Goal: Task Accomplishment & Management: Manage account settings

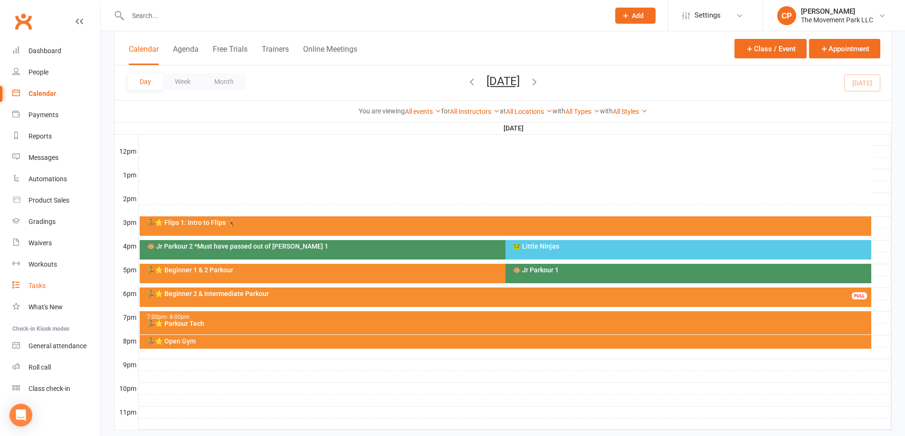
click at [42, 280] on link "Tasks" at bounding box center [56, 285] width 88 height 21
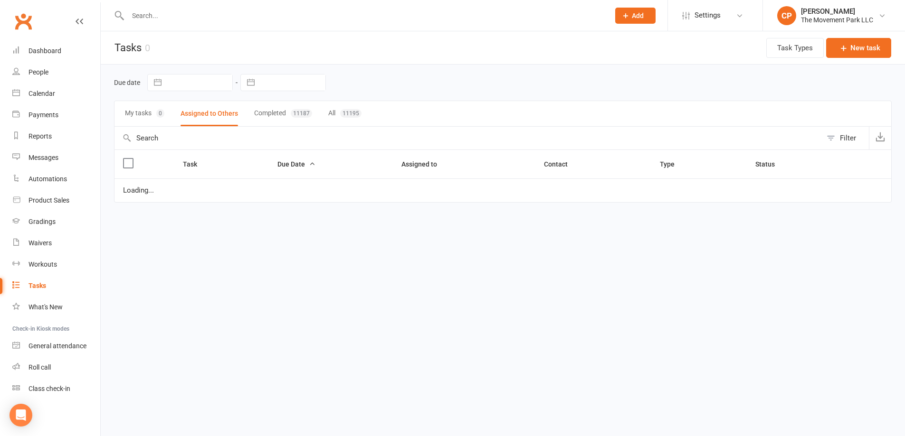
select select "waiting"
select select "started"
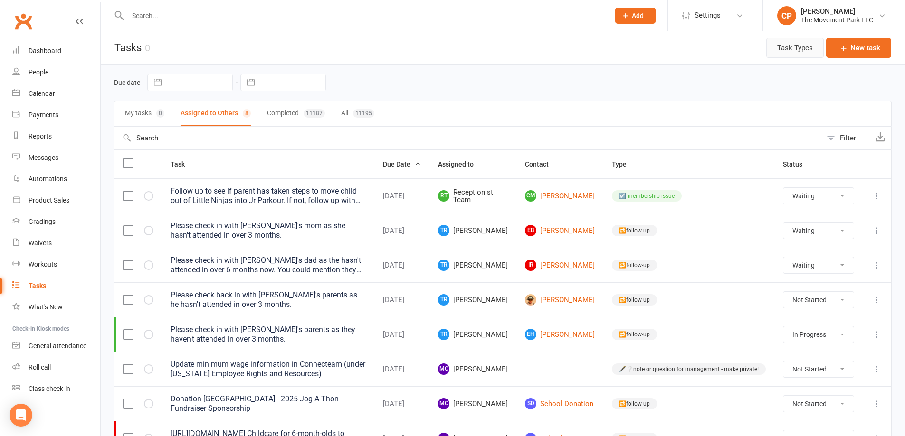
click at [806, 54] on button "Task Types" at bounding box center [794, 48] width 57 height 20
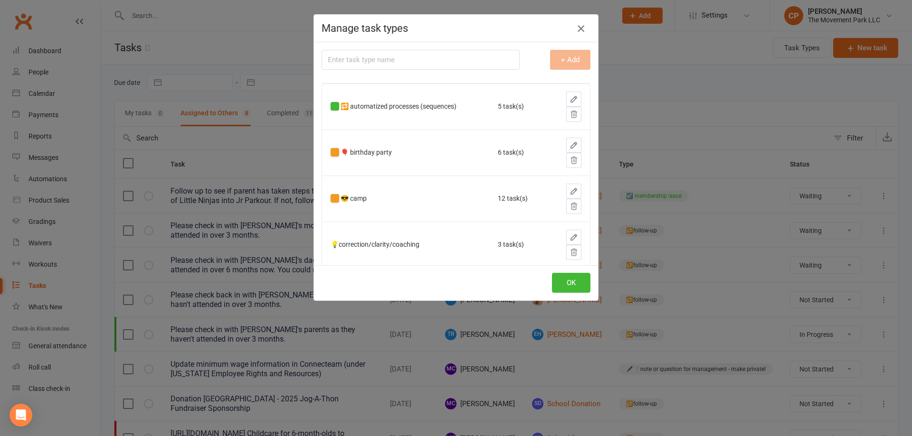
click at [580, 30] on icon "button" at bounding box center [580, 28] width 11 height 11
select select "waiting"
select select "started"
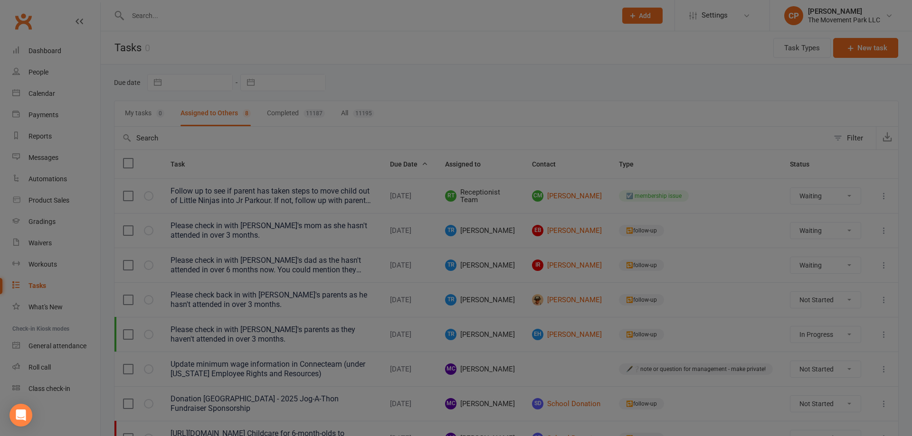
select select "waiting"
select select "started"
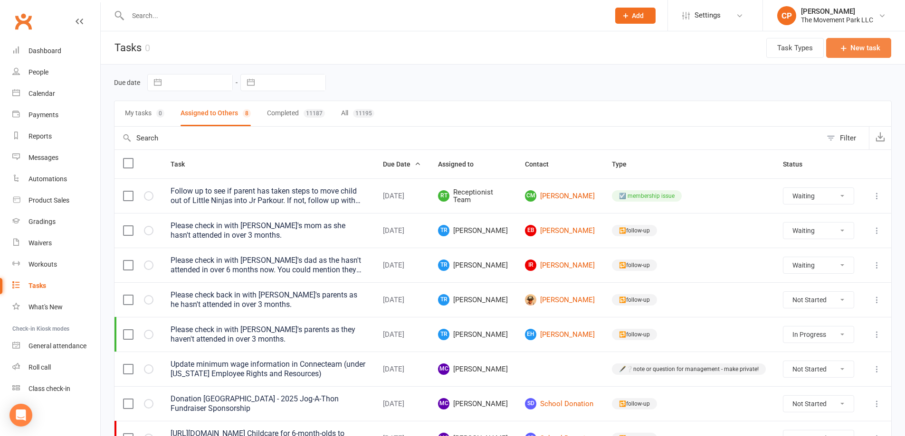
select select "waiting"
select select "started"
click at [844, 44] on icon "button" at bounding box center [843, 47] width 9 height 9
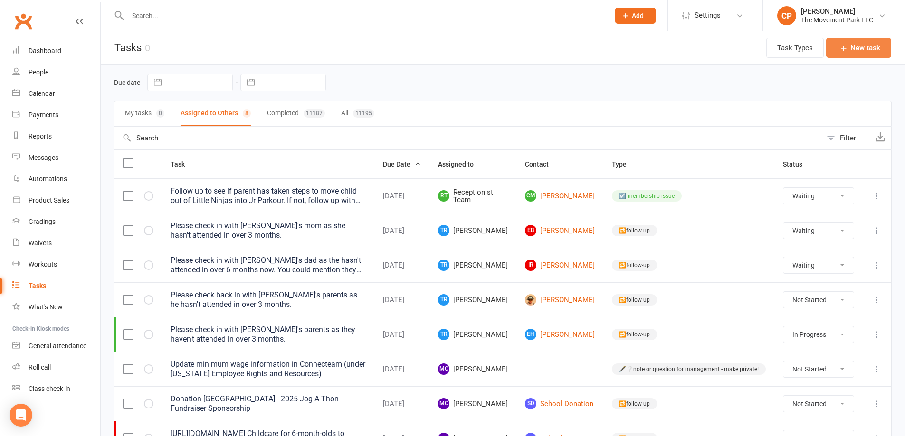
select select "53570"
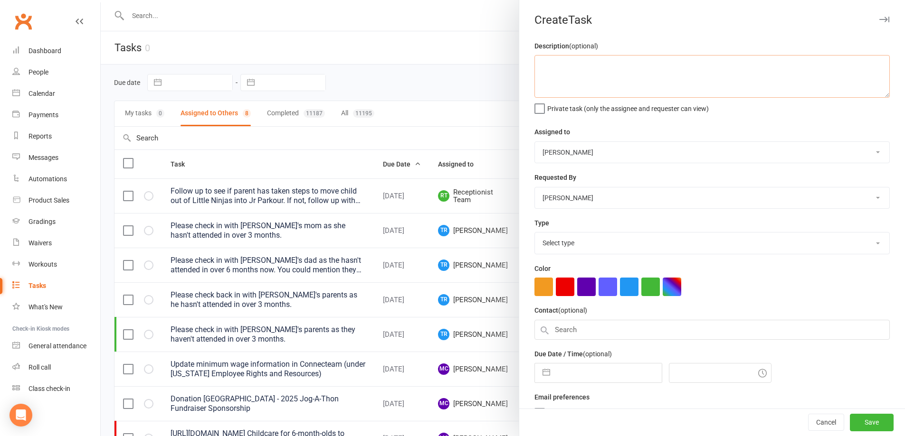
click at [649, 78] on textarea at bounding box center [711, 76] width 355 height 43
click at [539, 64] on textarea "Videos in Conecteams aren't up, under 'How to use Conecteam - For Employees'" at bounding box center [711, 76] width 355 height 43
click at [557, 87] on textarea "These listed videos in Conecteams aren't up, under 'How to use Conecteam - For …" at bounding box center [711, 76] width 355 height 43
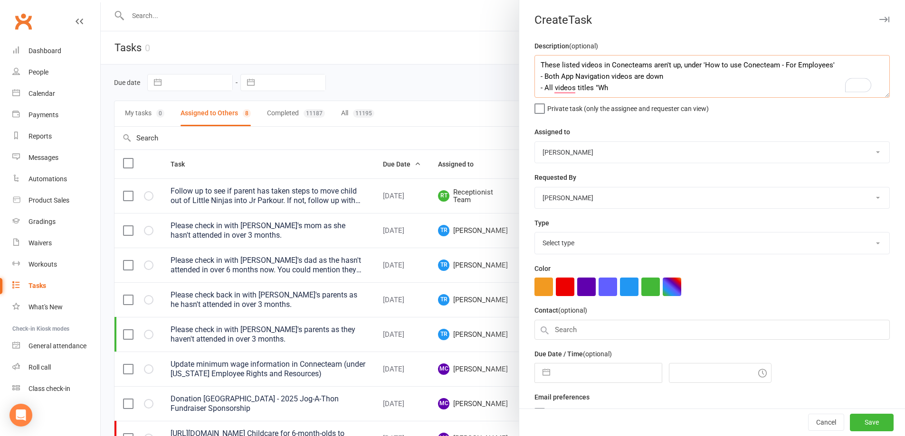
click at [587, 89] on textarea "These listed videos in Conecteams aren't up, under 'How to use Conecteam - For …" at bounding box center [711, 76] width 355 height 43
click at [634, 92] on textarea "These listed videos in Conecteams aren't up, under 'How to use Conecteam - For …" at bounding box center [711, 76] width 355 height 43
click at [826, 81] on textarea "These listed videos in Conecteams aren't up, under 'How to use Conecteam - For …" at bounding box center [711, 76] width 355 height 43
click at [617, 97] on textarea "These listed videos in Conecteams aren't up, under 'How to use Conecteam - For …" at bounding box center [711, 76] width 355 height 43
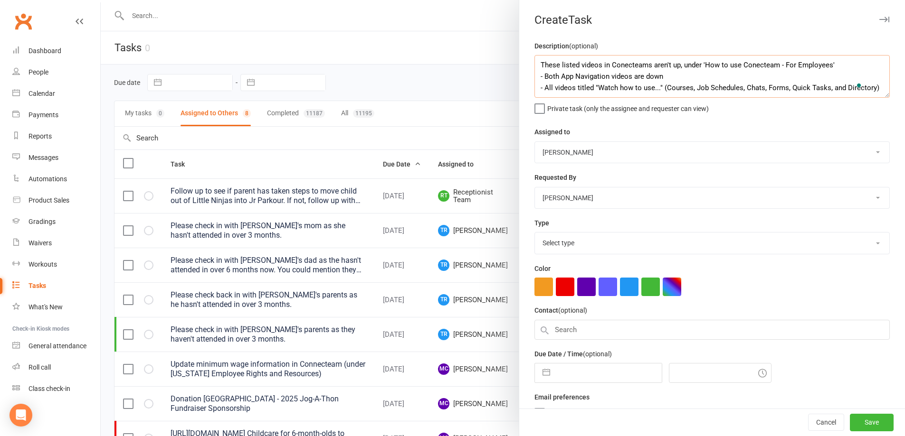
type textarea "These listed videos in Conecteams aren't up, under 'How to use Conecteam - For …"
click at [539, 109] on label "Private task (only the assignee and requester can view)" at bounding box center [621, 106] width 174 height 9
click at [539, 102] on input "Private task (only the assignee and requester can view)" at bounding box center [621, 102] width 174 height 0
click at [562, 159] on select "Teagan Henderson The Movement Park Staff Molly Courtney Sahil Shah Kyla Anderso…" at bounding box center [712, 152] width 354 height 21
select select "41854"
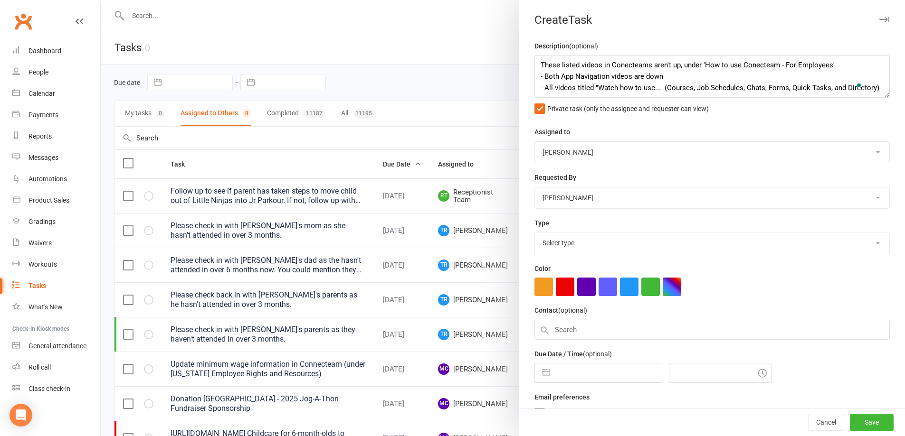
click at [535, 142] on select "Teagan Henderson The Movement Park Staff Molly Courtney Sahil Shah Kyla Anderso…" at bounding box center [712, 152] width 354 height 21
click at [582, 244] on select "Select type 🔁 automatized processes (sequences) 🎈 birthday party 😎 camp 💡correc…" at bounding box center [712, 243] width 354 height 21
select select "17701"
click at [535, 235] on select "Select type 🔁 automatized processes (sequences) 🎈 birthday party 😎 camp 💡correc…" at bounding box center [712, 243] width 354 height 21
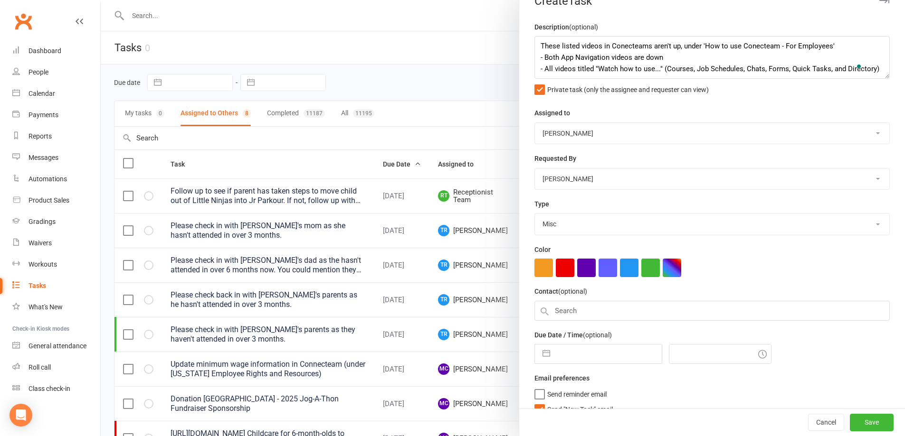
scroll to position [37, 0]
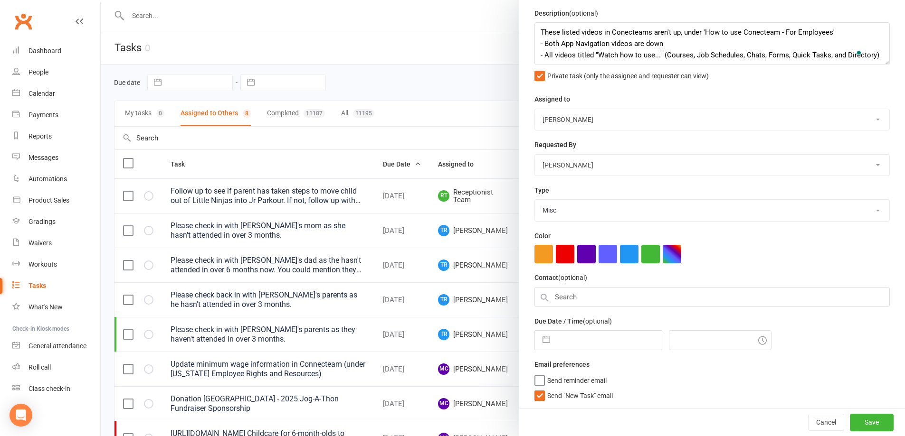
click at [541, 342] on button "button" at bounding box center [546, 340] width 17 height 19
select select "6"
select select "2025"
select select "7"
select select "2025"
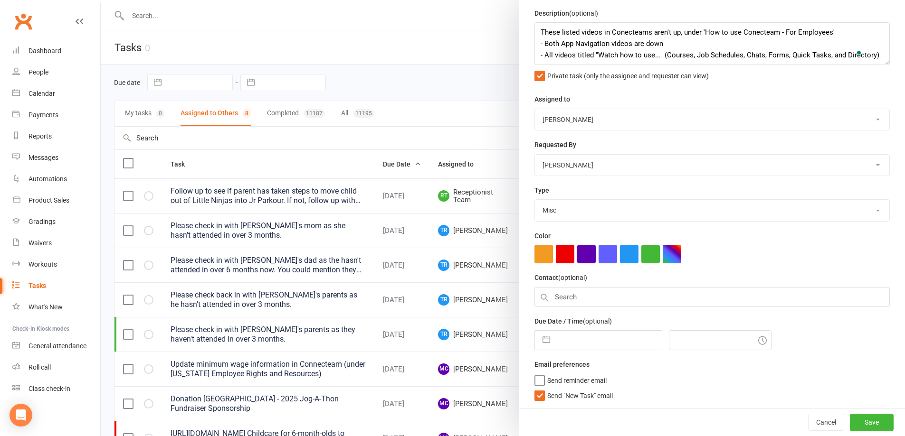
select select "8"
select select "2025"
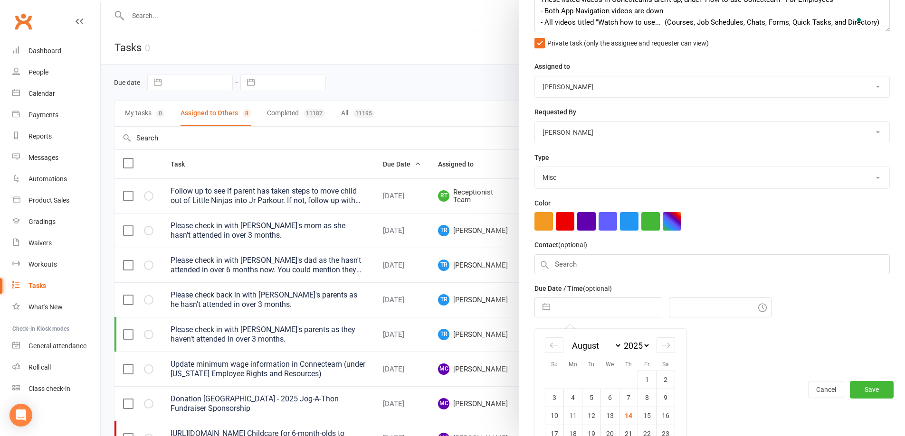
scroll to position [123, 0]
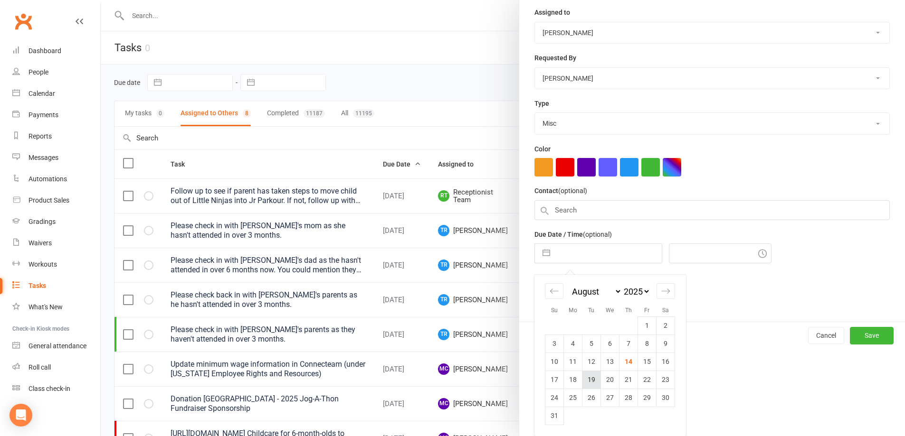
click at [588, 375] on td "19" at bounding box center [591, 380] width 19 height 18
type input "[DATE]"
type input "5:00pm"
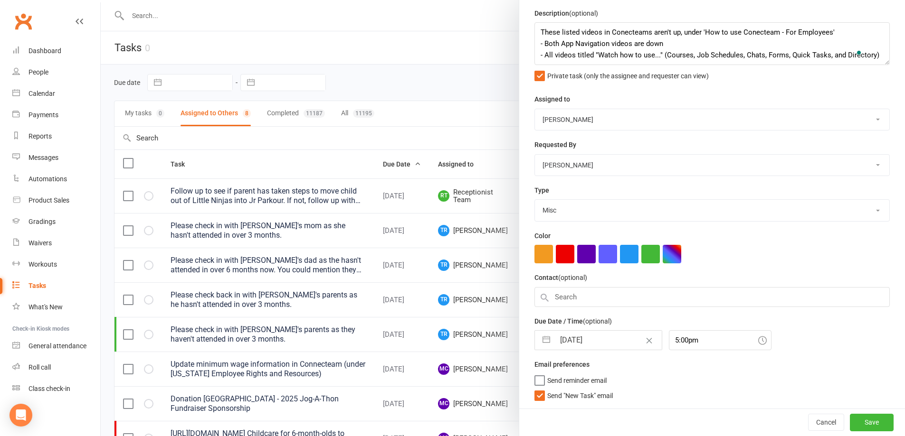
click at [529, 378] on div "Description (optional) These listed videos in Conecteams aren't up, under 'How …" at bounding box center [712, 208] width 386 height 401
click at [537, 381] on label "Send reminder email" at bounding box center [570, 378] width 72 height 9
click at [537, 374] on input "Send reminder email" at bounding box center [570, 374] width 72 height 0
click at [758, 341] on icon at bounding box center [762, 340] width 9 height 9
drag, startPoint x: 861, startPoint y: 424, endPoint x: 845, endPoint y: 415, distance: 18.3
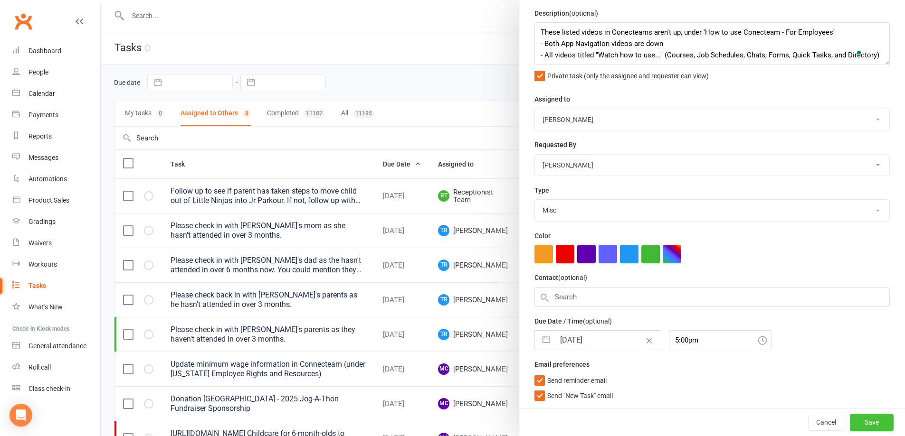
click at [859, 424] on button "Save" at bounding box center [872, 422] width 44 height 17
select select "waiting"
select select "started"
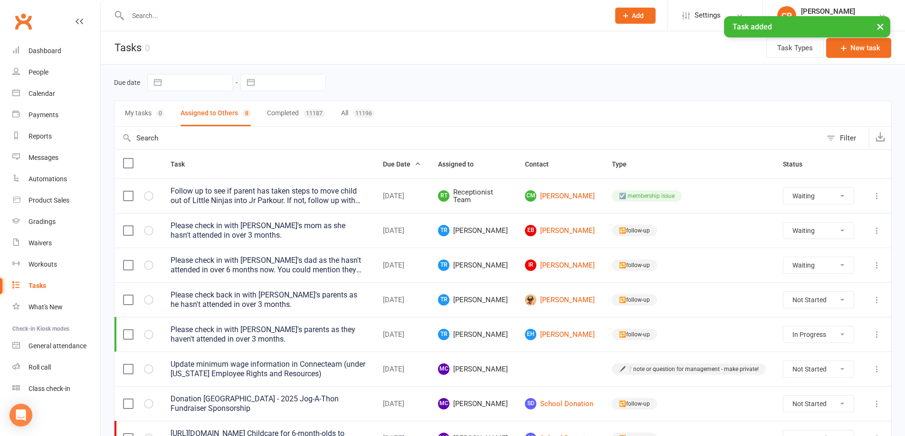
select select "waiting"
select select "started"
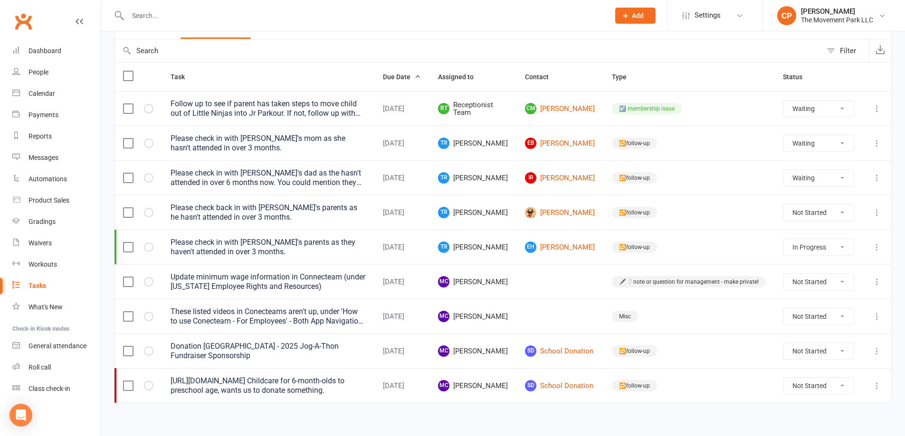
scroll to position [95, 0]
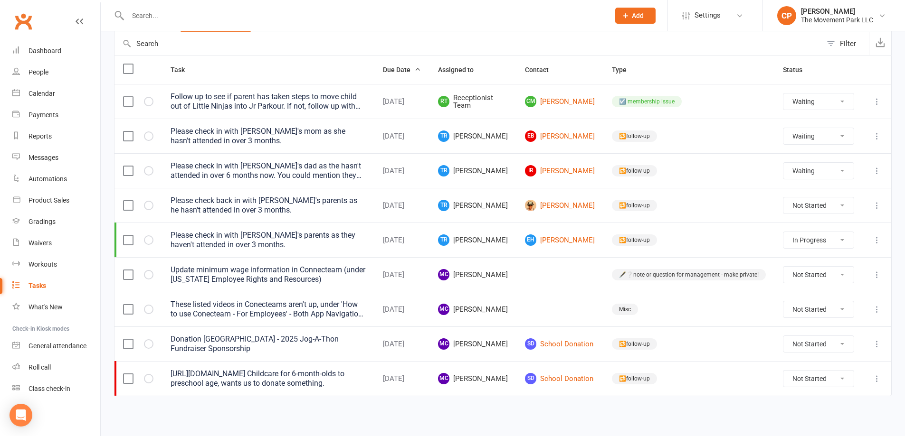
click at [294, 272] on div "Update minimum wage information in Connecteam (under [US_STATE] Employee Rights…" at bounding box center [267, 274] width 195 height 19
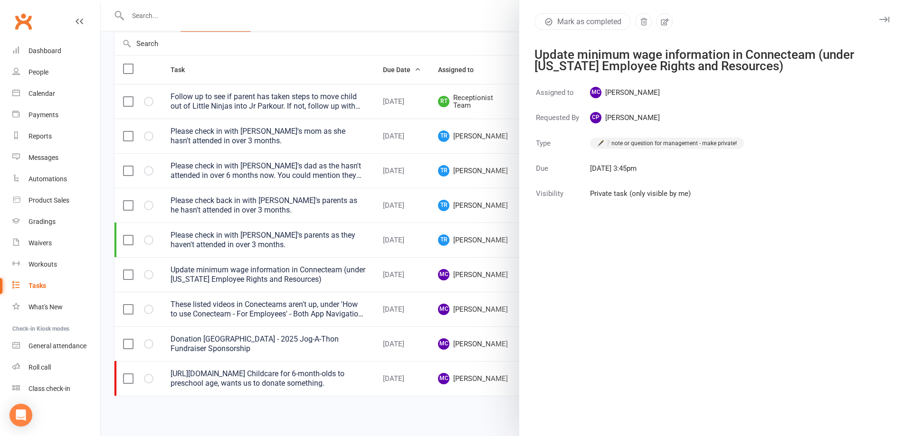
click at [323, 255] on div at bounding box center [503, 218] width 804 height 436
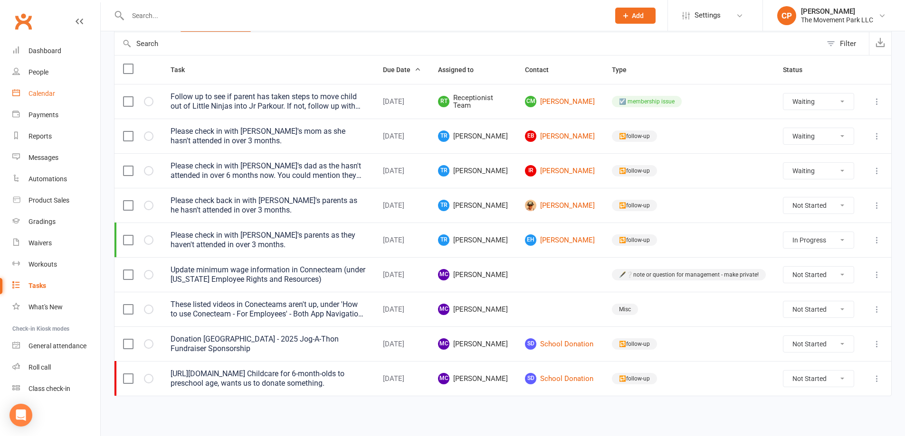
click at [42, 95] on div "Calendar" at bounding box center [41, 94] width 27 height 8
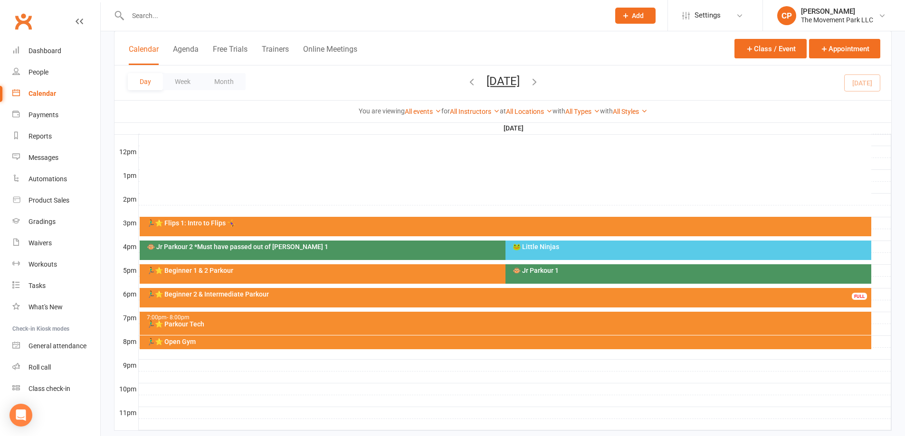
scroll to position [332, 0]
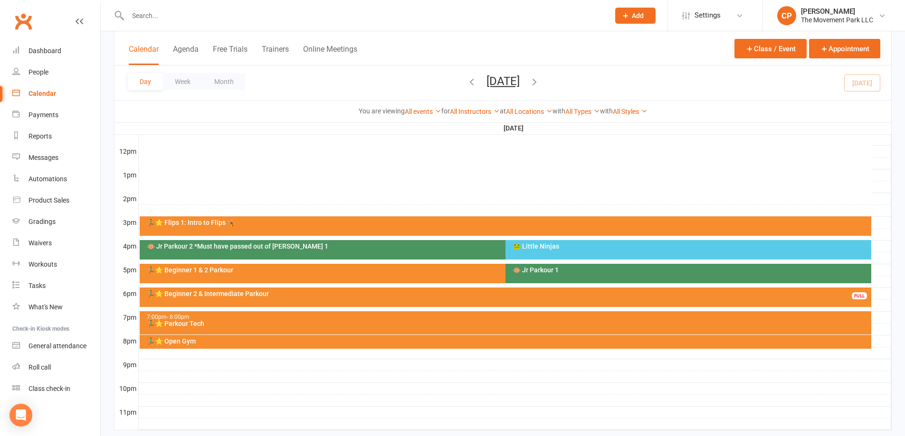
click at [389, 265] on div "🏃‍♂️⭐ Beginner 1 & 2 Parkour" at bounding box center [501, 273] width 722 height 19
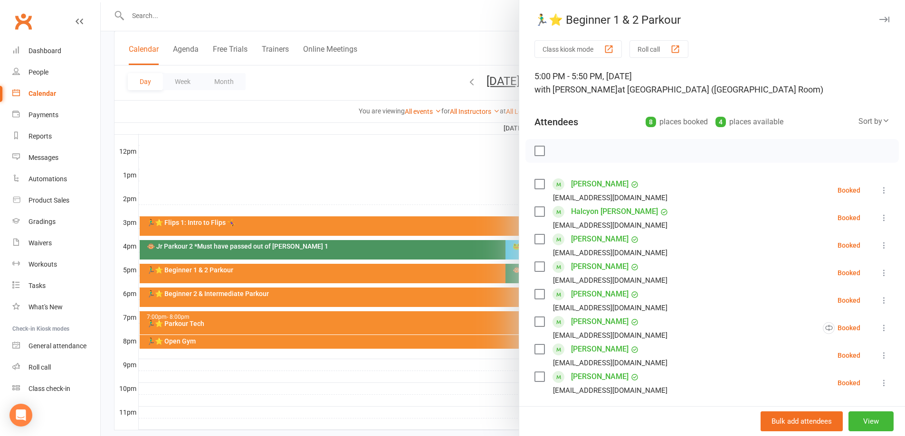
drag, startPoint x: 444, startPoint y: 381, endPoint x: 433, endPoint y: 356, distance: 27.3
click at [444, 381] on div at bounding box center [503, 218] width 804 height 436
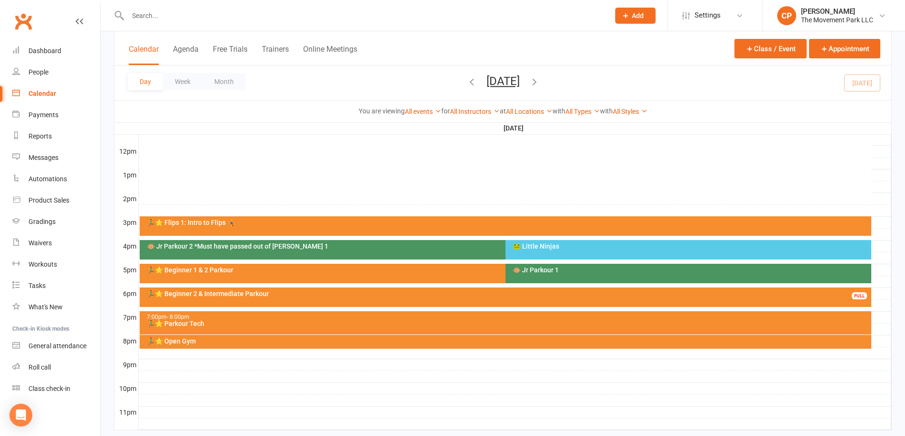
click at [542, 269] on div "🐵 Jr Parkour 1" at bounding box center [690, 270] width 357 height 7
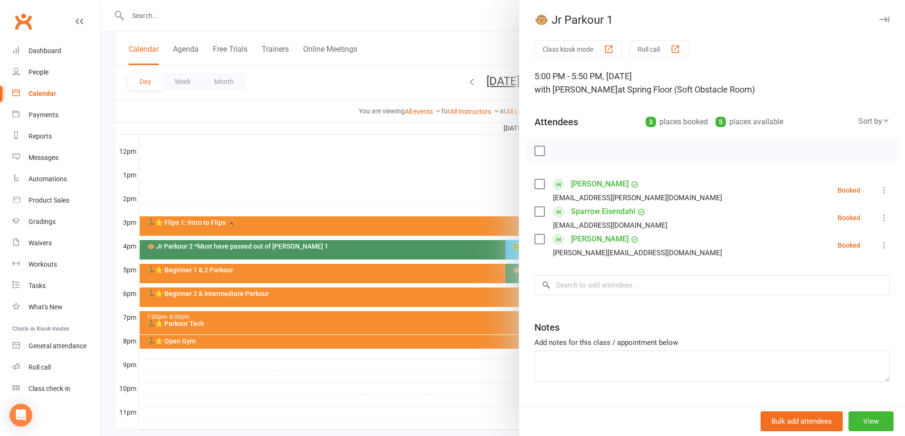
click at [467, 192] on div at bounding box center [503, 218] width 804 height 436
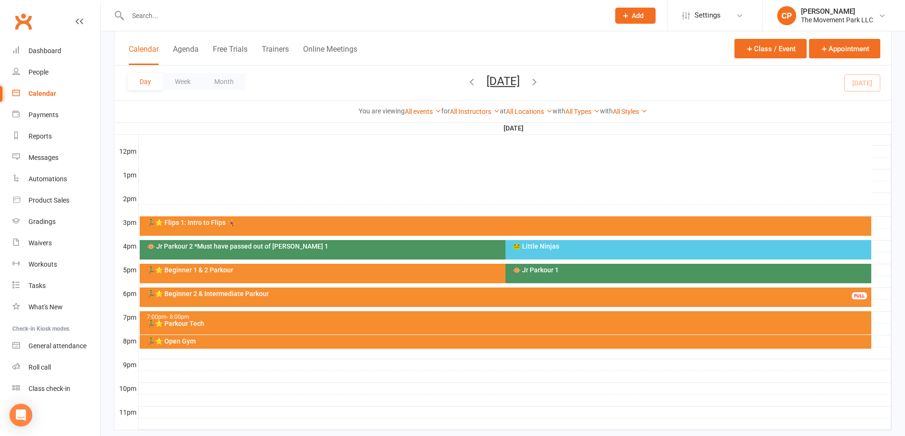
click at [466, 273] on div "🏃‍♂️⭐ Beginner 1 & 2 Parkour" at bounding box center [502, 270] width 713 height 7
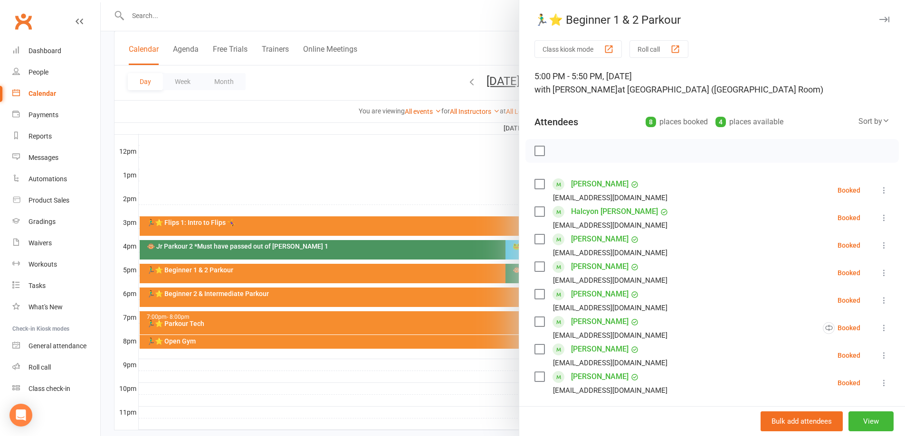
click at [452, 184] on div at bounding box center [503, 218] width 804 height 436
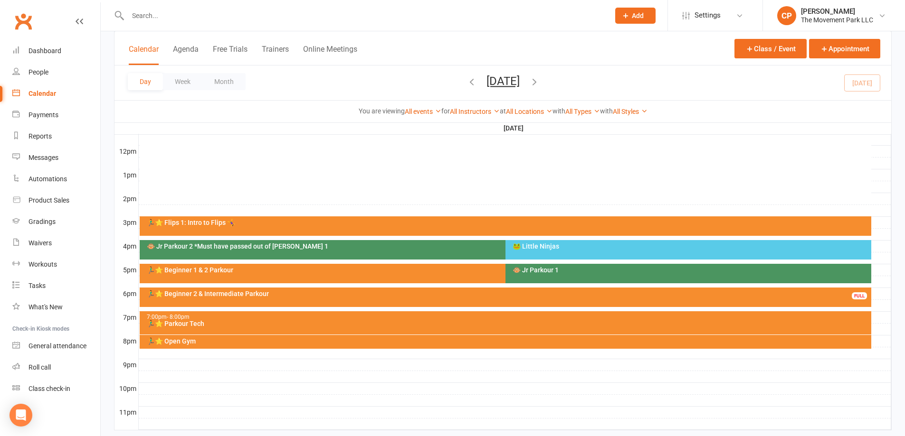
click at [569, 270] on div "🐵 Jr Parkour 1" at bounding box center [690, 270] width 357 height 7
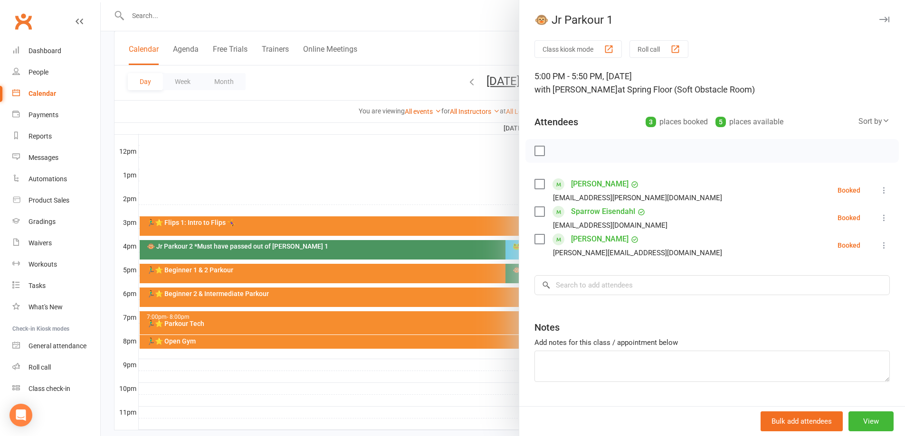
click at [879, 219] on icon at bounding box center [883, 217] width 9 height 9
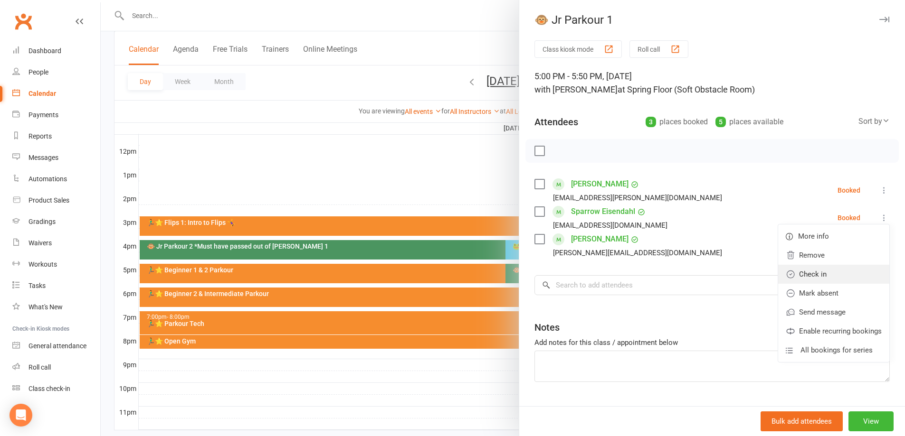
click at [814, 275] on link "Check in" at bounding box center [833, 274] width 111 height 19
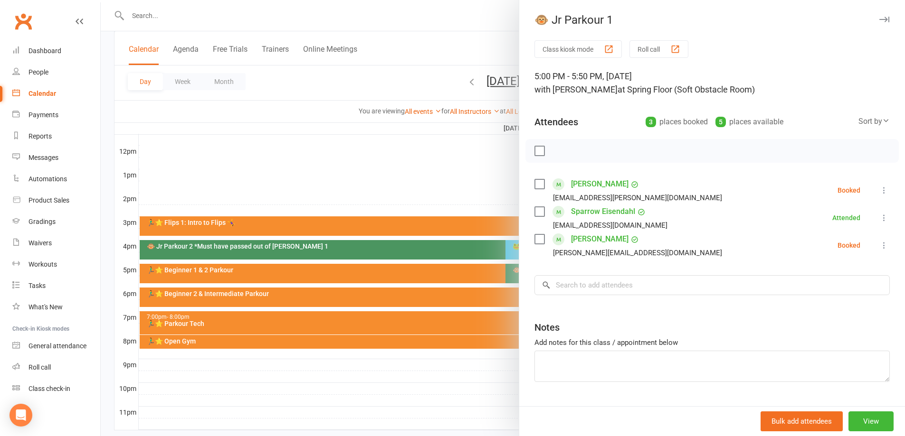
click at [477, 159] on div at bounding box center [503, 218] width 804 height 436
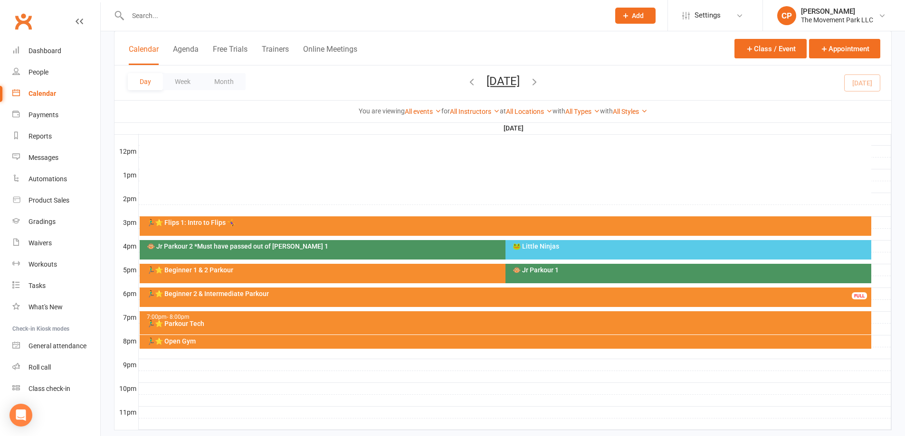
click at [234, 272] on div "🏃‍♂️⭐ Beginner 1 & 2 Parkour" at bounding box center [502, 270] width 713 height 7
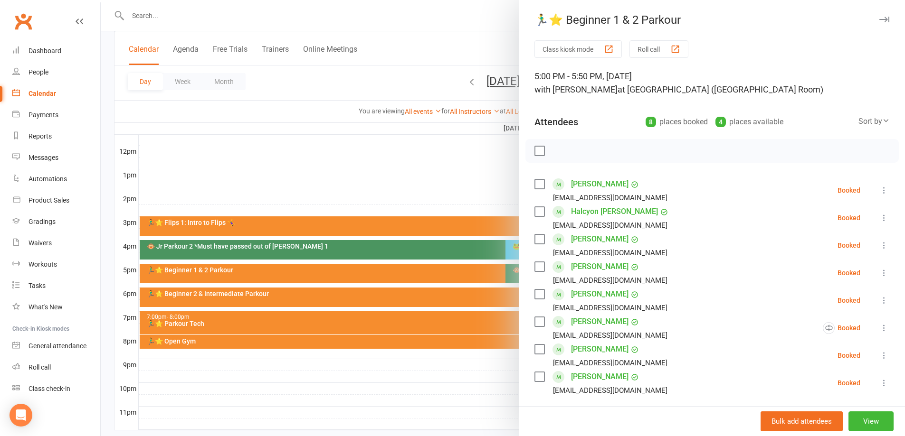
click at [441, 194] on div at bounding box center [503, 218] width 804 height 436
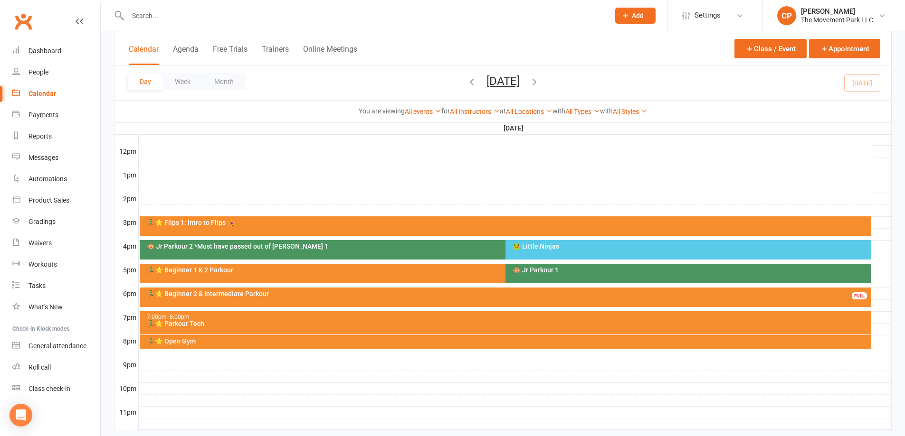
click at [251, 252] on div "🐵 Jr Parkour 2 *Must have passed out of [PERSON_NAME] 1" at bounding box center [501, 249] width 722 height 19
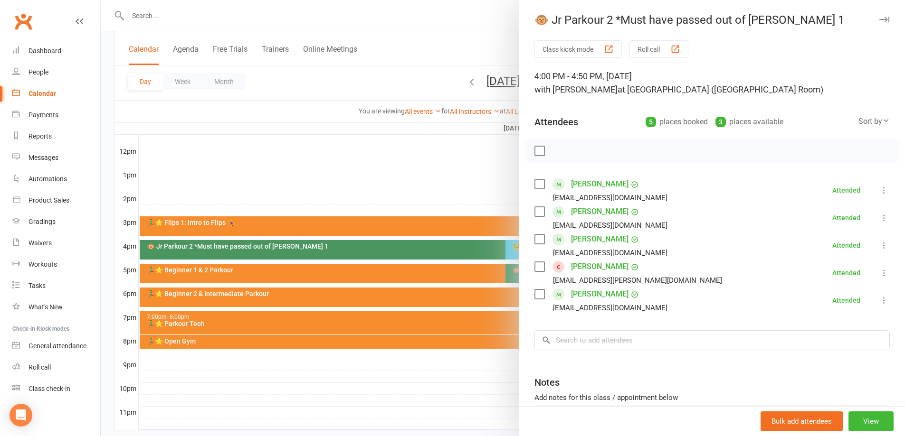
drag, startPoint x: 339, startPoint y: 139, endPoint x: 436, endPoint y: 188, distance: 108.3
click at [348, 144] on div at bounding box center [503, 218] width 804 height 436
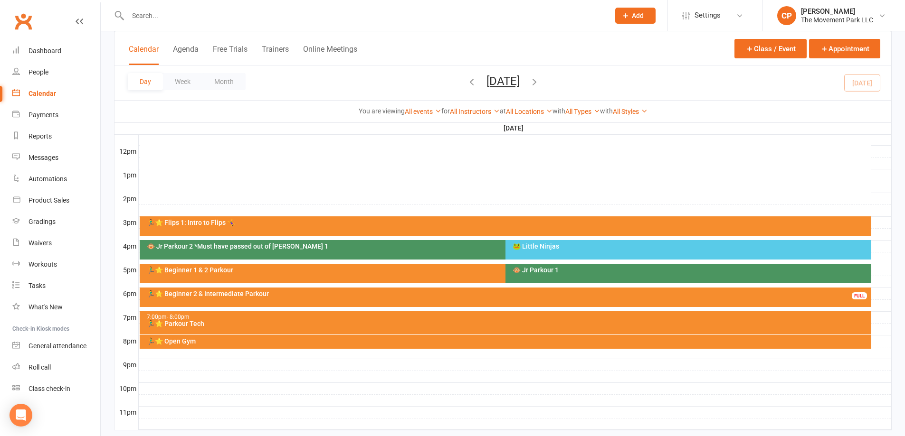
click at [543, 259] on div "🐸 Little Ninjas" at bounding box center [688, 249] width 366 height 19
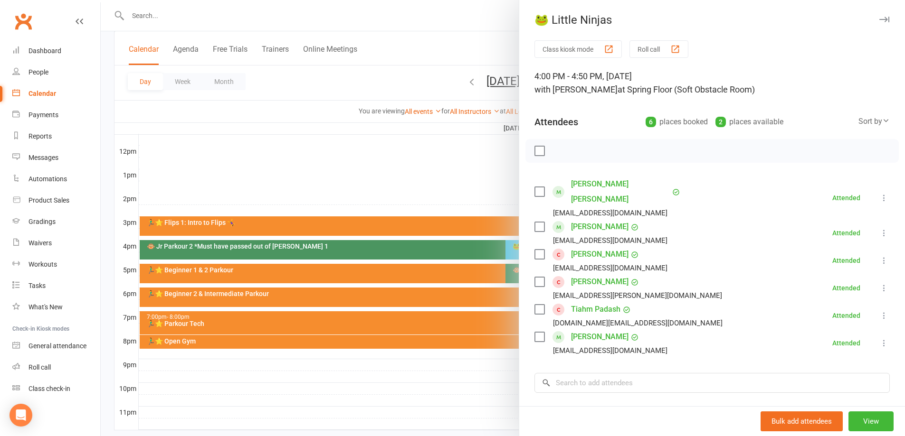
click at [583, 302] on link "Tiahm Padash" at bounding box center [595, 309] width 49 height 15
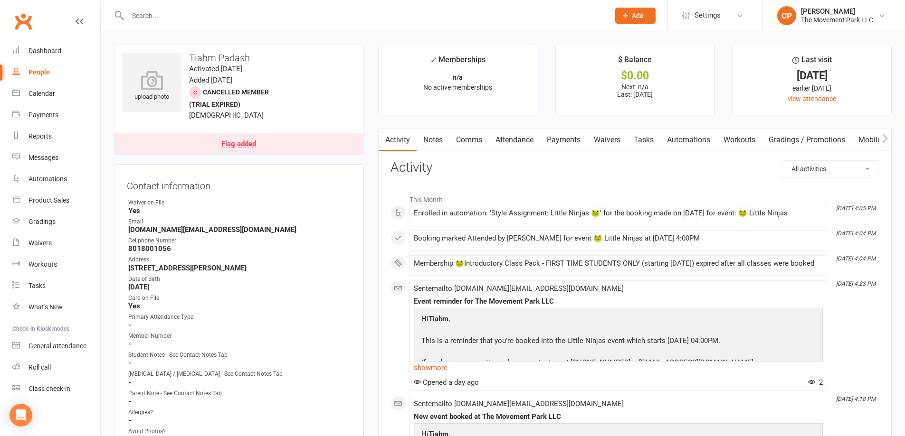
drag, startPoint x: 612, startPoint y: 142, endPoint x: 602, endPoint y: 138, distance: 10.9
click at [609, 142] on link "Waivers" at bounding box center [607, 140] width 40 height 22
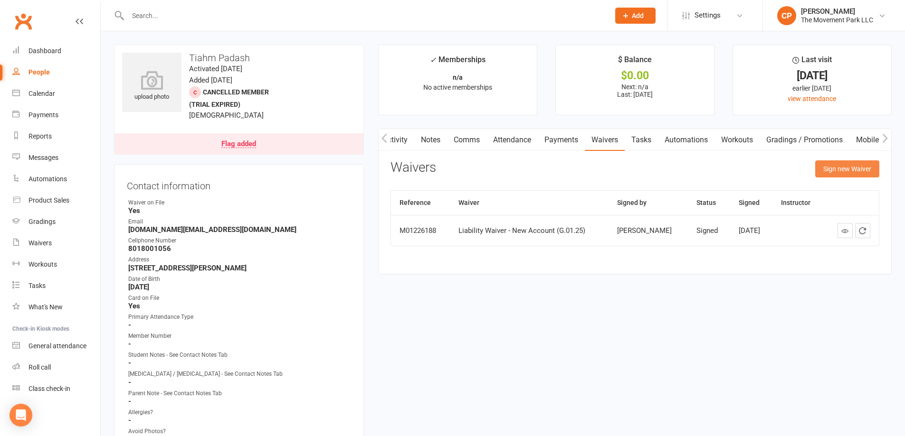
click at [826, 161] on button "Sign new Waiver" at bounding box center [847, 169] width 64 height 17
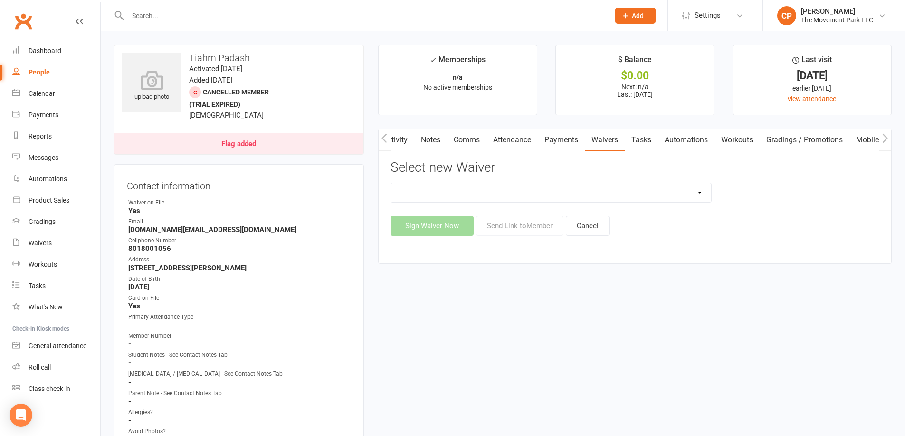
click at [694, 194] on select "🪜2025 LEAD Program Application and Purchase Agreement 😎 2025 Summer Camp Purcha…" at bounding box center [551, 192] width 320 height 19
drag, startPoint x: 555, startPoint y: 320, endPoint x: 559, endPoint y: 295, distance: 25.1
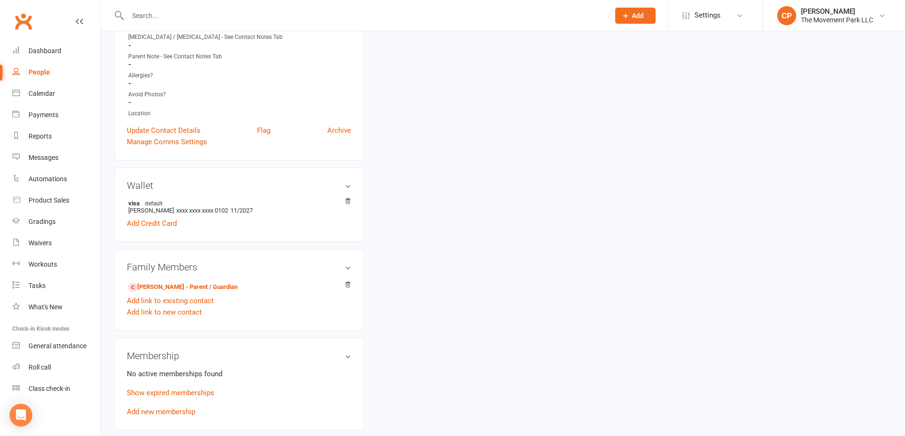
scroll to position [380, 0]
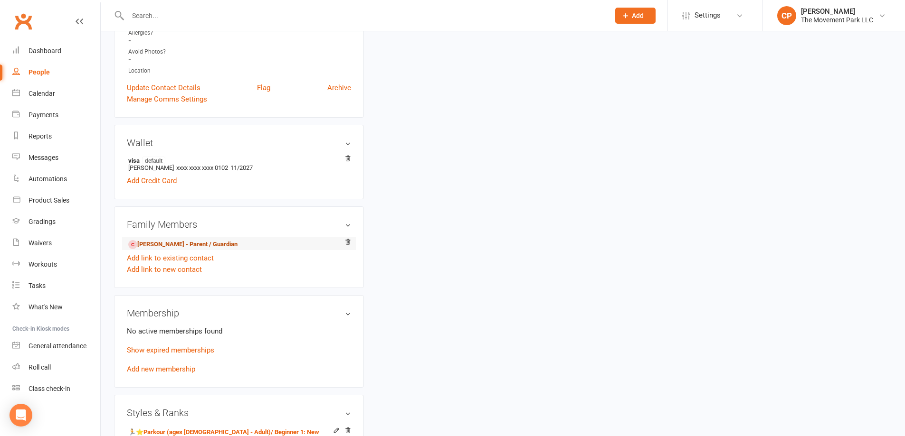
click at [212, 241] on link "Shima Babamiri - Parent / Guardian" at bounding box center [182, 245] width 109 height 10
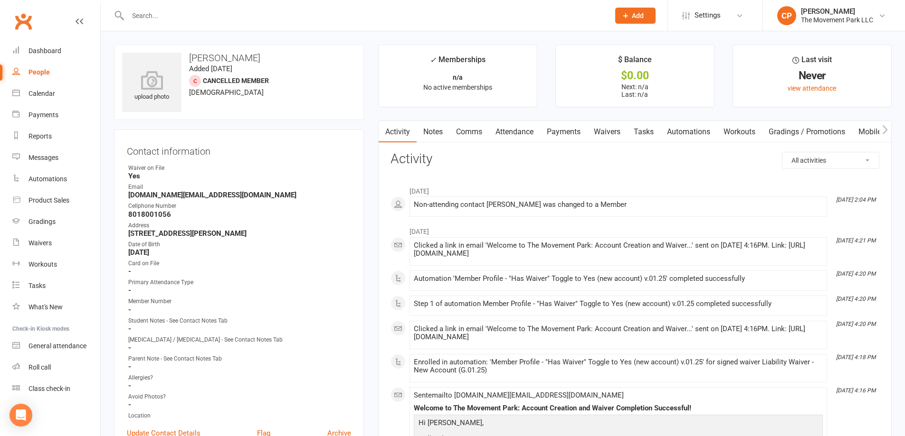
drag, startPoint x: 607, startPoint y: 128, endPoint x: 610, endPoint y: 140, distance: 12.2
click at [607, 129] on link "Waivers" at bounding box center [607, 132] width 40 height 22
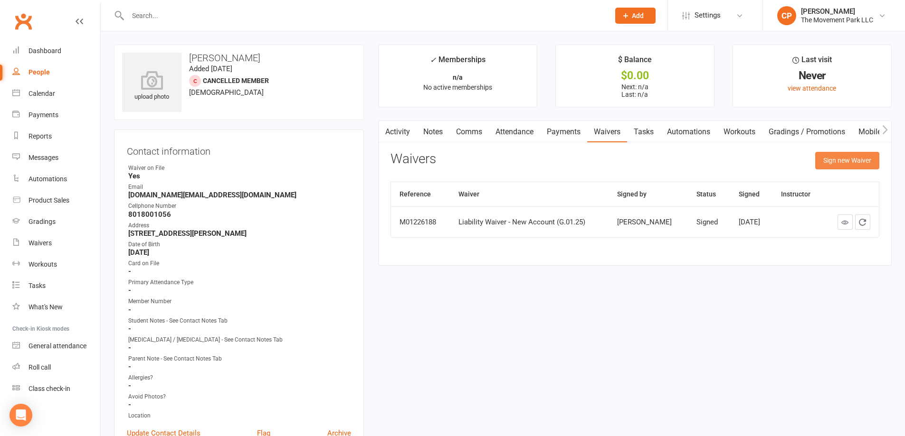
click at [859, 160] on button "Sign new Waiver" at bounding box center [847, 160] width 64 height 17
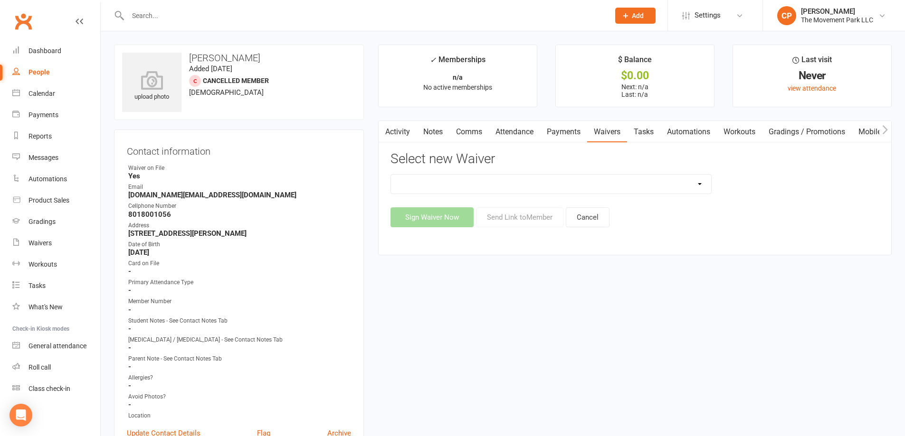
click at [513, 184] on select "🪜2025 LEAD Program Application and Purchase Agreement 😎 2025 Summer Camp Purcha…" at bounding box center [551, 184] width 320 height 19
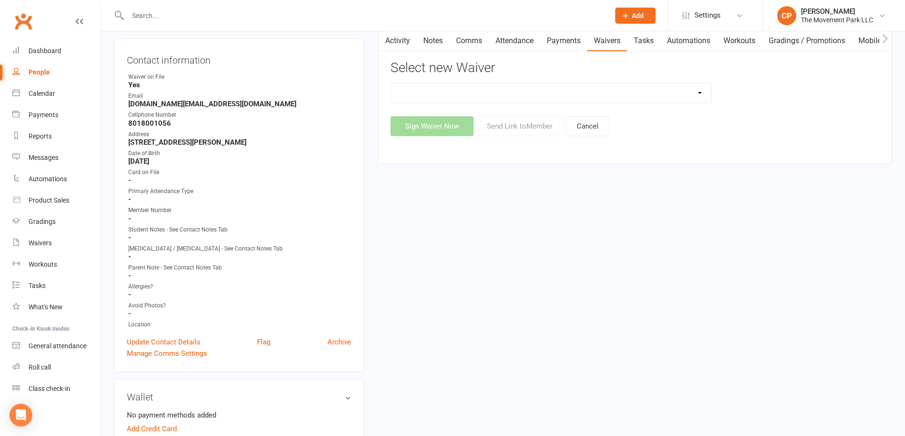
scroll to position [95, 0]
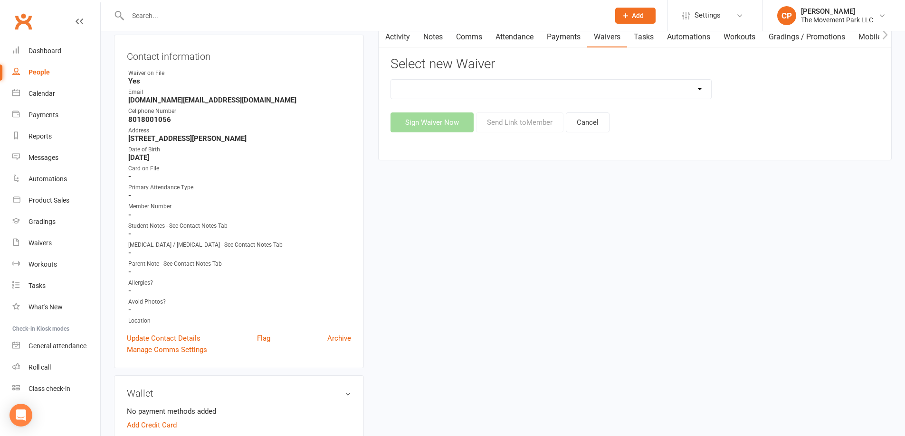
drag, startPoint x: 656, startPoint y: 94, endPoint x: 662, endPoint y: 98, distance: 7.1
click at [656, 94] on select "🪜2025 LEAD Program Application and Purchase Agreement 😎 2025 Summer Camp Purcha…" at bounding box center [551, 89] width 320 height 19
select select "9107"
click at [391, 80] on select "🪜2025 LEAD Program Application and Purchase Agreement 😎 2025 Summer Camp Purcha…" at bounding box center [551, 89] width 320 height 19
click at [505, 122] on button "Send Link to Member" at bounding box center [519, 123] width 87 height 20
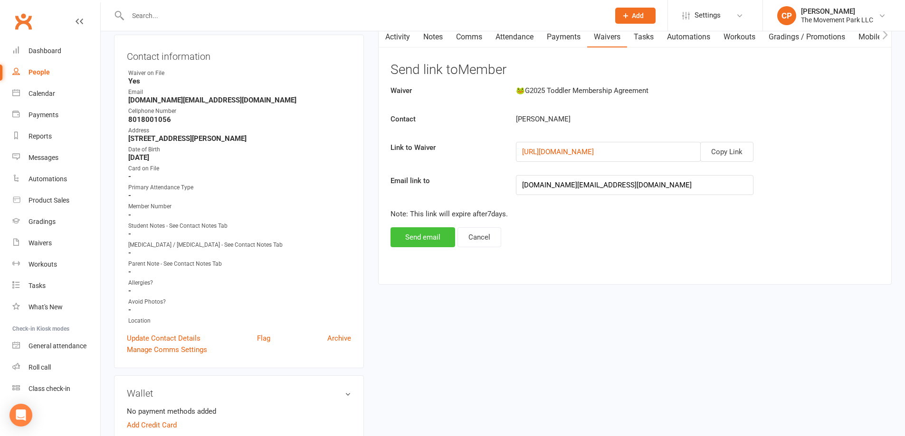
click at [433, 235] on button "Send email" at bounding box center [422, 237] width 65 height 20
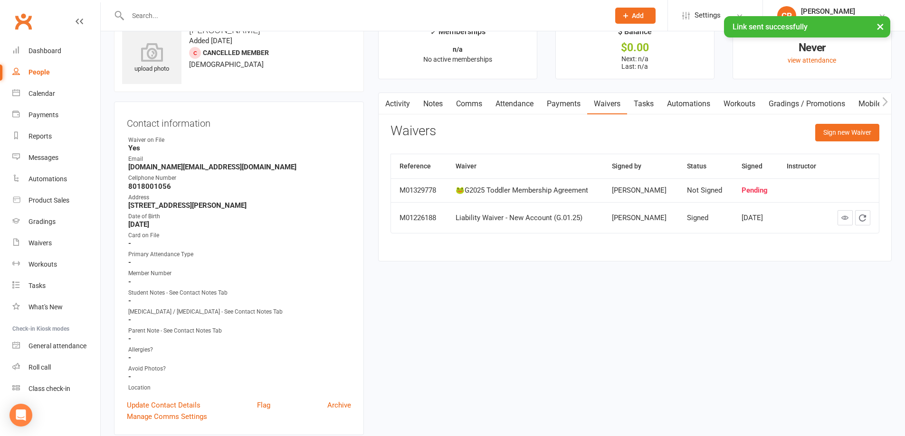
scroll to position [0, 0]
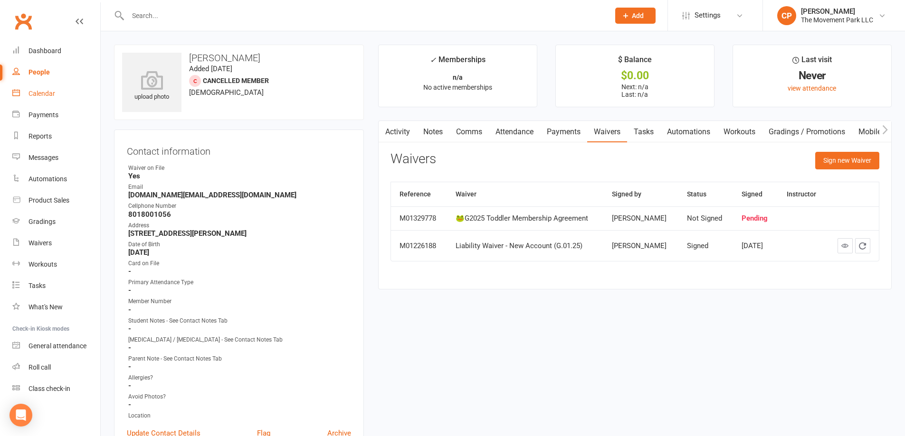
click at [42, 93] on div "Calendar" at bounding box center [41, 94] width 27 height 8
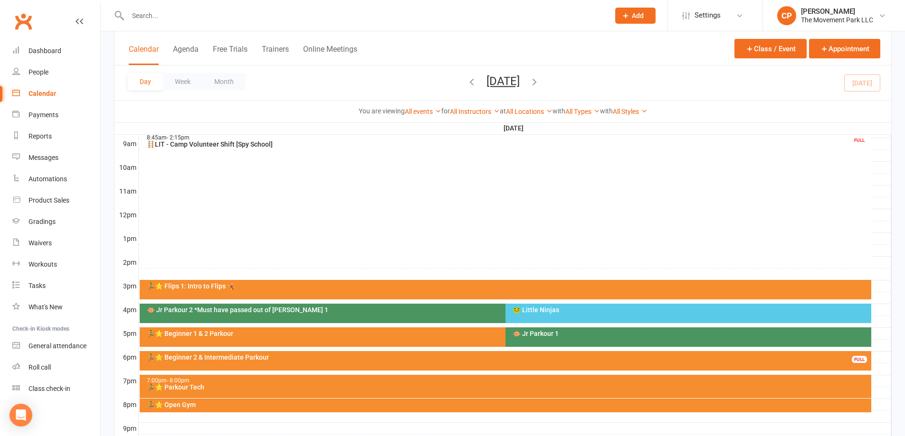
scroll to position [285, 0]
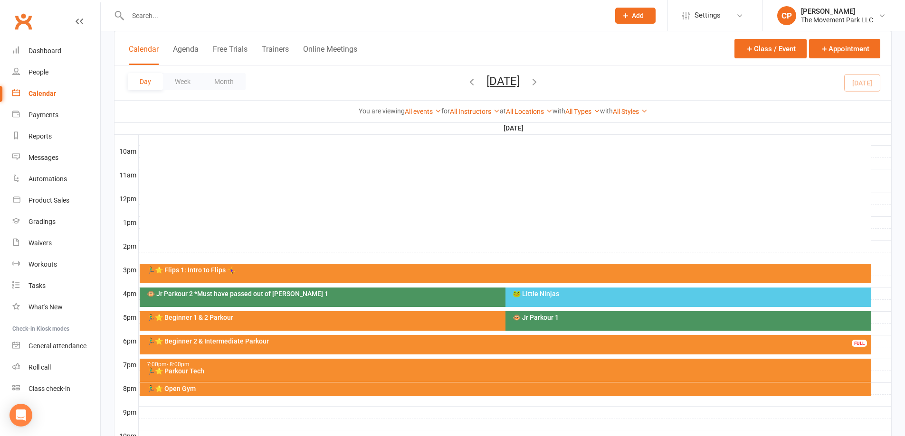
click at [547, 298] on div "🐸 Little Ninjas" at bounding box center [688, 297] width 366 height 19
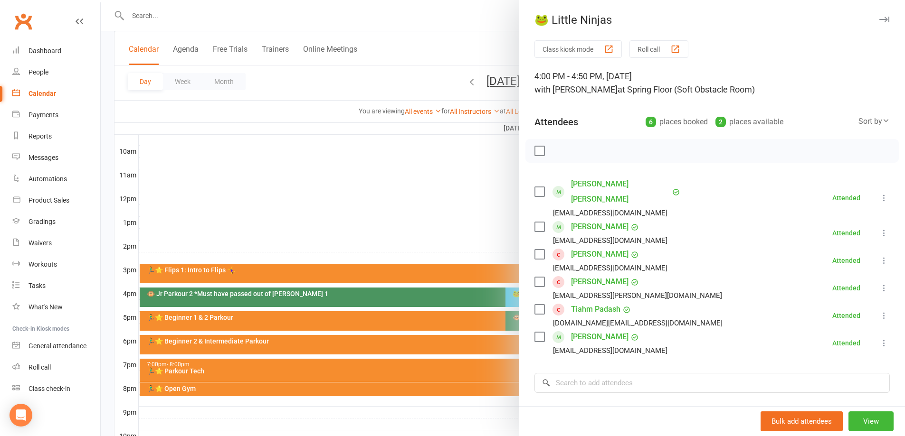
click at [589, 247] on link "[PERSON_NAME]" at bounding box center [599, 254] width 57 height 15
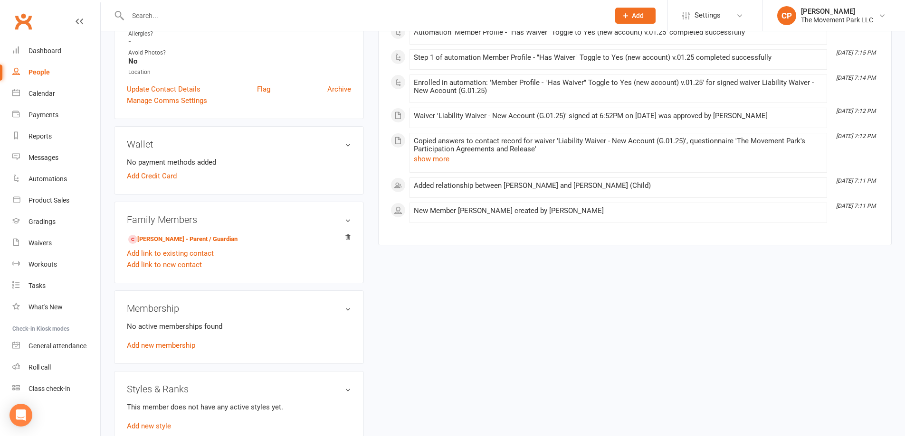
scroll to position [380, 0]
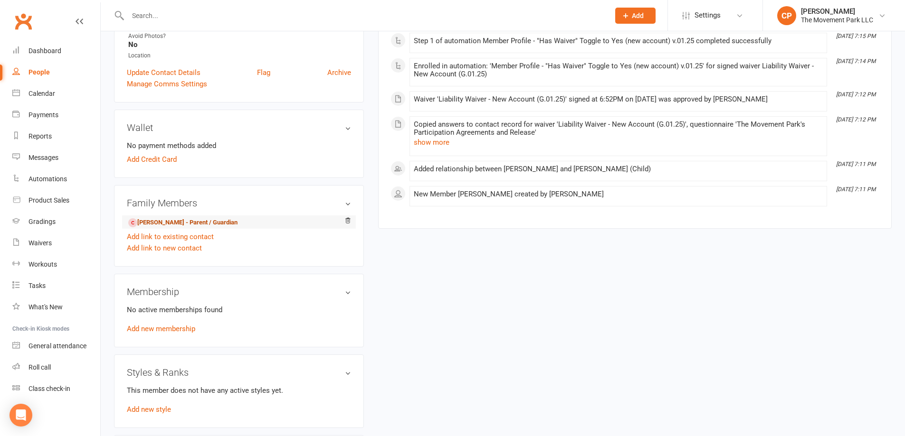
click at [200, 226] on link "[PERSON_NAME] - Parent / Guardian" at bounding box center [182, 223] width 109 height 10
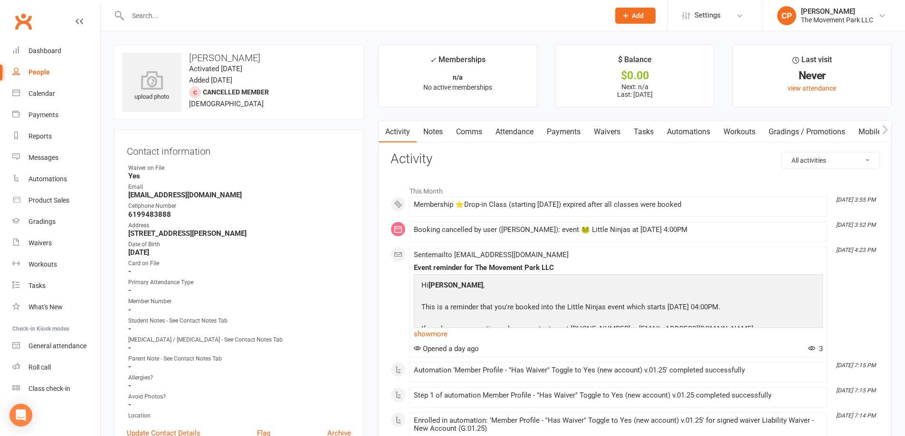
click at [611, 135] on link "Waivers" at bounding box center [607, 132] width 40 height 22
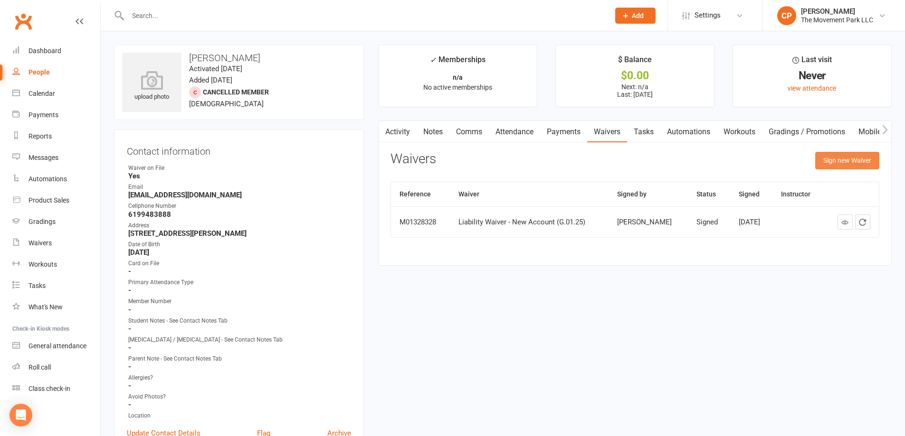
click at [825, 166] on button "Sign new Waiver" at bounding box center [847, 160] width 64 height 17
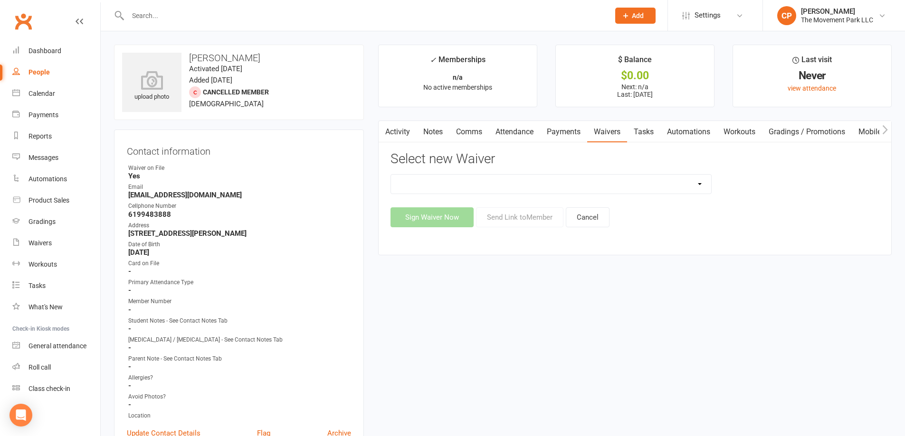
click at [518, 189] on select "🪜2025 LEAD Program Application and Purchase Agreement 😎 2025 Summer Camp Purcha…" at bounding box center [551, 184] width 320 height 19
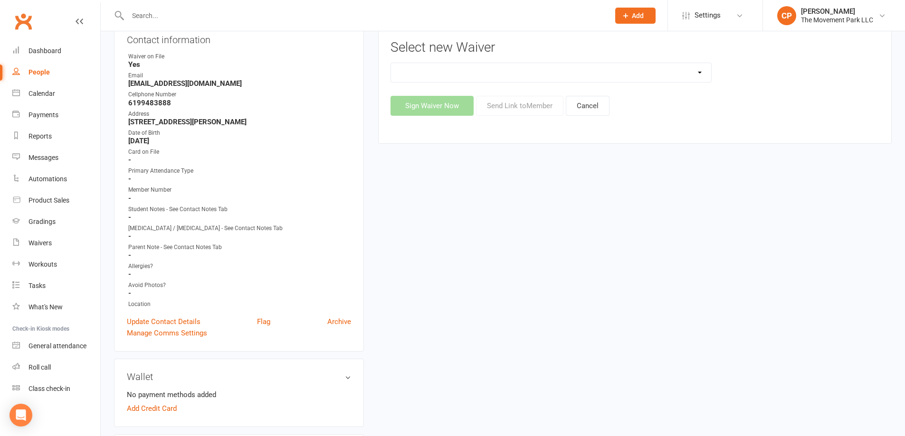
scroll to position [95, 0]
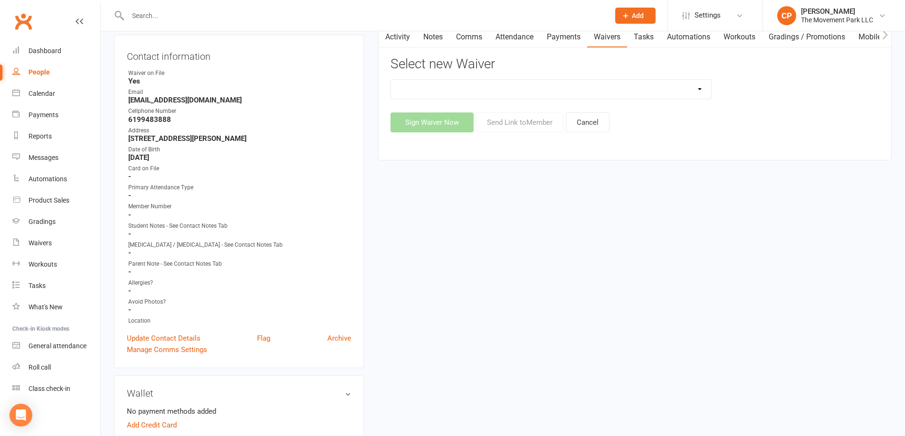
click at [499, 95] on select "🪜2025 LEAD Program Application and Purchase Agreement 😎 2025 Summer Camp Purcha…" at bounding box center [551, 89] width 320 height 19
select select "9101"
click at [391, 80] on select "🪜2025 LEAD Program Application and Purchase Agreement 😎 2025 Summer Camp Purcha…" at bounding box center [551, 89] width 320 height 19
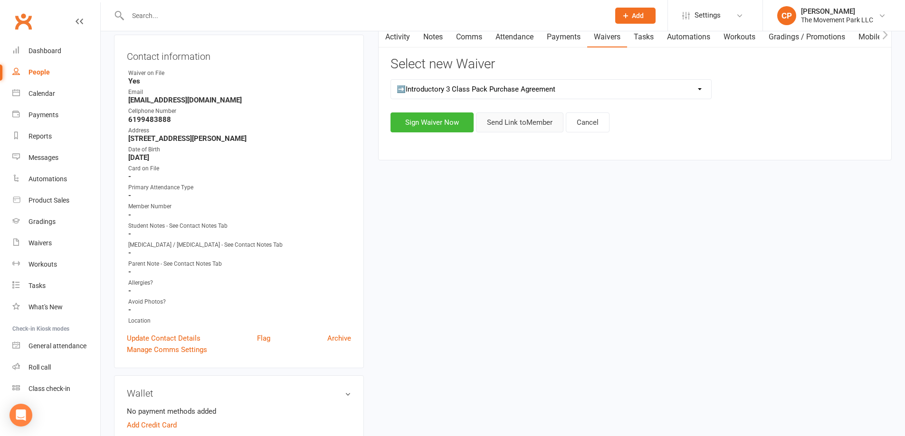
click at [506, 122] on button "Send Link to Member" at bounding box center [519, 123] width 87 height 20
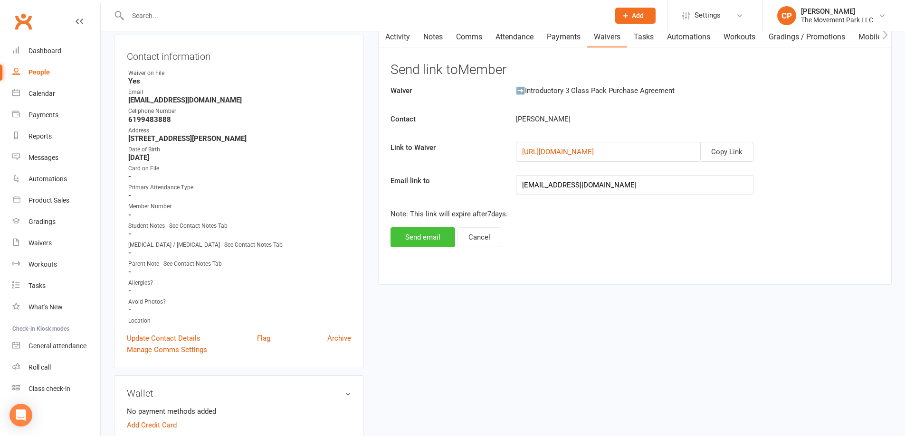
click at [423, 240] on button "Send email" at bounding box center [422, 237] width 65 height 20
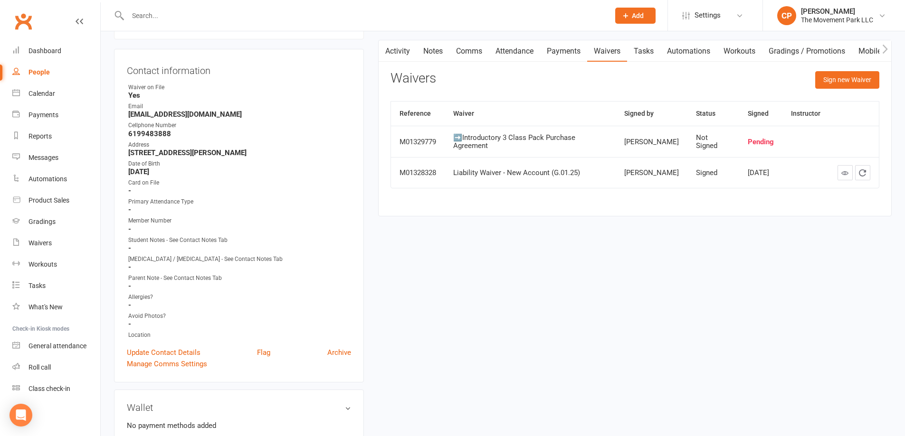
scroll to position [47, 0]
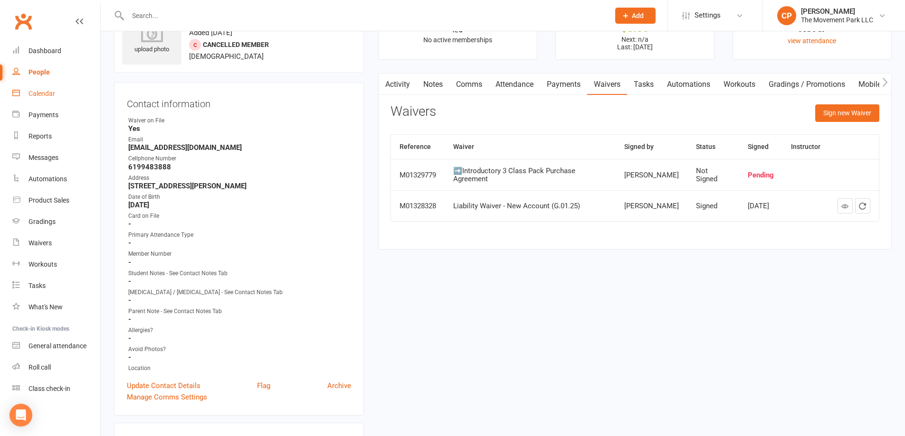
click at [40, 94] on div "Calendar" at bounding box center [41, 94] width 27 height 8
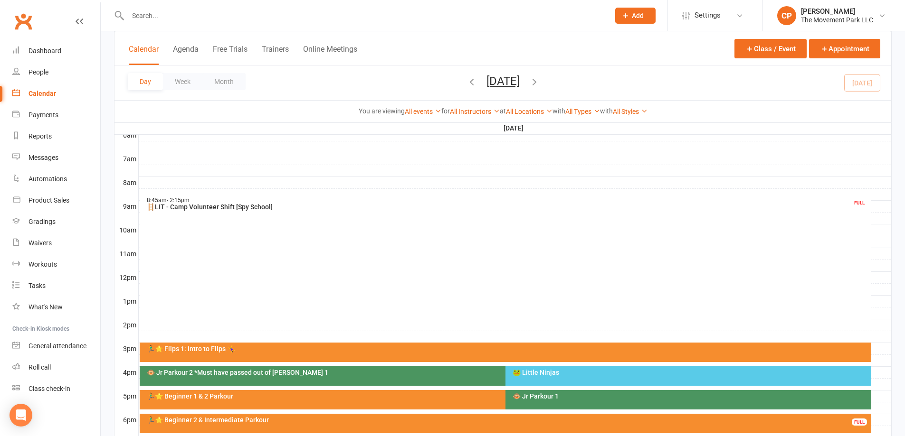
scroll to position [237, 0]
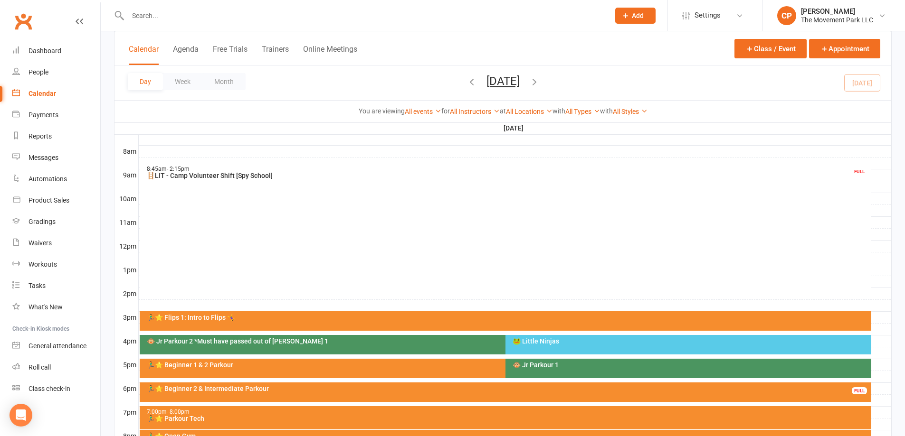
click at [351, 365] on div "🏃‍♂️⭐ Beginner 1 & 2 Parkour" at bounding box center [502, 365] width 713 height 7
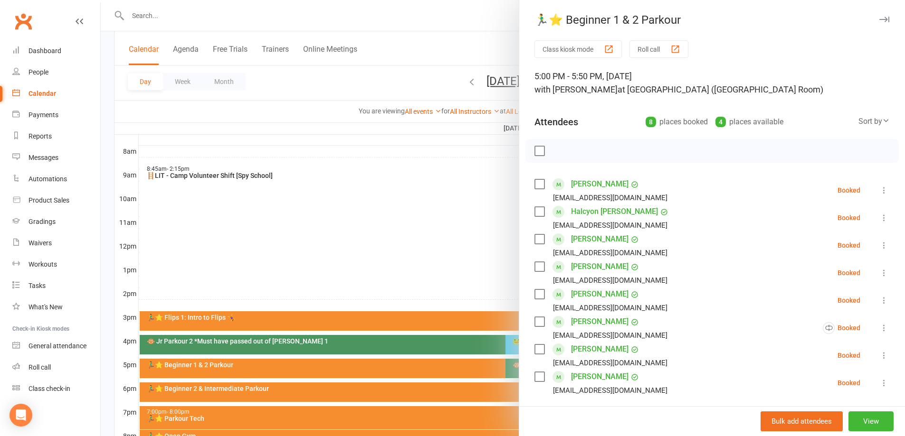
drag, startPoint x: 393, startPoint y: 210, endPoint x: 450, endPoint y: 259, distance: 75.1
click at [405, 221] on div at bounding box center [503, 218] width 804 height 436
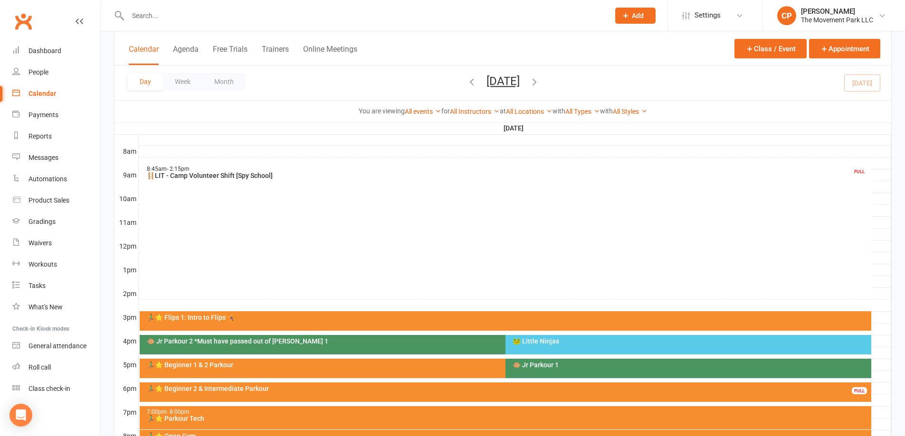
click at [540, 371] on div "🐵 Jr Parkour 1" at bounding box center [688, 368] width 366 height 19
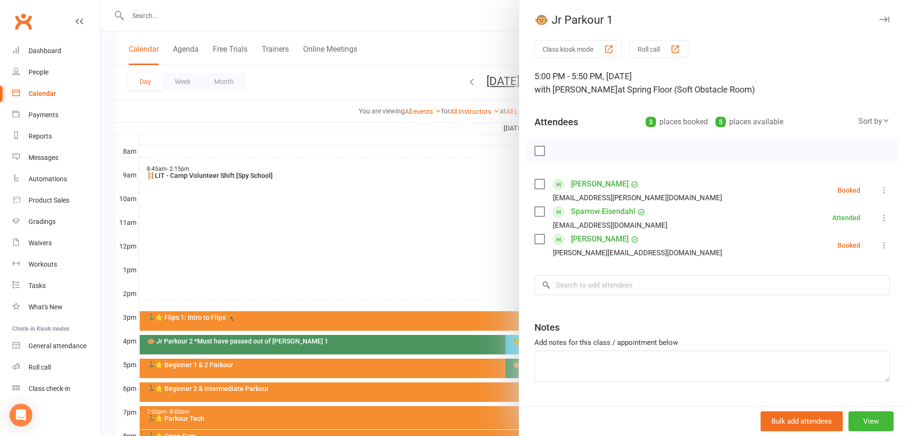
click at [879, 189] on icon at bounding box center [883, 190] width 9 height 9
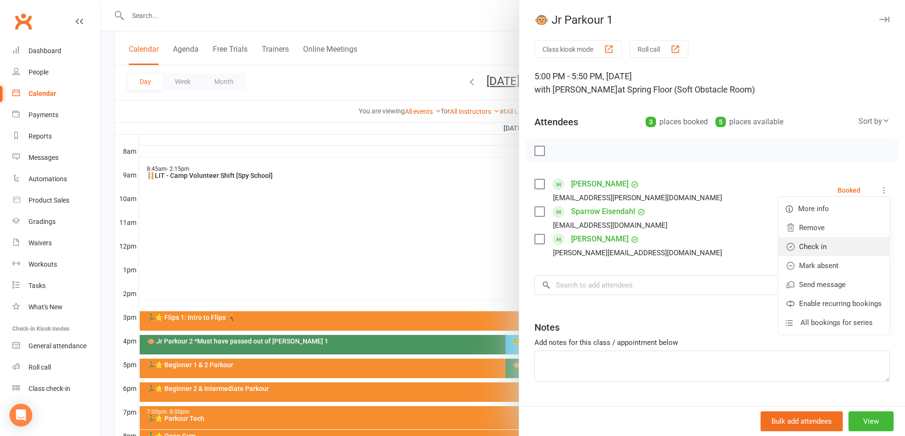
click at [820, 250] on link "Check in" at bounding box center [833, 246] width 111 height 19
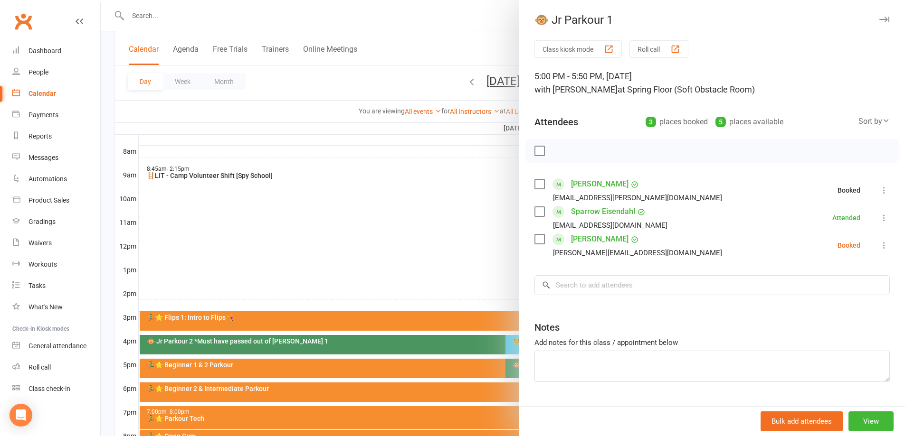
click at [365, 213] on div at bounding box center [503, 218] width 804 height 436
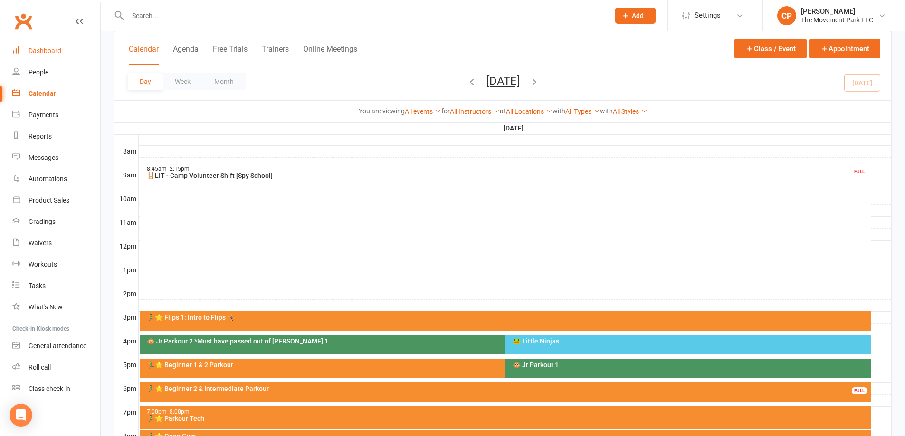
click at [54, 49] on div "Dashboard" at bounding box center [44, 51] width 33 height 8
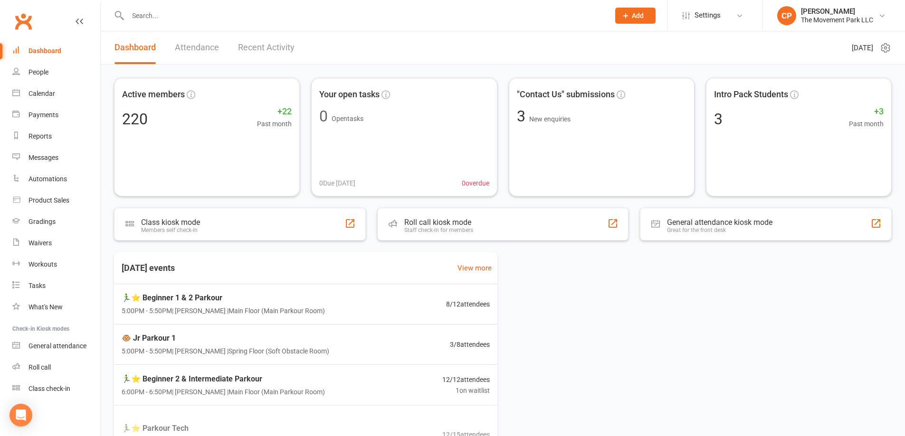
click at [174, 21] on input "text" at bounding box center [364, 15] width 478 height 13
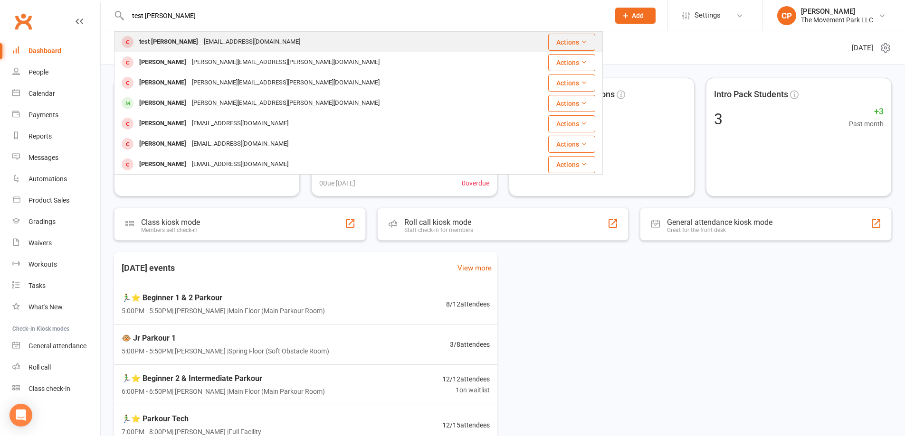
type input "test catherine"
click at [201, 46] on div "test@gmail.com" at bounding box center [252, 42] width 102 height 14
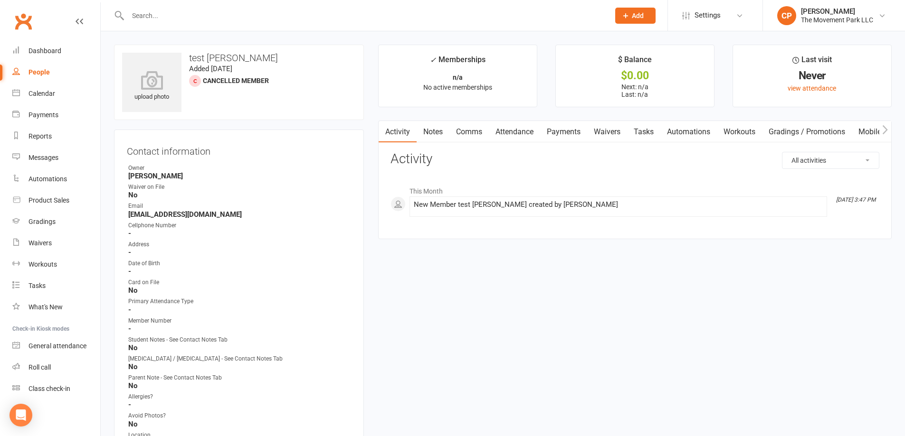
drag, startPoint x: 480, startPoint y: 131, endPoint x: 486, endPoint y: 130, distance: 6.2
click at [484, 131] on link "Comms" at bounding box center [468, 132] width 39 height 22
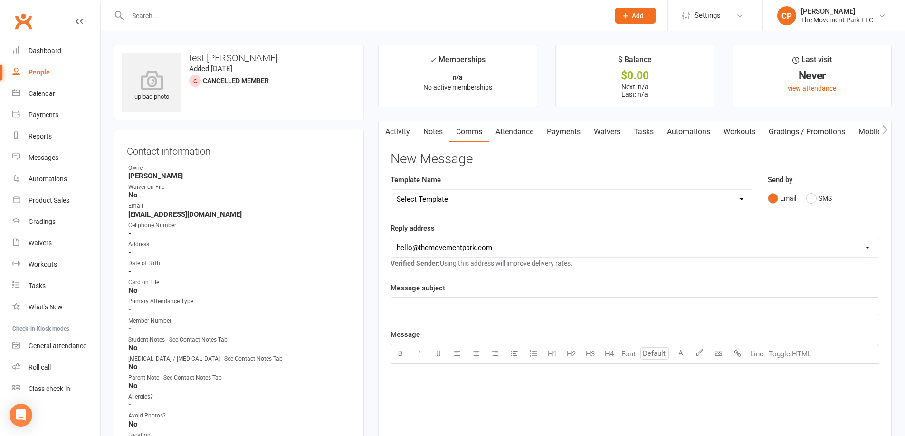
click at [615, 134] on link "Waivers" at bounding box center [607, 132] width 40 height 22
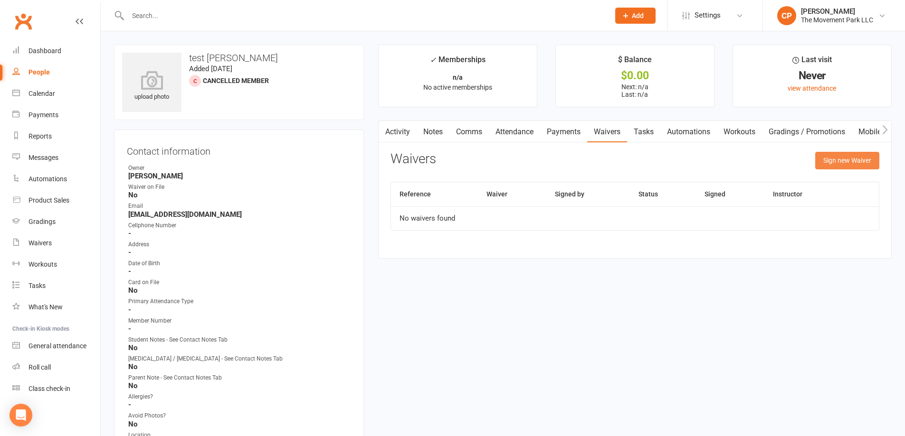
click at [850, 154] on button "Sign new Waiver" at bounding box center [847, 160] width 64 height 17
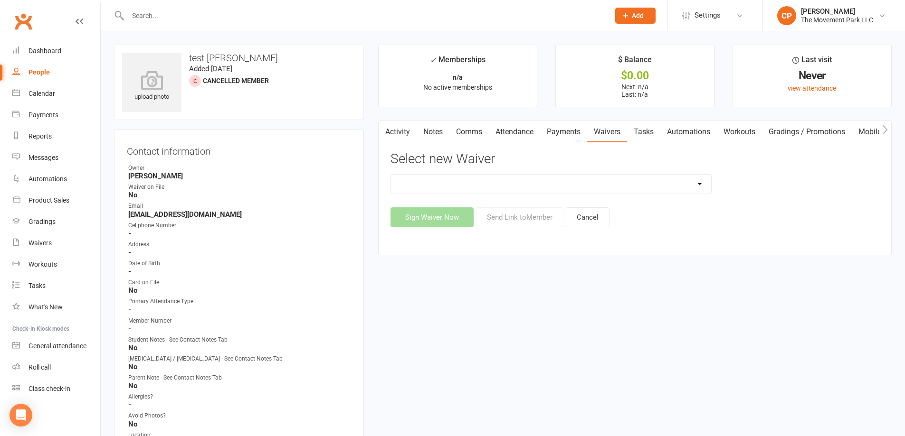
click at [515, 189] on select "🪜2025 LEAD Program Application and Purchase Agreement 😎 2025 Summer Camp Purcha…" at bounding box center [551, 184] width 320 height 19
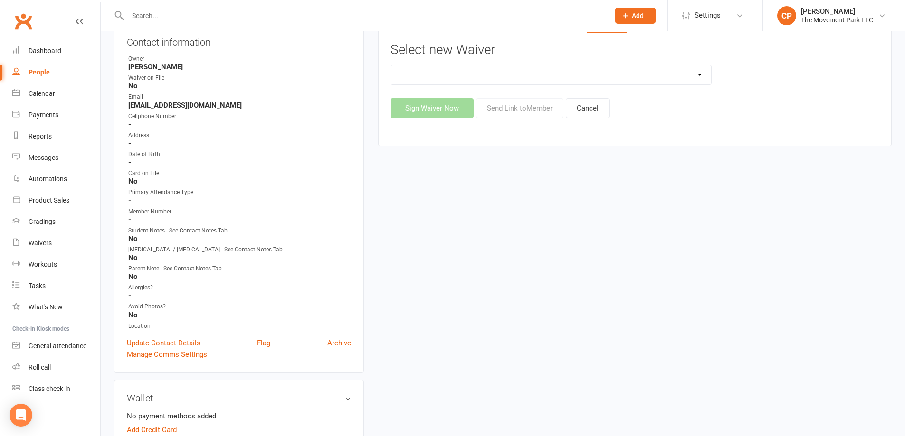
scroll to position [95, 0]
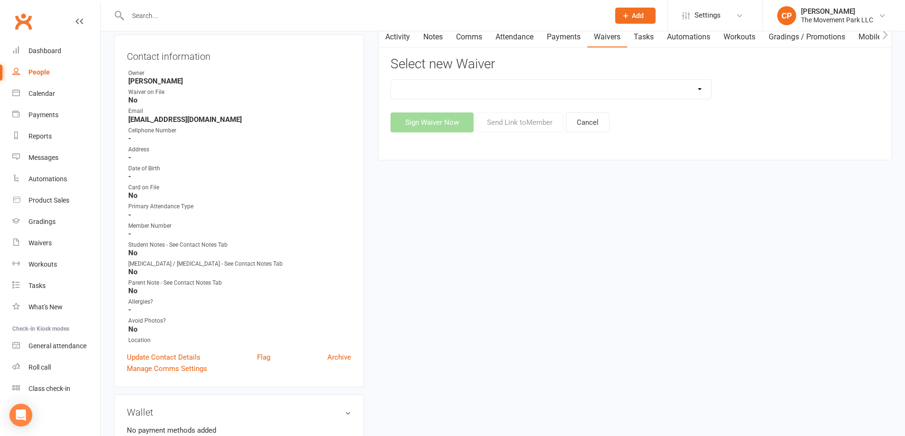
click at [507, 94] on select "🪜2025 LEAD Program Application and Purchase Agreement 😎 2025 Summer Camp Purcha…" at bounding box center [551, 89] width 320 height 19
click at [42, 95] on div "Calendar" at bounding box center [41, 94] width 27 height 8
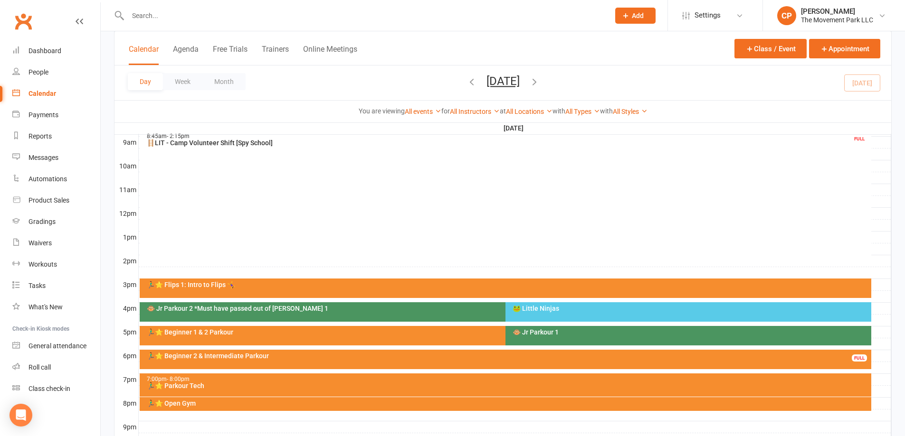
scroll to position [285, 0]
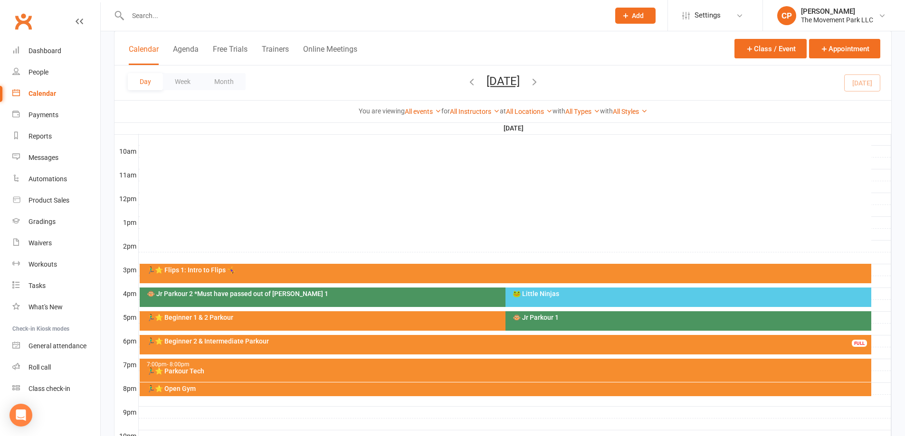
click at [522, 318] on div "🐵 Jr Parkour 1" at bounding box center [690, 317] width 357 height 7
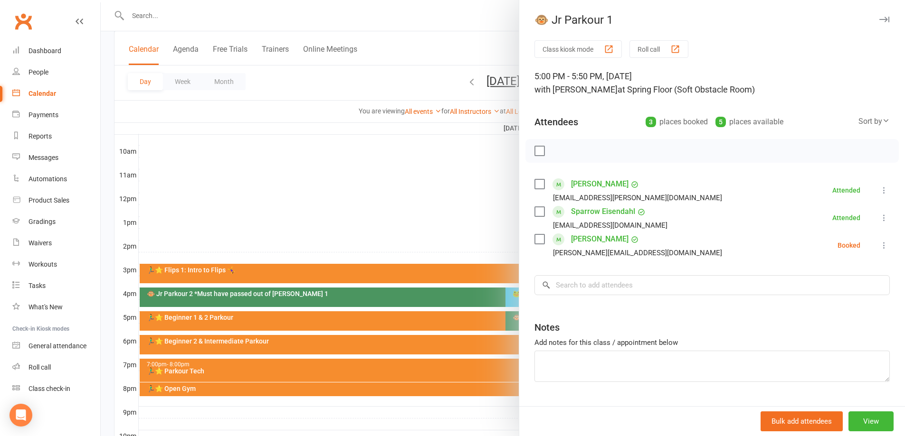
click at [418, 188] on div at bounding box center [503, 218] width 804 height 436
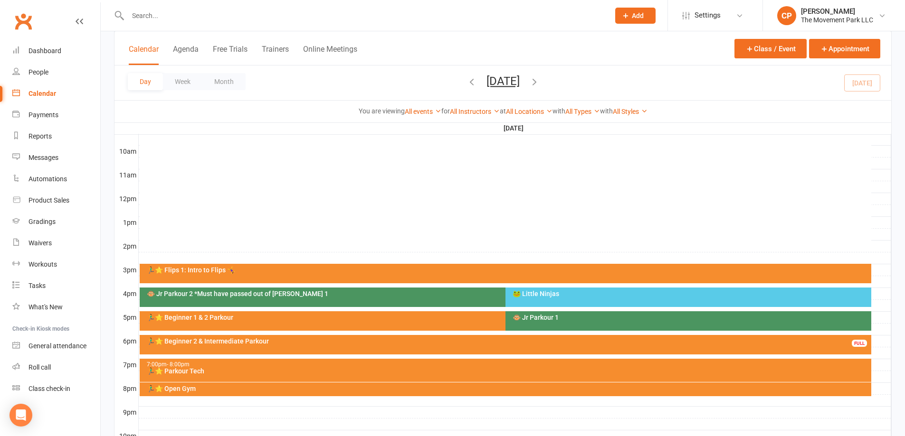
click at [460, 319] on div "🏃‍♂️⭐ Beginner 1 & 2 Parkour" at bounding box center [502, 317] width 713 height 7
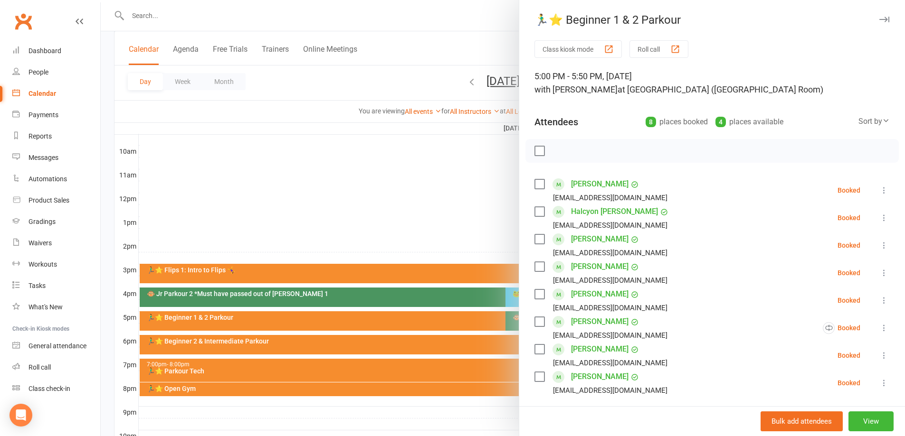
click at [534, 265] on label at bounding box center [538, 266] width 9 height 9
click at [536, 295] on label at bounding box center [538, 294] width 9 height 9
click at [562, 154] on icon "button" at bounding box center [560, 151] width 10 height 10
click at [314, 232] on div at bounding box center [503, 218] width 804 height 436
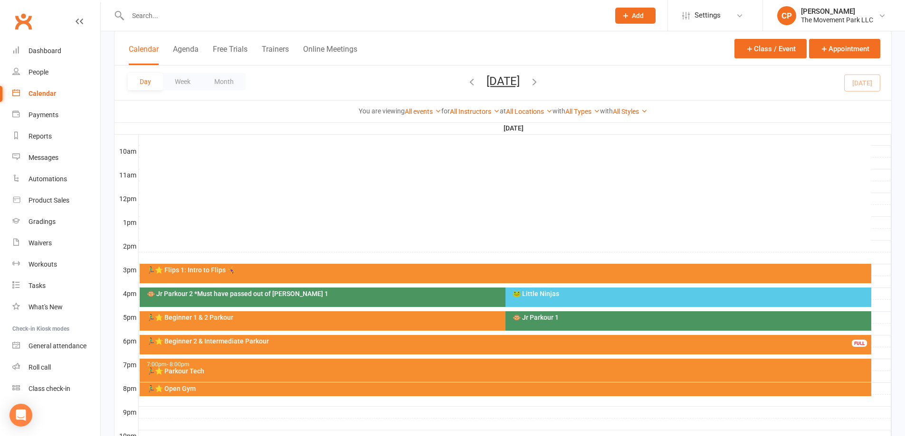
click at [529, 315] on div "🐵 Jr Parkour 1" at bounding box center [690, 317] width 357 height 7
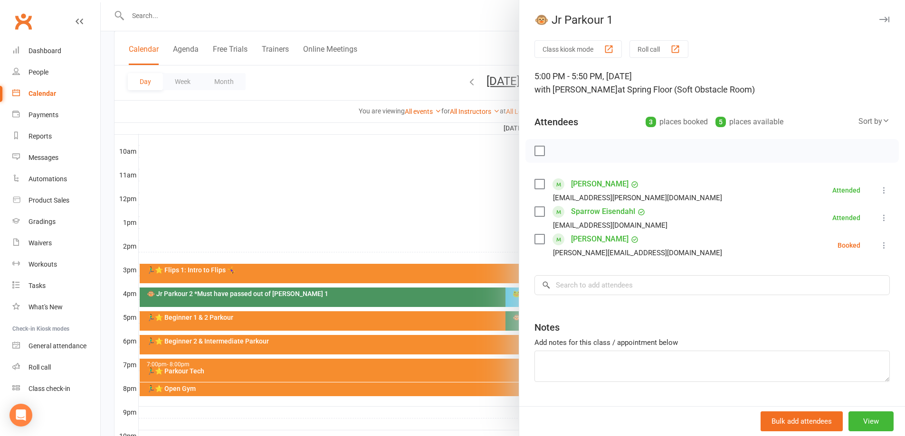
click at [402, 197] on div at bounding box center [503, 218] width 804 height 436
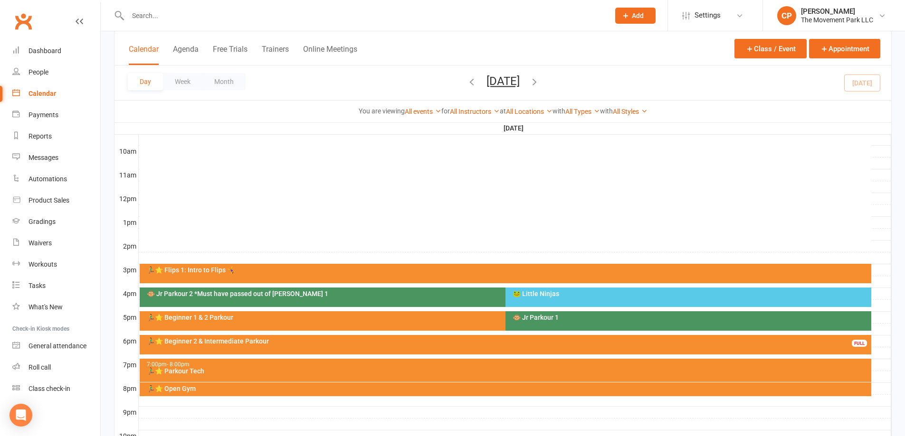
click at [533, 294] on div "🐸 Little Ninjas" at bounding box center [690, 294] width 357 height 7
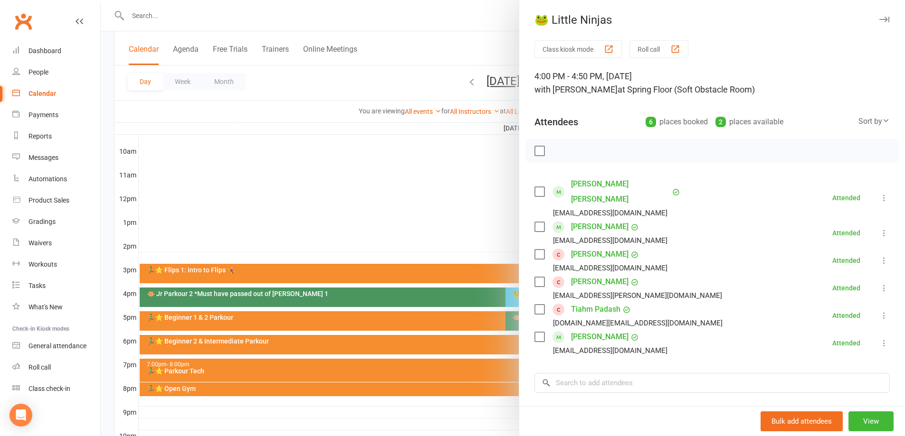
click at [596, 247] on link "[PERSON_NAME]" at bounding box center [599, 254] width 57 height 15
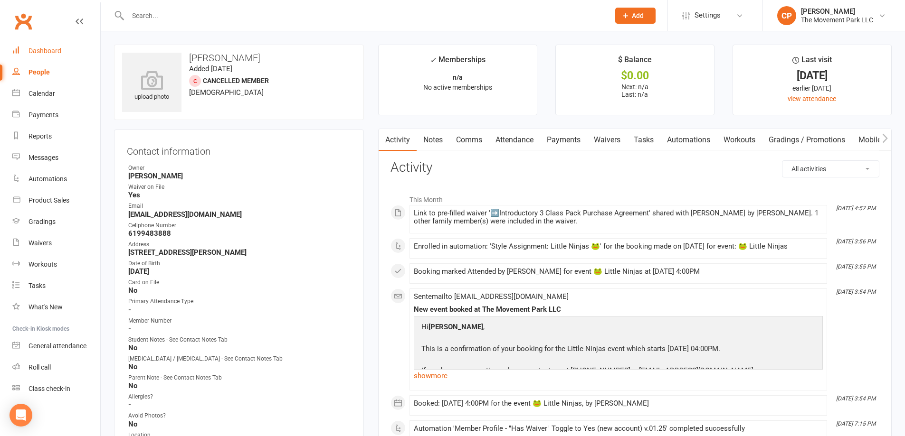
click at [75, 45] on link "Dashboard" at bounding box center [56, 50] width 88 height 21
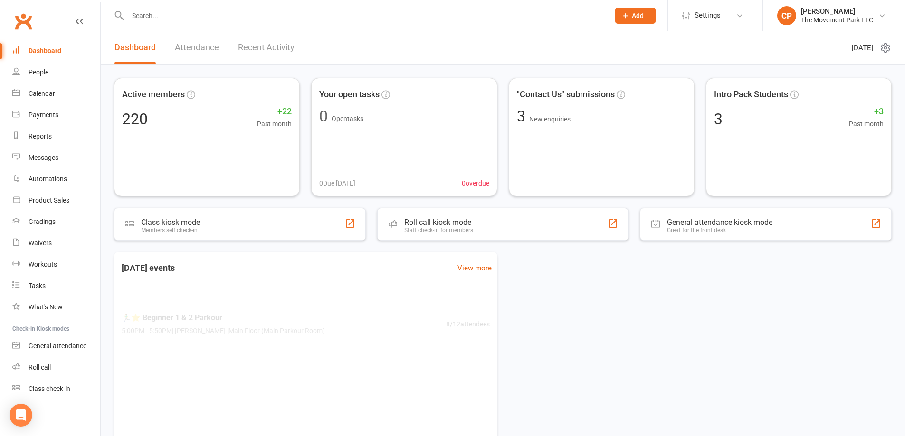
click at [167, 19] on input "text" at bounding box center [364, 15] width 478 height 13
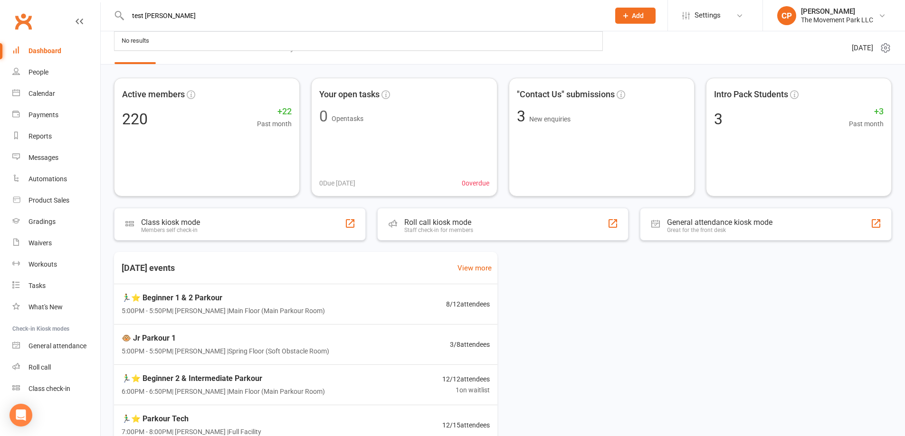
type input "test catherine"
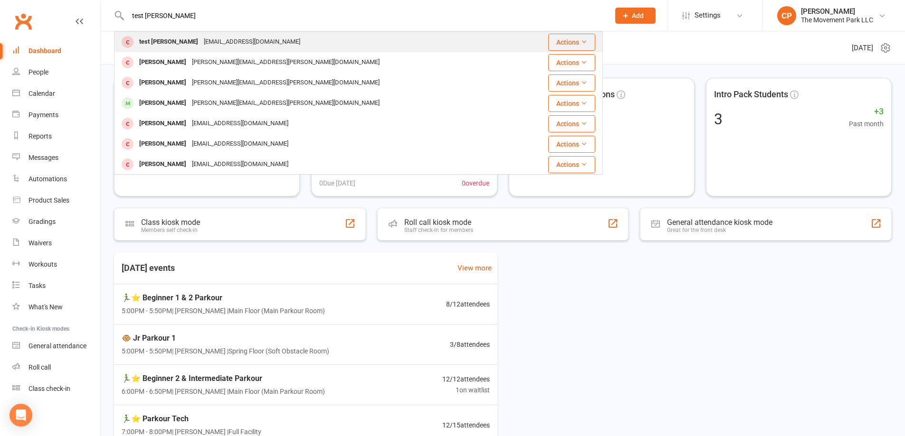
click at [207, 41] on div "test@gmail.com" at bounding box center [252, 42] width 102 height 14
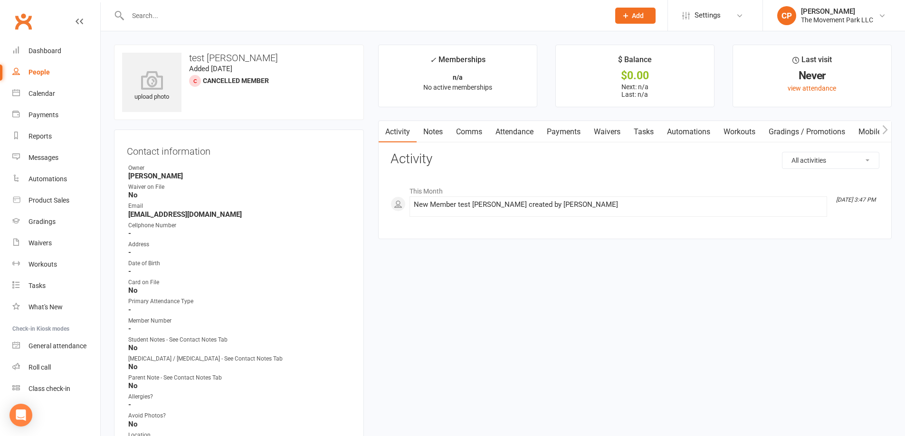
click at [479, 136] on link "Comms" at bounding box center [468, 132] width 39 height 22
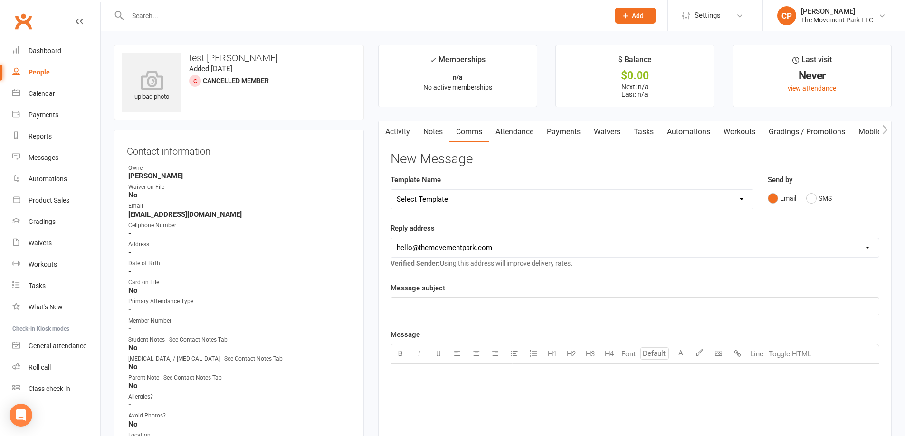
click at [499, 198] on select "Select Template [Email] 📱Trial Class App Request [Email] Initial Response to Co…" at bounding box center [572, 199] width 362 height 19
select select "12"
click at [391, 190] on select "Select Template [Email] 📱Trial Class App Request [Email] Initial Response to Co…" at bounding box center [572, 199] width 362 height 19
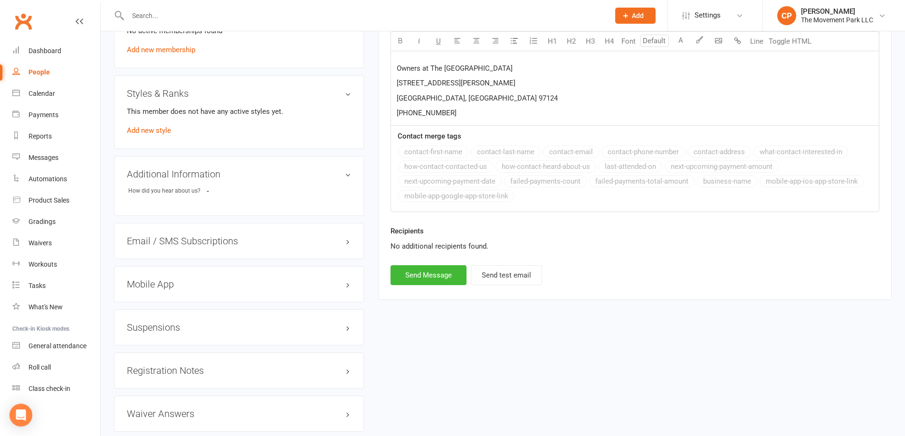
scroll to position [665, 0]
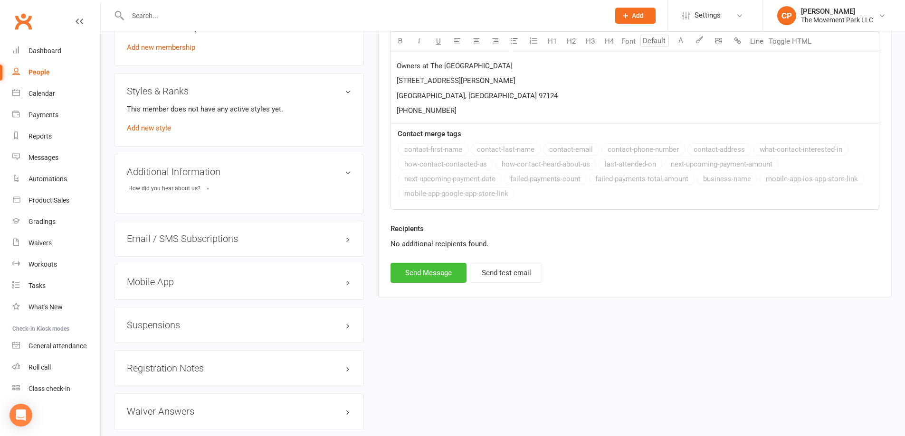
click at [422, 263] on button "Send Message" at bounding box center [428, 273] width 76 height 20
select select
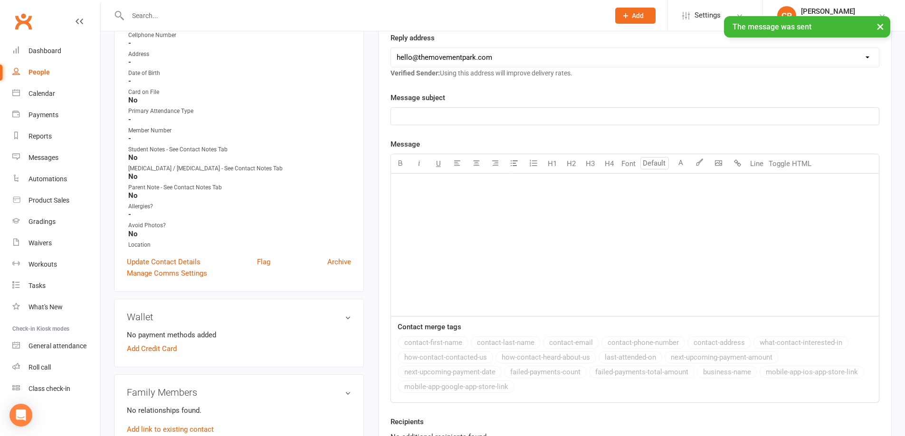
scroll to position [190, 0]
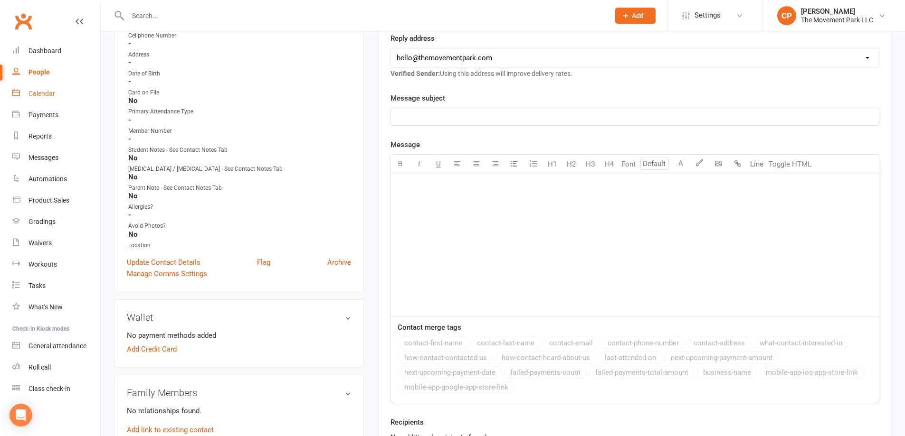
click at [48, 93] on div "Calendar" at bounding box center [41, 94] width 27 height 8
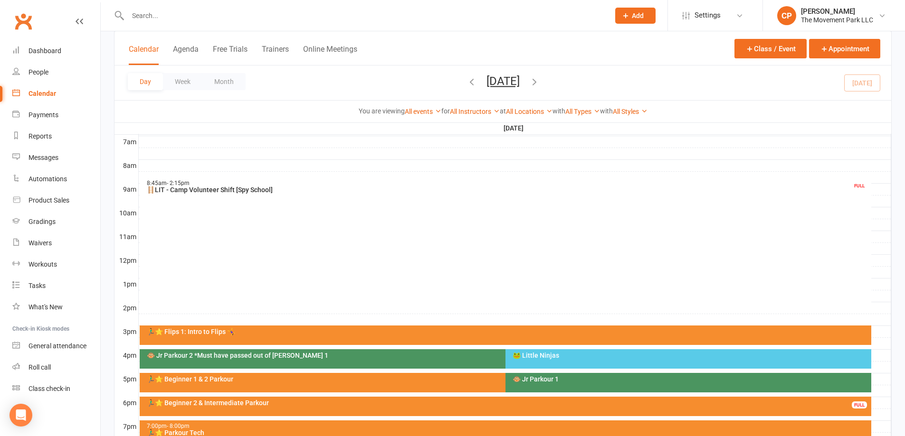
scroll to position [237, 0]
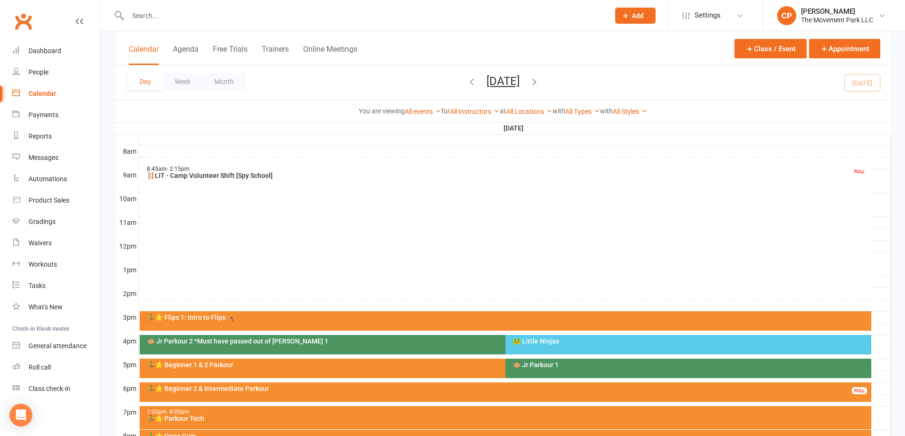
click at [305, 366] on div "🏃‍♂️⭐ Beginner 1 & 2 Parkour" at bounding box center [502, 365] width 713 height 7
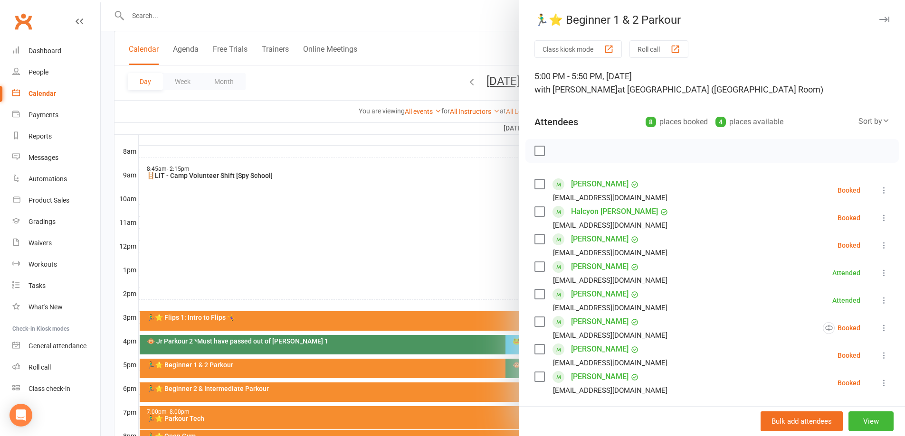
click at [537, 186] on label at bounding box center [538, 184] width 9 height 9
click at [534, 214] on label at bounding box center [538, 211] width 9 height 9
click at [538, 244] on label at bounding box center [538, 239] width 9 height 9
click at [559, 152] on icon "button" at bounding box center [560, 151] width 10 height 10
click at [471, 211] on div at bounding box center [503, 218] width 804 height 436
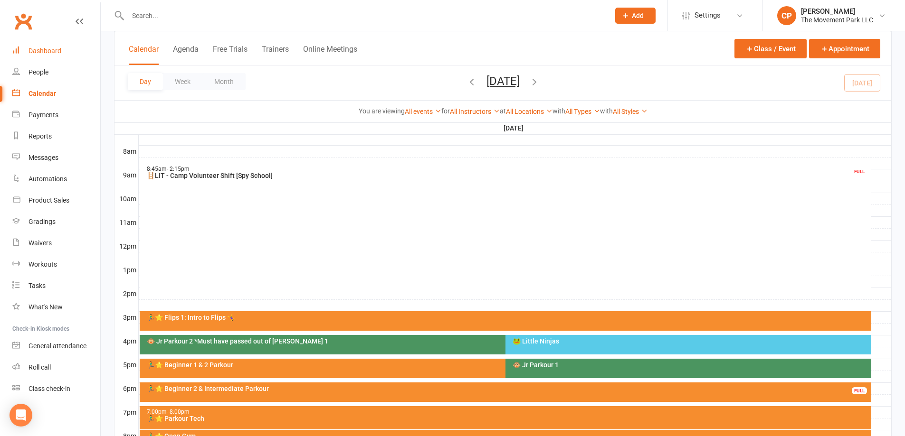
click at [47, 51] on div "Dashboard" at bounding box center [44, 51] width 33 height 8
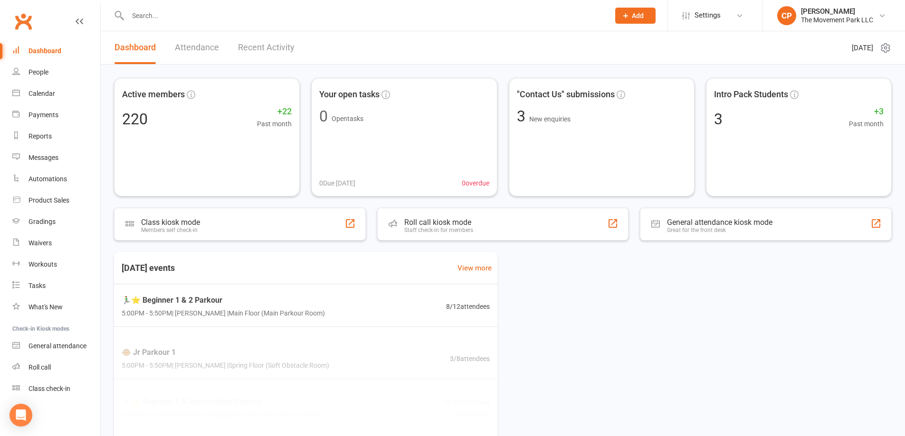
click at [183, 22] on div at bounding box center [358, 15] width 489 height 31
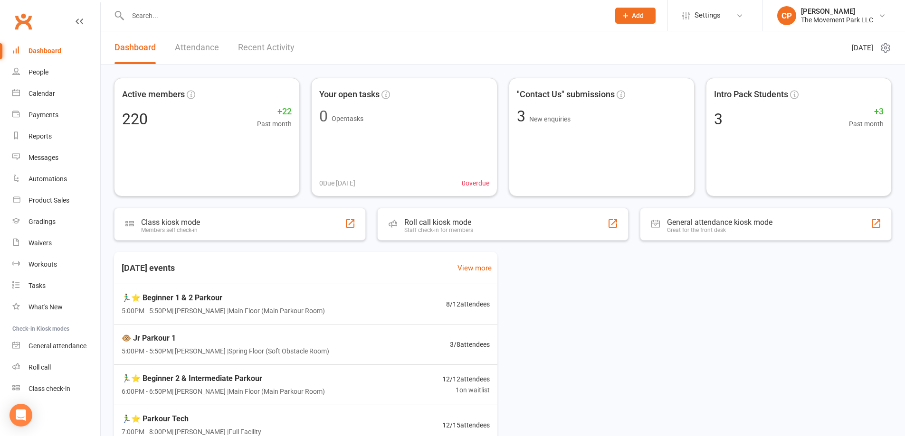
click at [145, 20] on input "text" at bounding box center [364, 15] width 478 height 13
click at [279, 48] on link "Recent Activity" at bounding box center [266, 47] width 57 height 33
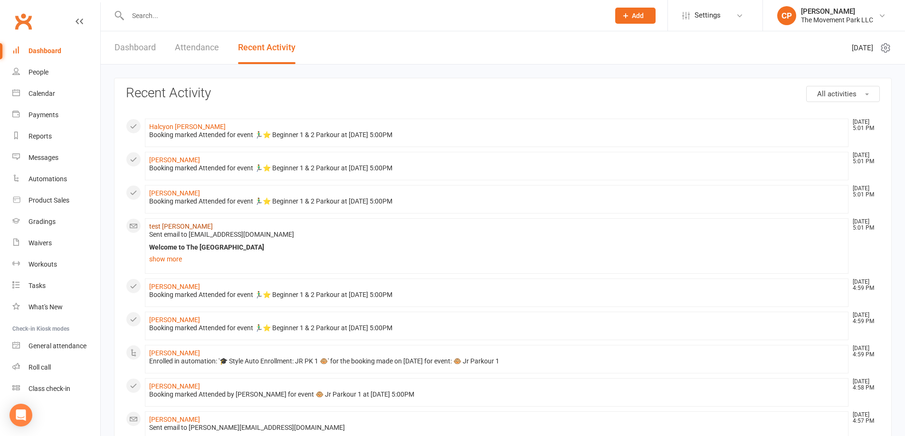
click at [165, 227] on link "test catherine" at bounding box center [181, 227] width 64 height 8
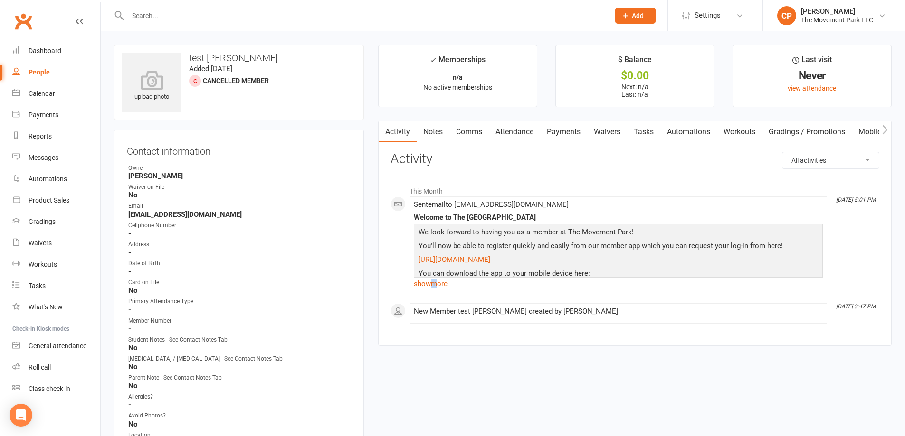
click at [435, 288] on link "show more" at bounding box center [618, 283] width 409 height 13
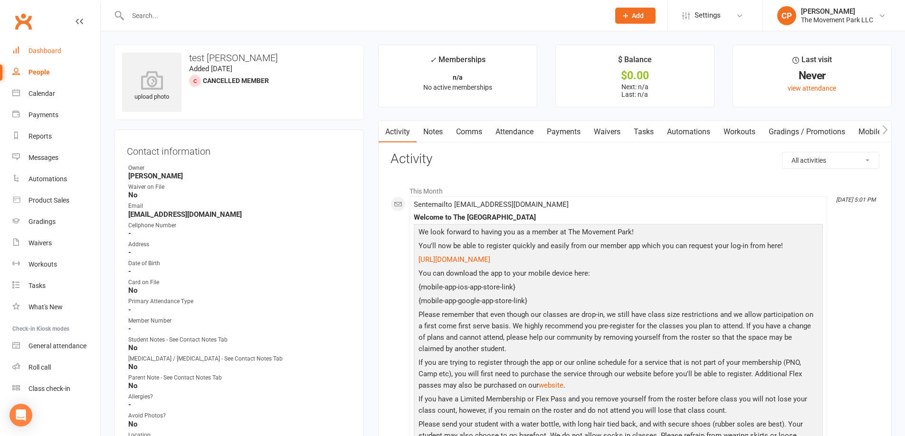
click at [42, 56] on link "Dashboard" at bounding box center [56, 50] width 88 height 21
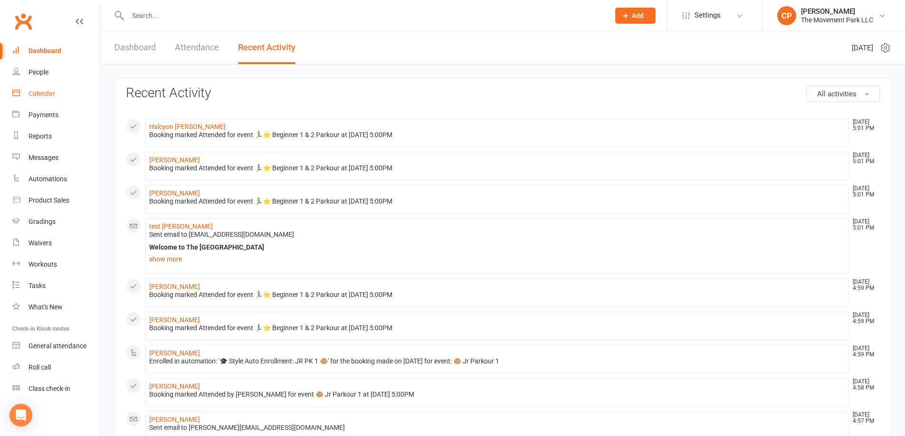
click at [41, 99] on link "Calendar" at bounding box center [56, 93] width 88 height 21
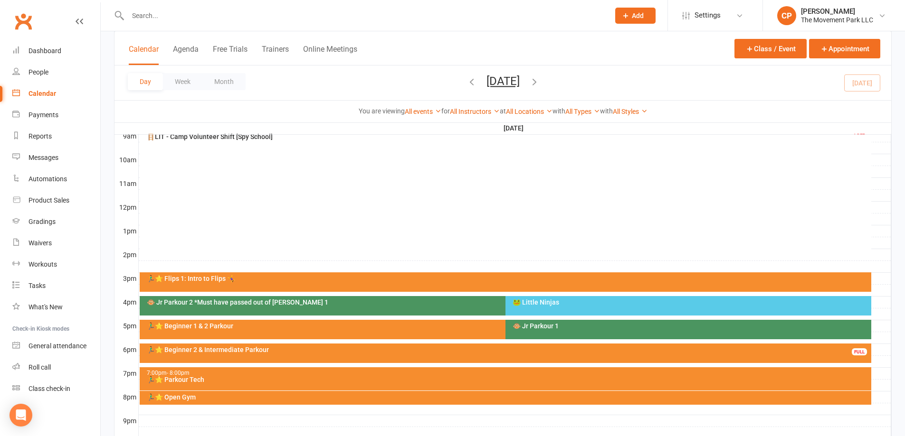
scroll to position [285, 0]
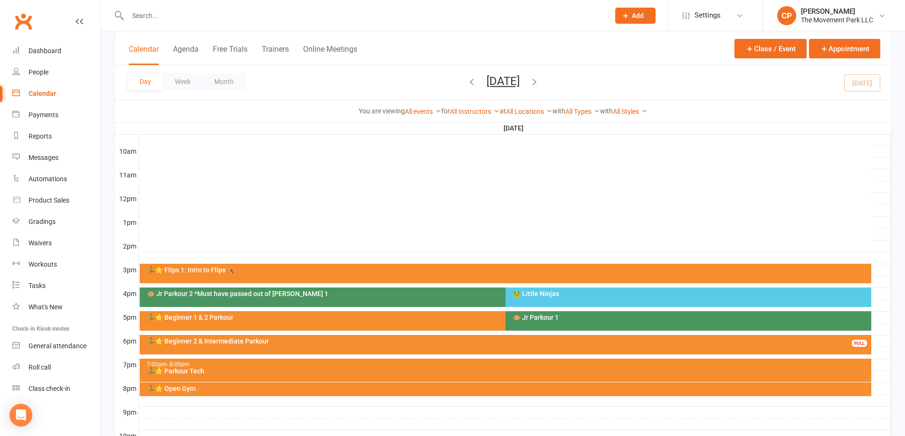
click at [521, 321] on div "🐵 Jr Parkour 1" at bounding box center [690, 317] width 357 height 7
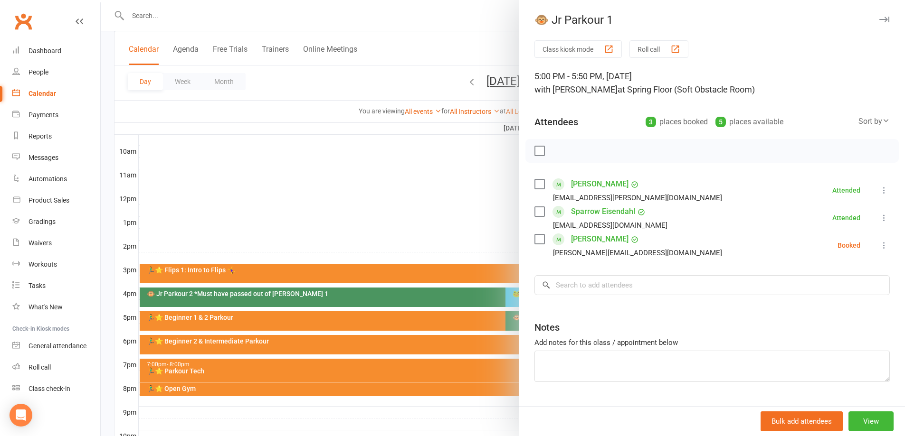
click at [879, 243] on icon at bounding box center [883, 245] width 9 height 9
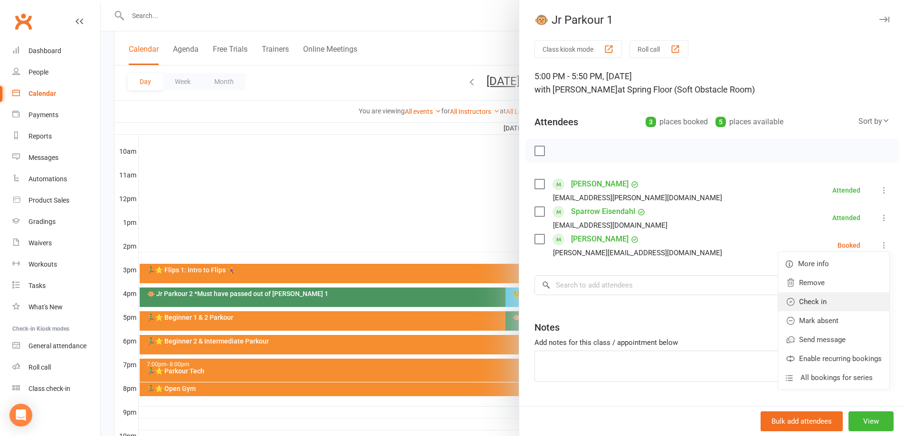
click at [795, 300] on link "Check in" at bounding box center [833, 302] width 111 height 19
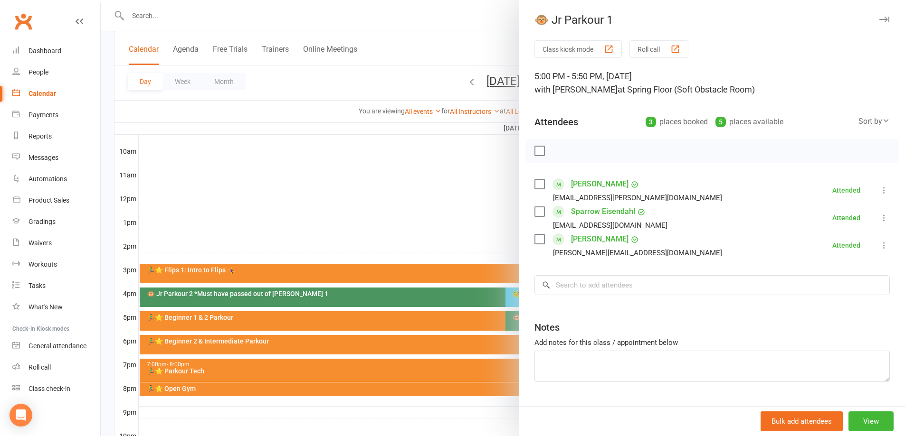
click at [456, 223] on div at bounding box center [503, 218] width 804 height 436
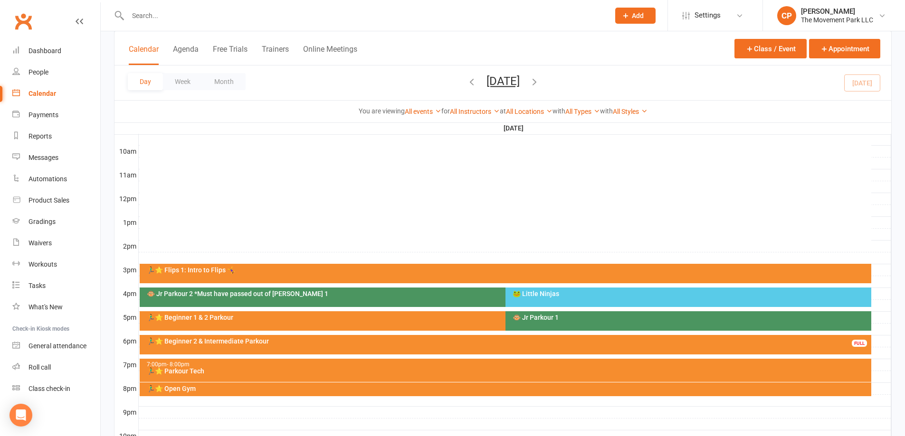
click at [345, 319] on div "🏃‍♂️⭐ Beginner 1 & 2 Parkour" at bounding box center [502, 317] width 713 height 7
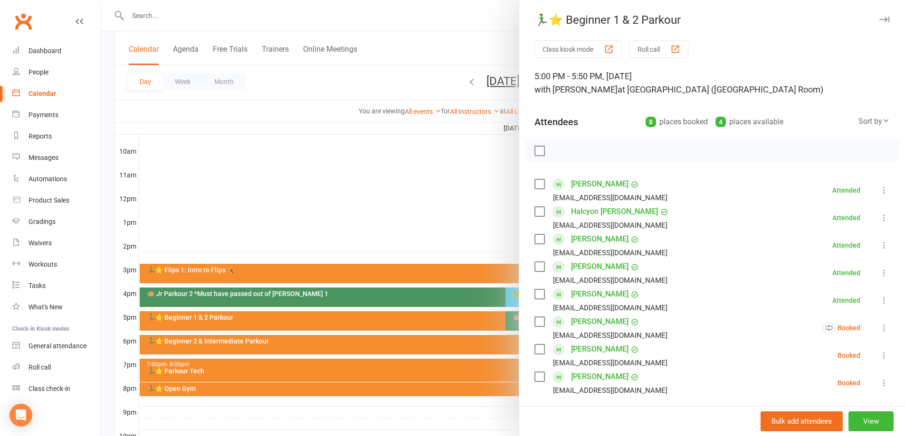
click at [879, 380] on icon at bounding box center [883, 383] width 9 height 9
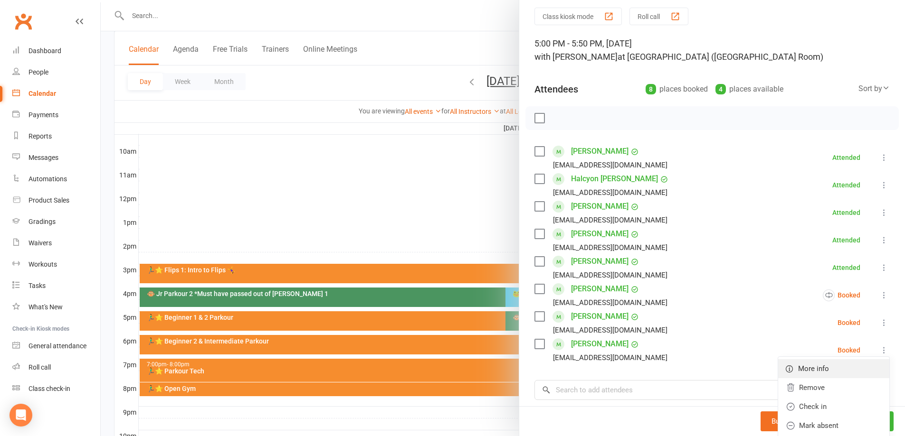
scroll to position [47, 0]
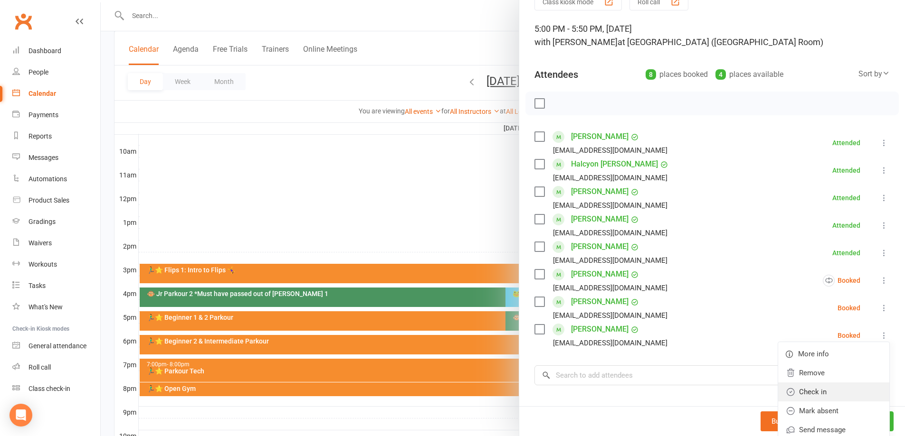
click at [792, 388] on link "Check in" at bounding box center [833, 392] width 111 height 19
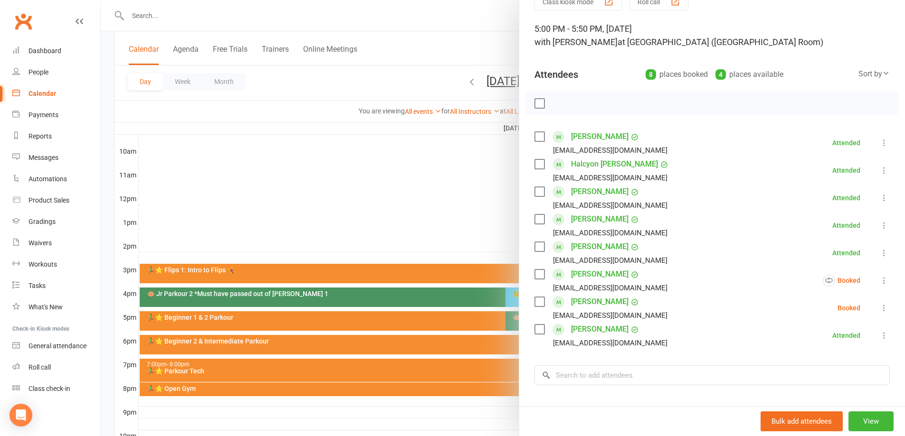
click at [450, 212] on div at bounding box center [503, 218] width 804 height 436
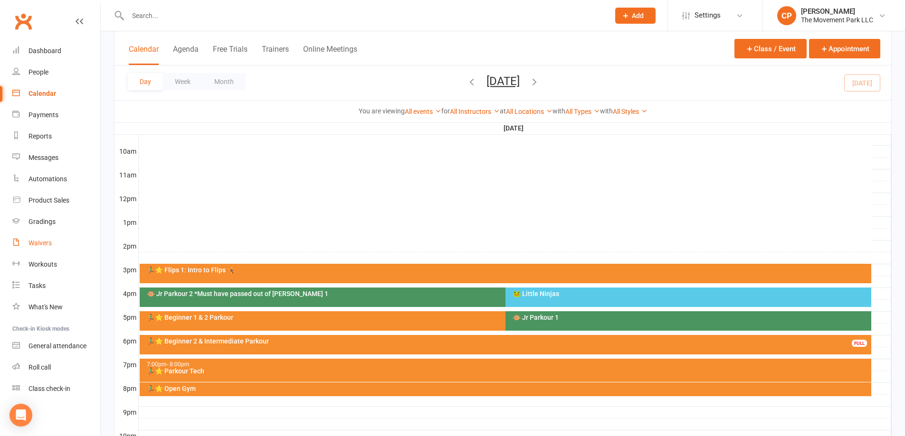
click at [44, 237] on link "Waivers" at bounding box center [56, 243] width 88 height 21
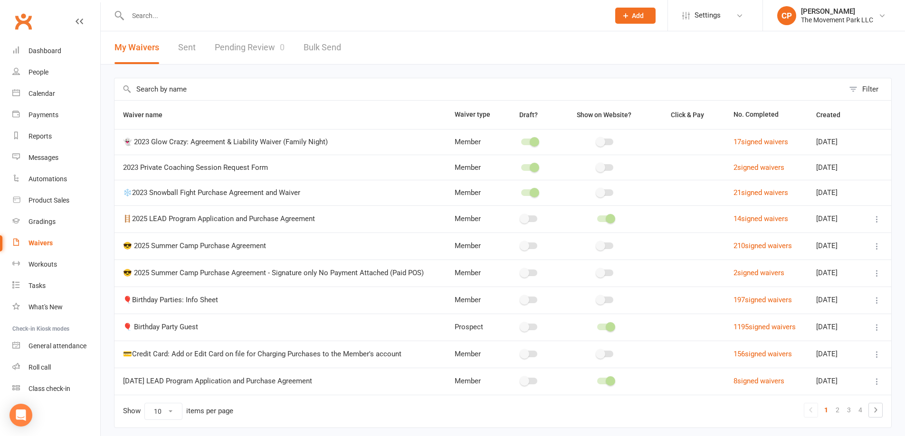
click at [244, 55] on link "Pending Review 0" at bounding box center [250, 47] width 70 height 33
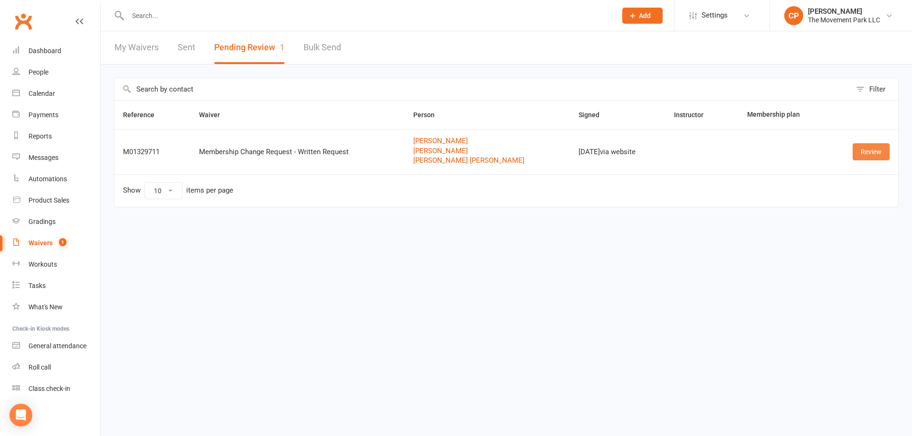
click at [860, 155] on link "Review" at bounding box center [870, 151] width 37 height 17
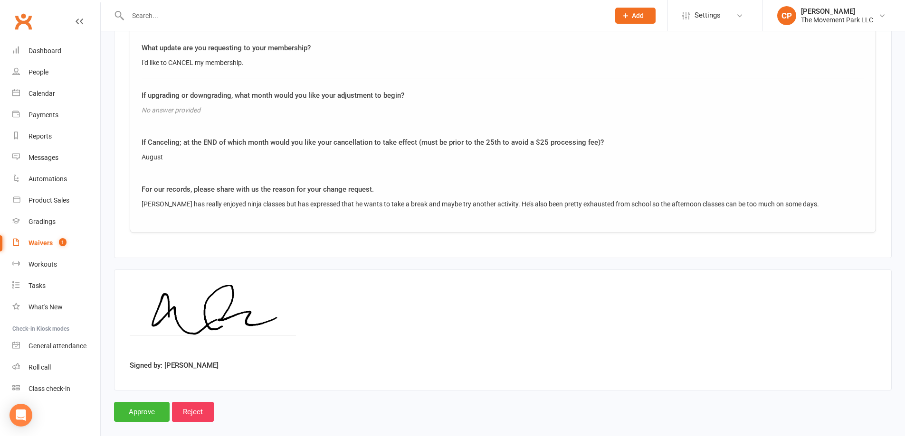
scroll to position [2178, 0]
click at [152, 401] on input "Approve" at bounding box center [142, 411] width 56 height 20
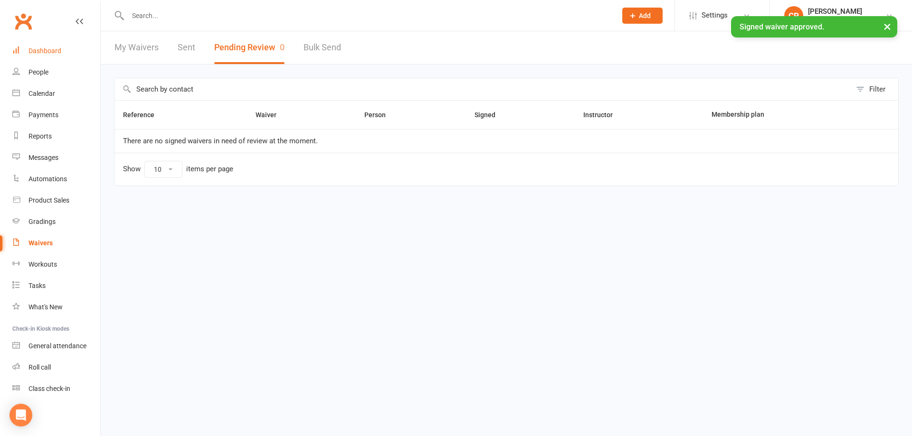
click at [50, 48] on div "Dashboard" at bounding box center [44, 51] width 33 height 8
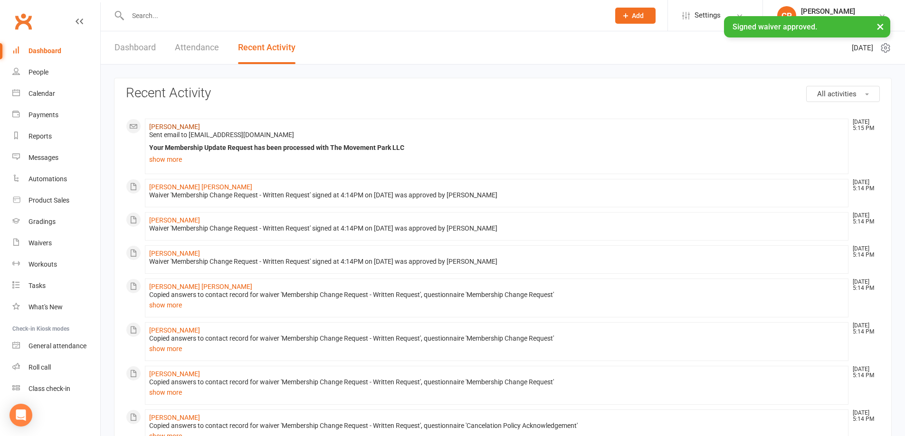
click at [178, 126] on link "Emily Boucher" at bounding box center [174, 127] width 51 height 8
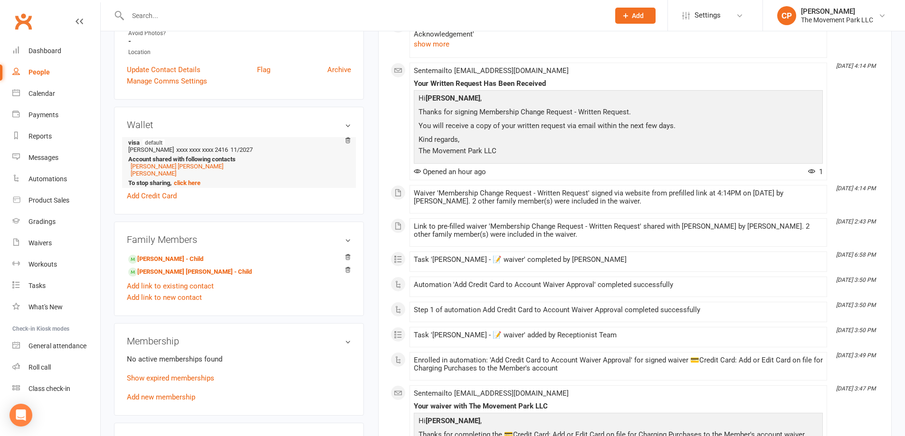
scroll to position [380, 0]
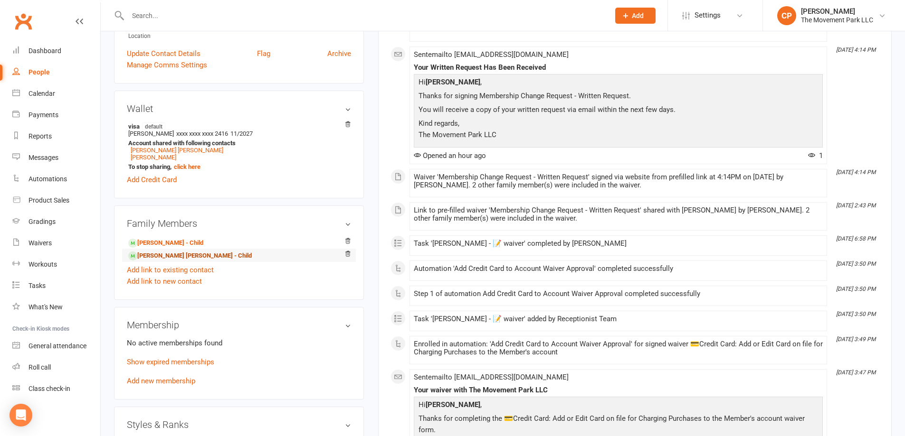
click at [186, 257] on link "Cooper Boucher - Child" at bounding box center [189, 256] width 123 height 10
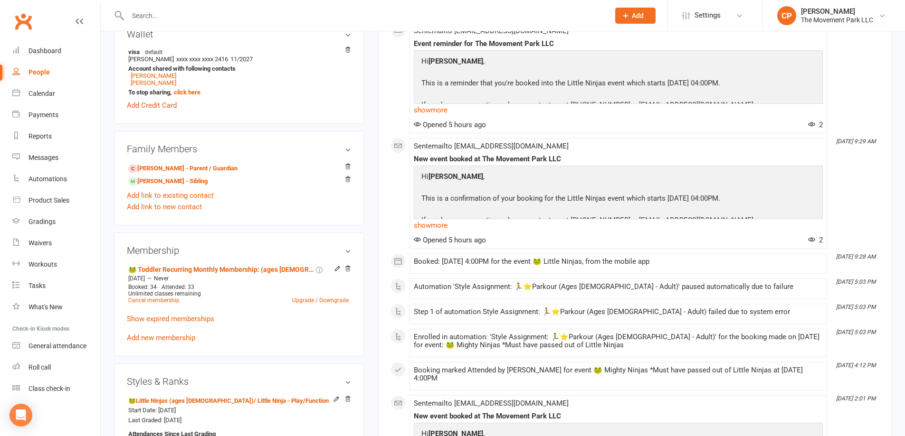
scroll to position [475, 0]
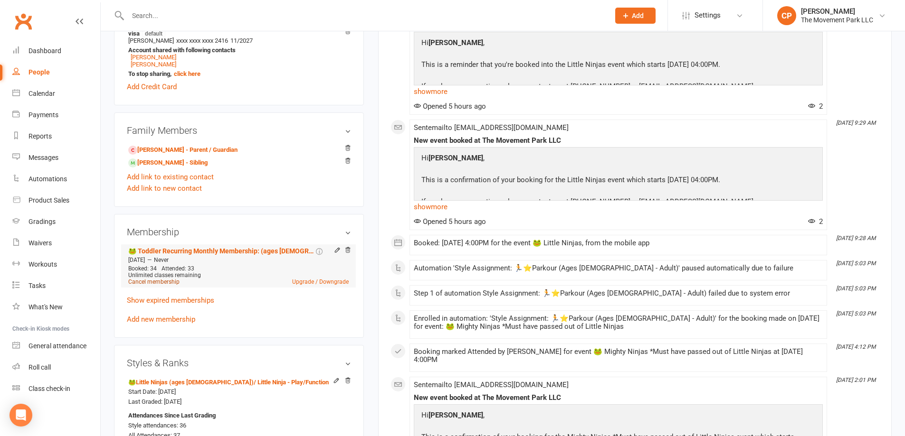
click at [169, 283] on link "Cancel membership" at bounding box center [153, 282] width 51 height 7
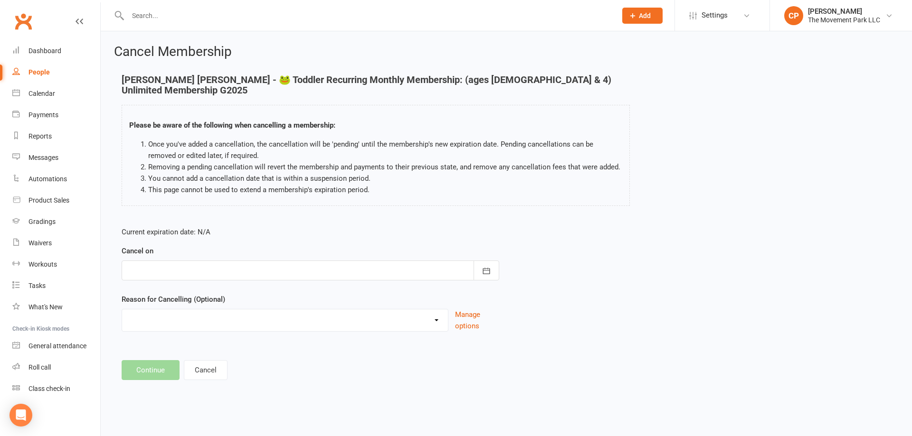
click at [189, 262] on div at bounding box center [311, 271] width 378 height 20
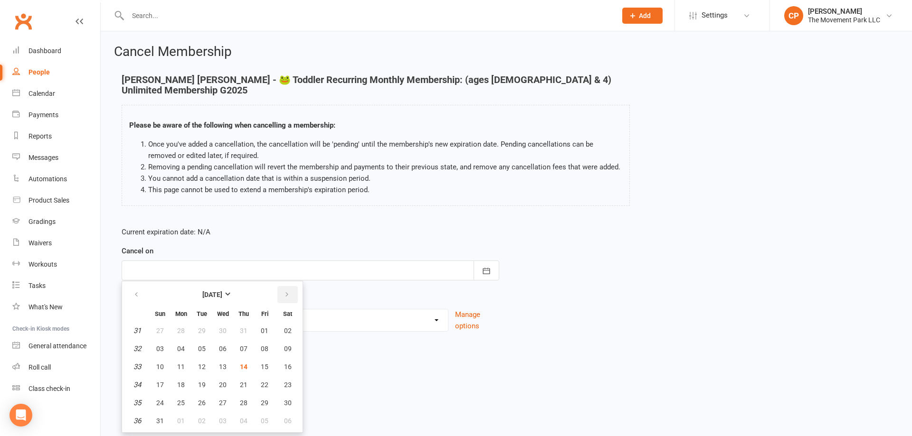
click at [287, 291] on icon "button" at bounding box center [287, 295] width 7 height 8
click at [180, 327] on span "01" at bounding box center [181, 331] width 8 height 8
type input "01 Sep 2025"
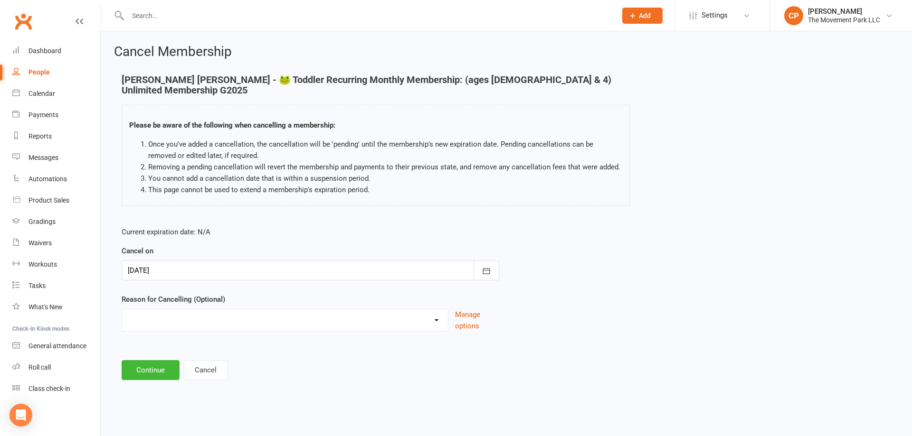
click at [203, 312] on select "Aged Up Bad Experience Behavior Issues Budget Downgrading Membership Error Corr…" at bounding box center [285, 319] width 326 height 19
select select "15"
click at [122, 310] on select "Aged Up Bad Experience Behavior Issues Budget Downgrading Membership Error Corr…" at bounding box center [285, 319] width 326 height 19
click at [170, 366] on button "Continue" at bounding box center [151, 370] width 58 height 20
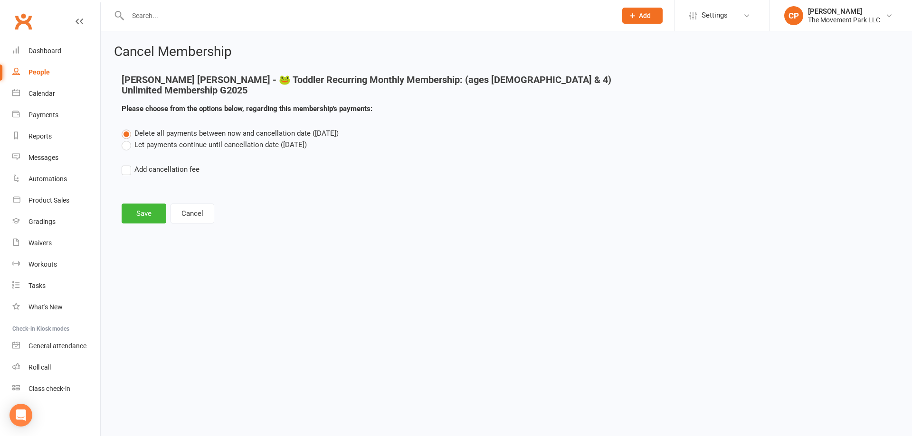
click at [155, 139] on label "Let payments continue until cancellation date (Sep 1, 2025)" at bounding box center [214, 144] width 185 height 11
click at [128, 139] on input "Let payments continue until cancellation date (Sep 1, 2025)" at bounding box center [125, 139] width 6 height 0
click at [161, 204] on button "Save" at bounding box center [144, 214] width 45 height 20
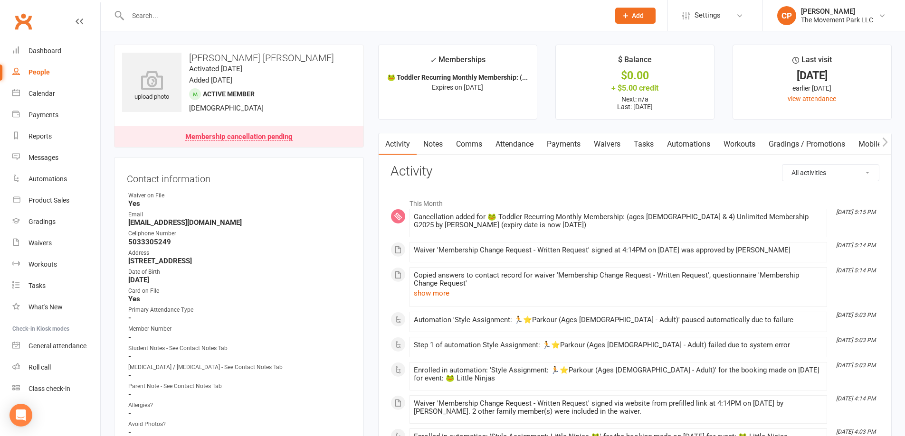
click at [250, 133] on div "Membership cancellation pending" at bounding box center [238, 137] width 107 height 8
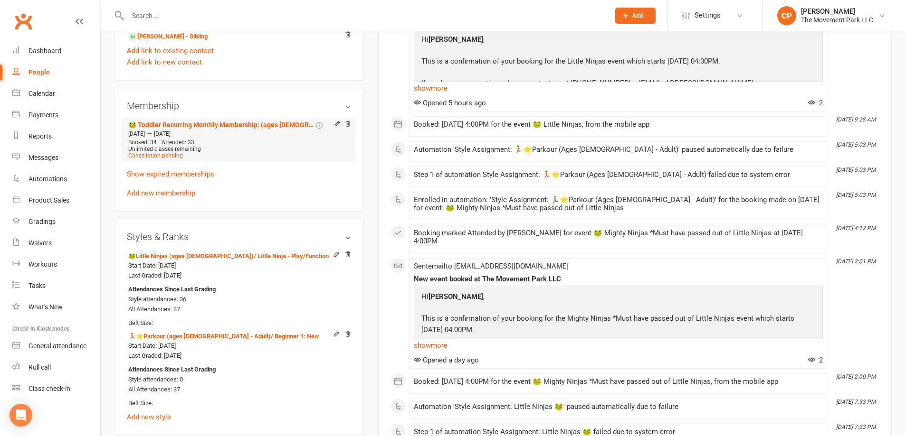
scroll to position [620, 0]
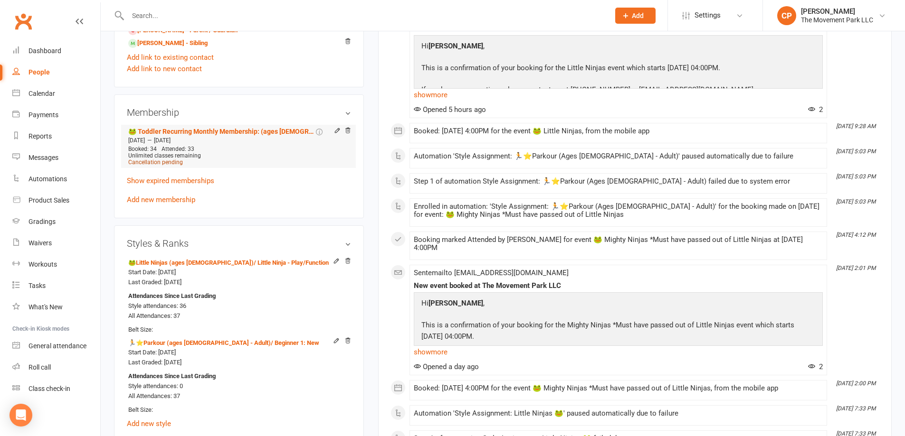
click at [166, 164] on span "Cancellation pending" at bounding box center [155, 162] width 55 height 7
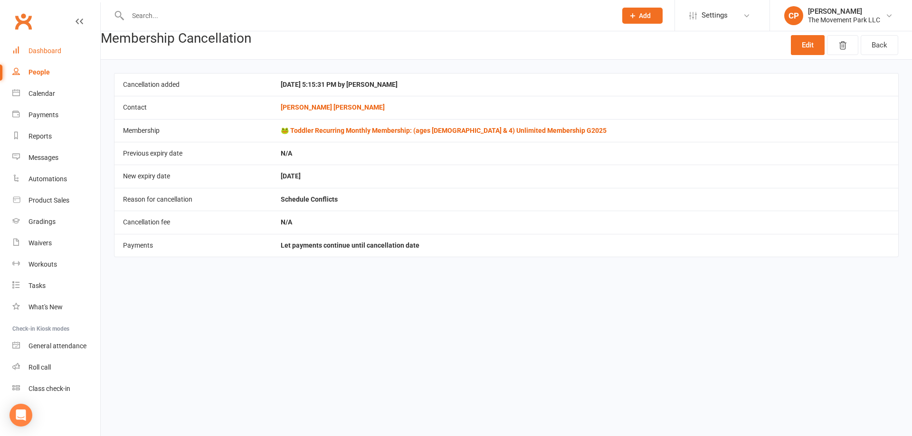
click at [56, 52] on div "Dashboard" at bounding box center [44, 51] width 33 height 8
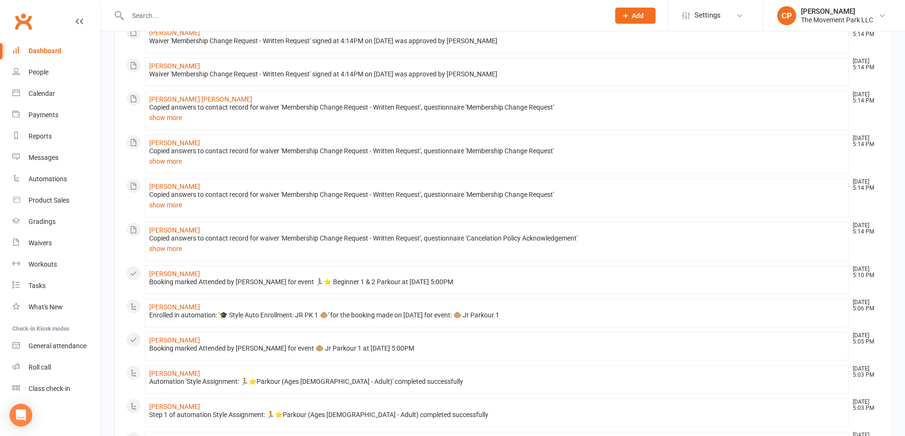
scroll to position [237, 0]
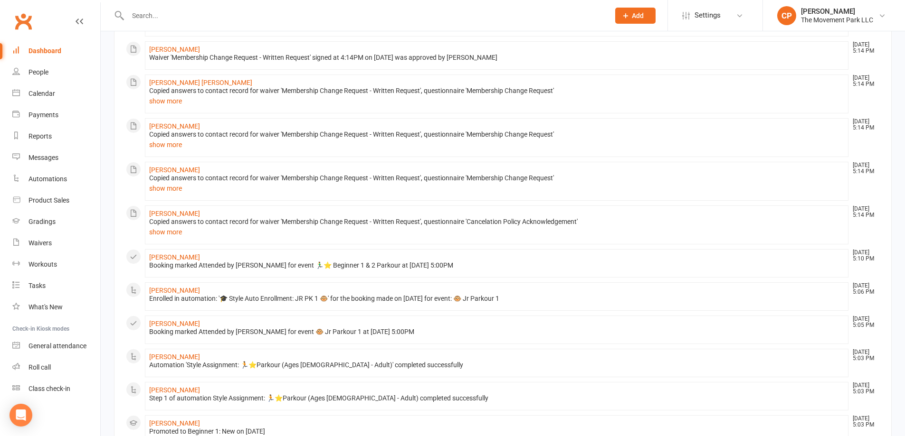
drag, startPoint x: 140, startPoint y: 24, endPoint x: 155, endPoint y: 7, distance: 23.2
click at [144, 22] on div at bounding box center [358, 15] width 489 height 31
click at [158, 18] on input "text" at bounding box center [364, 15] width 478 height 13
paste input "miasmama1227@gmail.com"
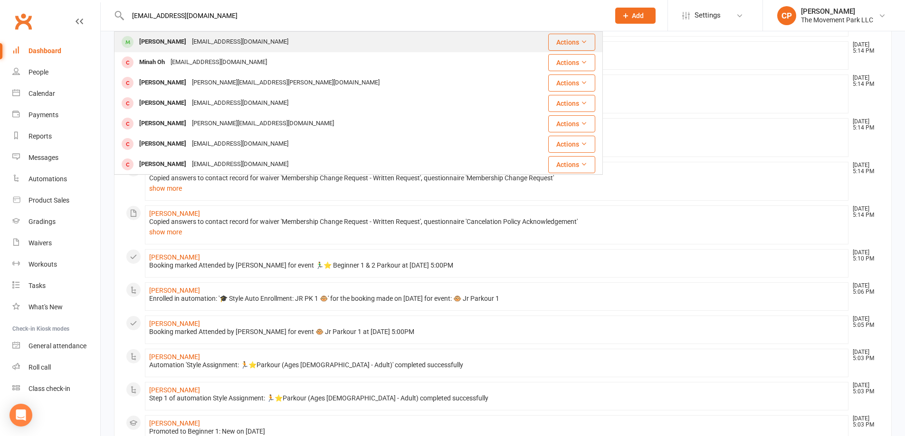
type input "miasmama1227@gmail.com"
click at [165, 42] on div "Mia Rubin" at bounding box center [162, 42] width 53 height 14
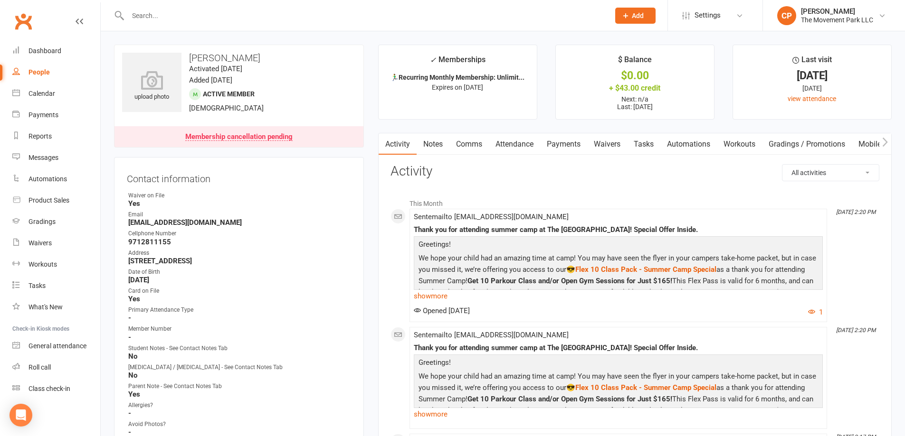
click at [248, 15] on input "text" at bounding box center [364, 15] width 478 height 13
paste input "ejboucher2016@gmail.com"
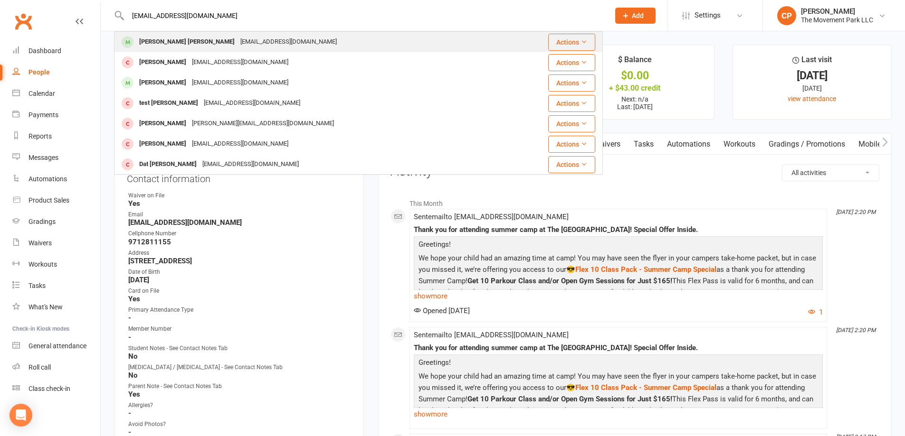
type input "ejboucher2016@gmail.com"
click at [237, 39] on div "ejboucher2016@gmail.com" at bounding box center [288, 42] width 102 height 14
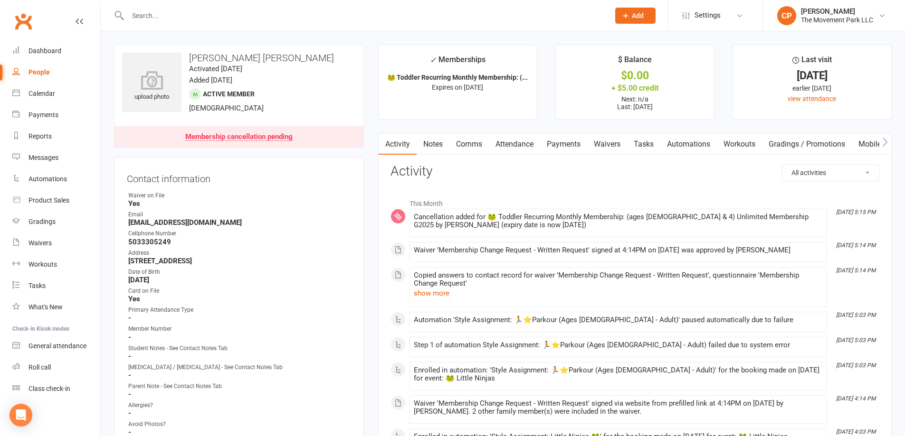
click at [599, 144] on link "Waivers" at bounding box center [607, 144] width 40 height 22
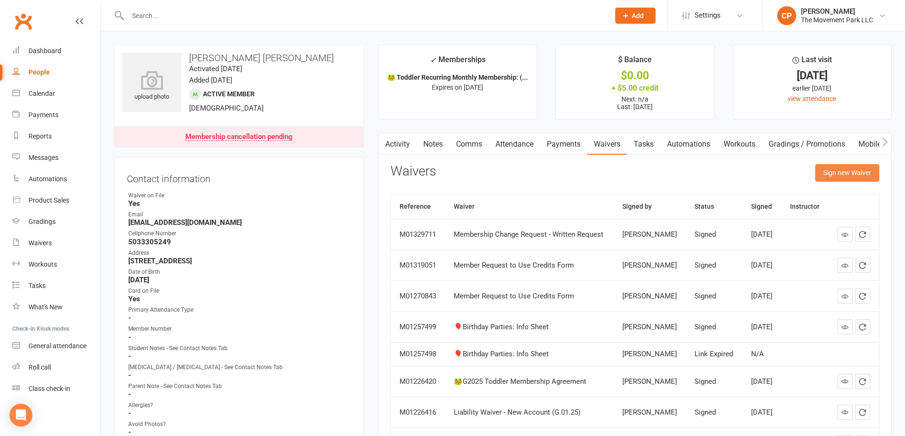
click at [865, 176] on button "Sign new Waiver" at bounding box center [847, 172] width 64 height 17
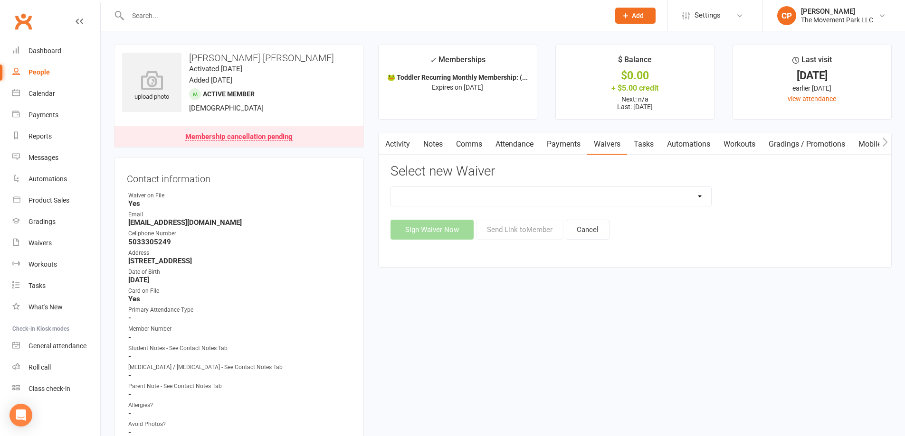
click at [515, 199] on select "🪜2025 LEAD Program Application and Purchase Agreement 😎 2025 Summer Camp Purcha…" at bounding box center [551, 196] width 320 height 19
click at [309, 156] on contact-information "upload photo Cooper Boucher Activated 18 March, 2025 Added 27 September, 2022 A…" at bounding box center [239, 268] width 250 height 446
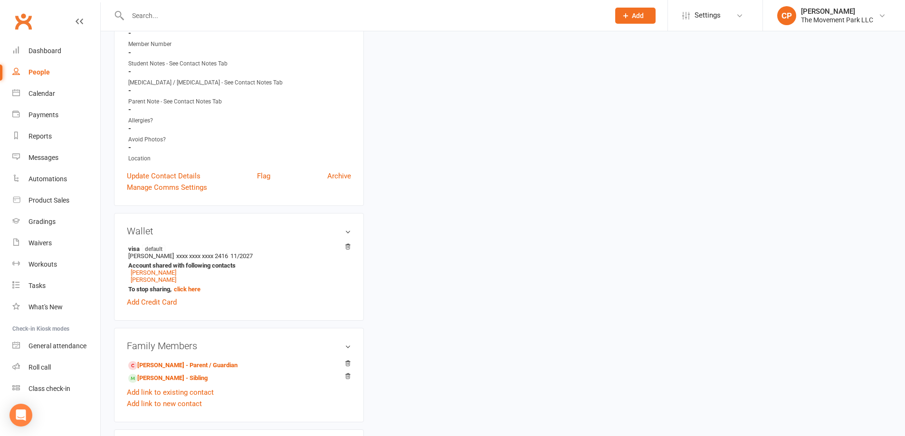
scroll to position [427, 0]
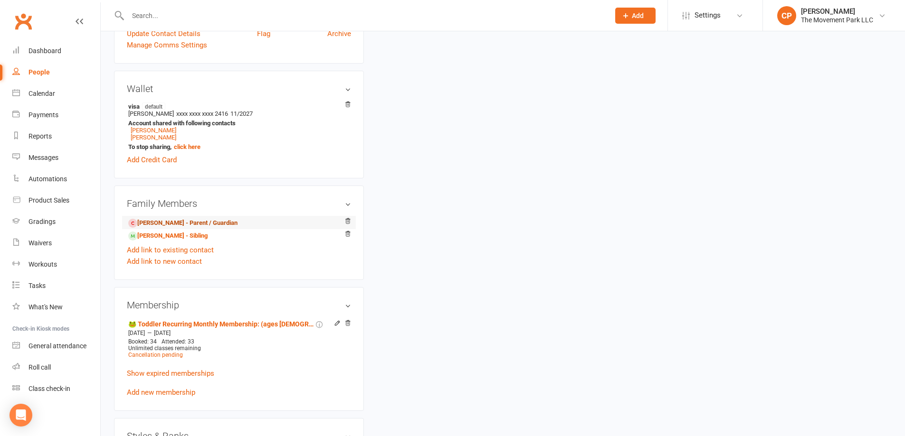
click at [164, 223] on link "Emily Boucher - Parent / Guardian" at bounding box center [182, 223] width 109 height 10
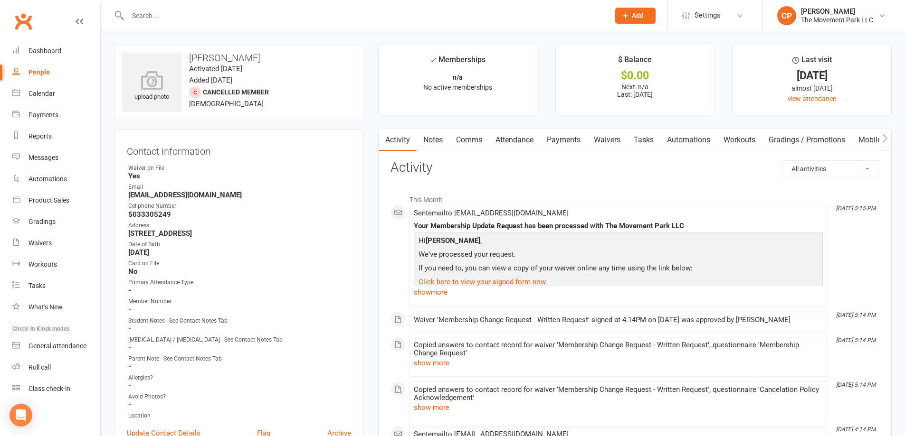
click at [612, 142] on link "Waivers" at bounding box center [607, 140] width 40 height 22
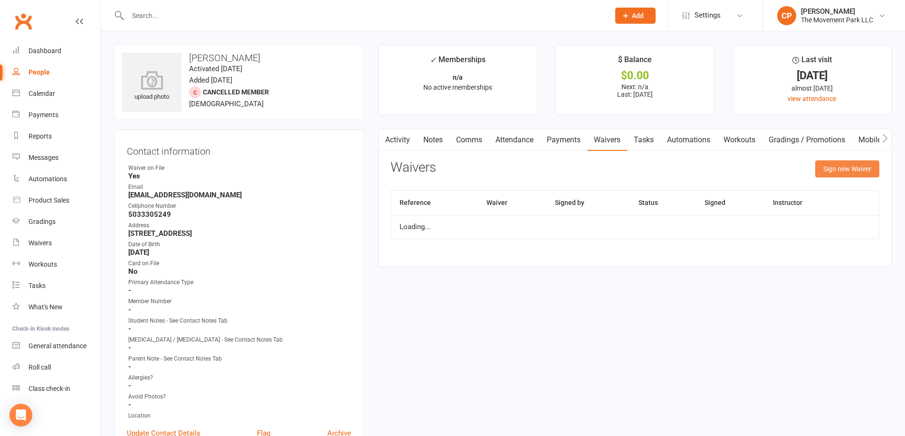
click at [826, 170] on button "Sign new Waiver" at bounding box center [847, 169] width 64 height 17
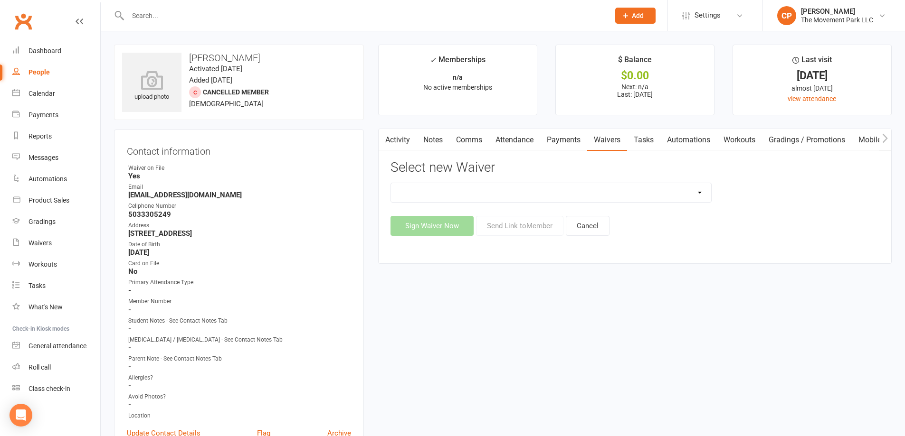
click at [461, 197] on select "🪜2025 LEAD Program Application and Purchase Agreement 😎 2025 Summer Camp Purcha…" at bounding box center [551, 192] width 320 height 19
select select "8958"
click at [391, 183] on select "🪜2025 LEAD Program Application and Purchase Agreement 😎 2025 Summer Camp Purcha…" at bounding box center [551, 192] width 320 height 19
click at [505, 233] on button "Send Link to Member" at bounding box center [519, 226] width 87 height 20
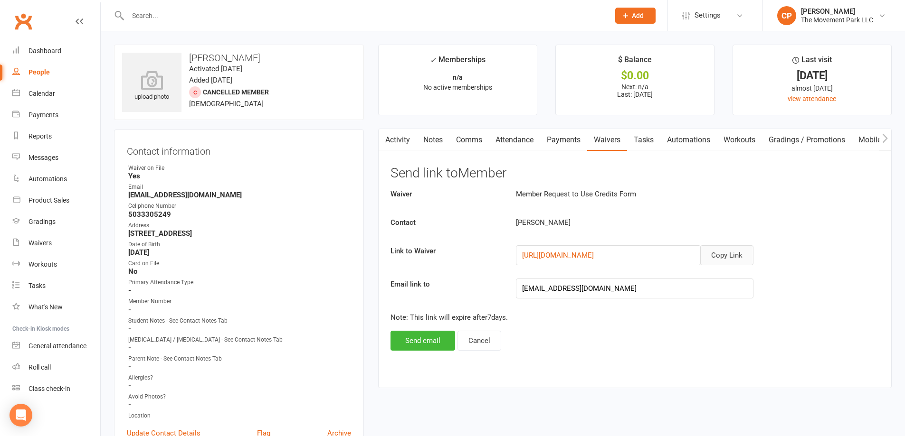
click at [736, 263] on button "Copy Link" at bounding box center [726, 256] width 53 height 20
click at [49, 238] on link "Waivers" at bounding box center [56, 243] width 88 height 21
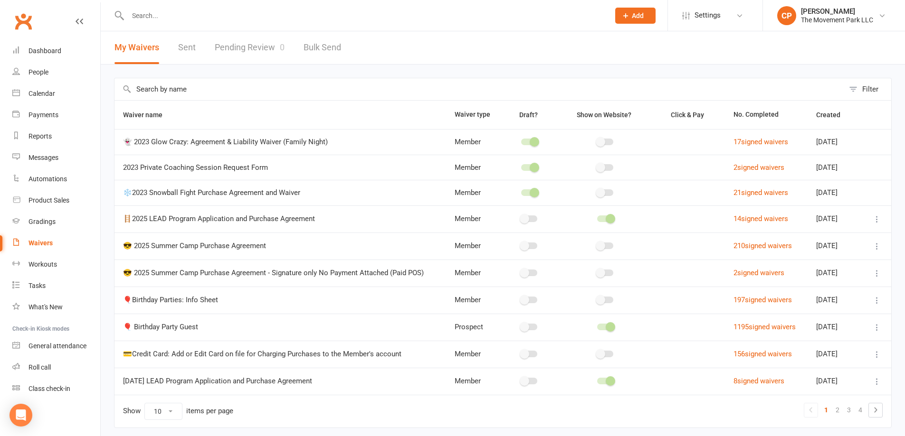
click at [259, 42] on link "Pending Review 0" at bounding box center [250, 47] width 70 height 33
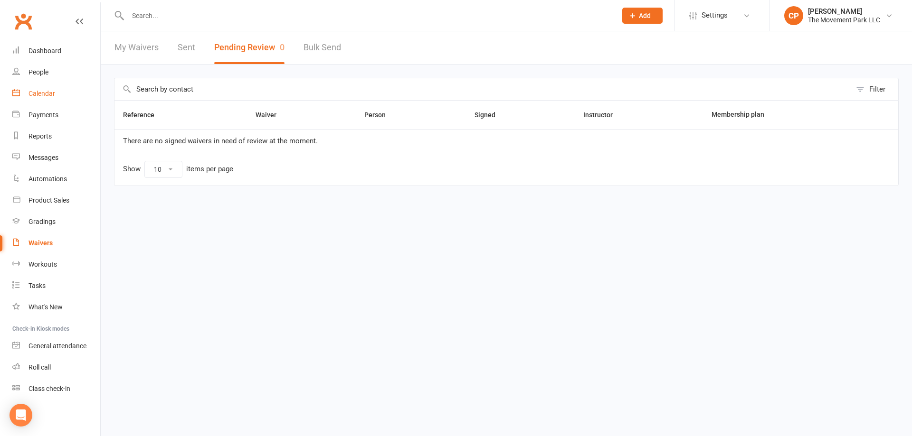
click at [43, 98] on link "Calendar" at bounding box center [56, 93] width 88 height 21
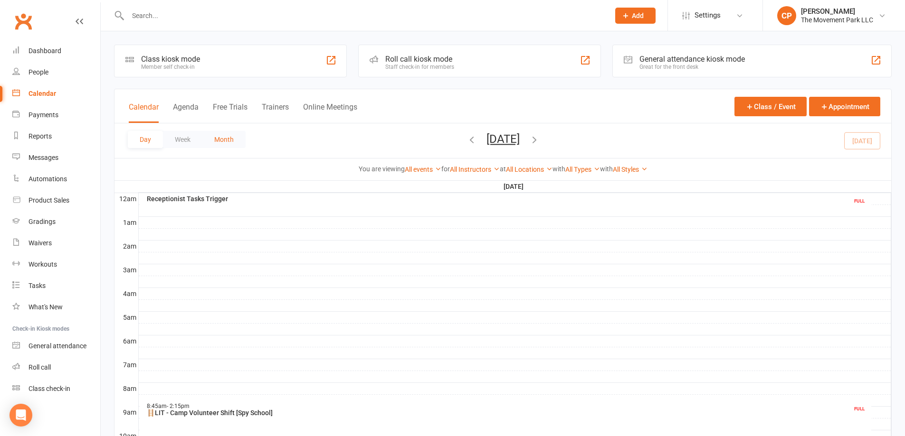
click at [231, 140] on button "Month" at bounding box center [223, 139] width 43 height 17
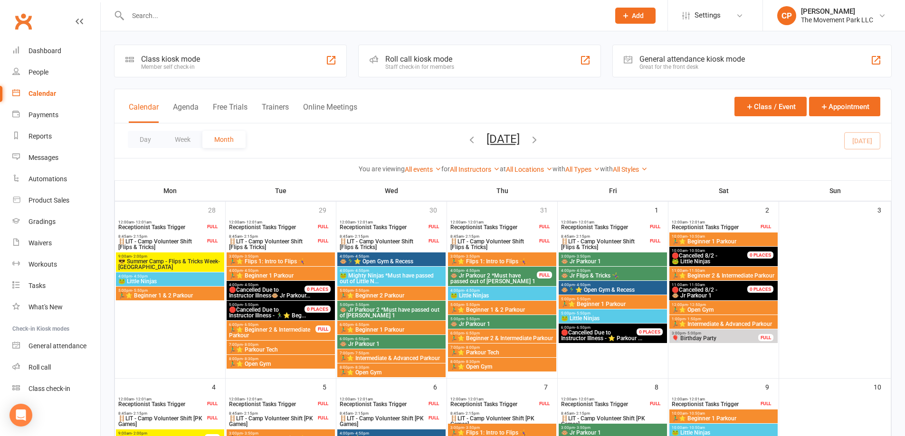
click at [187, 22] on div at bounding box center [358, 15] width 489 height 31
click at [164, 15] on input "text" at bounding box center [364, 15] width 478 height 13
paste input "marlen.schoene@googlemail.com"
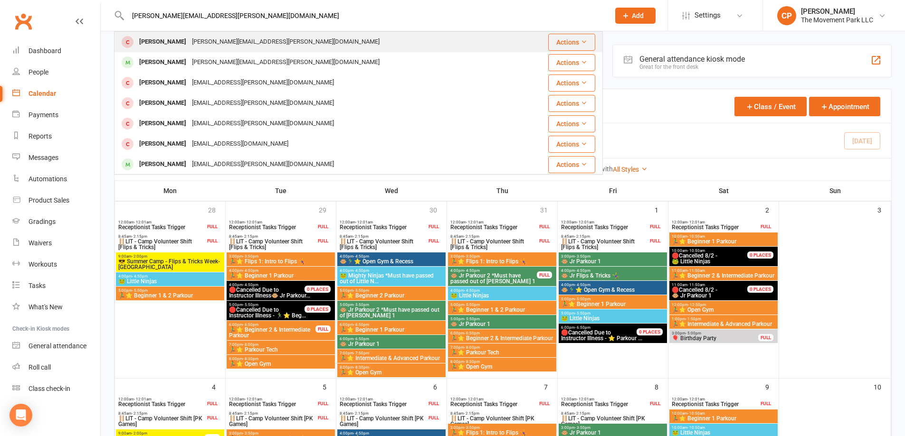
type input "marlen.schoene@googlemail.com"
click at [250, 41] on div "marlen.schoene@googlemail.com" at bounding box center [285, 42] width 193 height 14
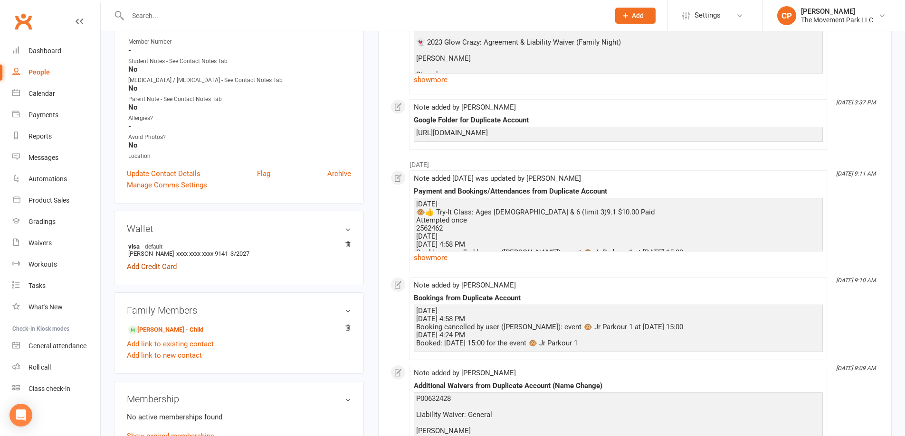
scroll to position [285, 0]
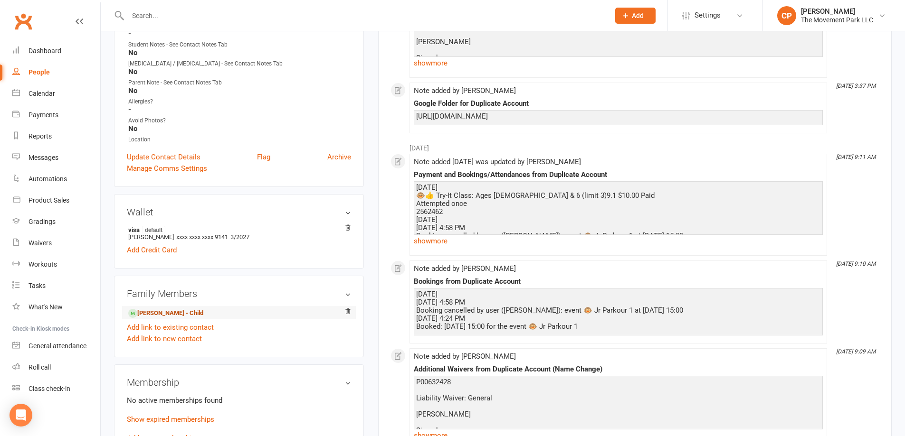
click at [186, 309] on link "Albert Langer - Child" at bounding box center [165, 314] width 75 height 10
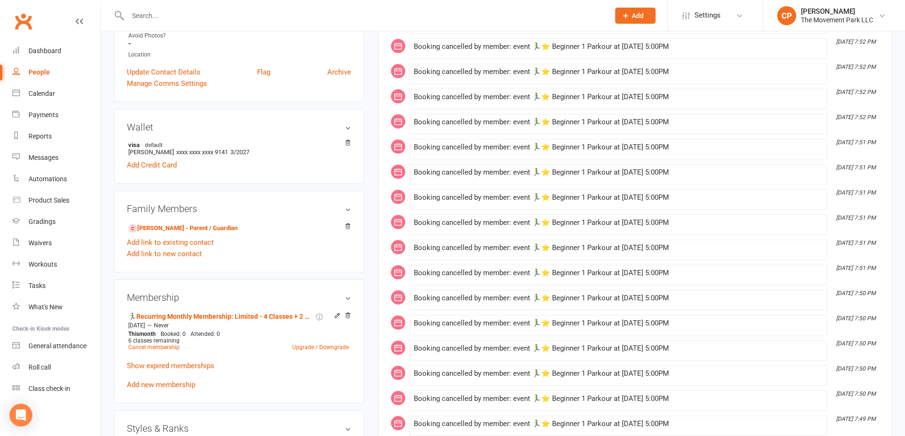
scroll to position [380, 0]
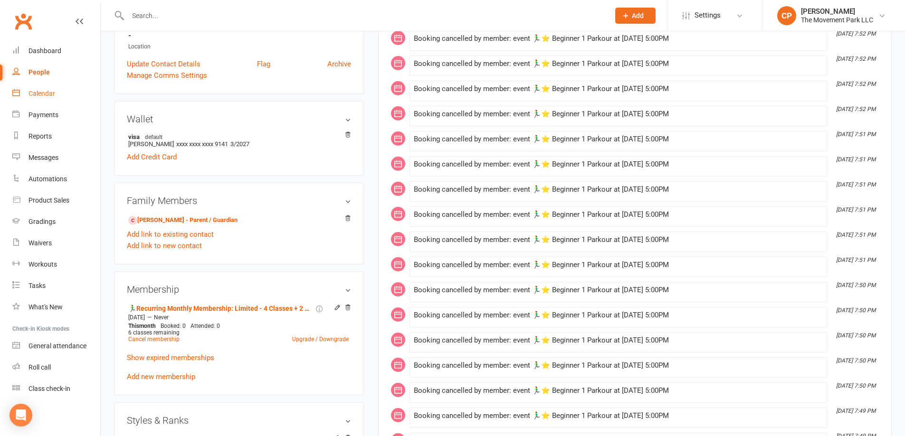
drag, startPoint x: 38, startPoint y: 92, endPoint x: 52, endPoint y: 101, distance: 16.9
click at [38, 92] on div "Calendar" at bounding box center [41, 94] width 27 height 8
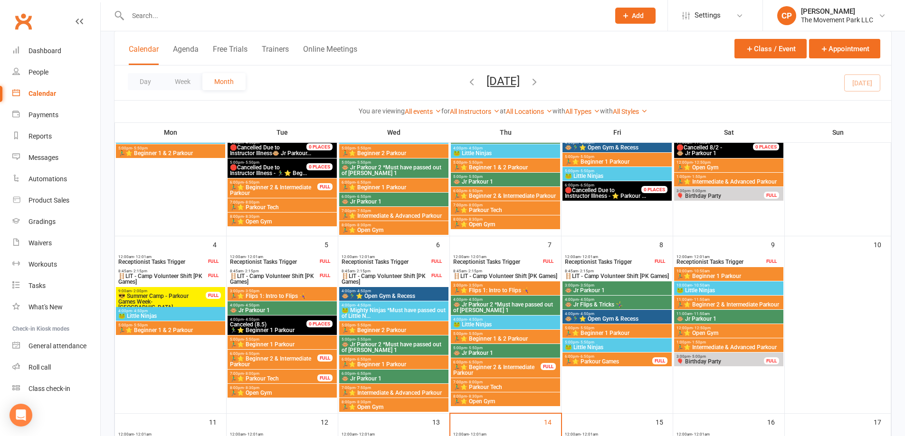
scroll to position [190, 0]
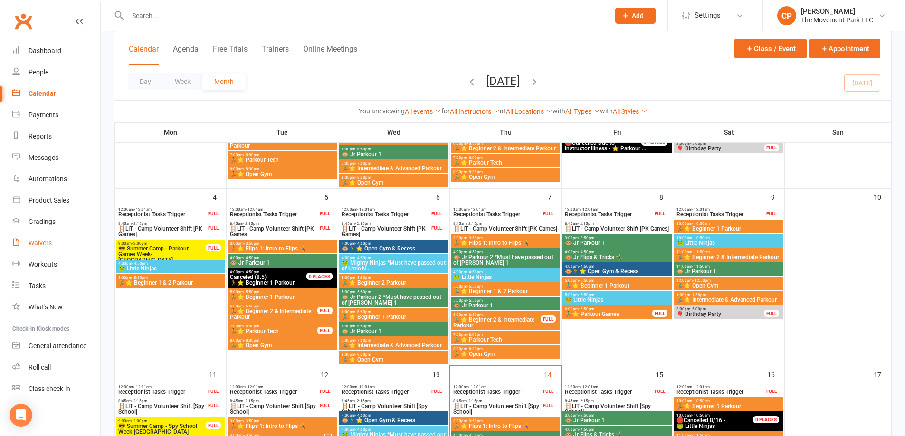
click at [48, 246] on link "Waivers" at bounding box center [56, 243] width 88 height 21
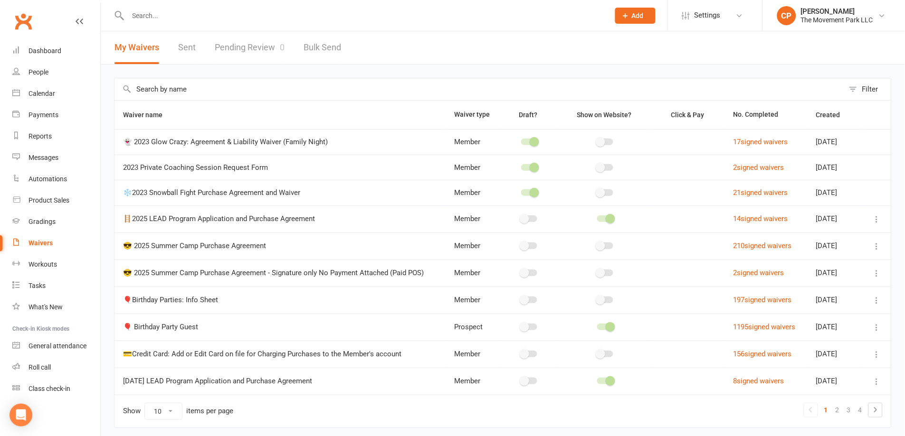
click at [256, 37] on link "Pending Review 0" at bounding box center [250, 47] width 70 height 33
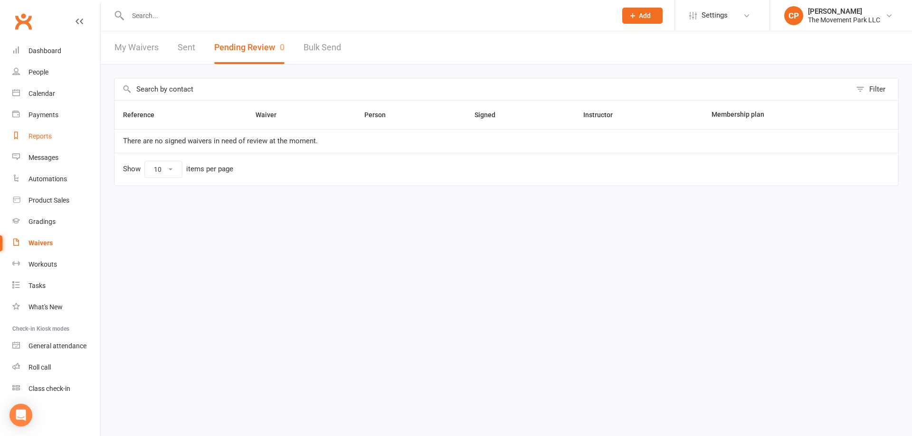
click at [50, 138] on div "Reports" at bounding box center [39, 137] width 23 height 8
select select "100"
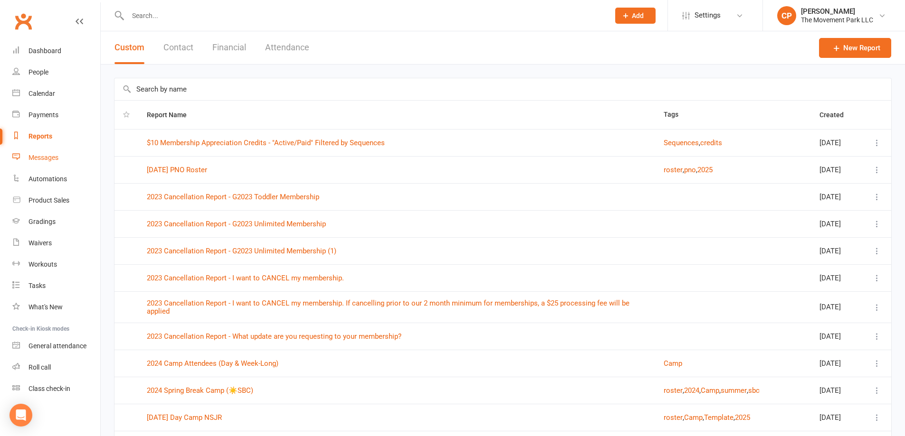
click at [43, 160] on div "Messages" at bounding box center [43, 158] width 30 height 8
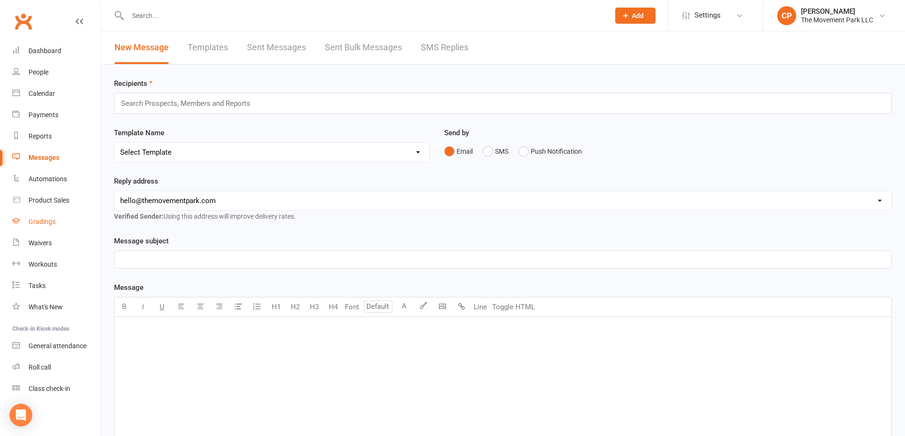
click at [55, 220] on div "Gradings" at bounding box center [41, 222] width 27 height 8
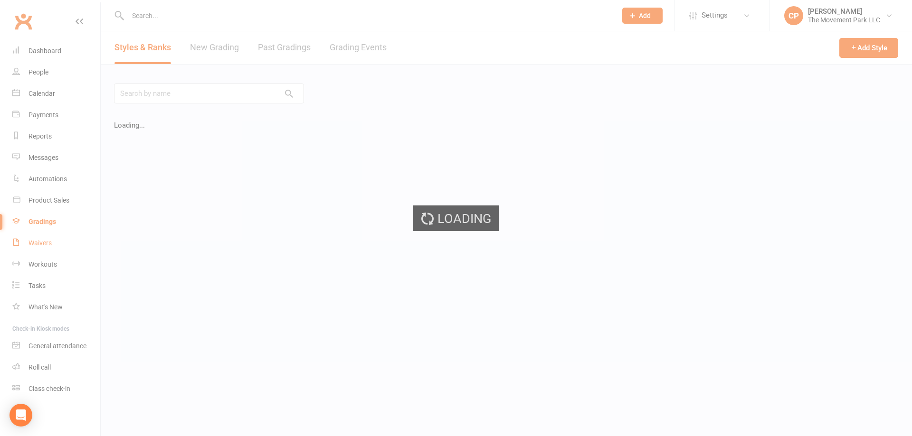
click at [50, 242] on div "Waivers" at bounding box center [39, 243] width 23 height 8
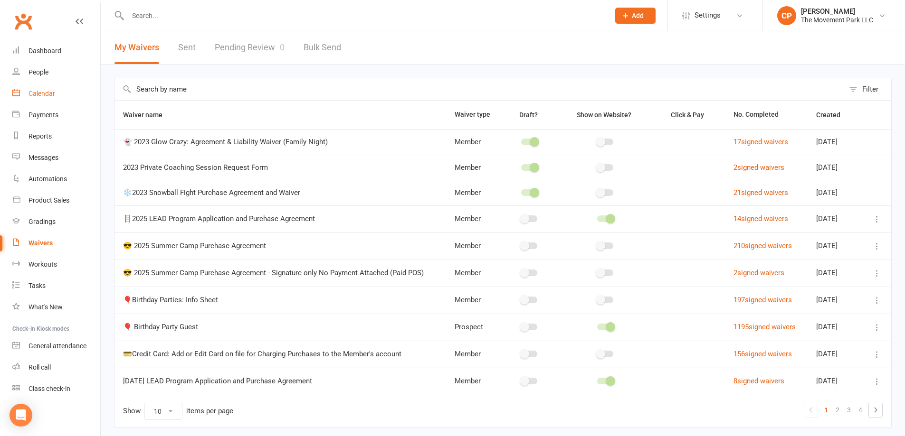
click at [48, 95] on div "Calendar" at bounding box center [41, 94] width 27 height 8
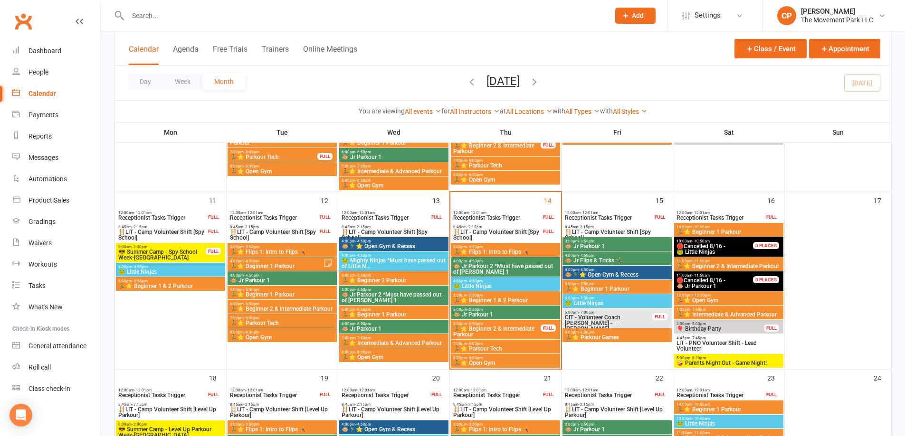
scroll to position [380, 0]
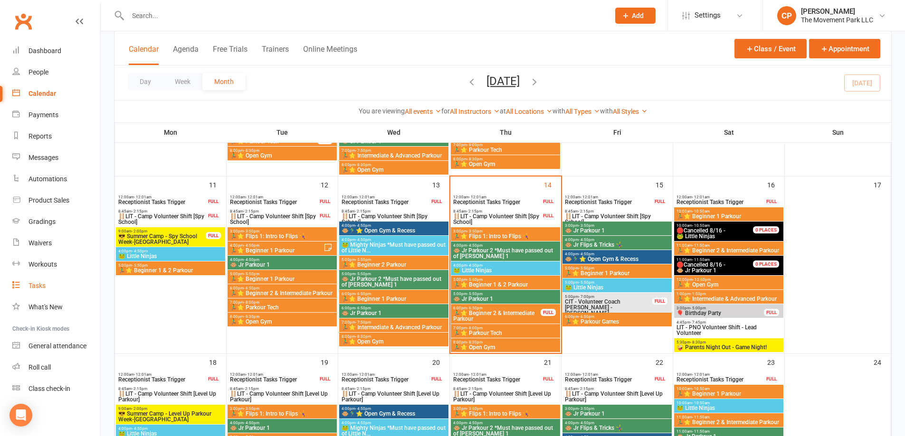
drag, startPoint x: 49, startPoint y: 287, endPoint x: 156, endPoint y: 277, distance: 106.8
click at [50, 287] on link "Tasks" at bounding box center [56, 285] width 88 height 21
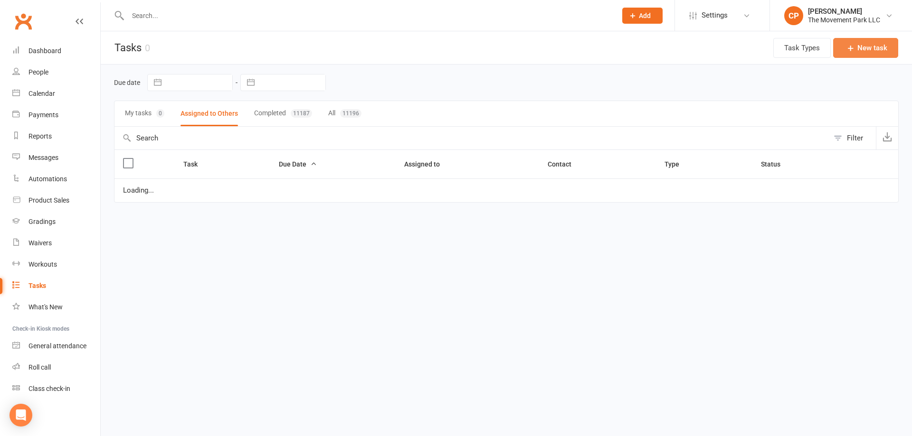
select select "waiting"
select select "started"
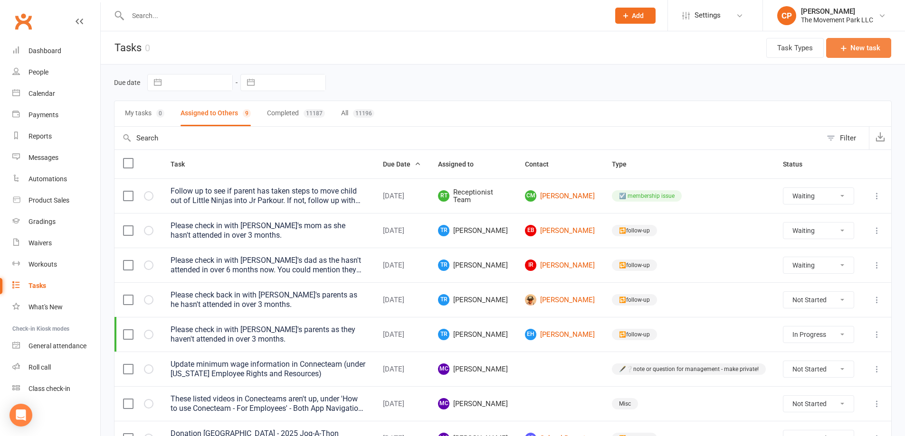
click at [847, 47] on icon "button" at bounding box center [843, 47] width 9 height 9
select select "53570"
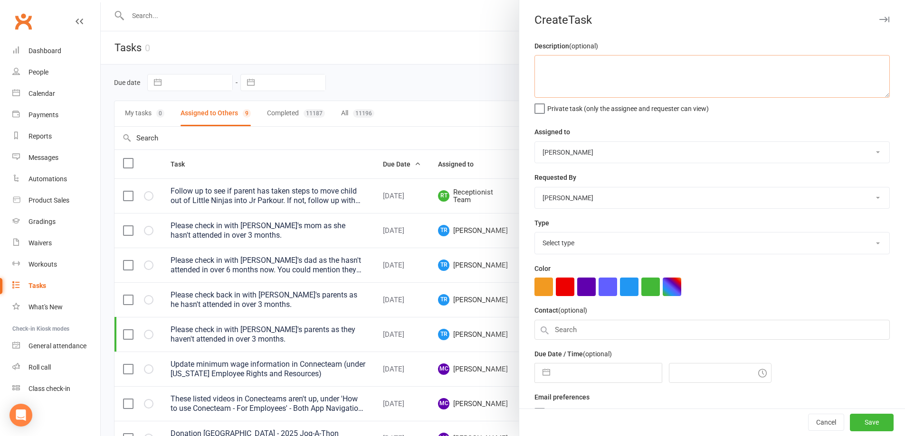
click at [570, 71] on textarea at bounding box center [711, 76] width 355 height 43
type textarea "send app link"
click at [535, 105] on label "Private task (only the assignee and requester can view)" at bounding box center [621, 106] width 174 height 9
click at [535, 102] on input "Private task (only the assignee and requester can view)" at bounding box center [621, 102] width 174 height 0
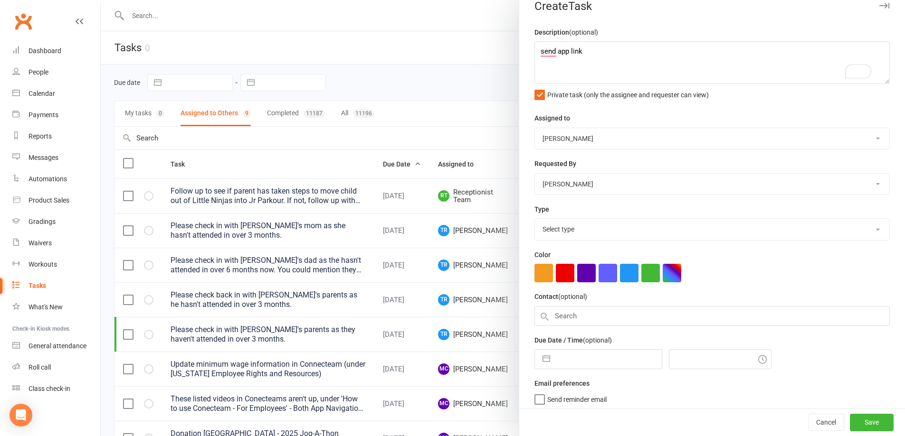
scroll to position [21, 0]
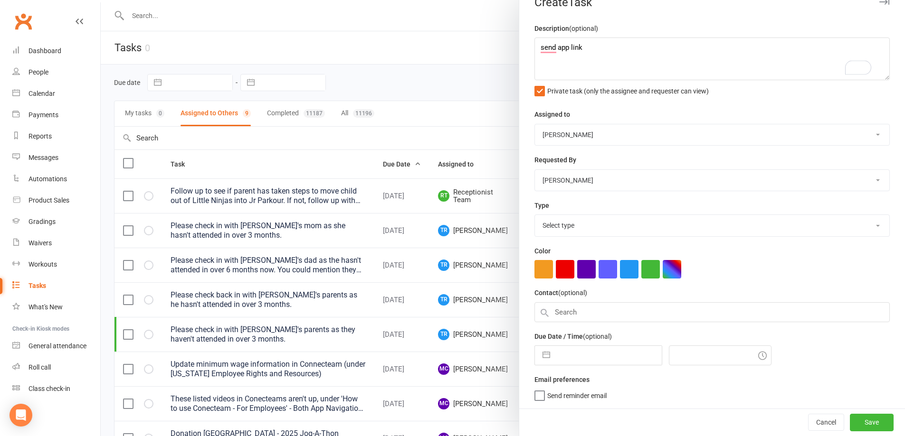
click at [600, 216] on select "Select type 🔁 automatized processes (sequences) 🎈 birthday party 😎 camp 💡correc…" at bounding box center [712, 225] width 354 height 21
select select "34329"
click at [535, 215] on select "Select type 🔁 automatized processes (sequences) 🎈 birthday party 😎 camp 💡correc…" at bounding box center [712, 225] width 354 height 21
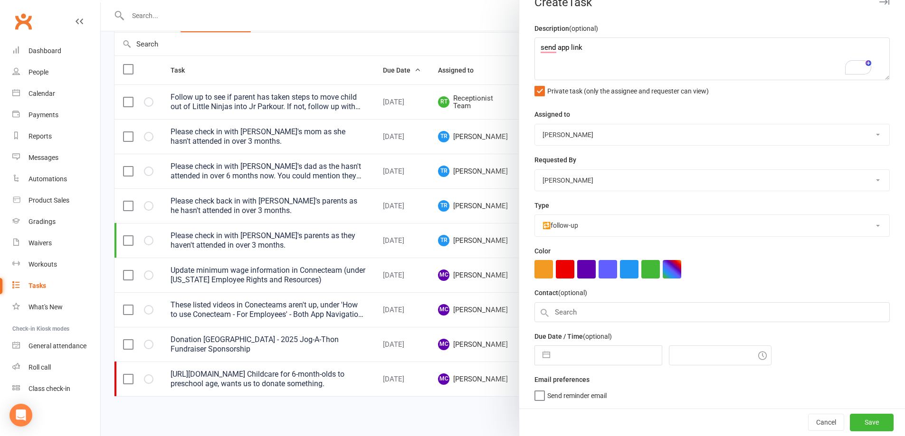
scroll to position [95, 0]
click at [630, 308] on input "text" at bounding box center [711, 313] width 355 height 20
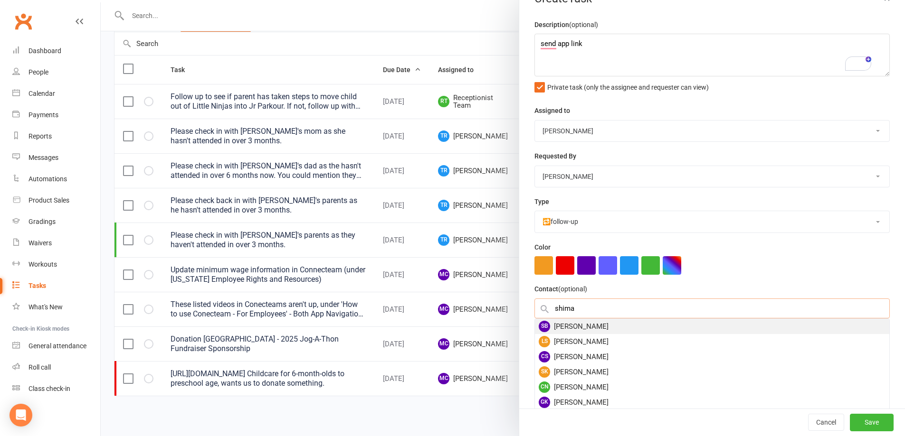
type input "shima"
click at [621, 329] on div "SB Shima Babamiri" at bounding box center [712, 326] width 354 height 15
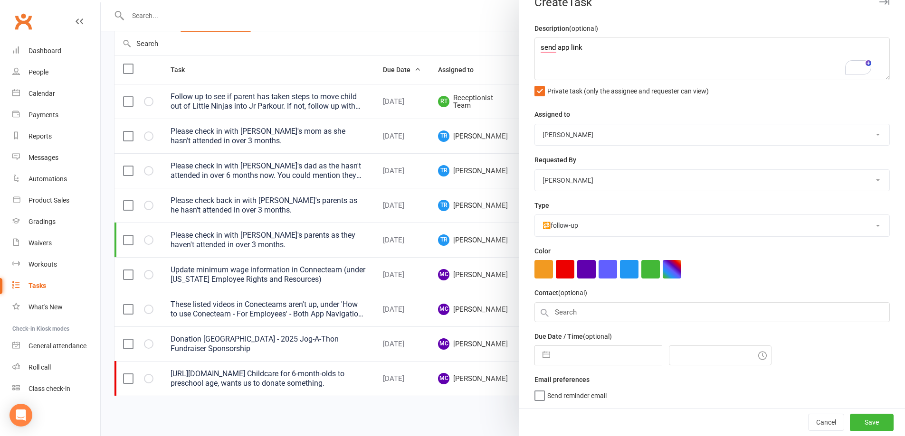
scroll to position [19, 0]
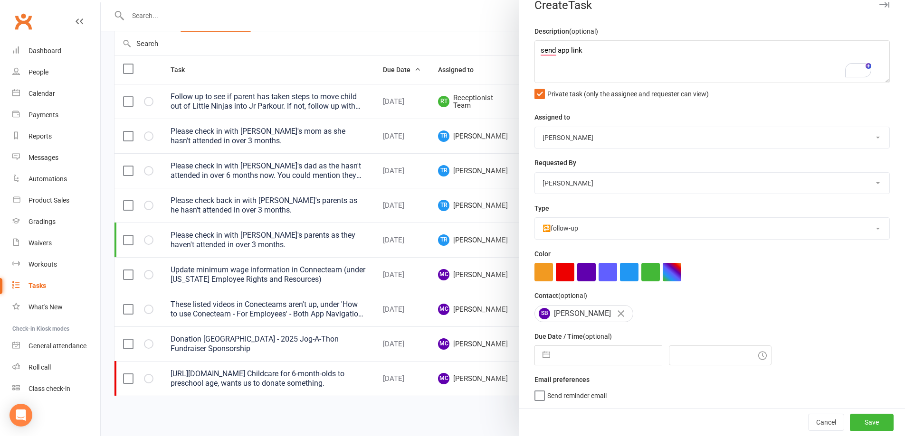
click at [546, 359] on button "button" at bounding box center [546, 355] width 17 height 19
select select "6"
select select "2025"
select select "7"
select select "2025"
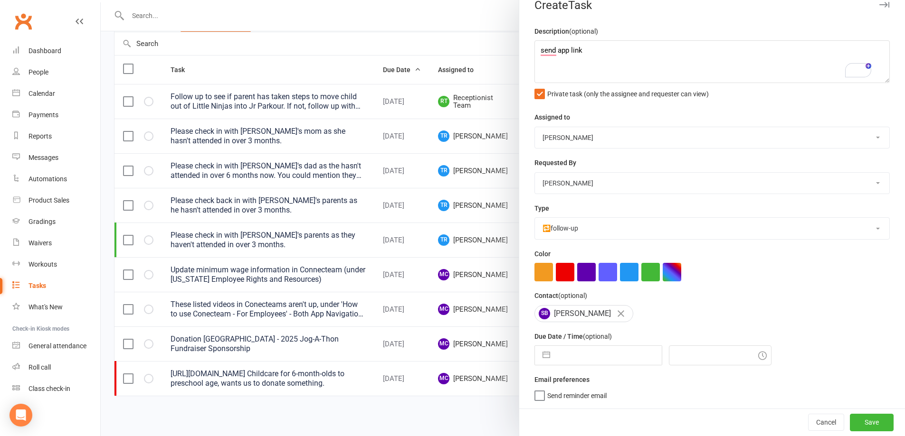
select select "8"
select select "2025"
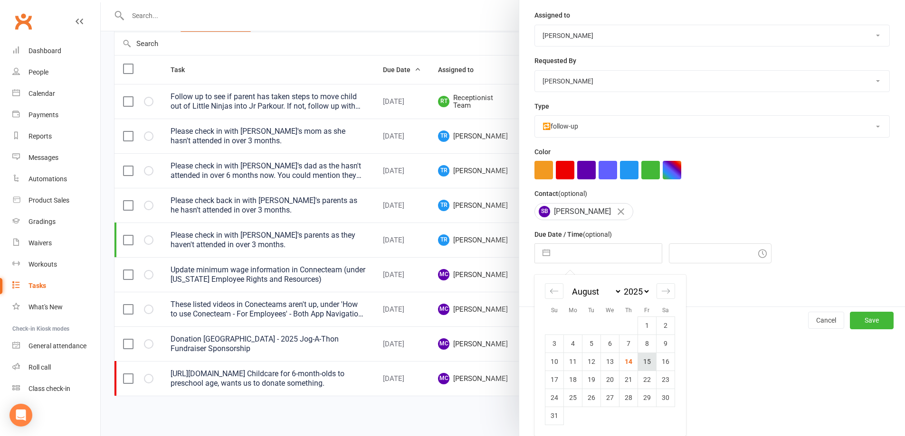
click at [643, 364] on td "15" at bounding box center [647, 362] width 19 height 18
type input "15 Aug 2025"
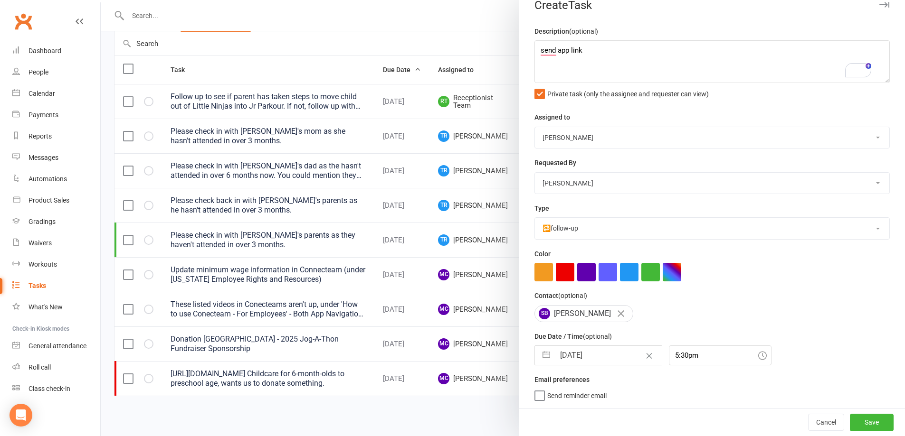
click at [758, 357] on icon at bounding box center [762, 355] width 9 height 9
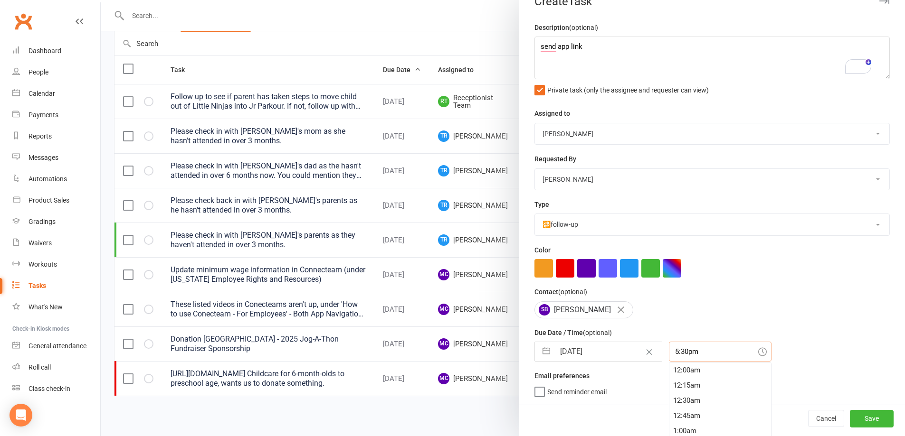
click at [696, 355] on div "5:30pm 12:00am 12:15am 12:30am 12:45am 1:00am 1:15am 1:30am 1:45am 2:00am 2:15a…" at bounding box center [720, 352] width 103 height 20
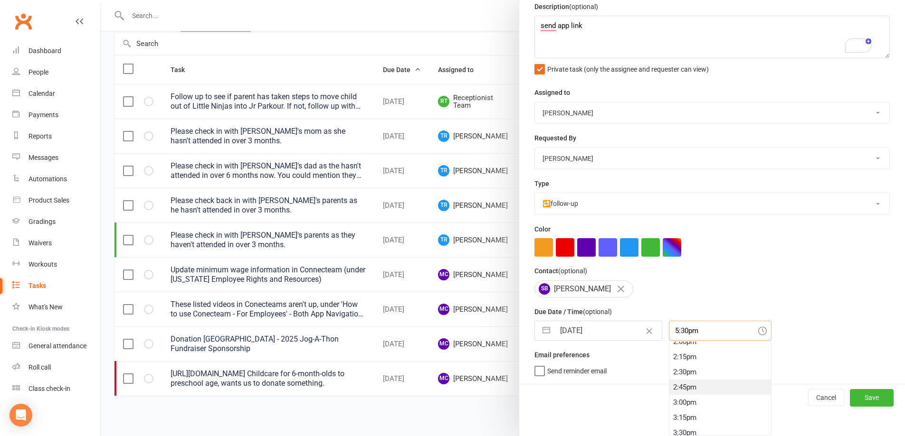
scroll to position [906, 0]
click at [705, 358] on div "3:00pm" at bounding box center [720, 355] width 102 height 15
type input "3:00pm"
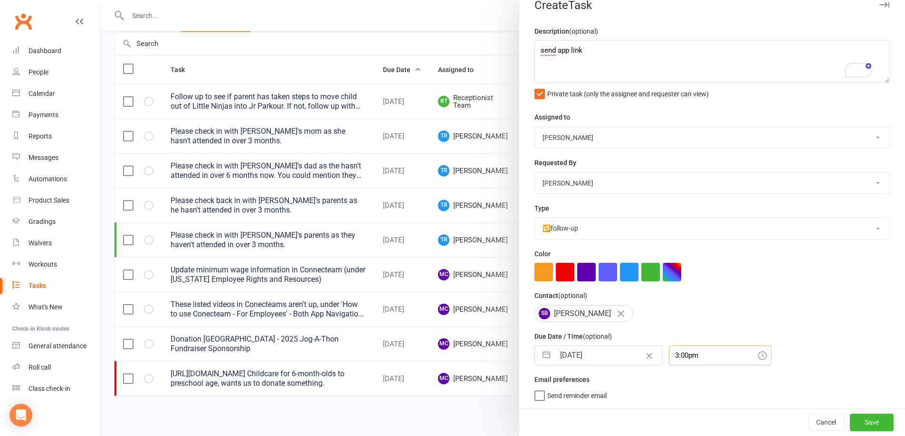
scroll to position [19, 0]
click at [646, 355] on icon "Clear Date" at bounding box center [649, 356] width 6 height 6
type input "3:00pm"
click at [758, 357] on icon at bounding box center [762, 355] width 9 height 9
click at [618, 363] on input "text" at bounding box center [608, 355] width 107 height 19
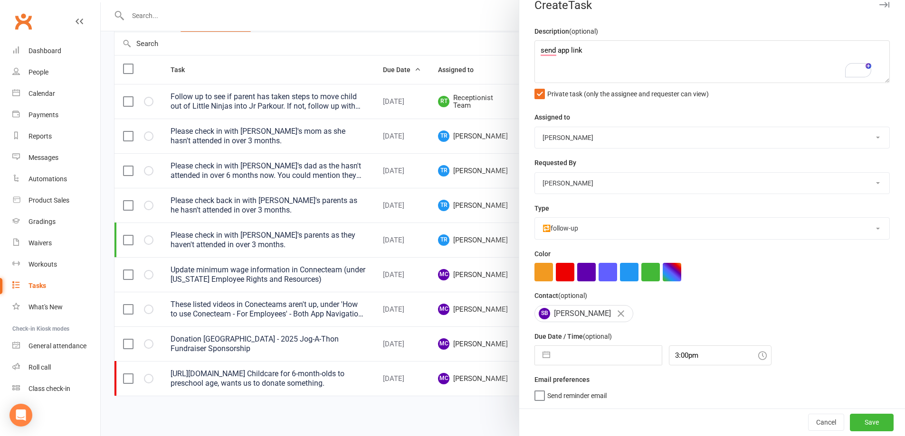
select select "6"
select select "2025"
select select "7"
select select "2025"
select select "8"
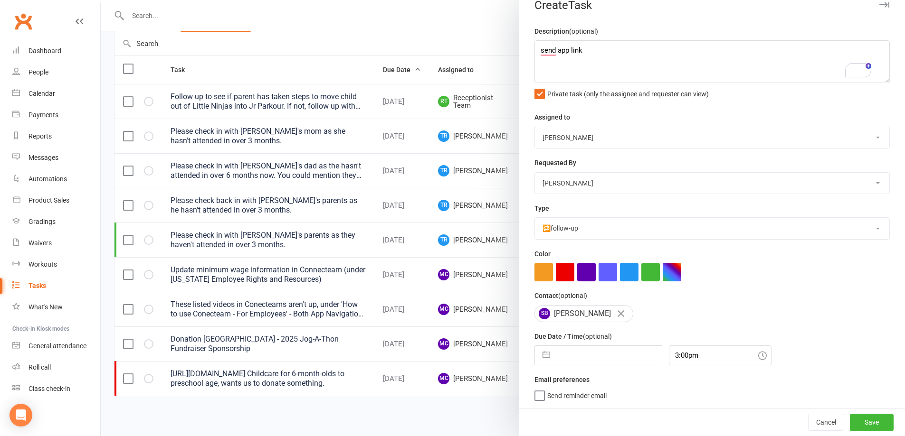
select select "2025"
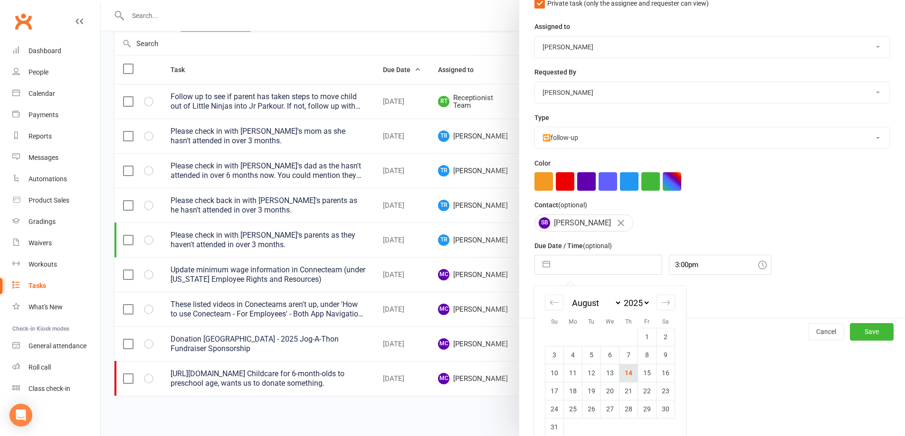
scroll to position [120, 0]
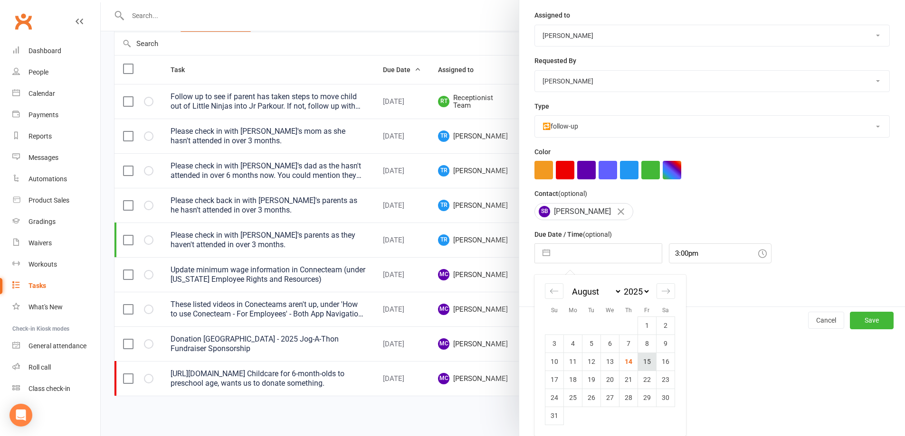
drag, startPoint x: 639, startPoint y: 358, endPoint x: 781, endPoint y: 280, distance: 162.4
click at [639, 358] on td "15" at bounding box center [647, 362] width 19 height 18
type input "15 Aug 2025"
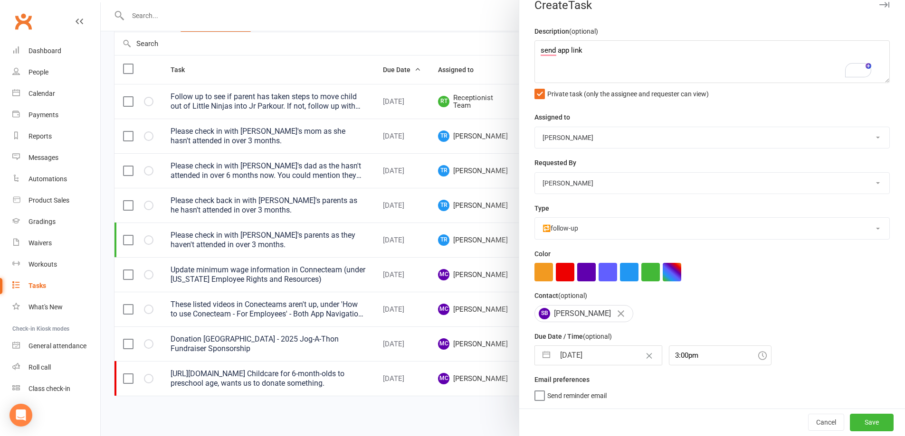
scroll to position [19, 0]
click at [856, 423] on button "Save" at bounding box center [872, 422] width 44 height 17
select select "waiting"
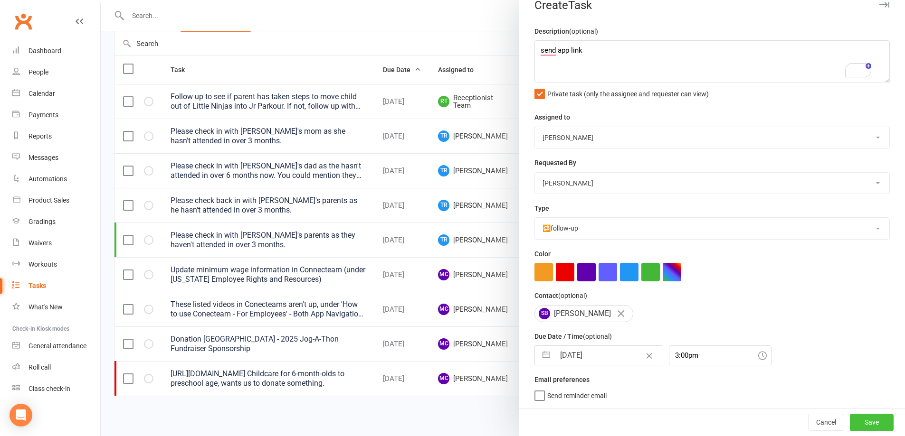
select select "started"
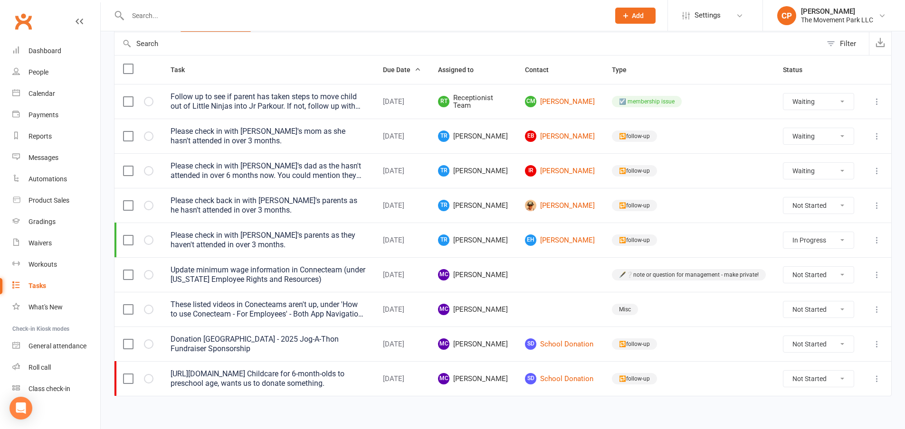
select select "waiting"
select select "started"
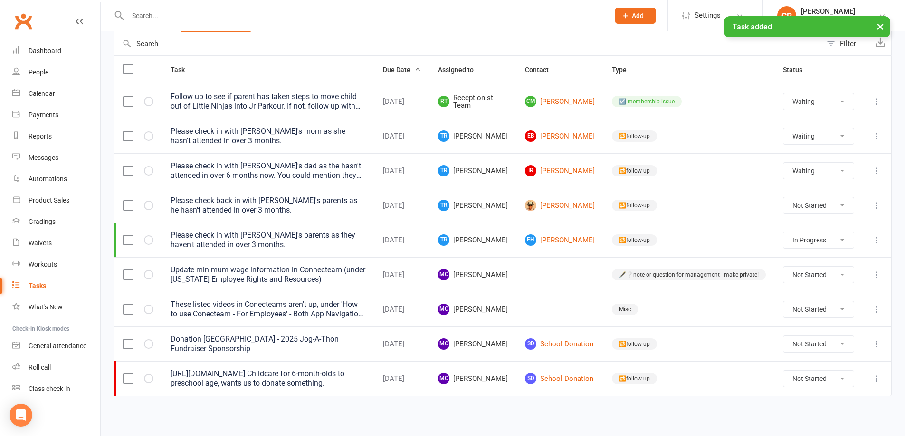
select select "waiting"
select select "started"
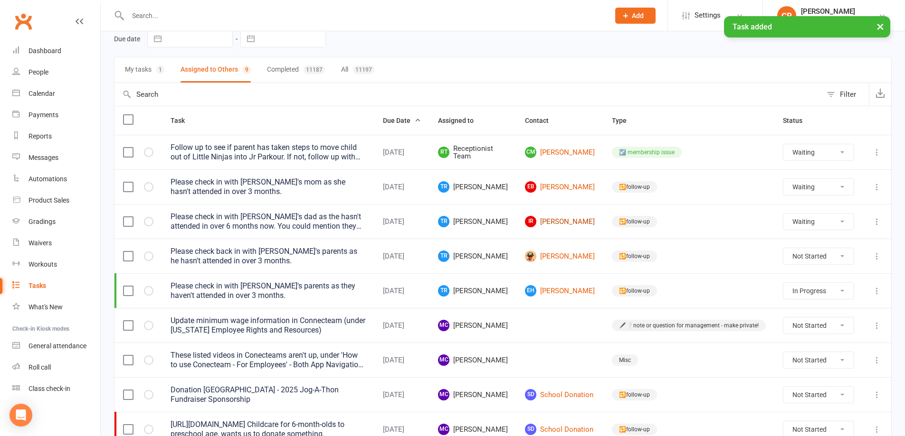
scroll to position [95, 0]
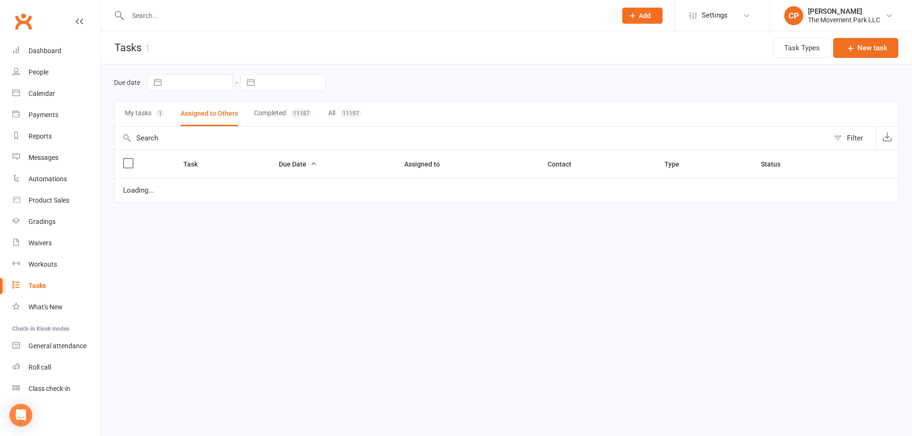
select select "waiting"
select select "started"
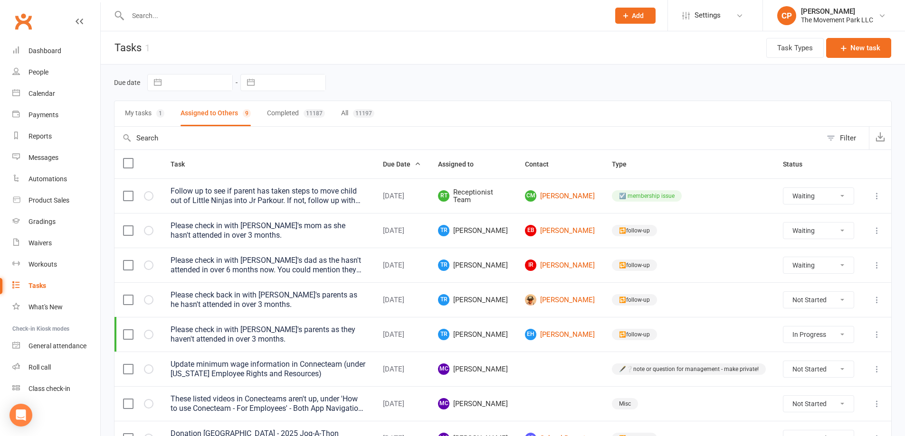
scroll to position [47, 0]
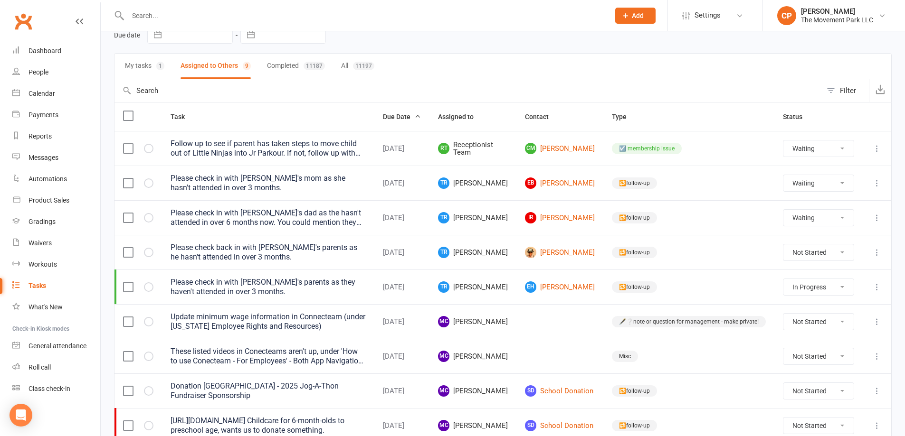
click at [137, 66] on button "My tasks 1" at bounding box center [144, 66] width 39 height 25
select select "waiting"
select select "started"
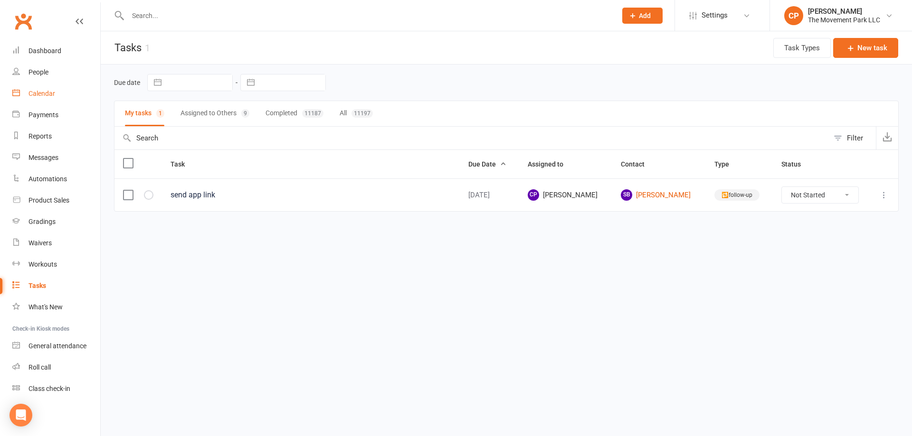
click at [51, 93] on div "Calendar" at bounding box center [41, 94] width 27 height 8
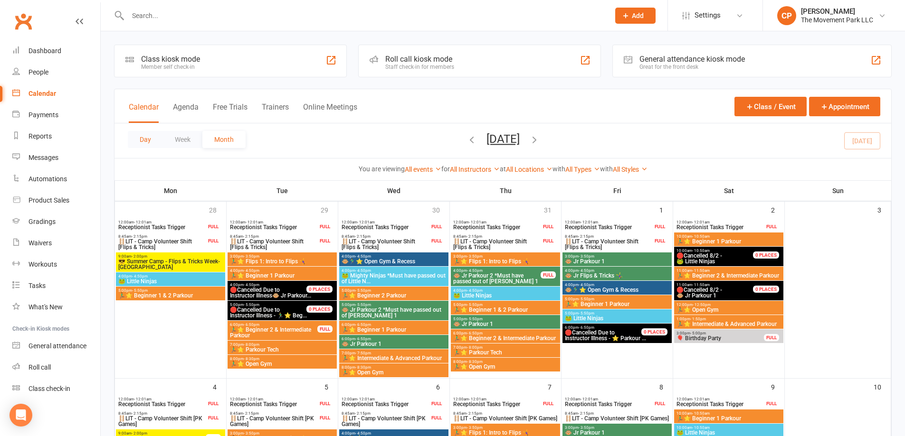
click at [144, 140] on button "Day" at bounding box center [145, 139] width 35 height 17
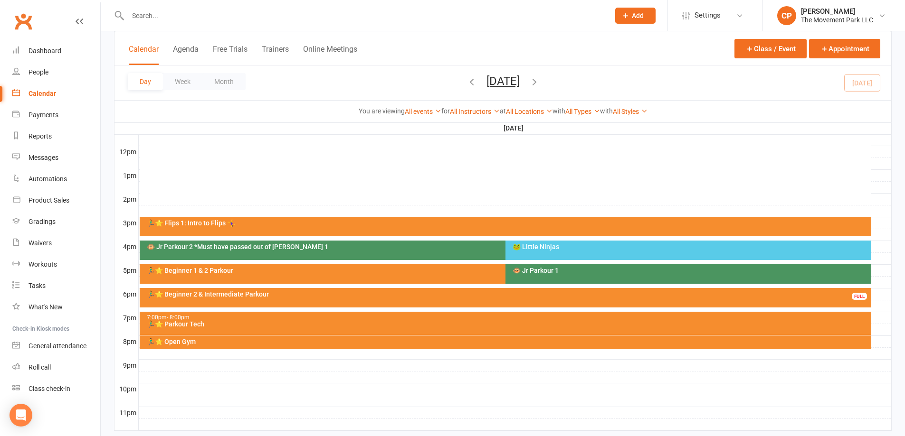
scroll to position [332, 0]
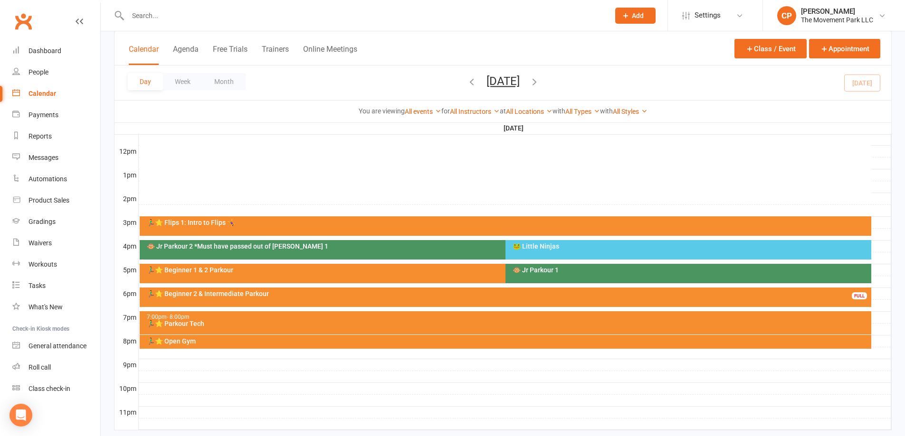
click at [553, 268] on div "🐵 Jr Parkour 1" at bounding box center [690, 270] width 357 height 7
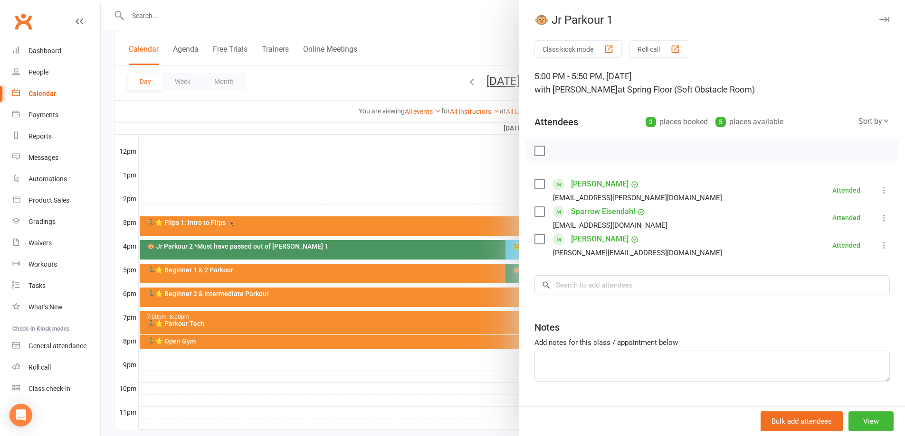
click at [476, 192] on div at bounding box center [503, 218] width 804 height 436
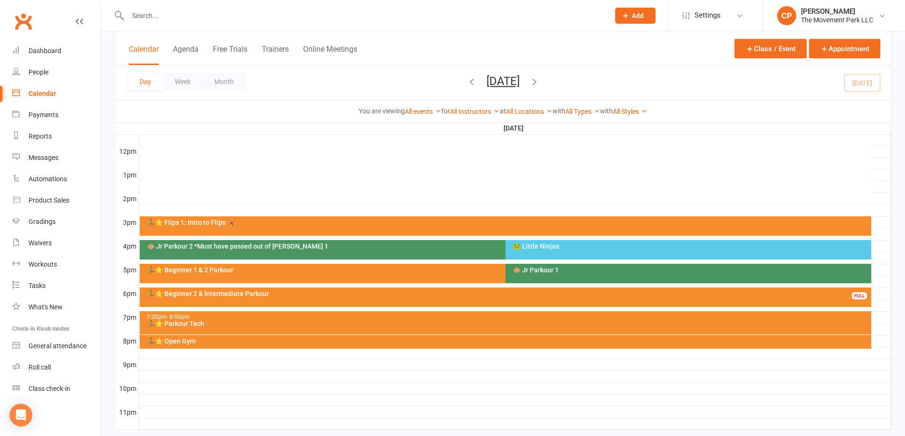
click at [477, 273] on div "🏃‍♂️⭐ Beginner 1 & 2 Parkour" at bounding box center [502, 270] width 713 height 7
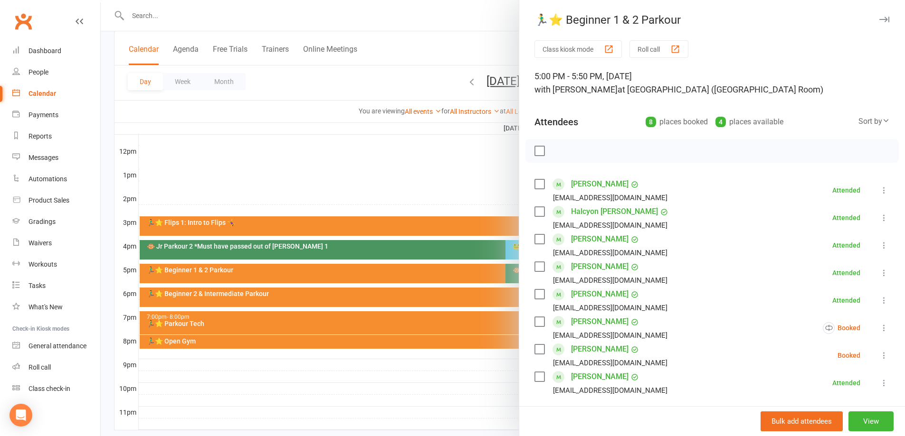
click at [463, 186] on div at bounding box center [503, 218] width 804 height 436
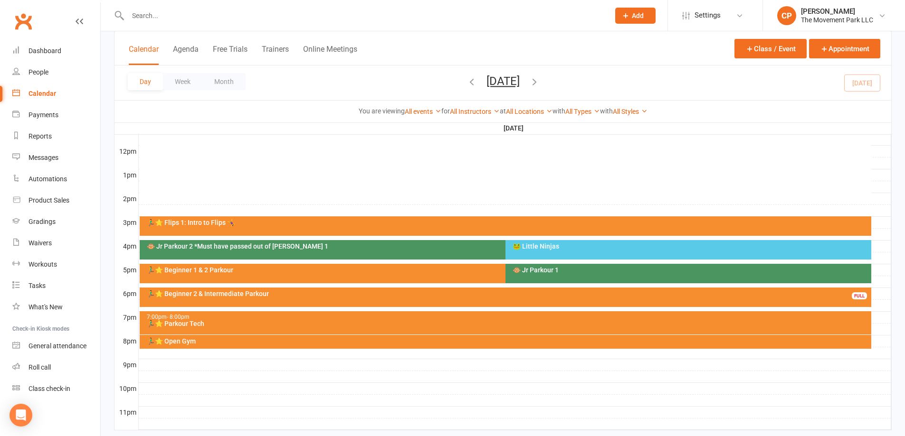
click at [247, 301] on div "🏃‍♂️⭐ Beginner 2 & Intermediate Parkour FULL" at bounding box center [505, 297] width 731 height 19
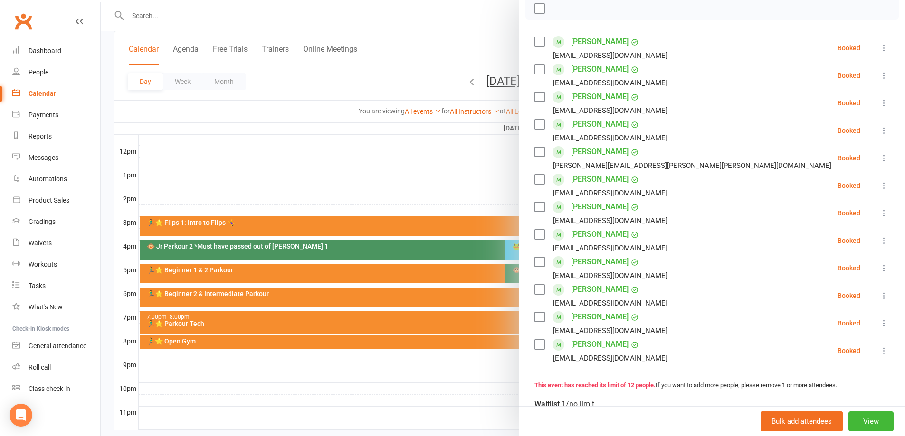
scroll to position [95, 0]
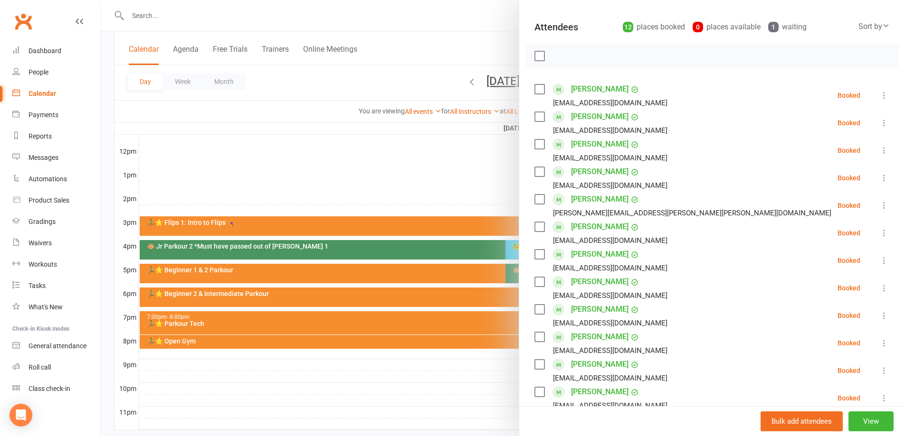
click at [429, 170] on div at bounding box center [503, 218] width 804 height 436
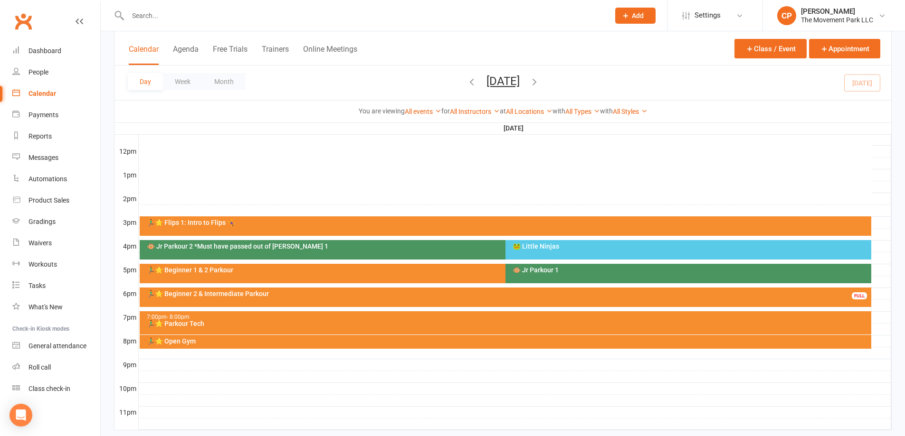
click at [326, 267] on div "🏃‍♂️⭐ Beginner 1 & 2 Parkour" at bounding box center [502, 270] width 713 height 7
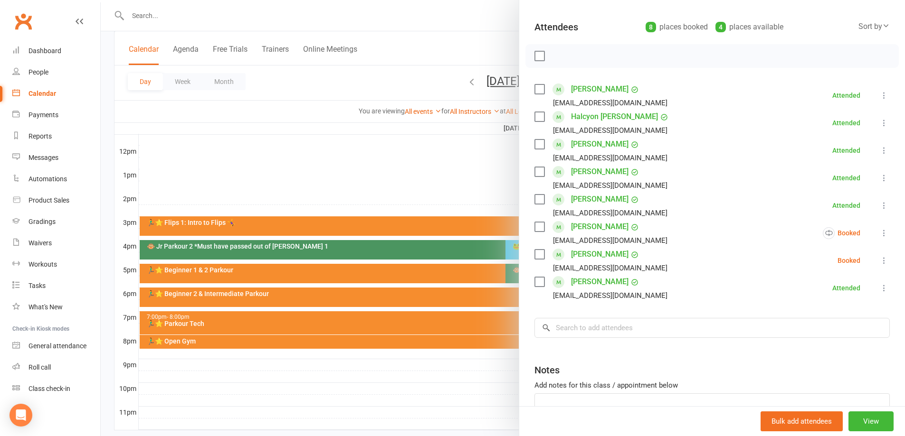
drag, startPoint x: 483, startPoint y: 396, endPoint x: 404, endPoint y: 366, distance: 84.6
click at [482, 395] on div at bounding box center [503, 218] width 804 height 436
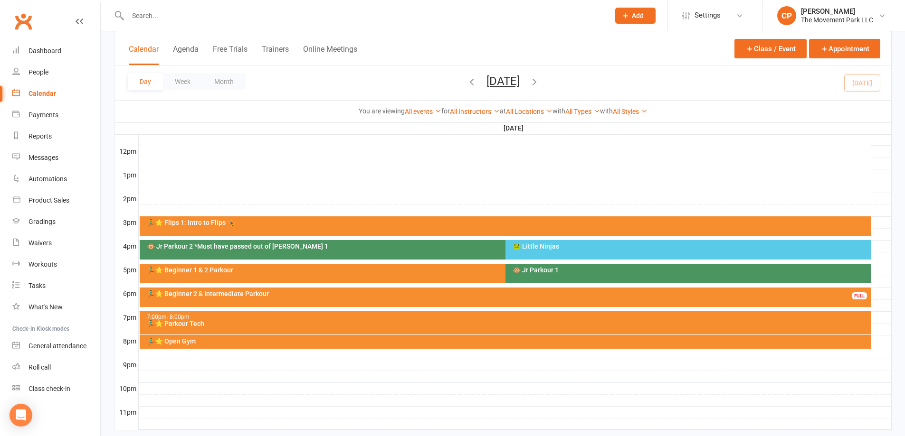
click at [246, 293] on div "🏃‍♂️⭐ Beginner 2 & Intermediate Parkour" at bounding box center [507, 294] width 723 height 7
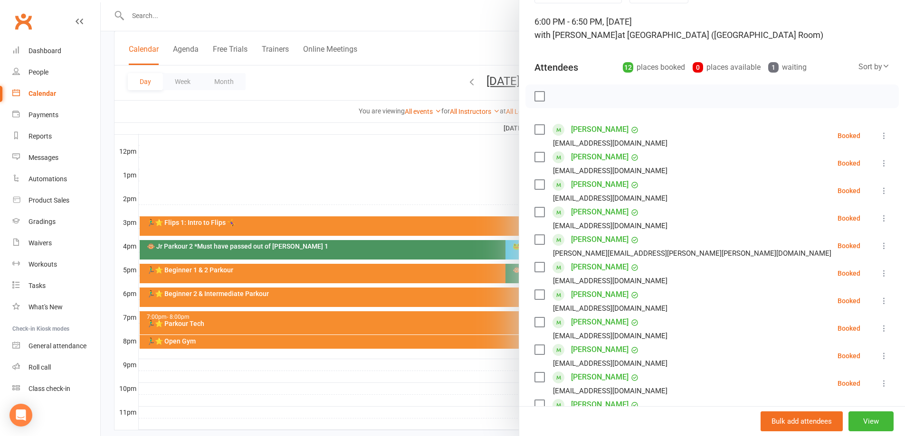
scroll to position [0, 0]
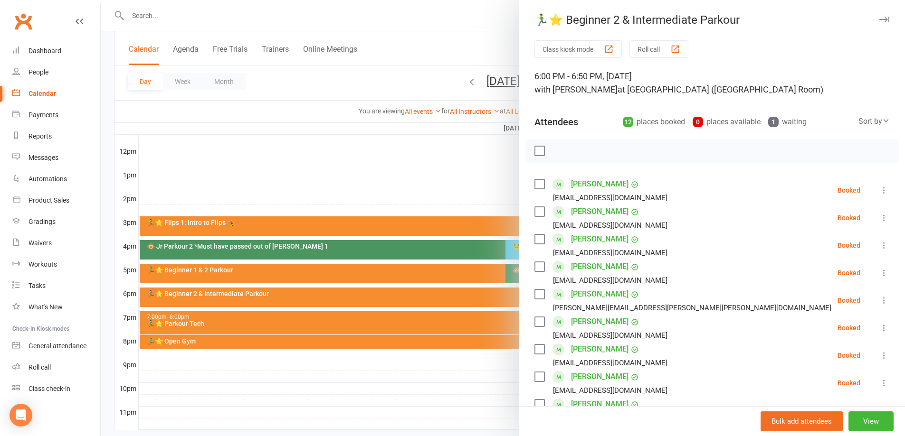
click at [445, 152] on div at bounding box center [503, 218] width 804 height 436
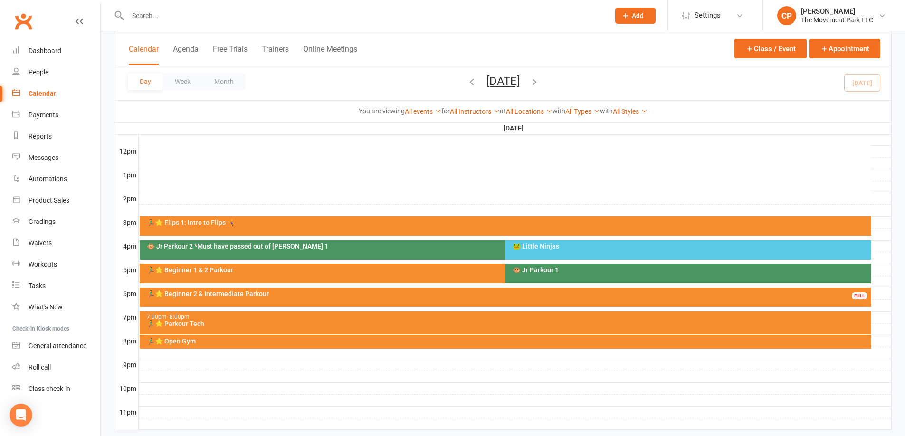
click at [555, 275] on div "🐵 Jr Parkour 1" at bounding box center [688, 273] width 366 height 19
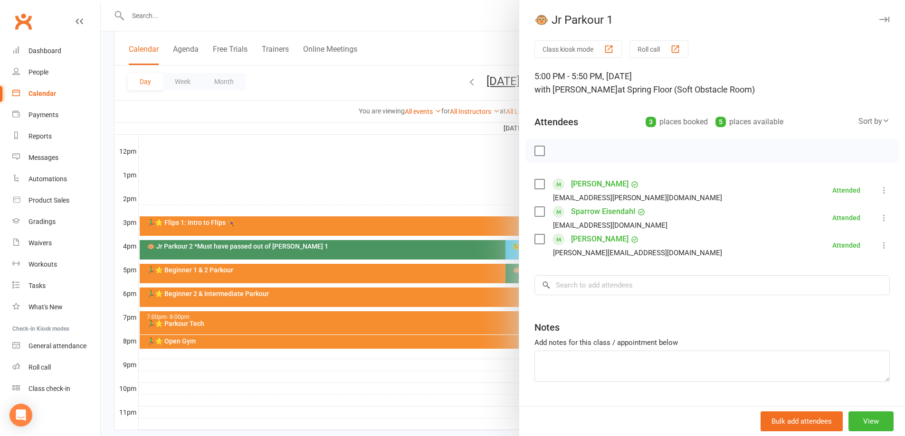
click at [445, 190] on div at bounding box center [503, 218] width 804 height 436
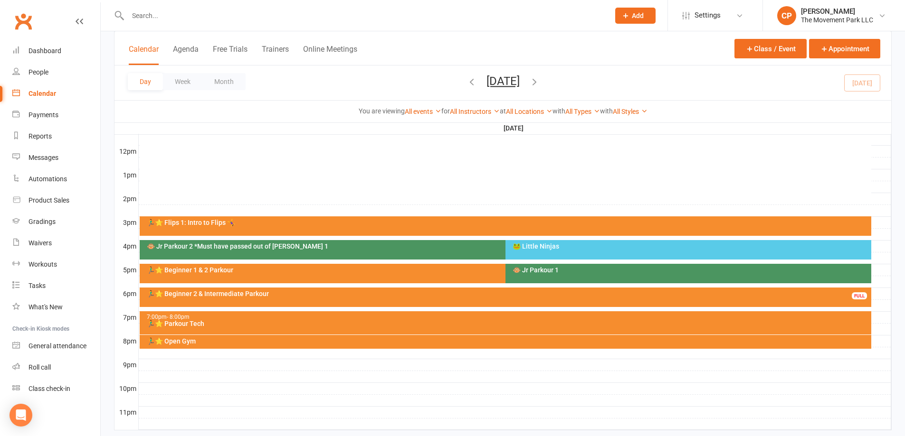
click at [431, 277] on div "🏃‍♂️⭐ Beginner 1 & 2 Parkour" at bounding box center [501, 273] width 722 height 19
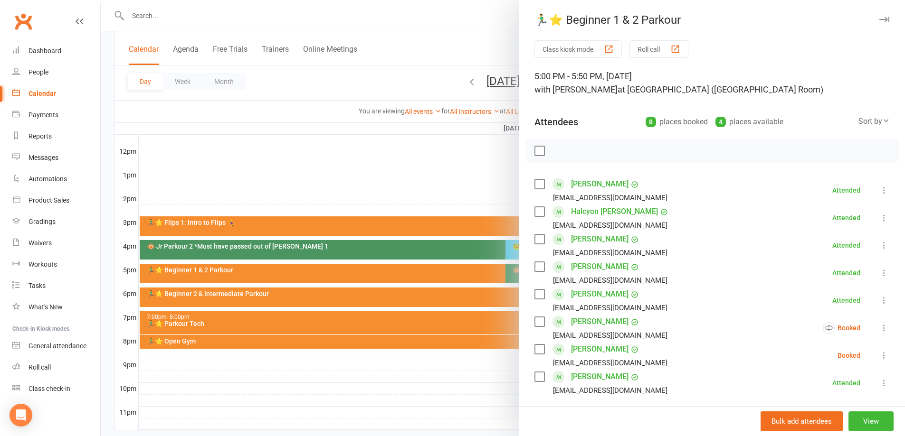
drag, startPoint x: 398, startPoint y: 164, endPoint x: 406, endPoint y: 163, distance: 8.6
click at [401, 163] on div at bounding box center [503, 218] width 804 height 436
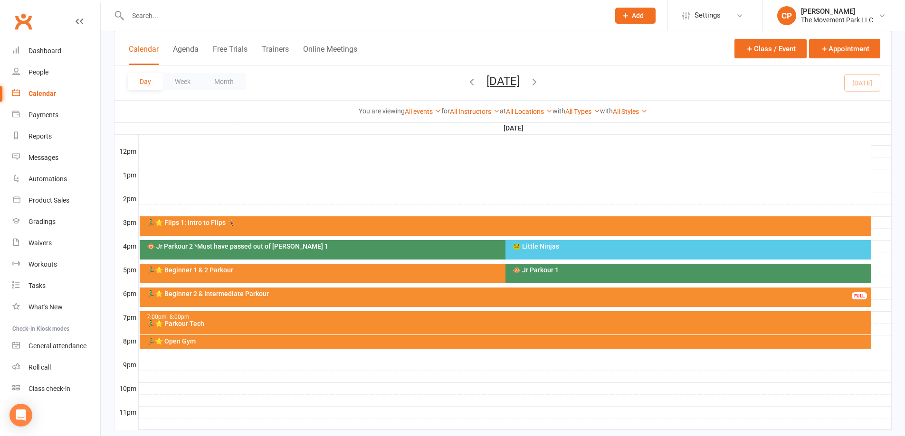
click at [547, 275] on div "🐵 Jr Parkour 1" at bounding box center [688, 273] width 366 height 19
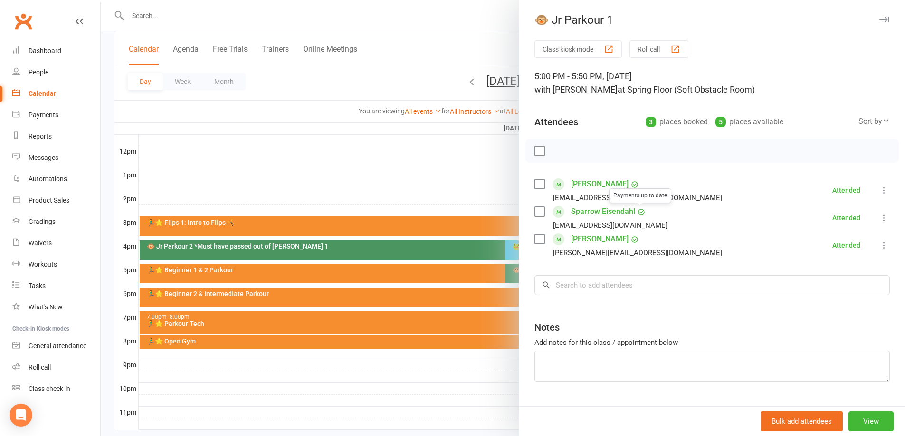
click at [343, 181] on div at bounding box center [503, 218] width 804 height 436
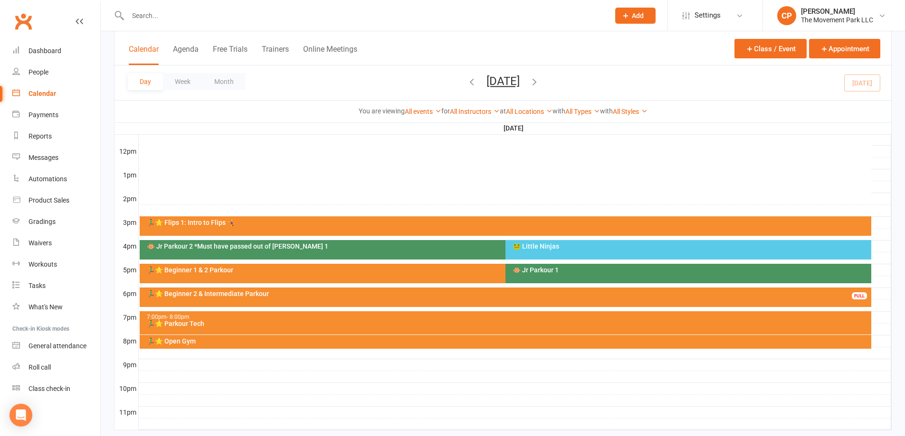
click at [402, 273] on div "🏃‍♂️⭐ Beginner 1 & 2 Parkour" at bounding box center [502, 270] width 713 height 7
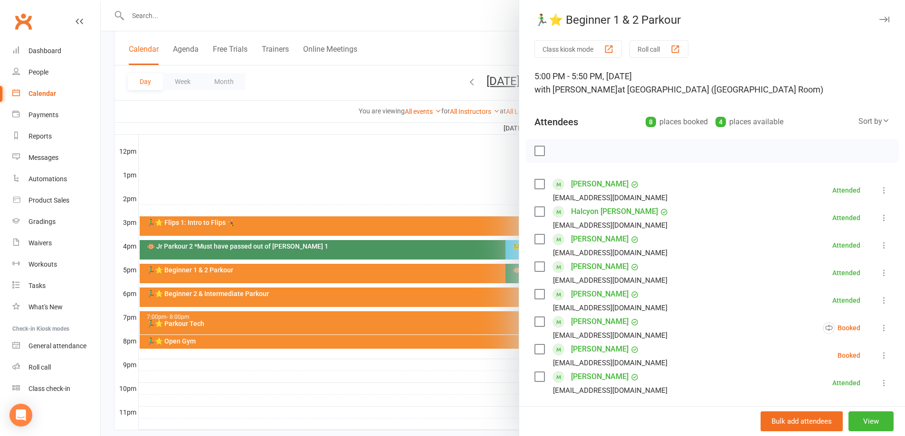
click at [583, 350] on link "Kiana LeBlanc" at bounding box center [599, 349] width 57 height 15
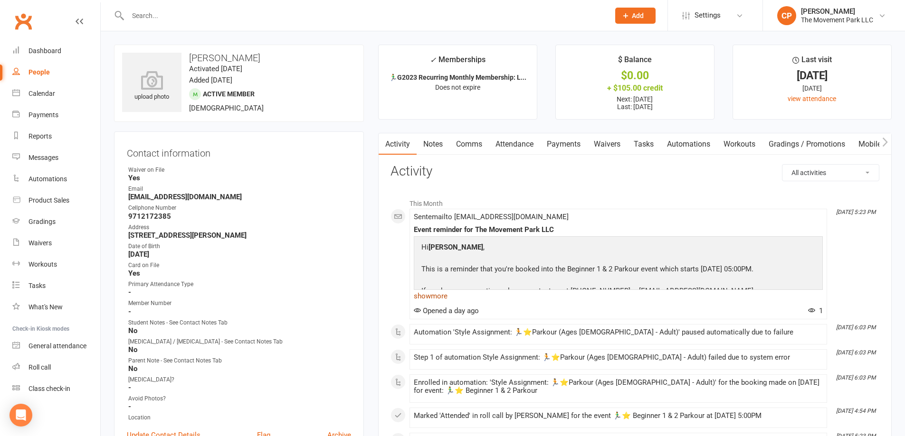
click at [440, 301] on link "show more" at bounding box center [618, 296] width 409 height 13
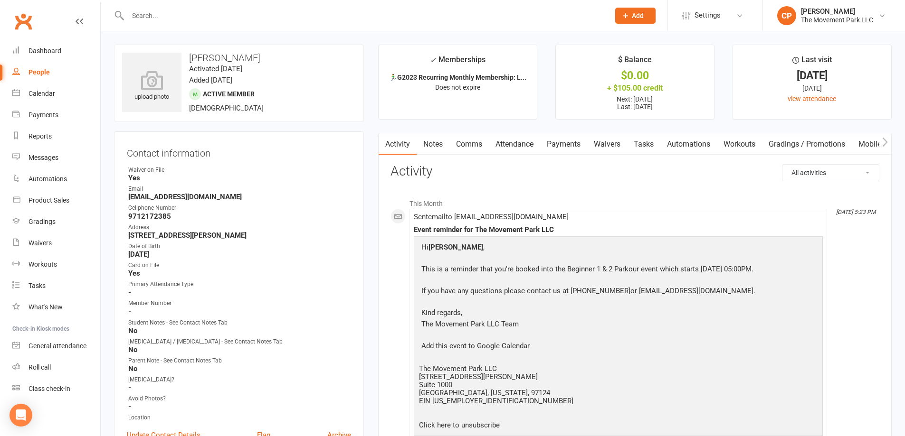
click at [514, 140] on link "Attendance" at bounding box center [514, 144] width 51 height 22
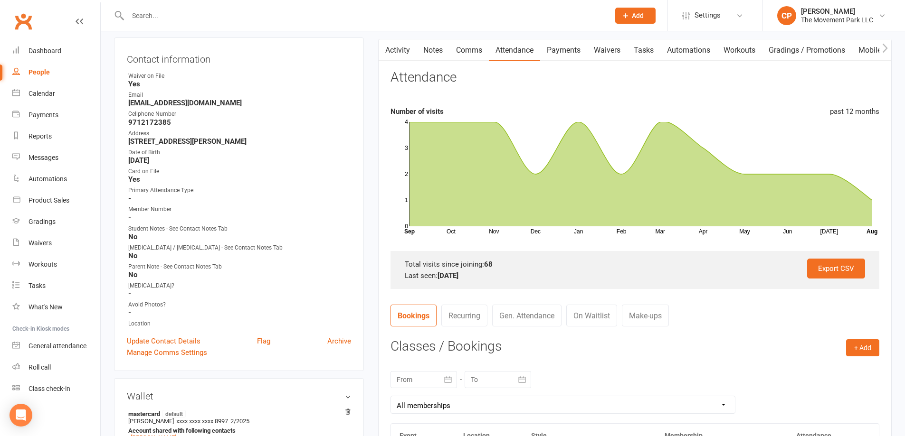
scroll to position [95, 0]
click at [621, 256] on div "Export CSV Total visits since joining: 68 Last seen: 7 Aug 2025" at bounding box center [634, 269] width 489 height 38
click at [483, 318] on link "Recurring" at bounding box center [464, 315] width 46 height 22
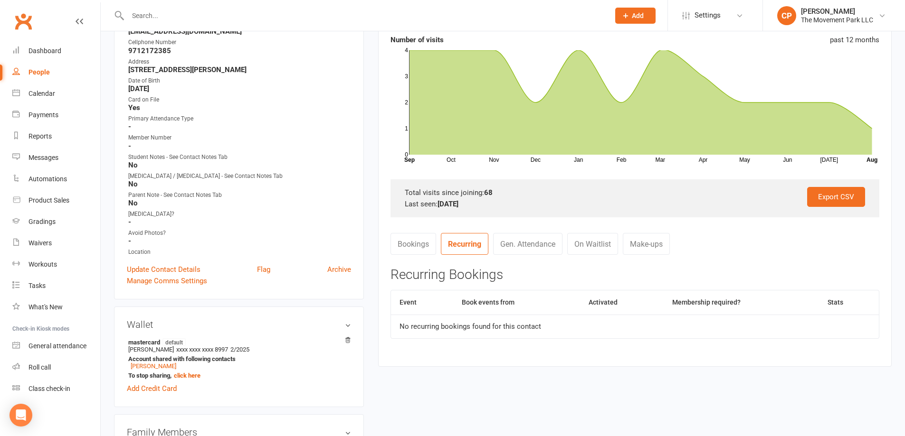
scroll to position [190, 0]
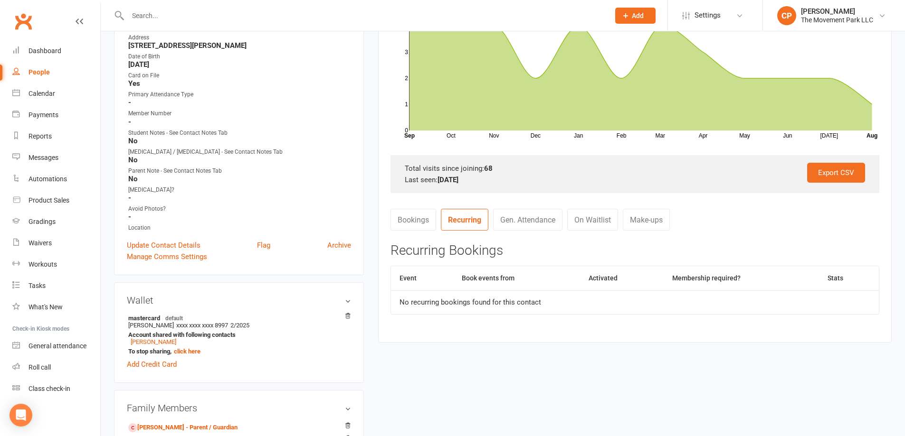
click at [548, 226] on link "Gen. Attendance" at bounding box center [527, 220] width 69 height 22
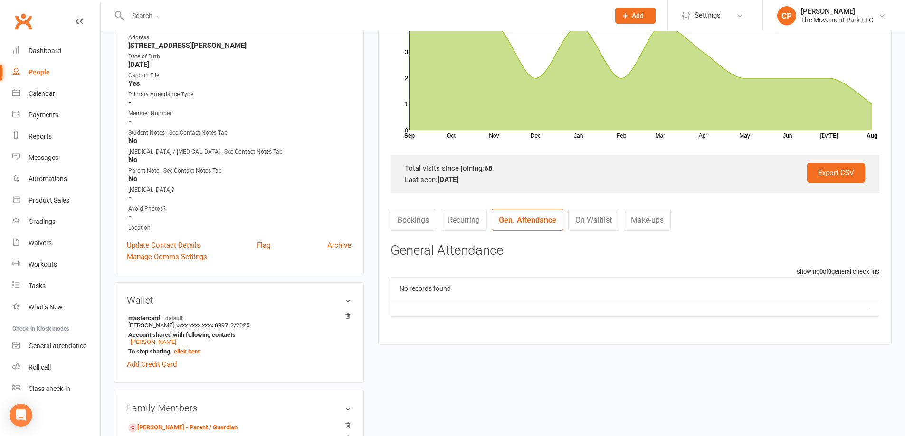
click at [591, 220] on link "On Waitlist" at bounding box center [593, 220] width 51 height 22
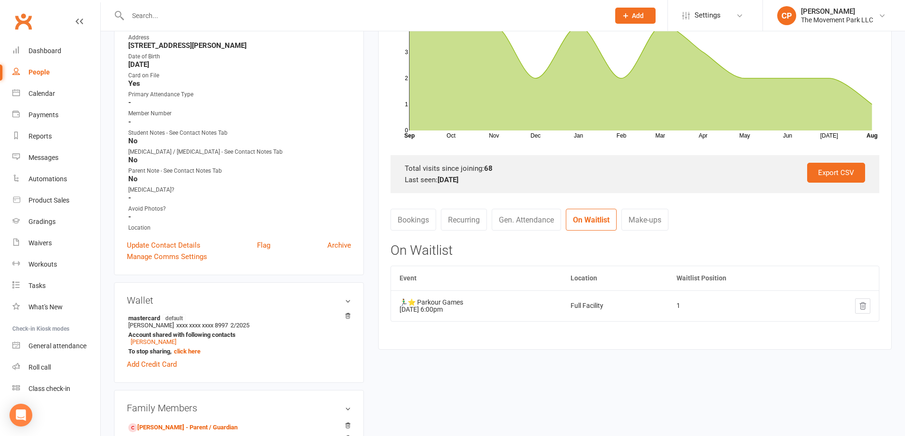
click at [644, 222] on link "Make-ups" at bounding box center [644, 220] width 47 height 22
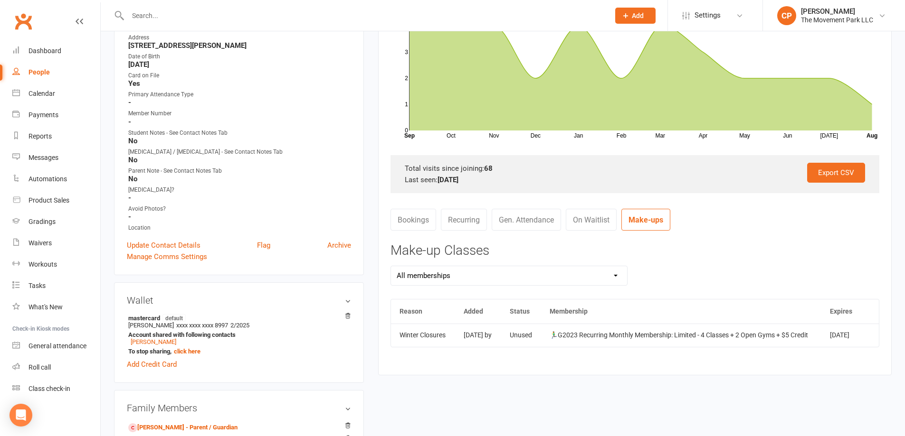
click at [425, 223] on link "Bookings" at bounding box center [413, 220] width 46 height 22
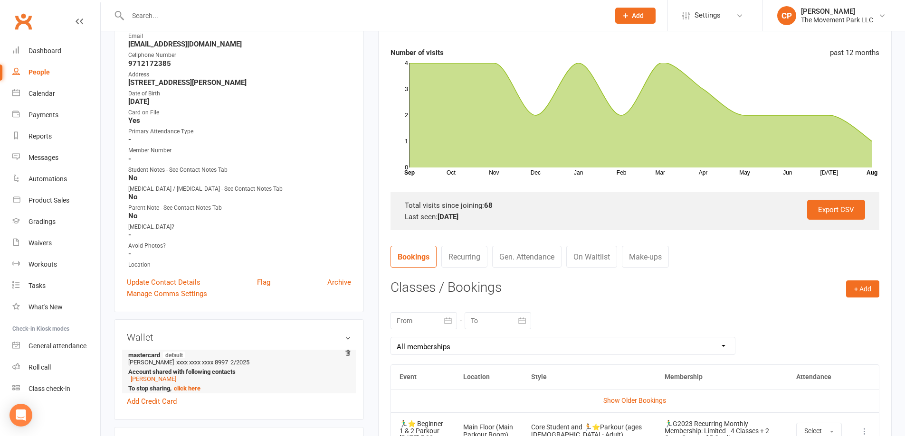
scroll to position [0, 0]
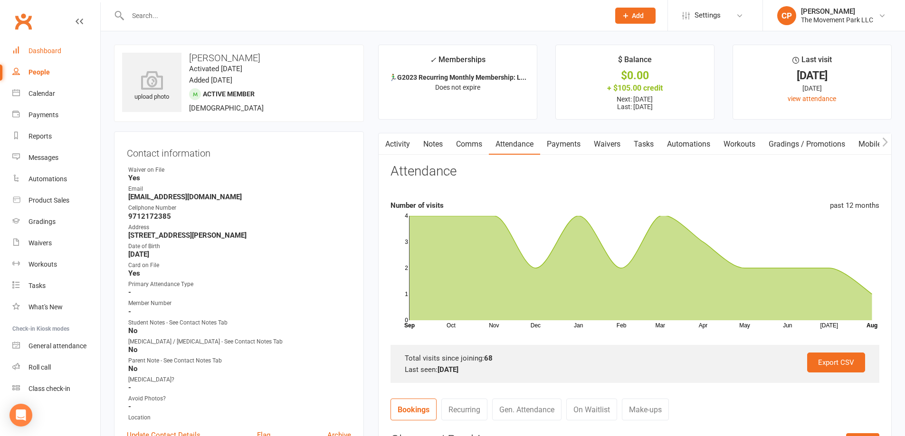
click at [50, 53] on div "Dashboard" at bounding box center [44, 51] width 33 height 8
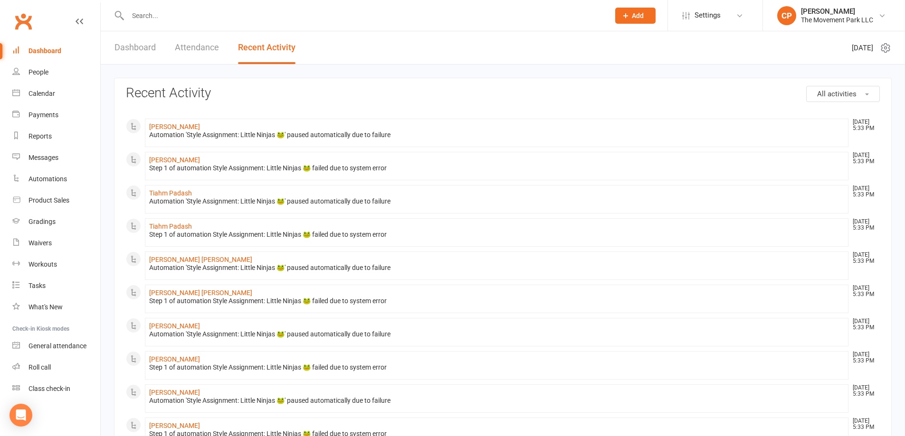
click at [154, 47] on link "Dashboard" at bounding box center [134, 47] width 41 height 33
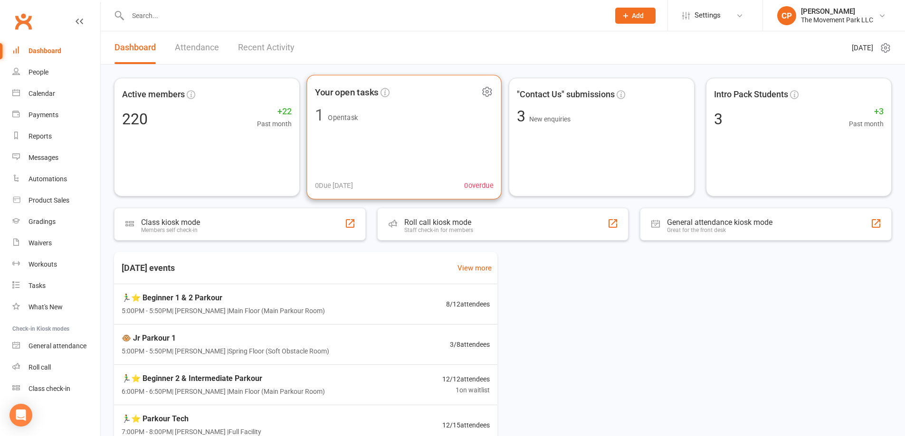
click at [401, 155] on div "Your open tasks 1 Open task 0 Due today 0 overdue" at bounding box center [403, 137] width 195 height 125
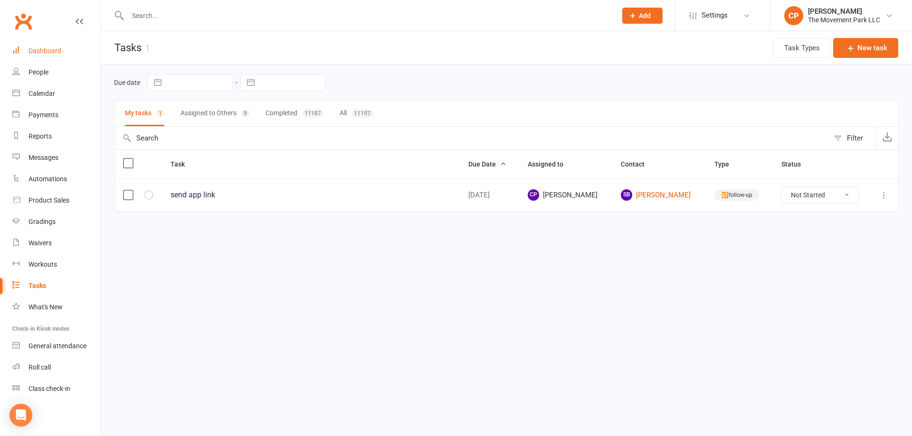
click at [57, 47] on div "Dashboard" at bounding box center [44, 51] width 33 height 8
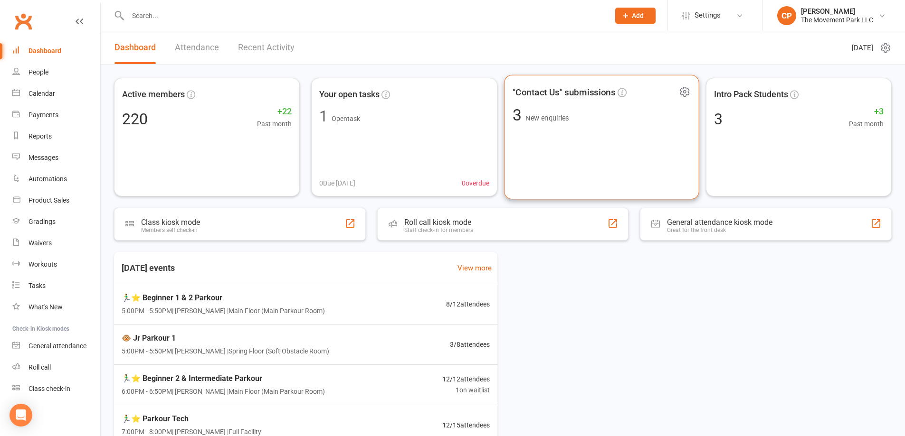
click at [553, 160] on div ""Contact Us" submissions 3 New enquiries" at bounding box center [601, 137] width 195 height 125
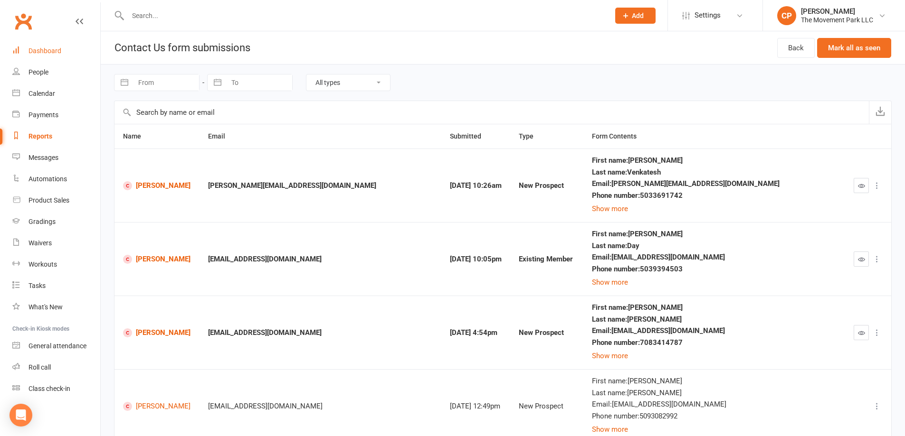
click at [52, 50] on div "Dashboard" at bounding box center [44, 51] width 33 height 8
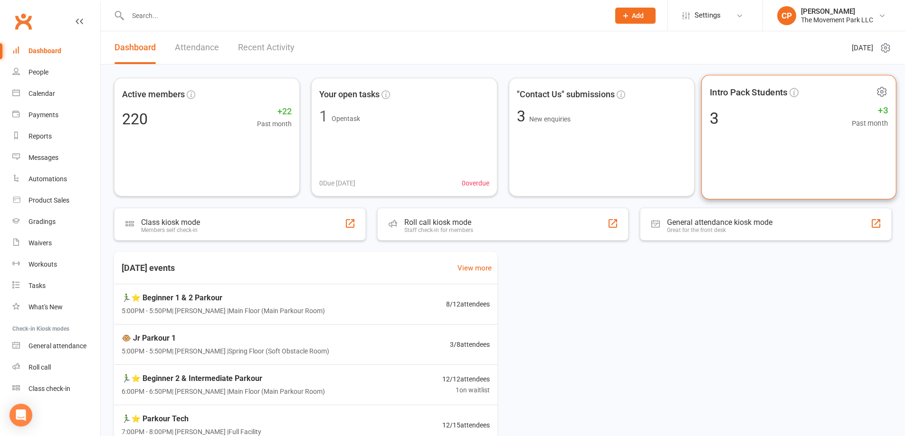
click at [754, 170] on div "Intro Pack Students 3 +3 Past month" at bounding box center [798, 137] width 195 height 125
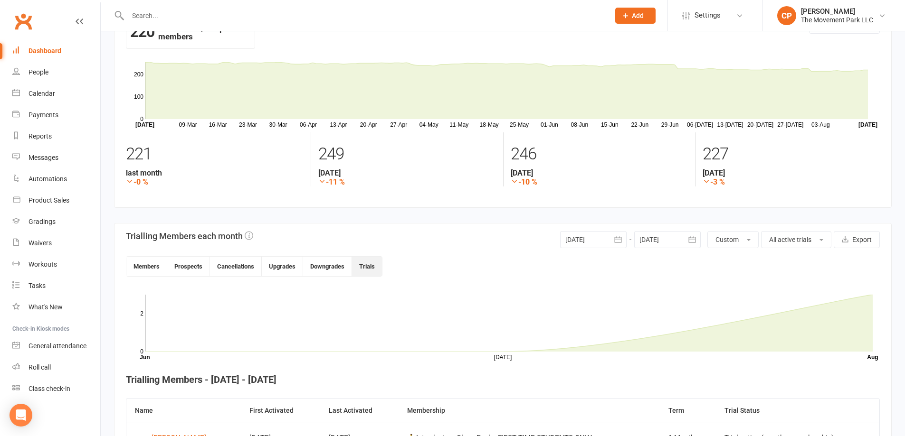
scroll to position [72, 0]
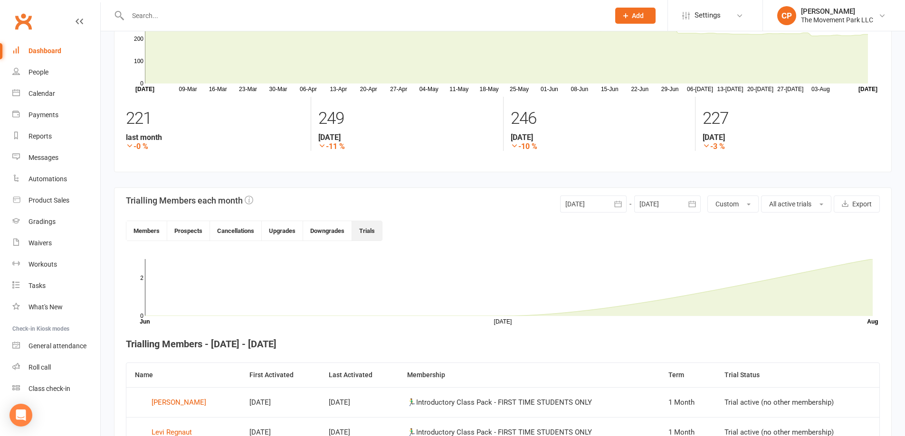
click at [44, 54] on div "Dashboard" at bounding box center [44, 51] width 33 height 8
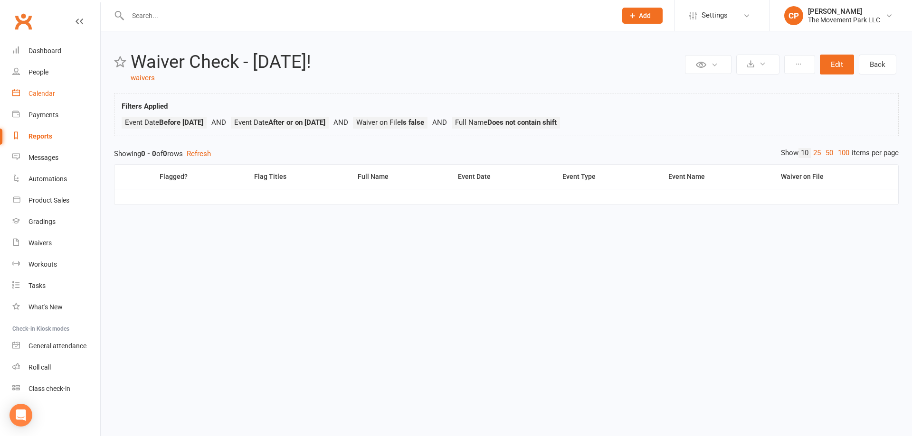
click at [42, 95] on div "Calendar" at bounding box center [41, 94] width 27 height 8
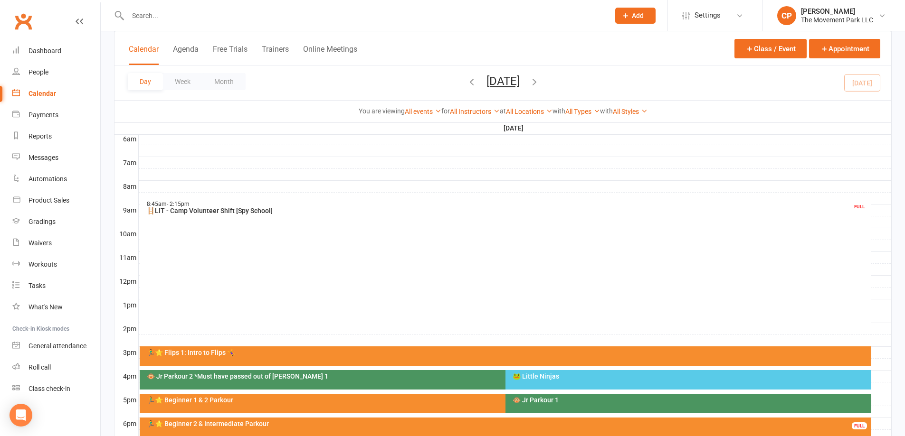
scroll to position [237, 0]
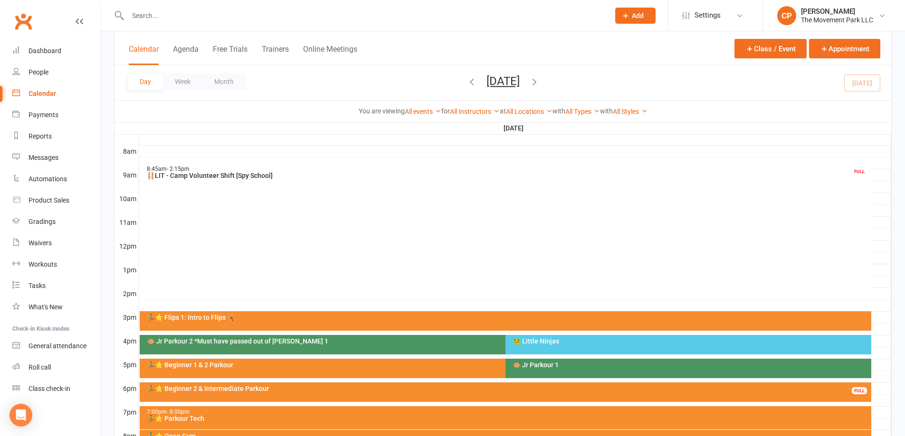
click at [276, 386] on div "🏃‍♂️⭐ Beginner 2 & Intermediate Parkour" at bounding box center [507, 389] width 723 height 7
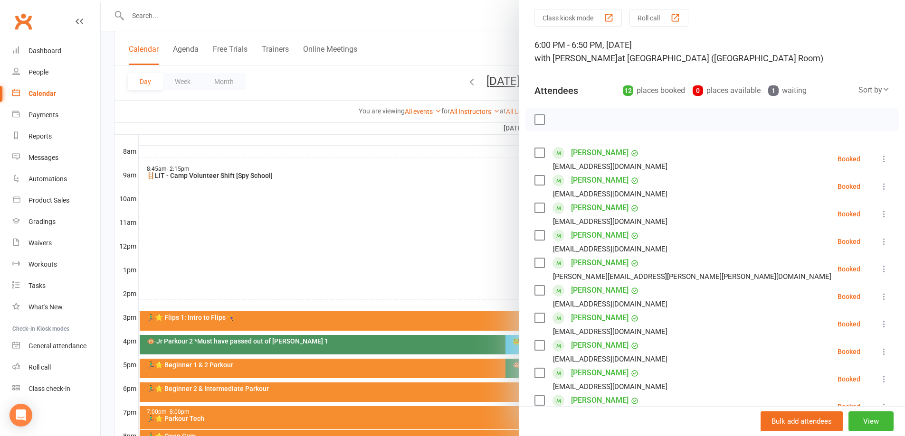
scroll to position [47, 0]
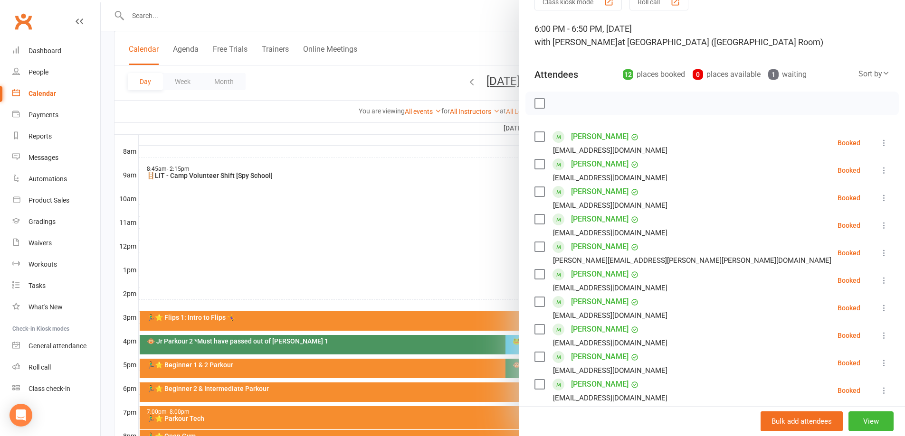
click at [879, 252] on icon at bounding box center [883, 252] width 9 height 9
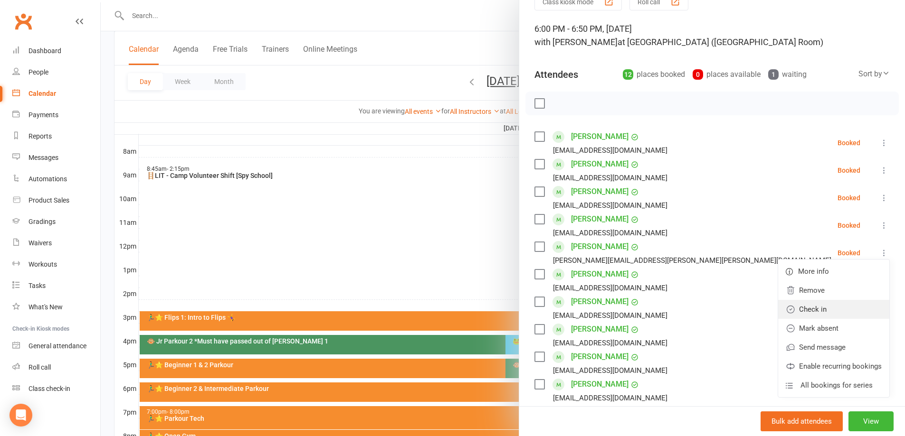
click at [814, 309] on link "Check in" at bounding box center [833, 309] width 111 height 19
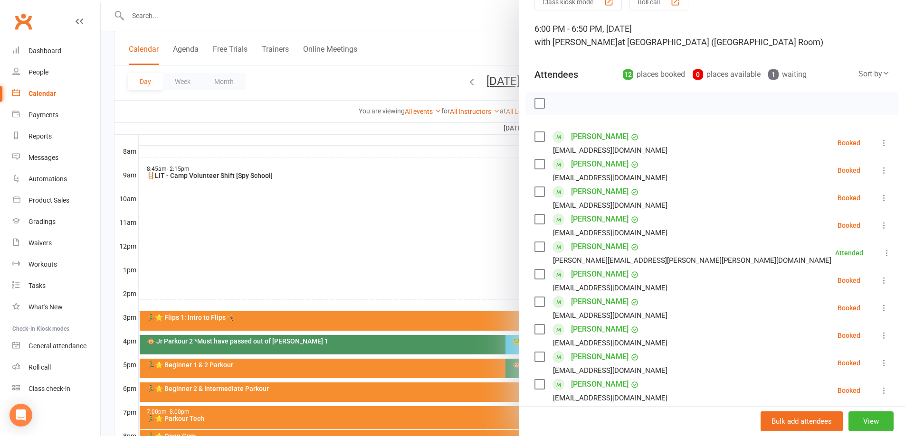
click at [879, 141] on icon at bounding box center [883, 142] width 9 height 9
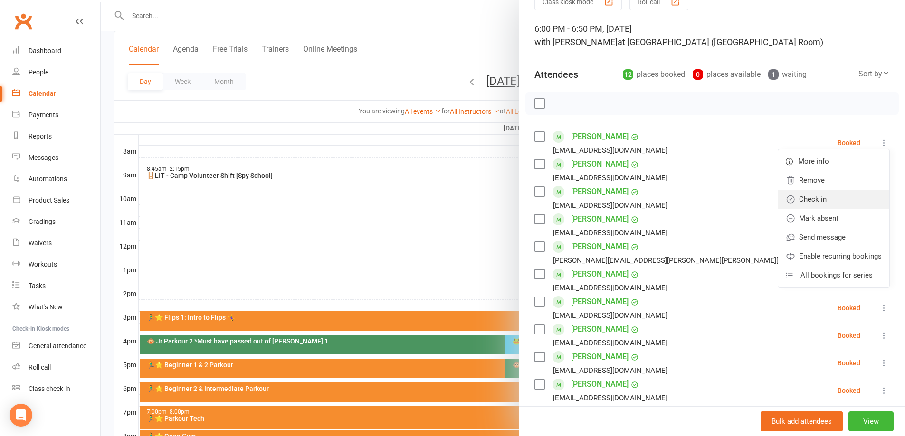
click at [819, 202] on link "Check in" at bounding box center [833, 199] width 111 height 19
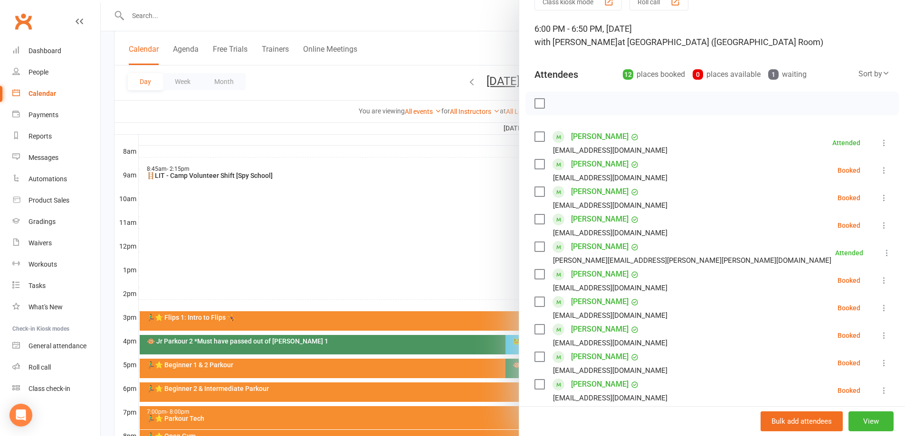
click at [448, 185] on div at bounding box center [503, 218] width 804 height 436
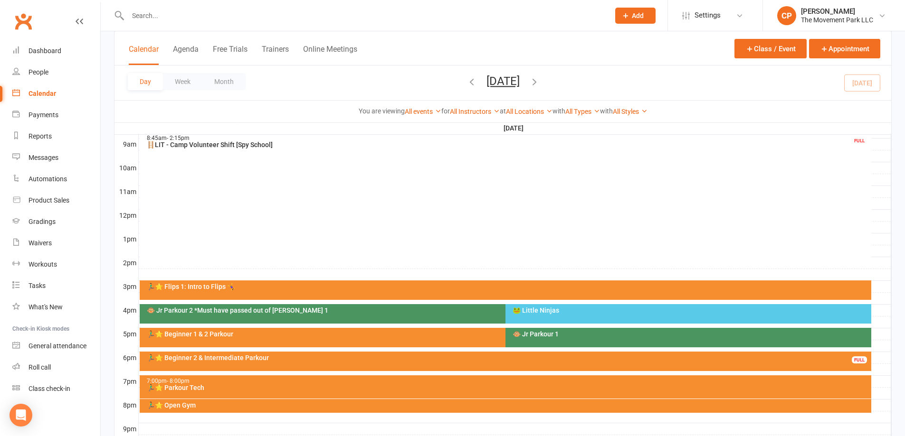
scroll to position [285, 0]
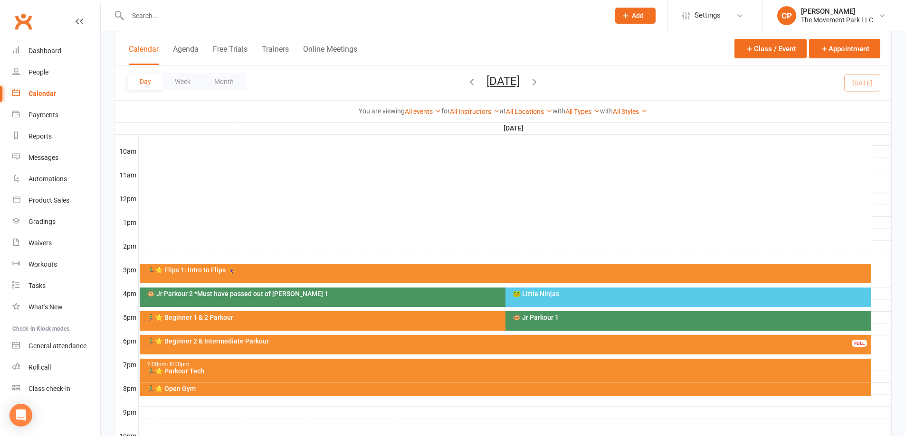
click at [289, 338] on div "🏃‍♂️⭐ Beginner 2 & Intermediate Parkour" at bounding box center [507, 341] width 723 height 7
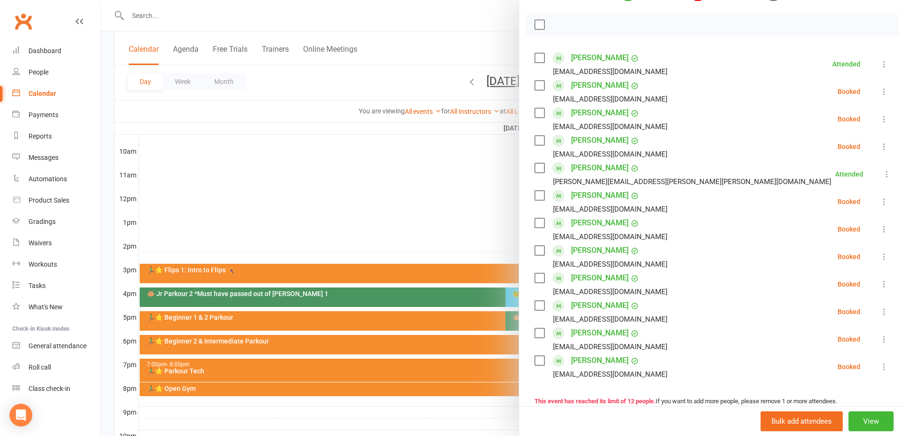
scroll to position [142, 0]
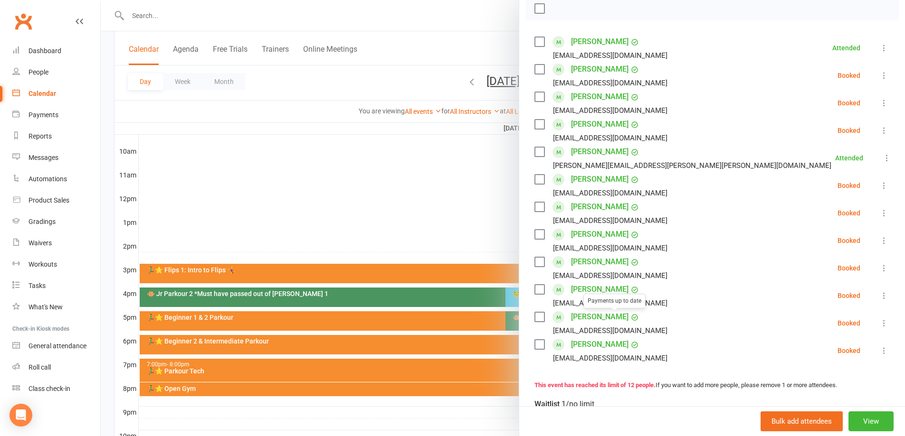
click at [338, 199] on div at bounding box center [503, 218] width 804 height 436
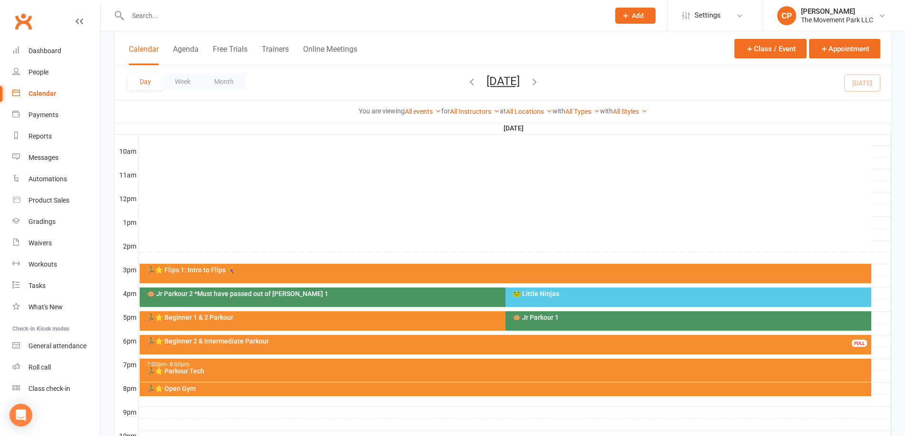
click at [271, 341] on div "🏃‍♂️⭐ Beginner 2 & Intermediate Parkour" at bounding box center [507, 341] width 723 height 7
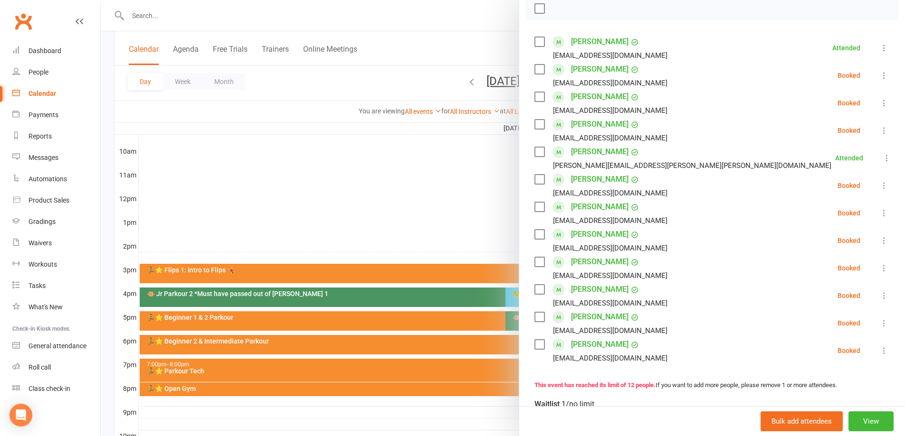
click at [879, 326] on icon at bounding box center [883, 323] width 9 height 9
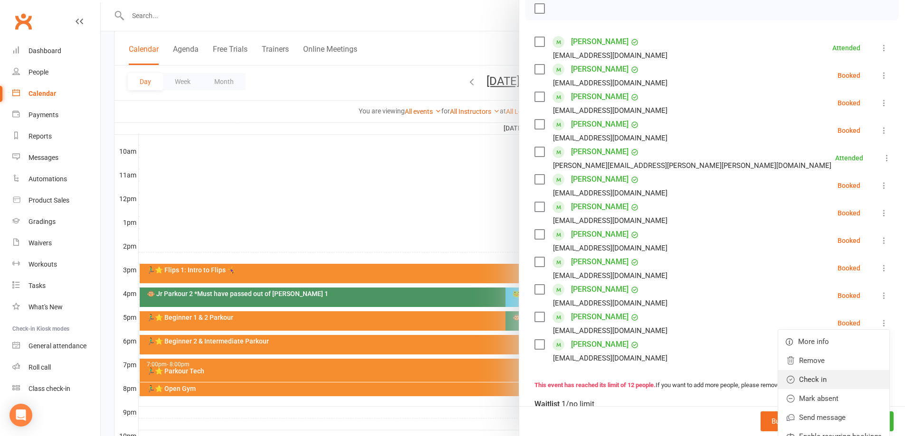
click at [828, 378] on link "Check in" at bounding box center [833, 379] width 111 height 19
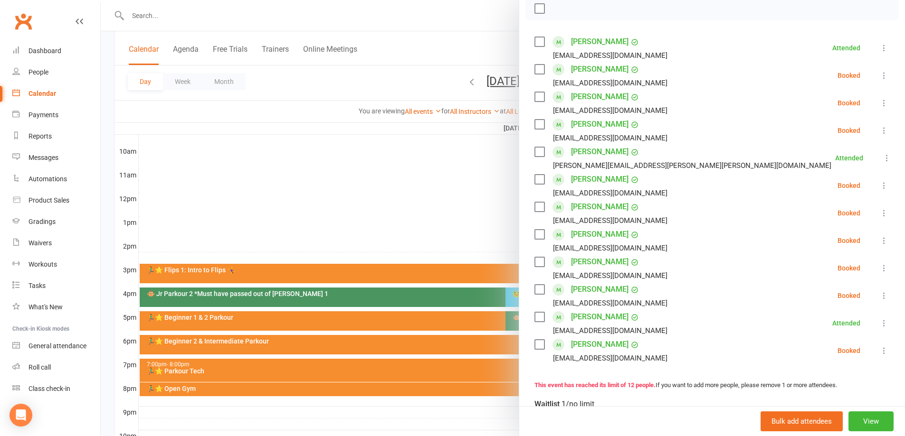
click at [879, 79] on icon at bounding box center [883, 75] width 9 height 9
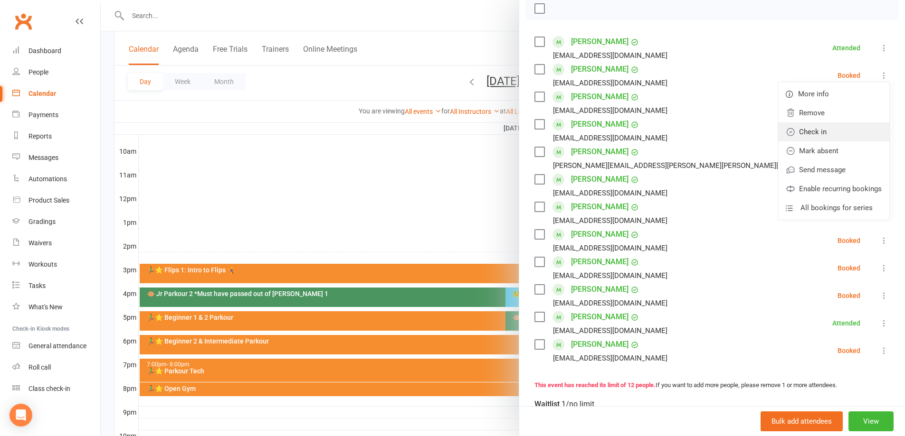
click at [843, 131] on link "Check in" at bounding box center [833, 132] width 111 height 19
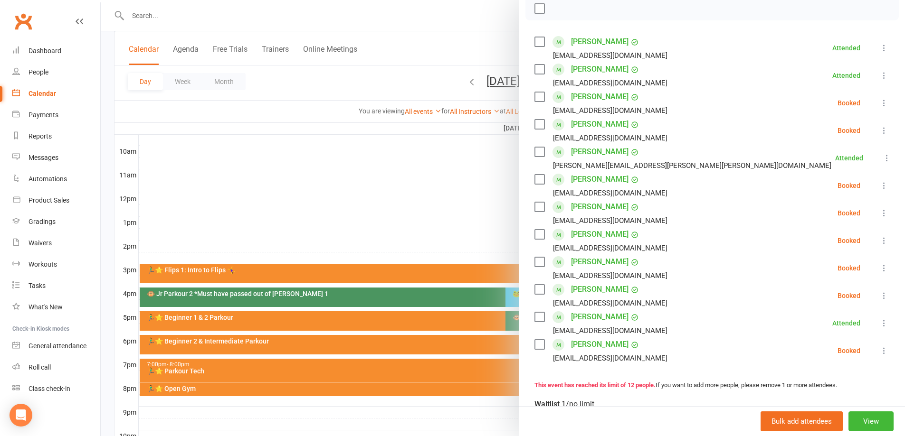
drag, startPoint x: 345, startPoint y: 181, endPoint x: 339, endPoint y: 180, distance: 6.9
click at [342, 181] on div at bounding box center [503, 218] width 804 height 436
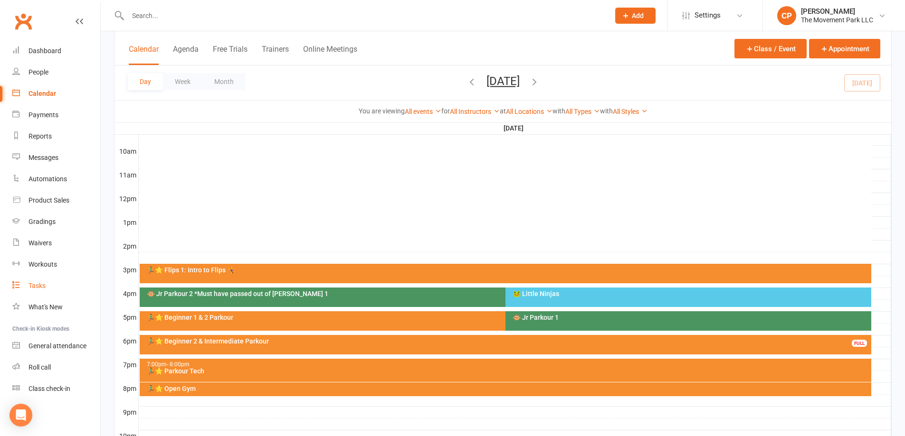
click at [43, 285] on div "Tasks" at bounding box center [36, 286] width 17 height 8
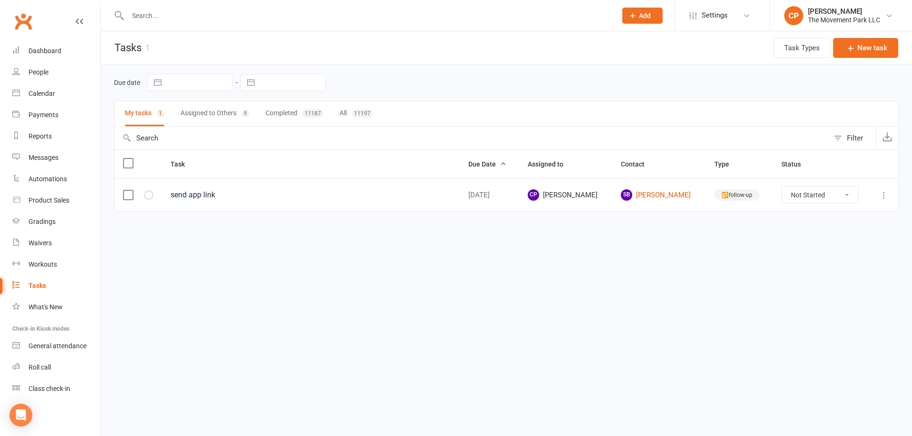
click at [221, 111] on button "Assigned to Others 9" at bounding box center [214, 113] width 69 height 25
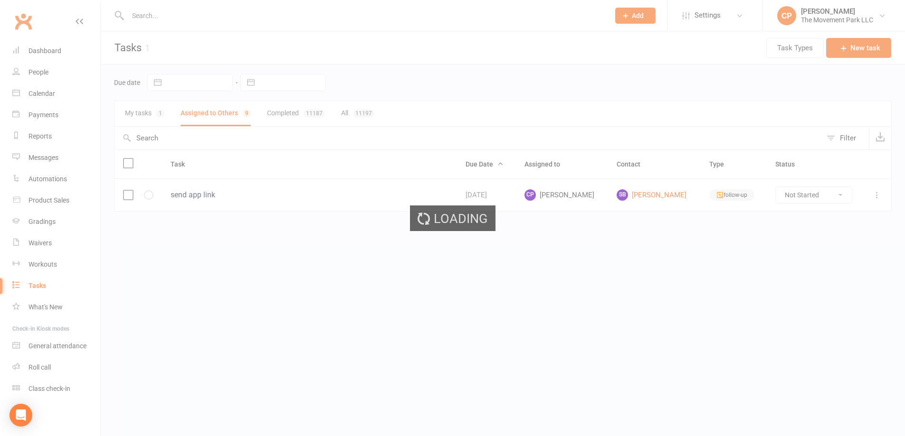
select select "waiting"
select select "started"
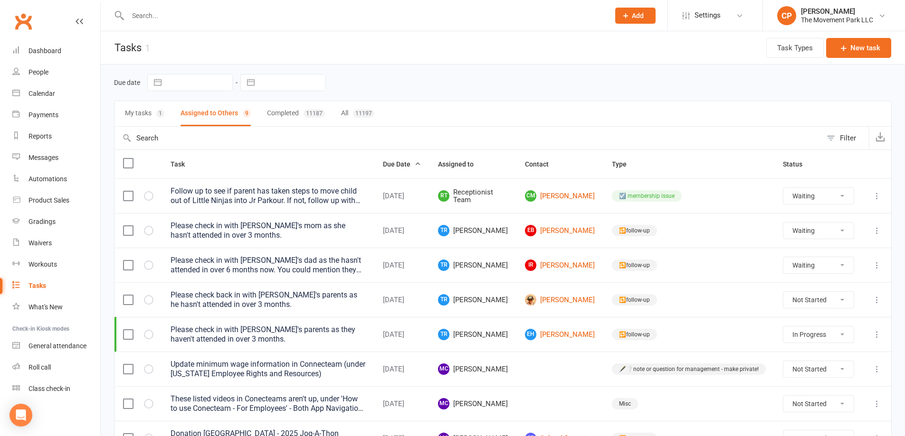
select select "waiting"
select select "started"
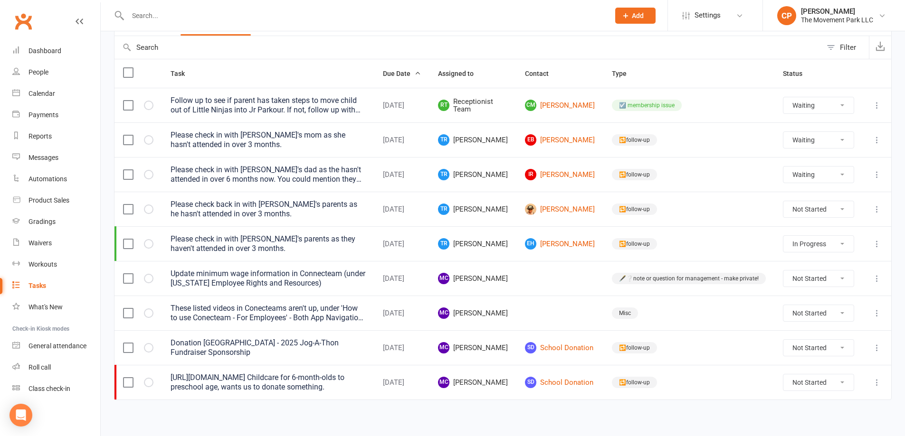
scroll to position [95, 0]
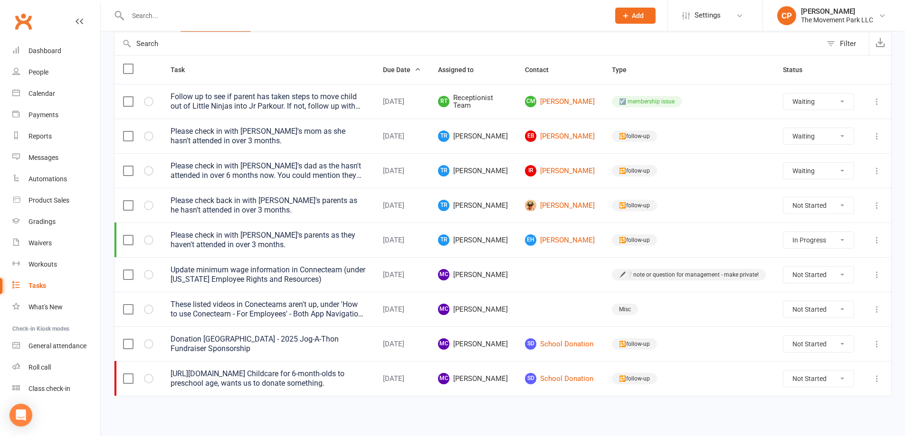
click at [348, 311] on div "These listed videos in Conecteams aren't up, under 'How to use Conecteam - For …" at bounding box center [267, 309] width 195 height 19
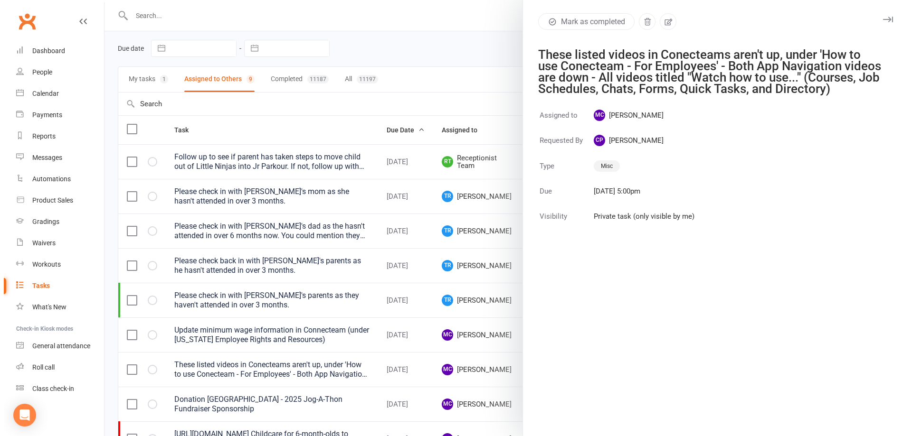
scroll to position [0, 0]
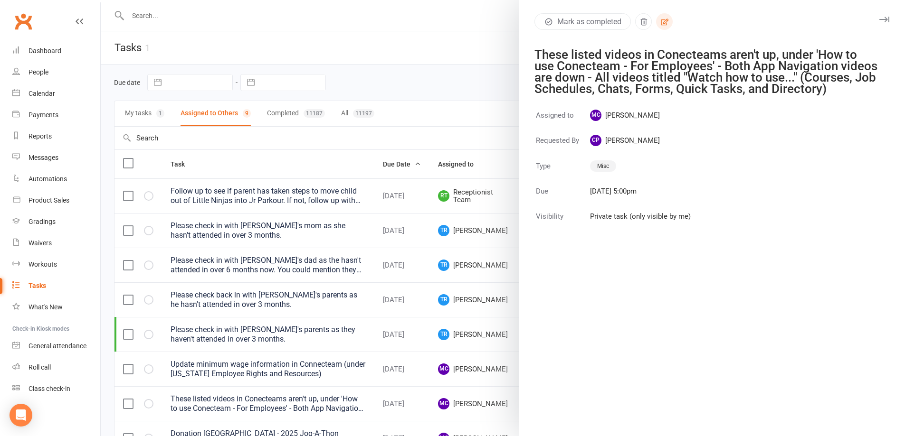
click at [661, 23] on icon "button" at bounding box center [665, 22] width 8 height 7
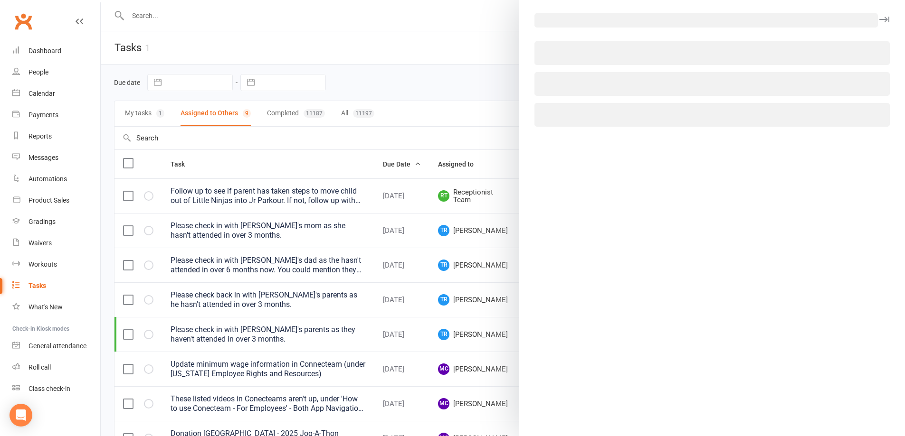
select select "41854"
select select "53570"
select select "17701"
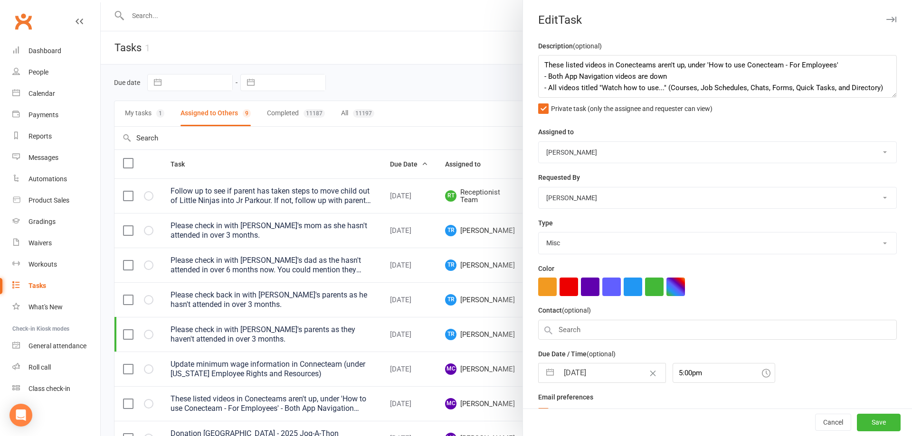
scroll to position [11, 0]
click at [631, 90] on textarea "These listed videos in Conecteams aren't up, under 'How to use Conecteam - For …" at bounding box center [717, 76] width 359 height 43
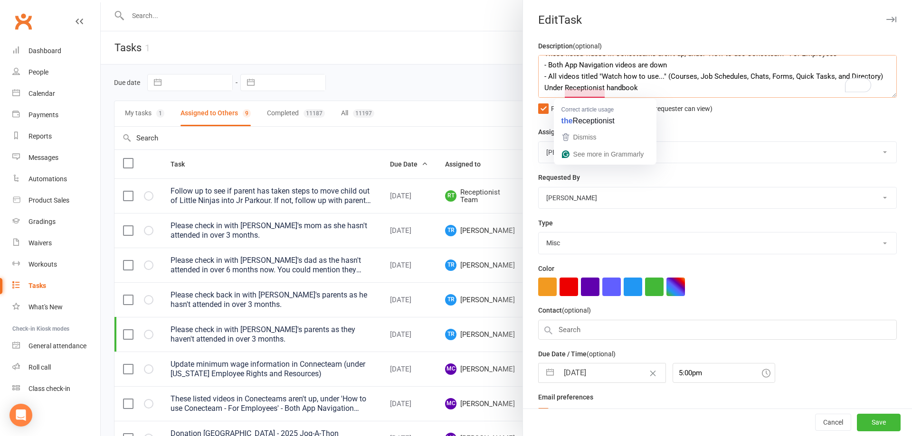
click at [577, 98] on textarea "These listed videos in Conecteams aren't up, under 'How to use Conecteam - For …" at bounding box center [717, 76] width 359 height 43
click at [587, 95] on textarea "These listed videos in Conecteams aren't up, under 'How to use Conecteam - For …" at bounding box center [717, 76] width 359 height 43
click at [596, 132] on div "Dismiss" at bounding box center [583, 137] width 25 height 14
click at [646, 93] on textarea "These listed videos in Conecteams aren't up, under 'How to use Conecteam - For …" at bounding box center [717, 76] width 359 height 43
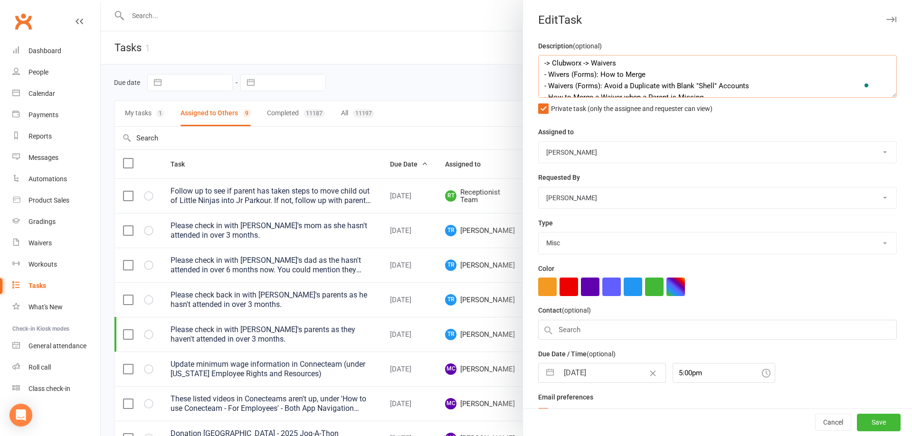
scroll to position [15, 0]
click at [541, 63] on textarea "These listed videos in Conecteams aren't up, under 'How to use Conecteam - For …" at bounding box center [717, 76] width 359 height 43
click at [636, 76] on textarea "These listed videos in Conecteams aren't up, under 'How to use Conecteam - For …" at bounding box center [717, 76] width 359 height 43
type textarea "These listed videos in Conecteams aren't up, under 'How to use Conecteam - For …"
click at [876, 423] on button "Save" at bounding box center [879, 423] width 44 height 17
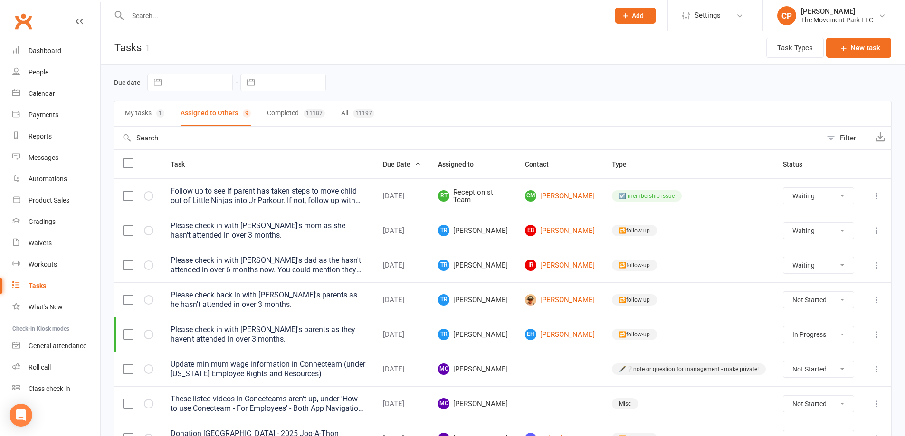
select select "waiting"
select select "started"
select select "waiting"
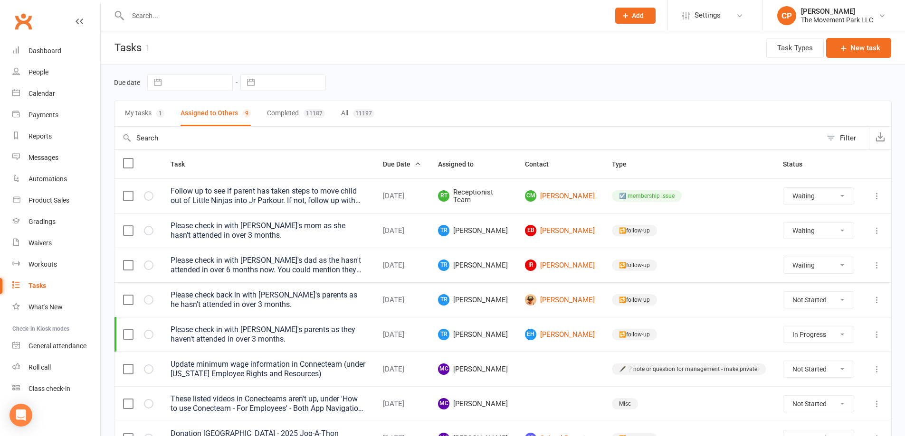
select select "waiting"
select select "started"
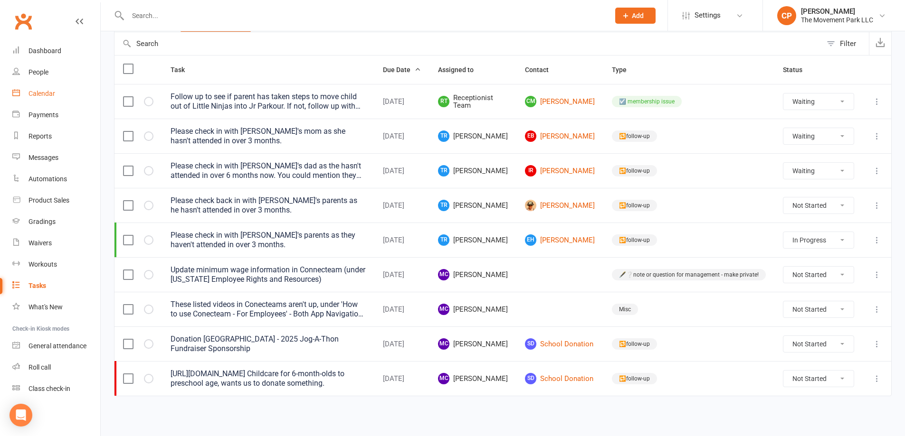
click at [61, 95] on link "Calendar" at bounding box center [56, 93] width 88 height 21
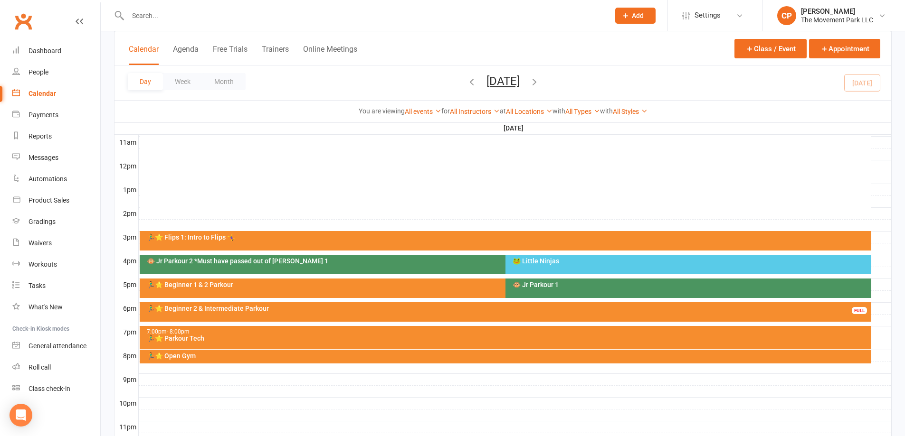
scroll to position [332, 0]
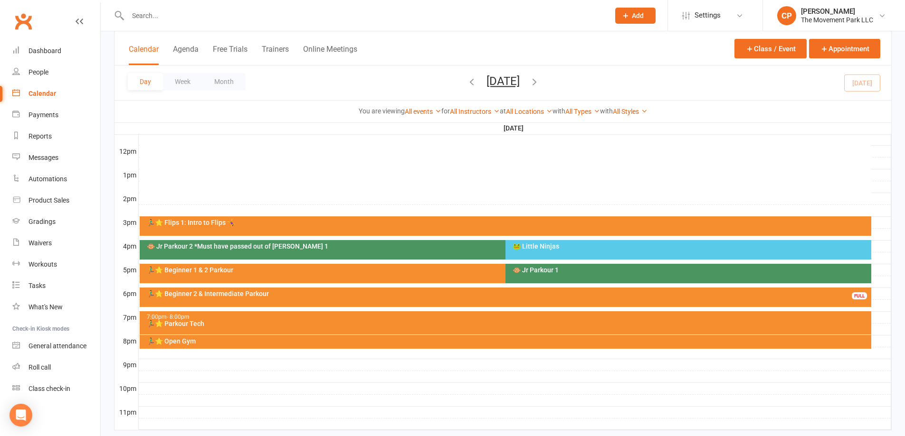
click at [242, 295] on div "🏃‍♂️⭐ Beginner 2 & Intermediate Parkour" at bounding box center [507, 294] width 723 height 7
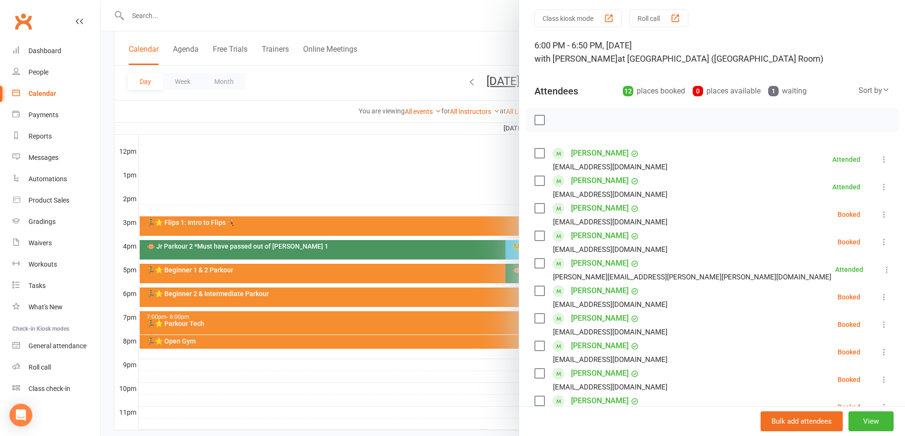
scroll to position [47, 0]
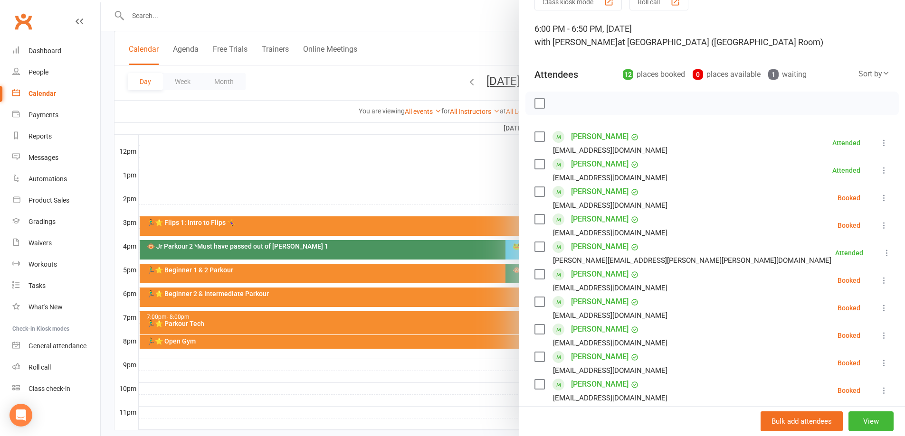
click at [535, 219] on label at bounding box center [538, 219] width 9 height 9
click at [536, 275] on label at bounding box center [538, 274] width 9 height 9
click at [559, 105] on icon "button" at bounding box center [560, 103] width 10 height 10
drag, startPoint x: 535, startPoint y: 279, endPoint x: 538, endPoint y: 262, distance: 16.8
click at [536, 278] on label at bounding box center [538, 274] width 9 height 9
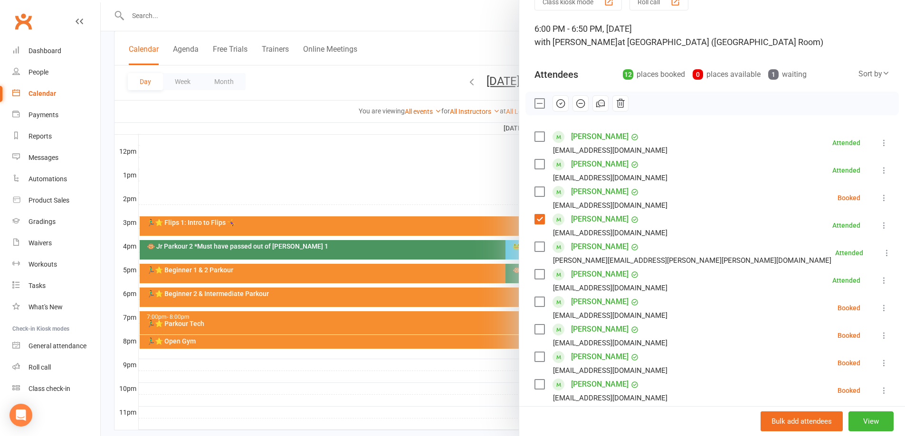
click at [534, 218] on label at bounding box center [538, 219] width 9 height 9
click at [879, 200] on icon at bounding box center [883, 197] width 9 height 9
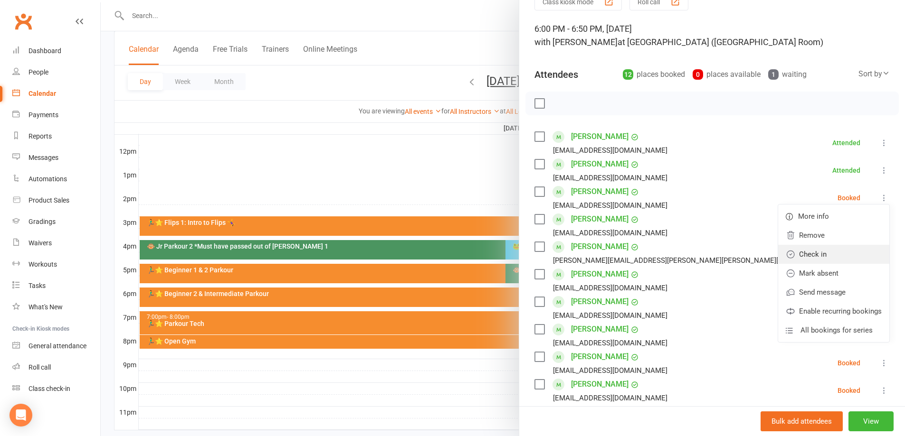
click at [831, 262] on link "Check in" at bounding box center [833, 254] width 111 height 19
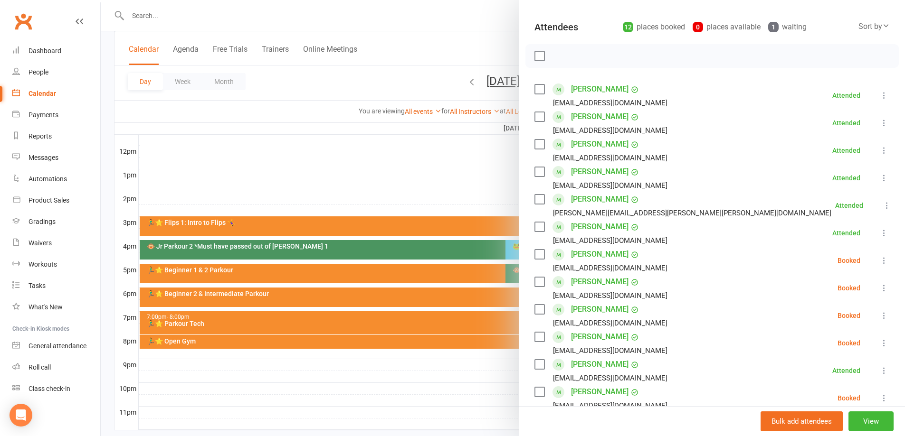
scroll to position [142, 0]
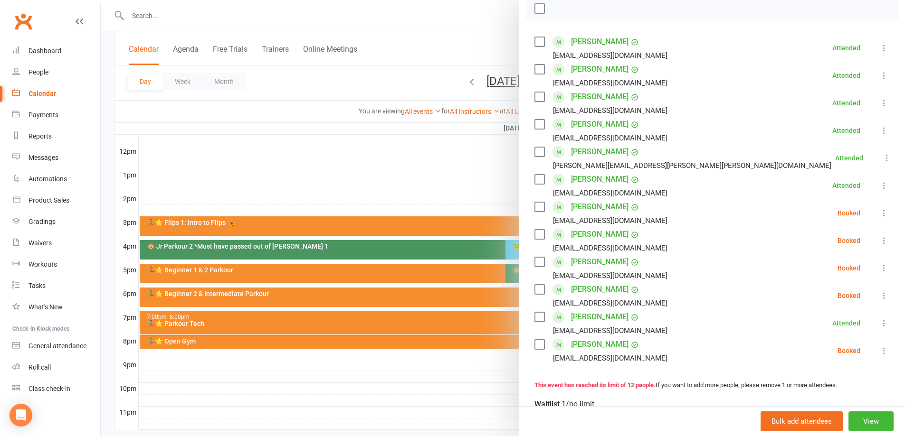
click at [538, 346] on label at bounding box center [538, 344] width 9 height 9
click at [540, 291] on label at bounding box center [538, 289] width 9 height 9
click at [534, 262] on label at bounding box center [538, 261] width 9 height 9
click at [536, 238] on label at bounding box center [538, 234] width 9 height 9
drag, startPoint x: 535, startPoint y: 209, endPoint x: 541, endPoint y: 209, distance: 6.2
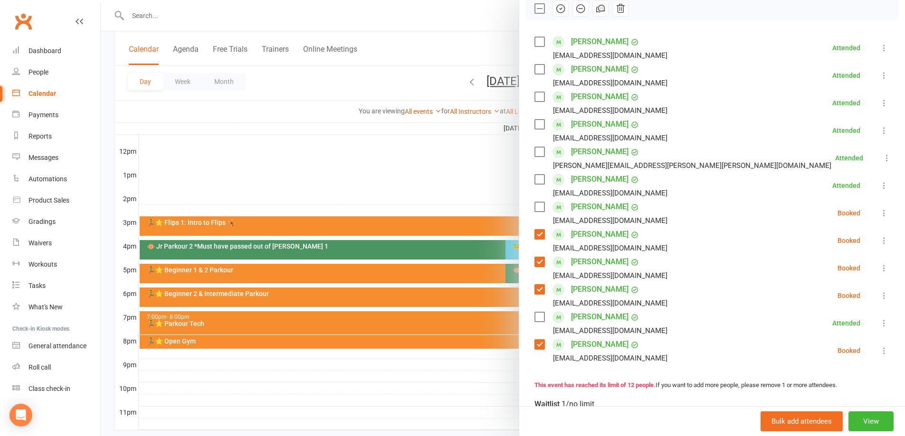
click at [535, 209] on label at bounding box center [538, 206] width 9 height 9
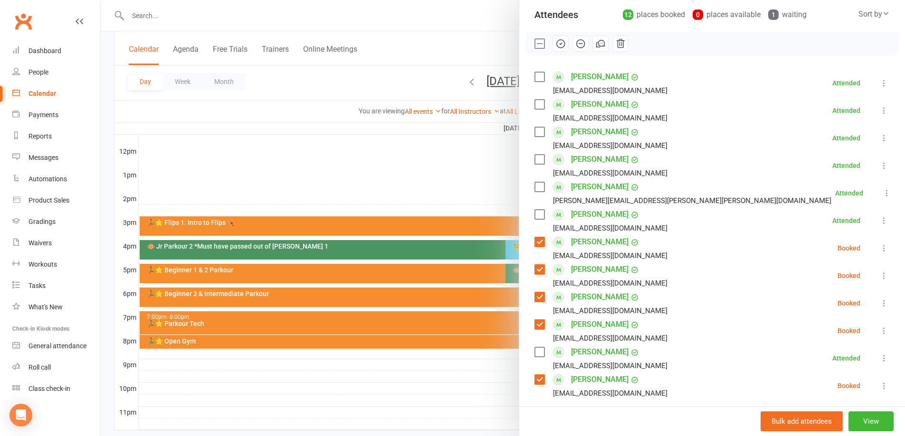
scroll to position [47, 0]
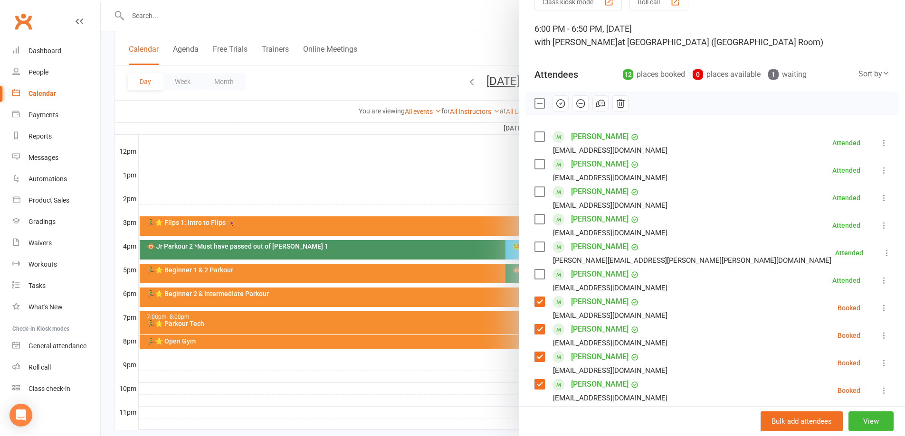
drag, startPoint x: 556, startPoint y: 101, endPoint x: 501, endPoint y: 35, distance: 85.9
click at [557, 102] on icon "button" at bounding box center [560, 103] width 10 height 10
click at [536, 104] on label at bounding box center [538, 103] width 9 height 9
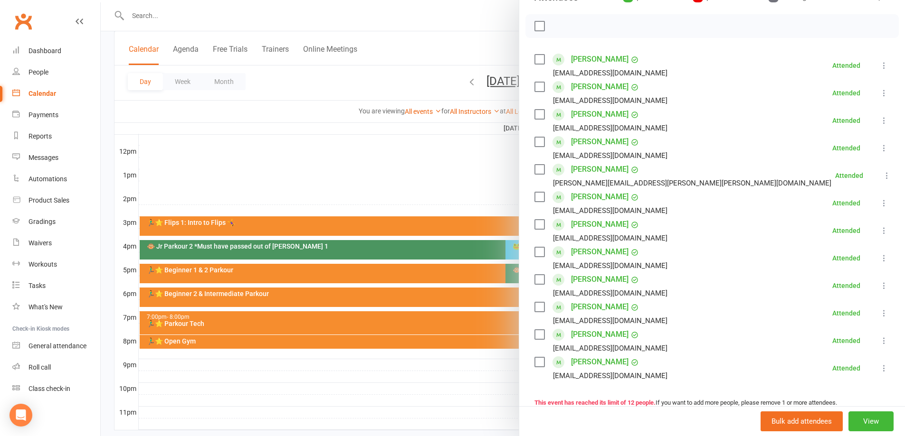
scroll to position [0, 0]
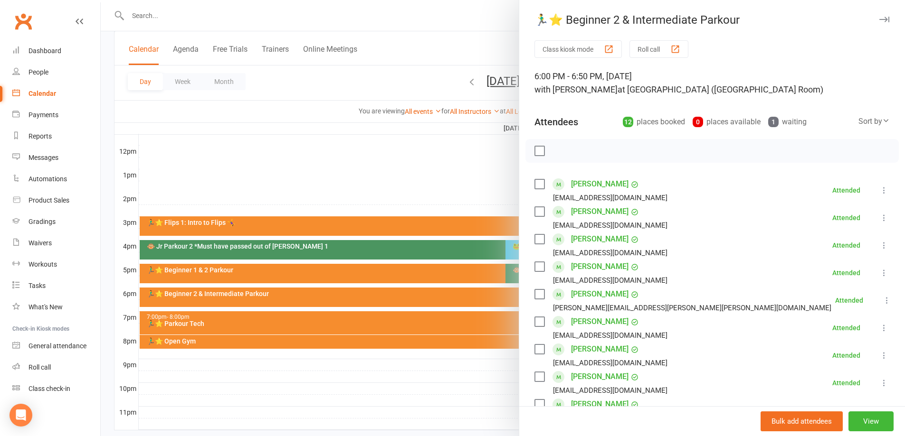
click at [423, 171] on div at bounding box center [503, 218] width 804 height 436
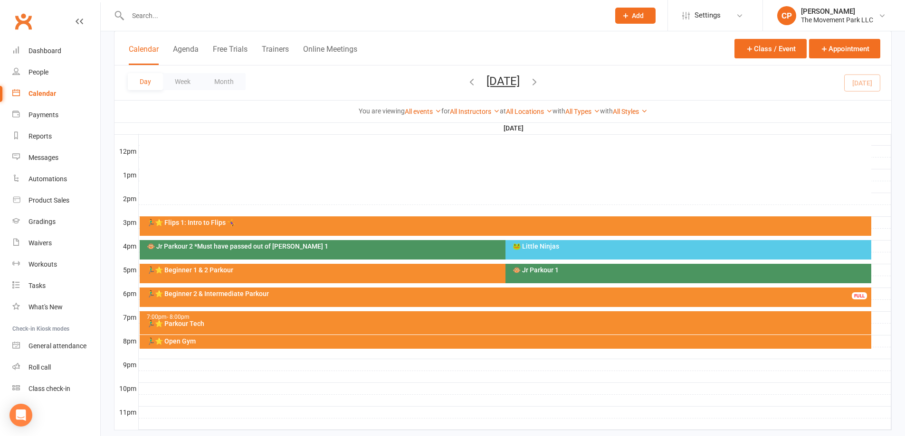
click at [258, 301] on div "🏃‍♂️⭐ Beginner 2 & Intermediate Parkour FULL" at bounding box center [505, 297] width 731 height 19
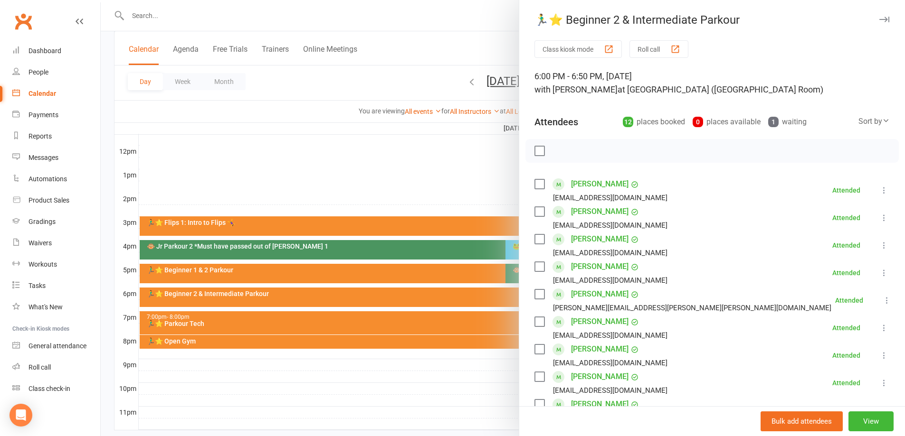
click at [338, 175] on div at bounding box center [503, 218] width 804 height 436
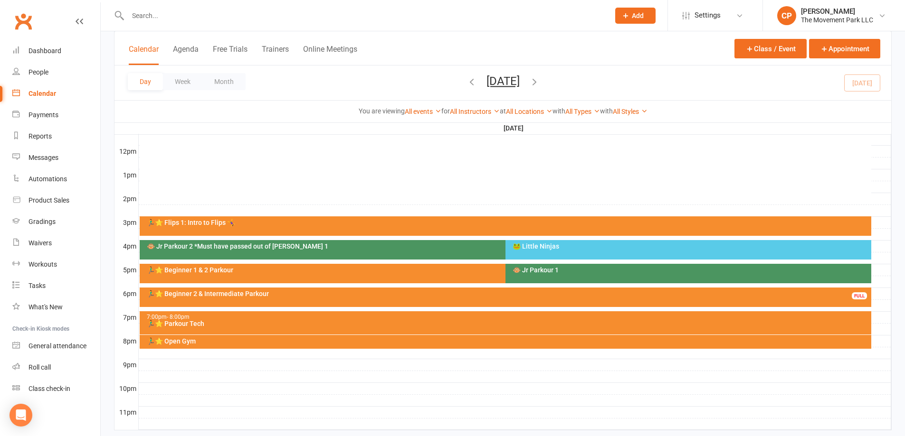
click at [299, 323] on div "🏃‍♂️⭐ Parkour Tech" at bounding box center [507, 324] width 723 height 7
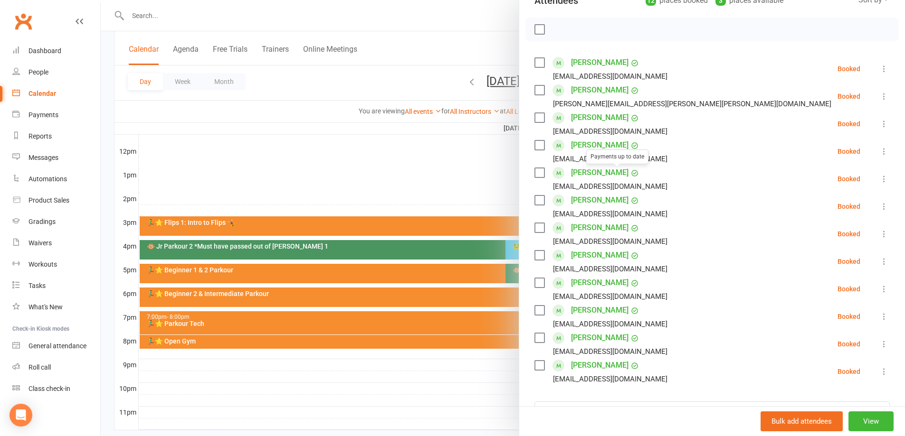
scroll to position [142, 0]
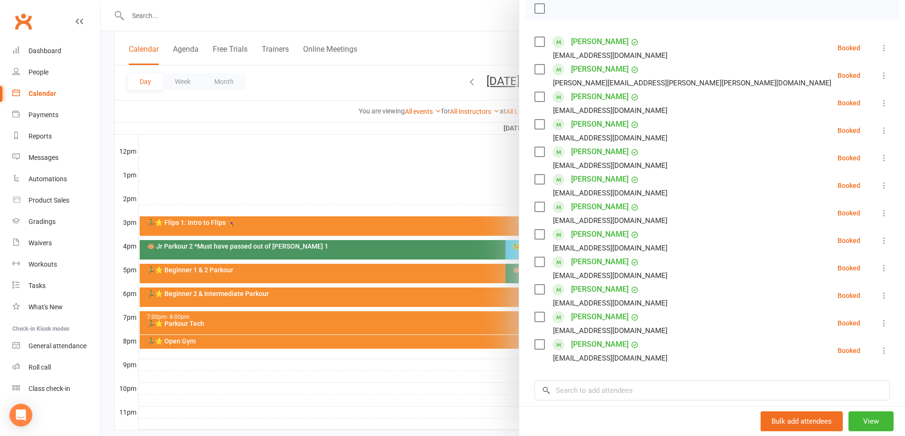
click at [536, 343] on label at bounding box center [538, 344] width 9 height 9
click at [538, 316] on label at bounding box center [538, 316] width 9 height 9
click at [534, 290] on label at bounding box center [538, 289] width 9 height 9
click at [534, 263] on label at bounding box center [538, 261] width 9 height 9
click at [534, 240] on div "Alexander Merchant clmercha@gmail.com" at bounding box center [602, 241] width 137 height 28
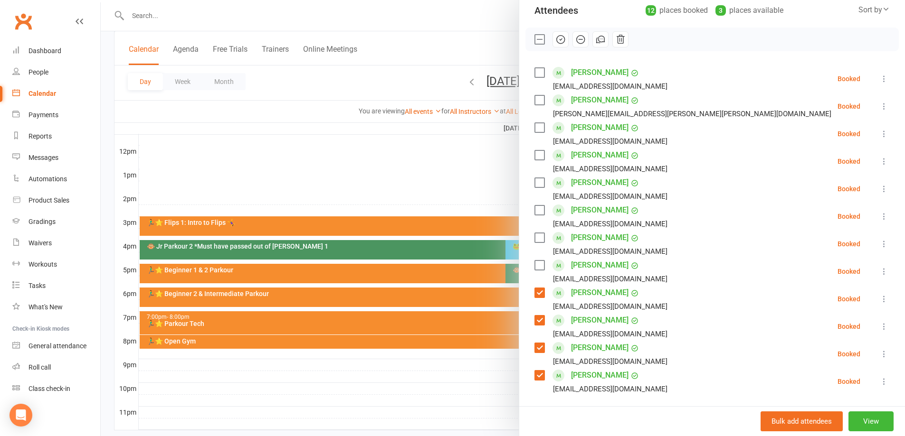
scroll to position [95, 0]
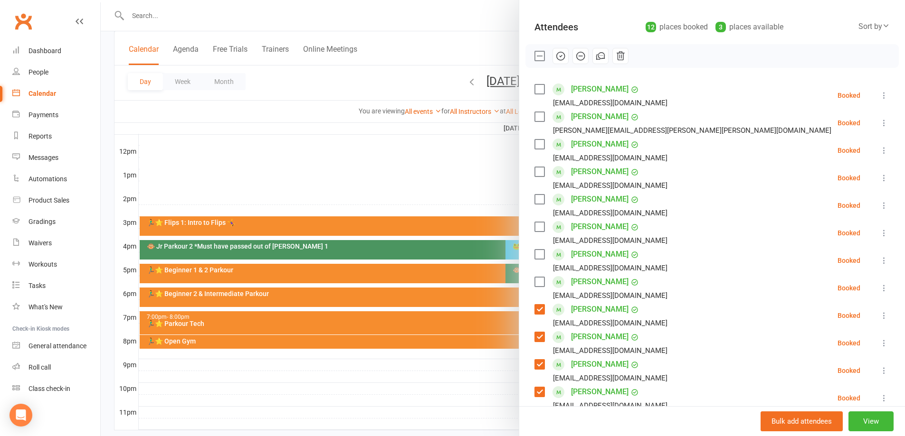
click at [539, 283] on label at bounding box center [538, 281] width 9 height 9
click at [558, 58] on icon "button" at bounding box center [560, 56] width 10 height 10
click at [534, 56] on label at bounding box center [538, 55] width 9 height 9
drag, startPoint x: 454, startPoint y: 162, endPoint x: 422, endPoint y: 196, distance: 46.7
click at [453, 162] on div at bounding box center [503, 218] width 804 height 436
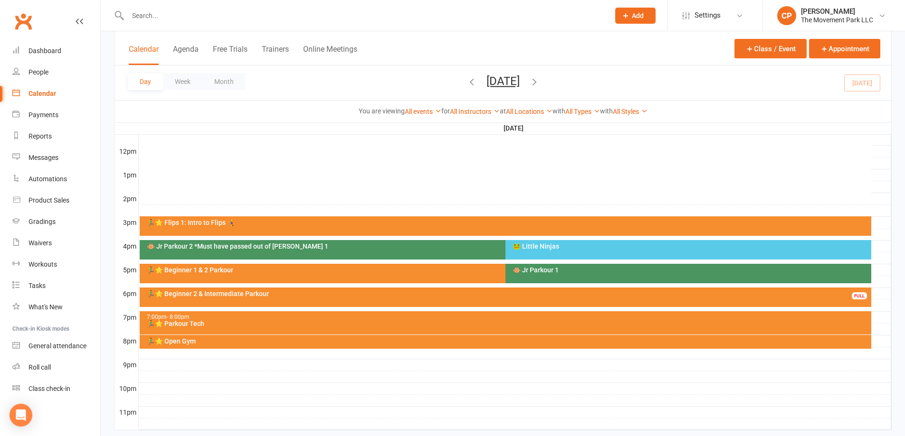
click at [366, 276] on div "🏃‍♂️⭐ Beginner 1 & 2 Parkour" at bounding box center [501, 273] width 722 height 19
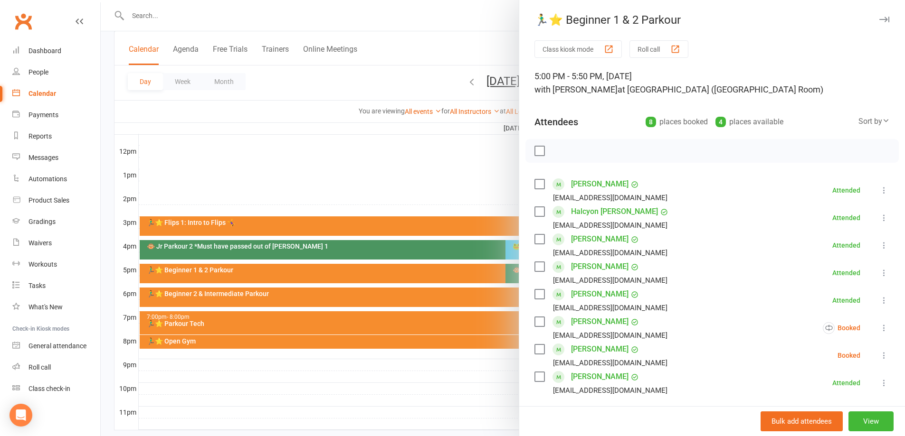
drag, startPoint x: 434, startPoint y: 170, endPoint x: 423, endPoint y: 177, distance: 12.6
click at [430, 166] on div at bounding box center [503, 218] width 804 height 436
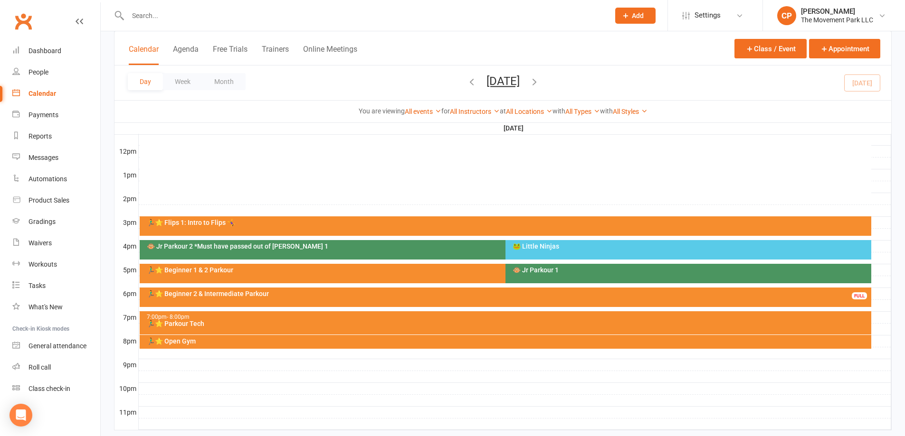
click at [375, 292] on div "🏃‍♂️⭐ Beginner 2 & Intermediate Parkour" at bounding box center [507, 294] width 723 height 7
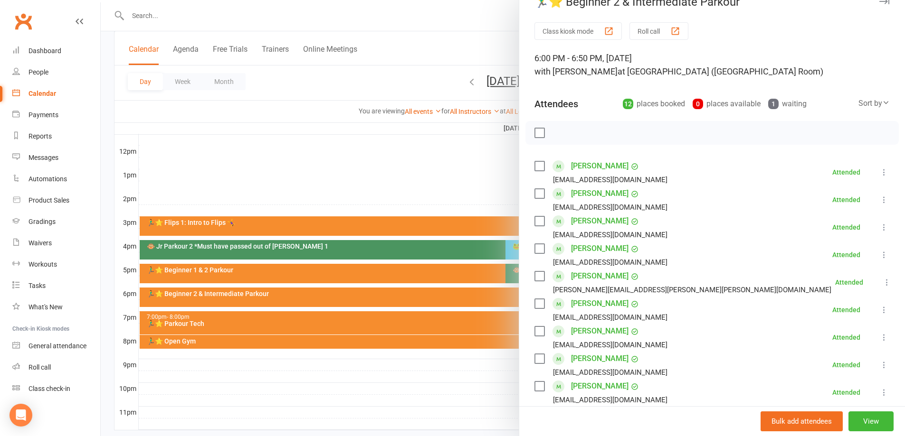
scroll to position [47, 0]
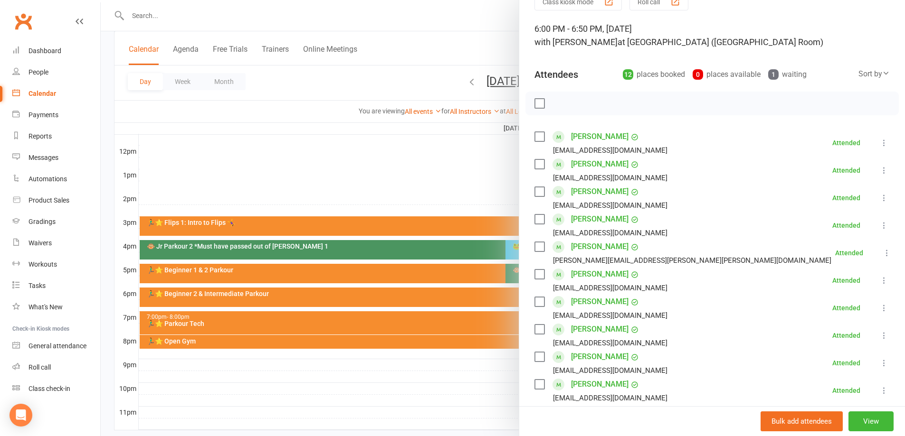
click at [407, 176] on div at bounding box center [503, 218] width 804 height 436
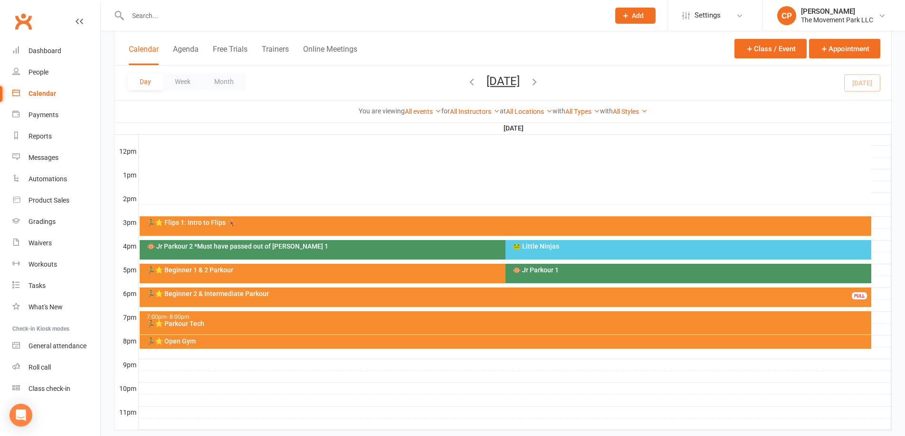
click at [294, 320] on div "7:00pm - 8:00pm 🏃‍♂️⭐ Parkour Tech" at bounding box center [505, 323] width 731 height 23
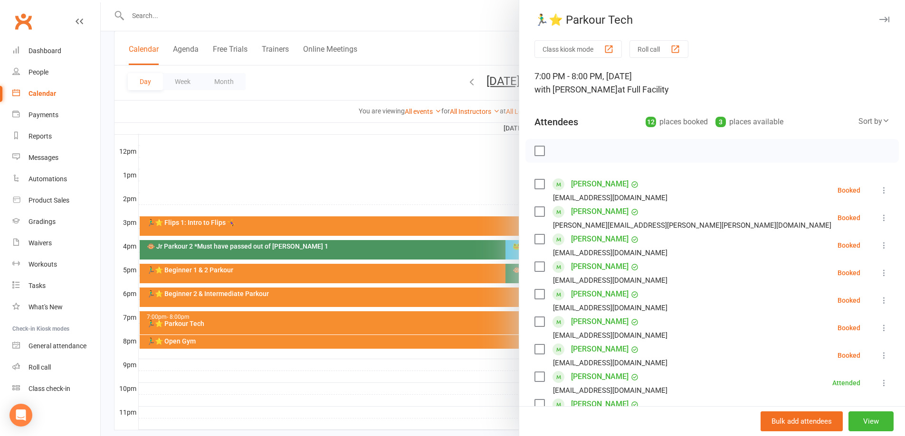
click at [534, 184] on label at bounding box center [538, 184] width 9 height 9
click at [539, 216] on label at bounding box center [538, 211] width 9 height 9
click at [562, 152] on button "button" at bounding box center [560, 151] width 16 height 16
click at [537, 149] on label at bounding box center [538, 150] width 9 height 9
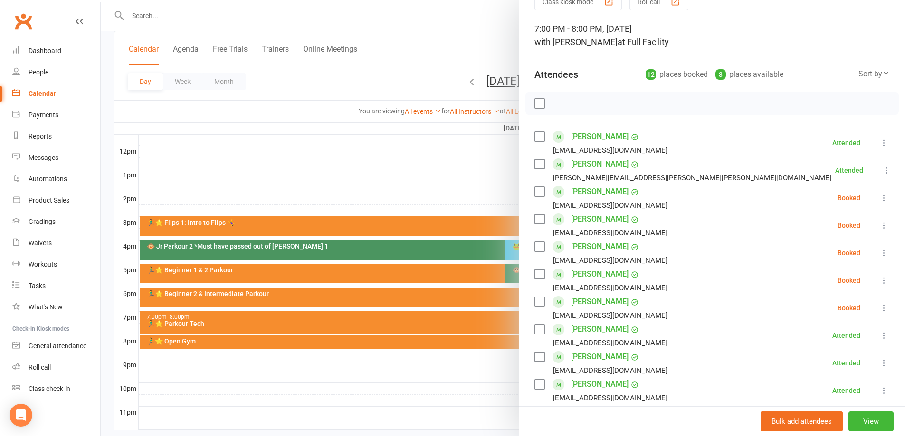
click at [387, 150] on div at bounding box center [503, 218] width 804 height 436
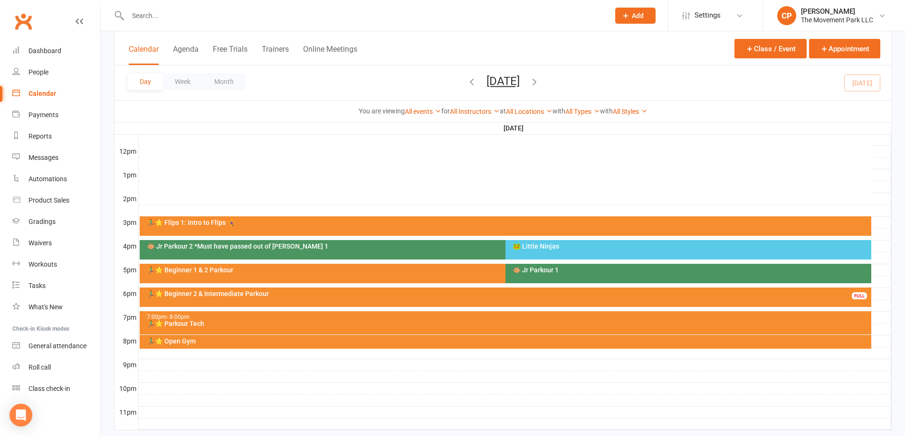
click at [267, 321] on div "7:00pm - 8:00pm 🏃‍♂️⭐ Parkour Tech" at bounding box center [505, 323] width 731 height 23
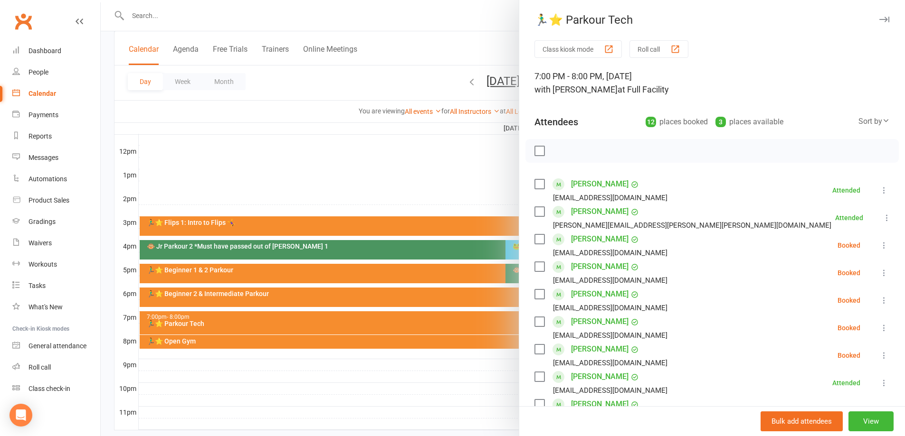
click at [347, 169] on div at bounding box center [503, 218] width 804 height 436
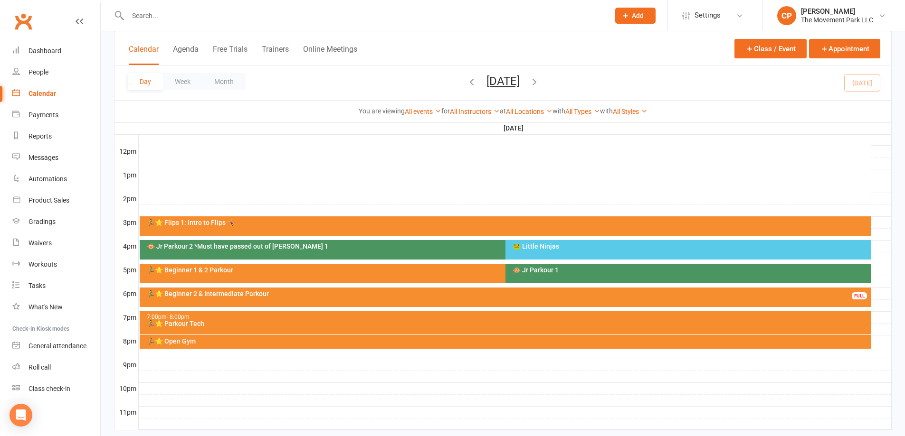
click at [288, 292] on div "🏃‍♂️⭐ Beginner 2 & Intermediate Parkour" at bounding box center [507, 294] width 723 height 7
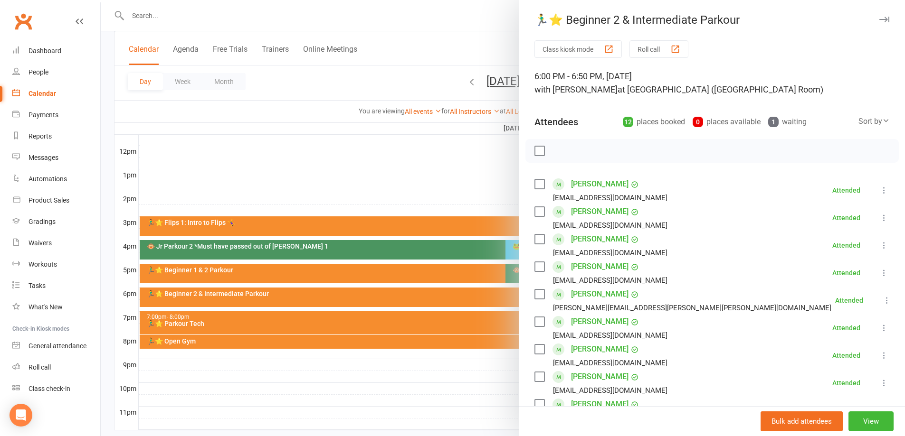
drag, startPoint x: 390, startPoint y: 187, endPoint x: 369, endPoint y: 199, distance: 25.1
click at [390, 186] on div at bounding box center [503, 218] width 804 height 436
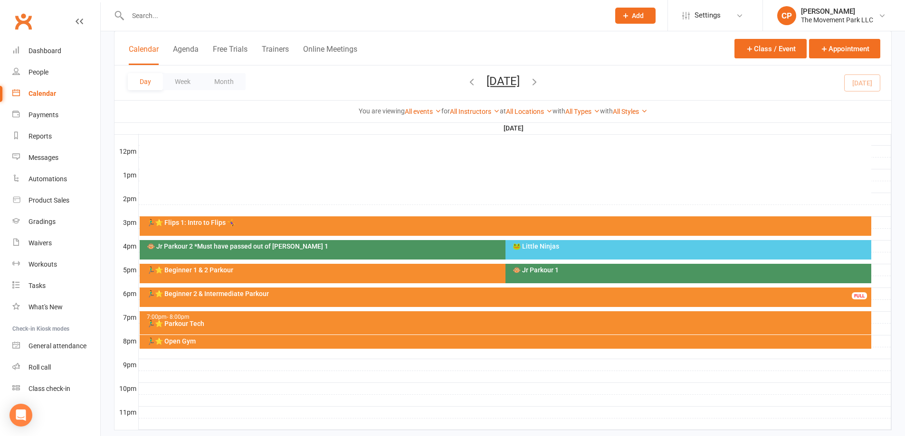
click at [250, 322] on div "🏃‍♂️⭐ Parkour Tech" at bounding box center [507, 324] width 723 height 7
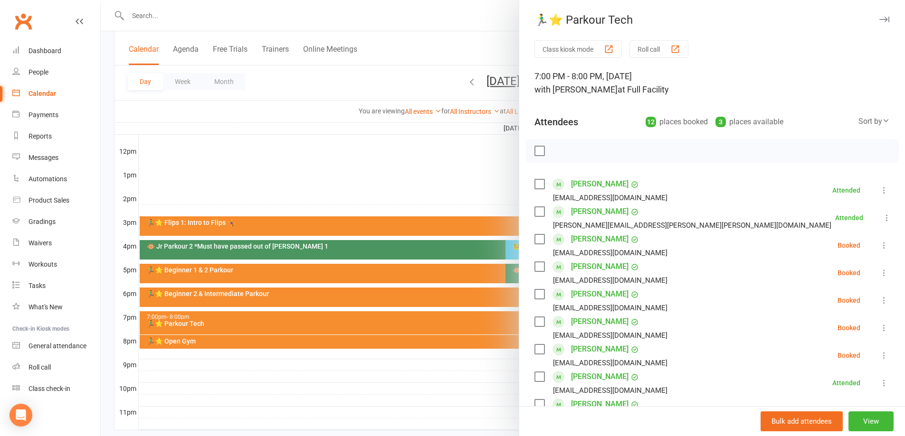
click at [539, 240] on label at bounding box center [538, 239] width 9 height 9
click at [536, 268] on label at bounding box center [538, 266] width 9 height 9
click at [558, 154] on icon "button" at bounding box center [560, 151] width 10 height 10
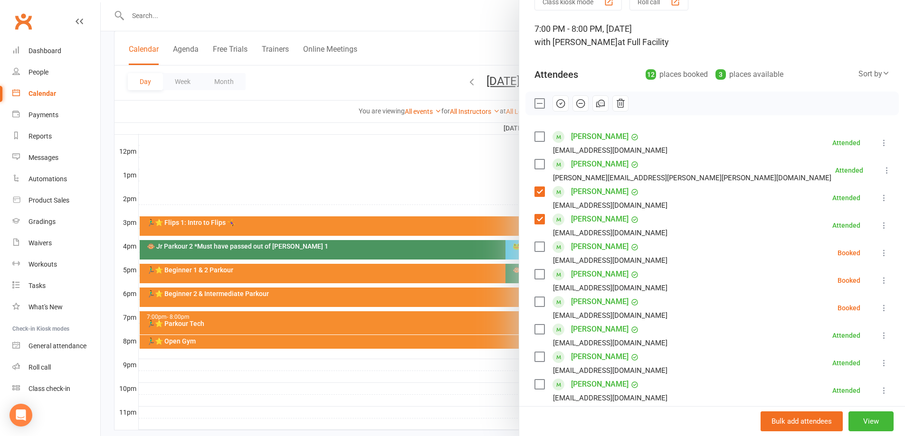
click at [433, 165] on div at bounding box center [503, 218] width 804 height 436
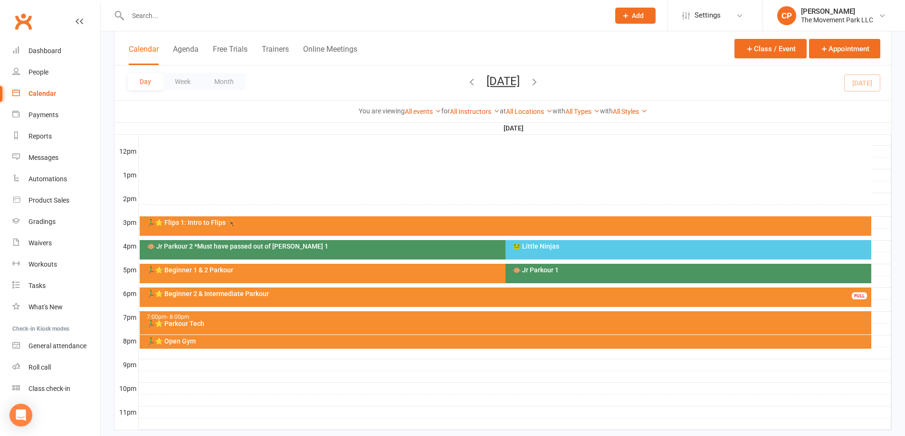
click at [420, 301] on div "🏃‍♂️⭐ Beginner 2 & Intermediate Parkour FULL" at bounding box center [505, 297] width 731 height 19
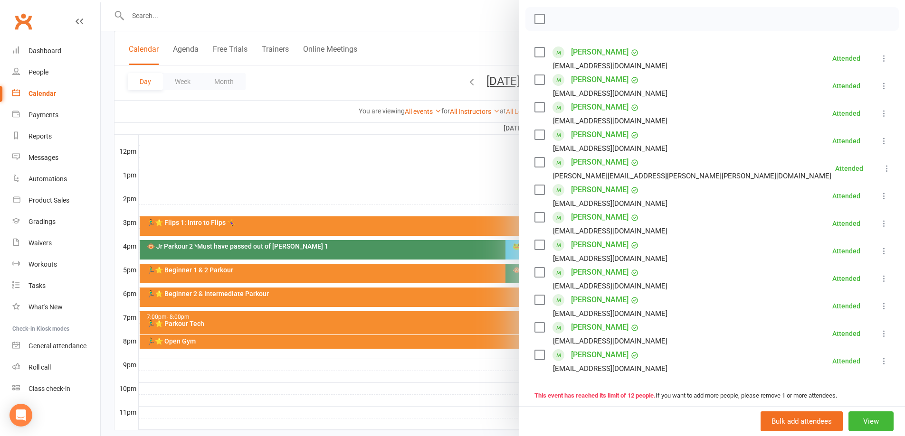
scroll to position [142, 0]
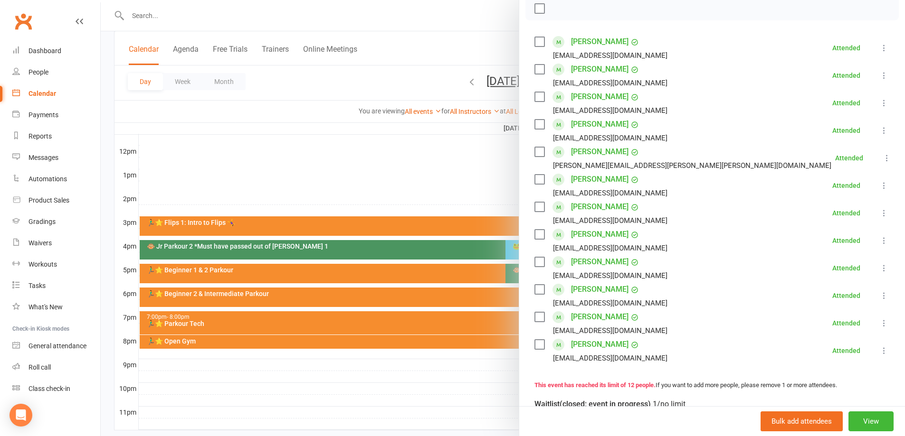
click at [442, 184] on div at bounding box center [503, 218] width 804 height 436
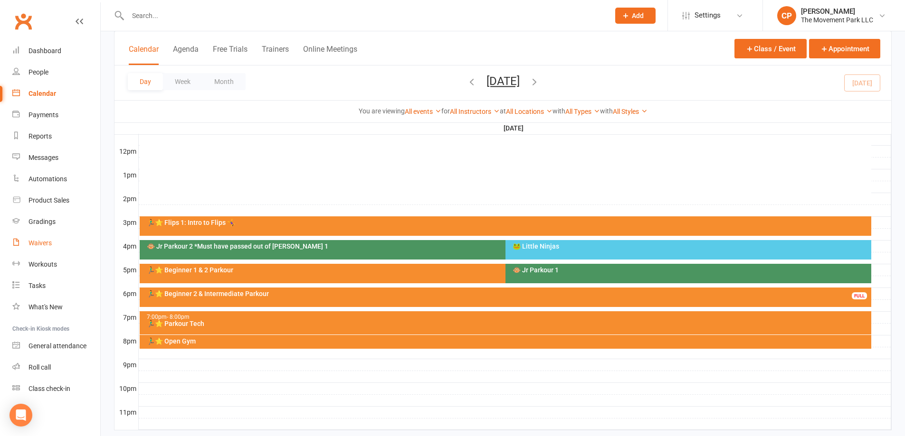
click at [33, 243] on div "Waivers" at bounding box center [39, 243] width 23 height 8
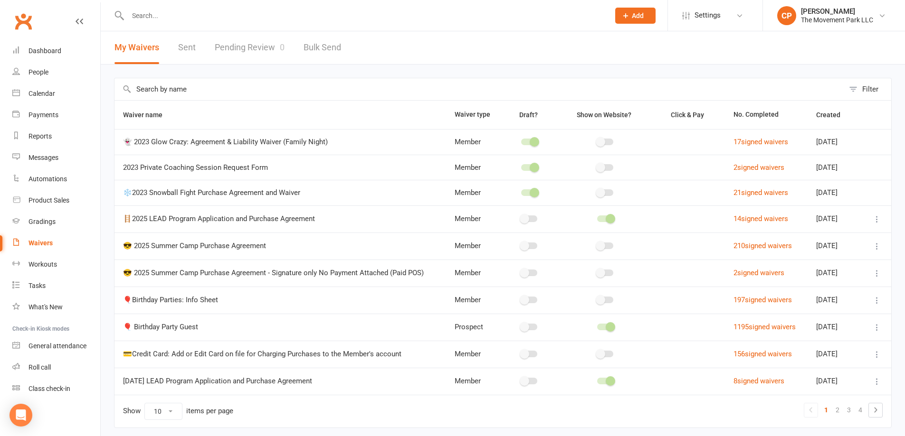
click at [261, 44] on link "Pending Review 0" at bounding box center [250, 47] width 70 height 33
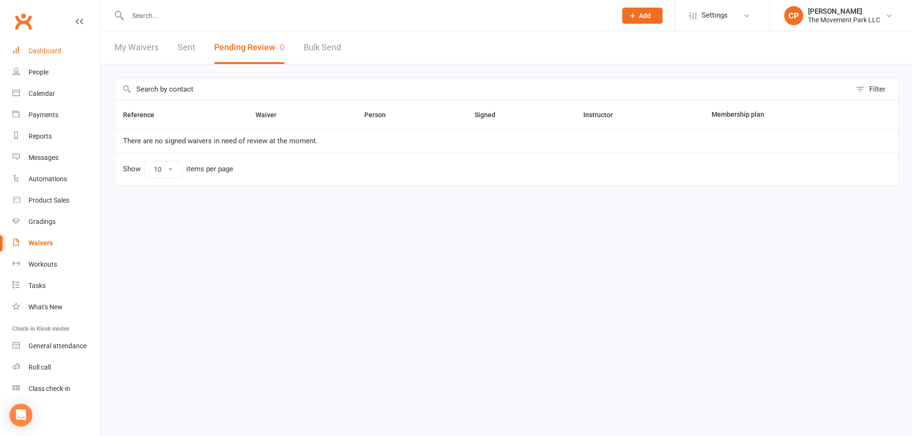
click at [64, 51] on link "Dashboard" at bounding box center [56, 50] width 88 height 21
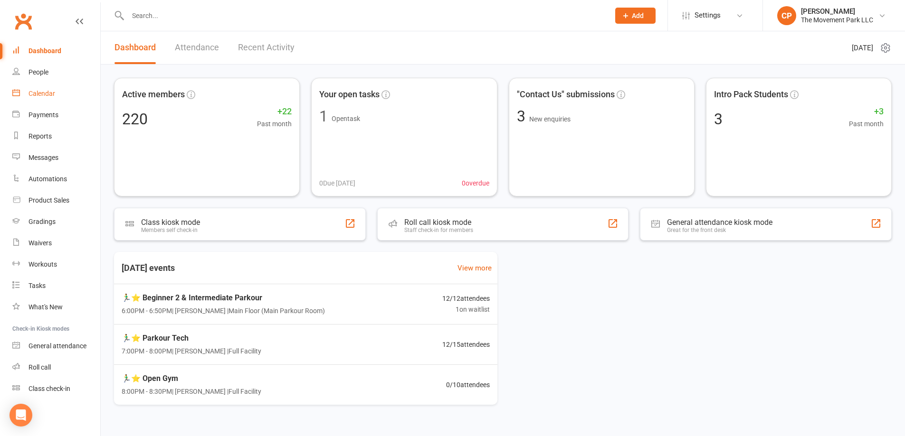
click at [43, 100] on link "Calendar" at bounding box center [56, 93] width 88 height 21
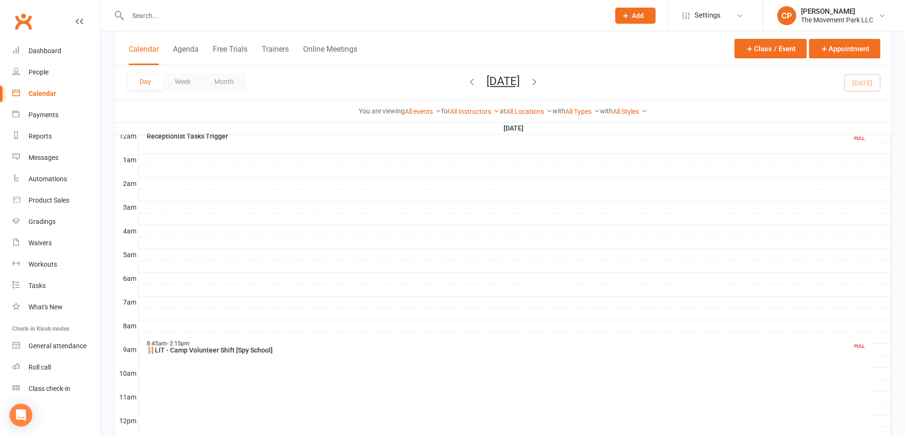
scroll to position [47, 0]
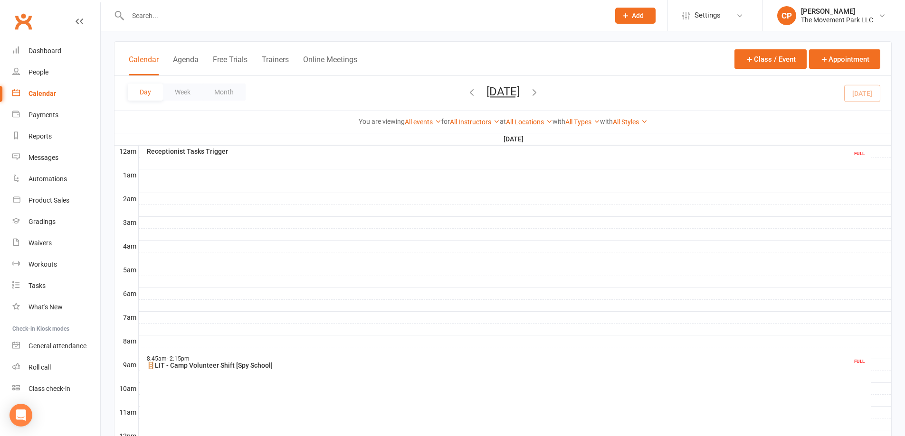
click at [179, 148] on div "Receptionist Tasks Trigger" at bounding box center [507, 151] width 723 height 7
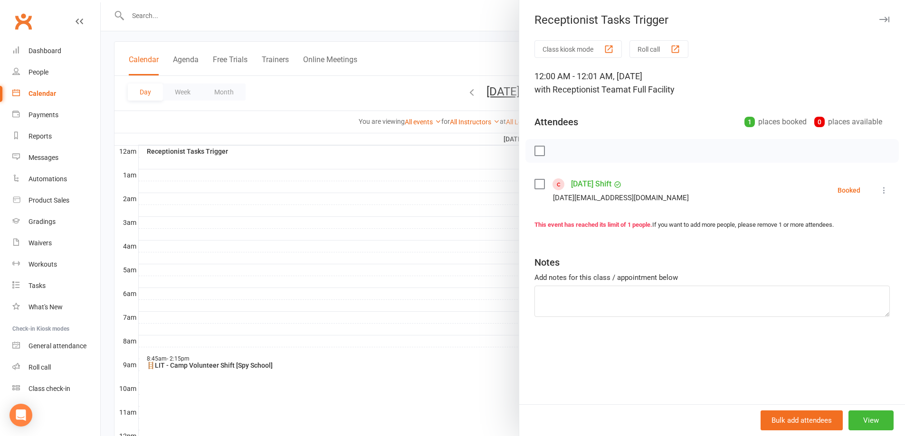
click at [445, 227] on div at bounding box center [503, 218] width 804 height 436
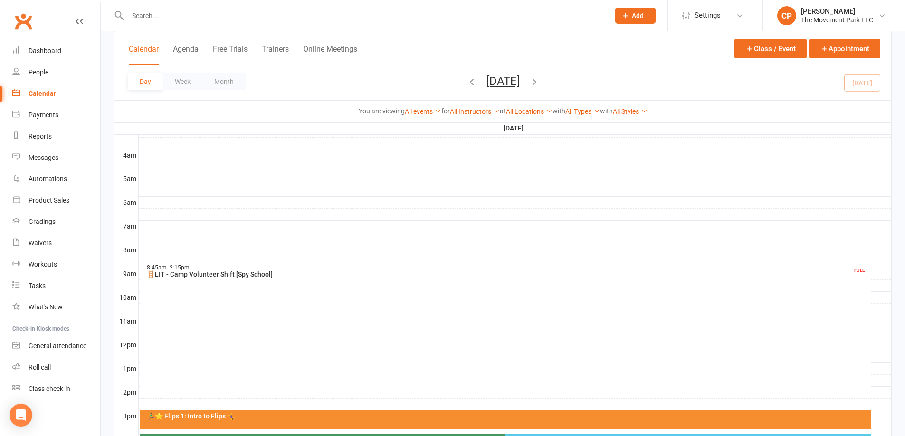
scroll to position [142, 0]
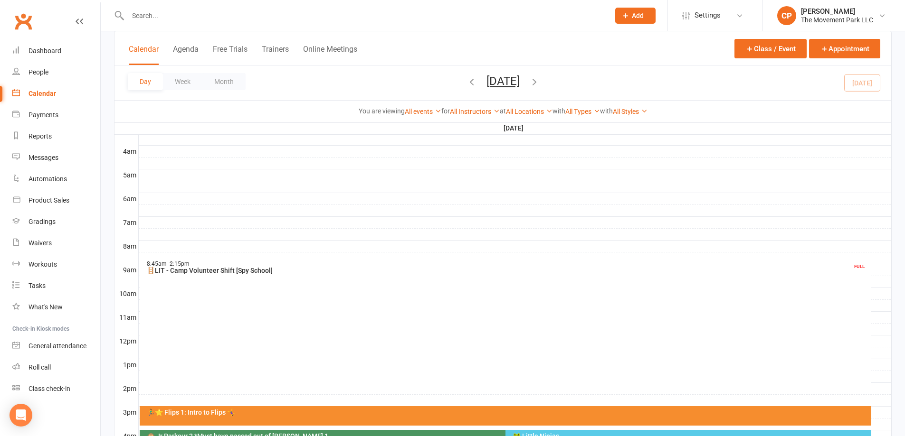
click at [256, 274] on div "🪜LIT - Camp Volunteer Shift [Spy School]" at bounding box center [507, 270] width 723 height 7
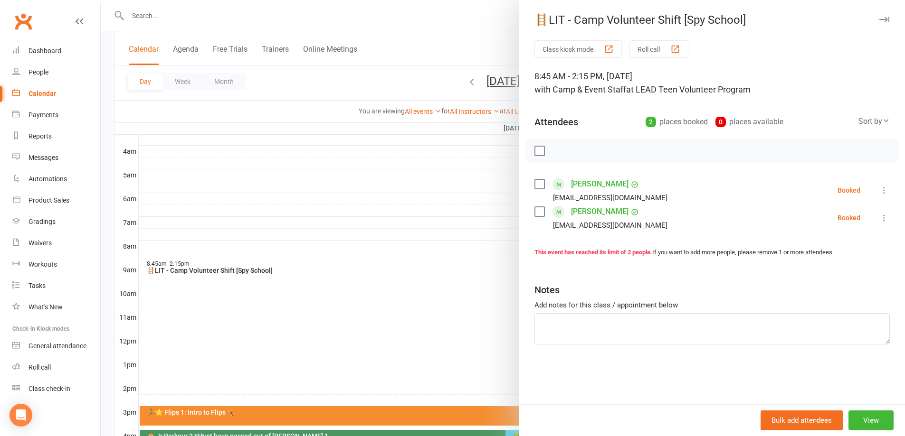
click at [430, 195] on div at bounding box center [503, 218] width 804 height 436
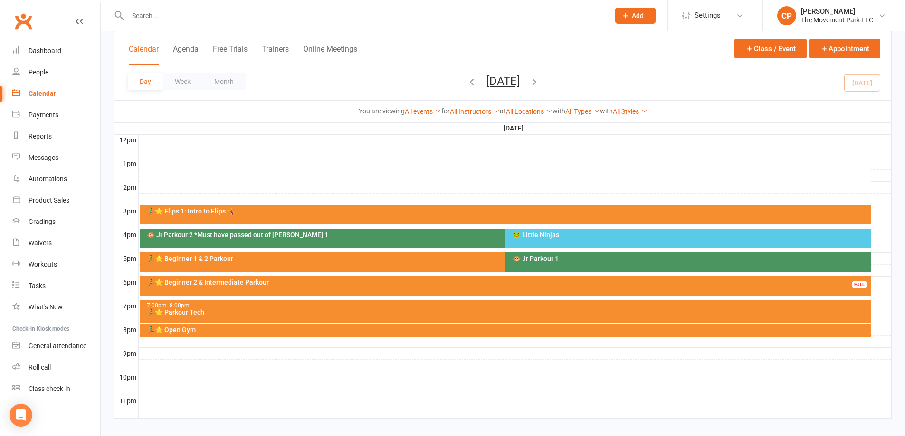
scroll to position [354, 0]
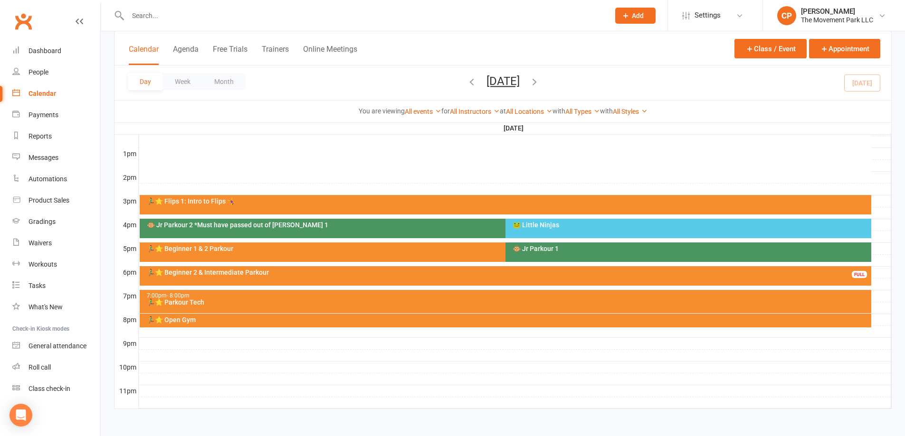
drag, startPoint x: 262, startPoint y: 278, endPoint x: 268, endPoint y: 277, distance: 6.2
click at [267, 277] on div "🏃‍♂️⭐ Beginner 2 & Intermediate Parkour FULL" at bounding box center [505, 275] width 731 height 19
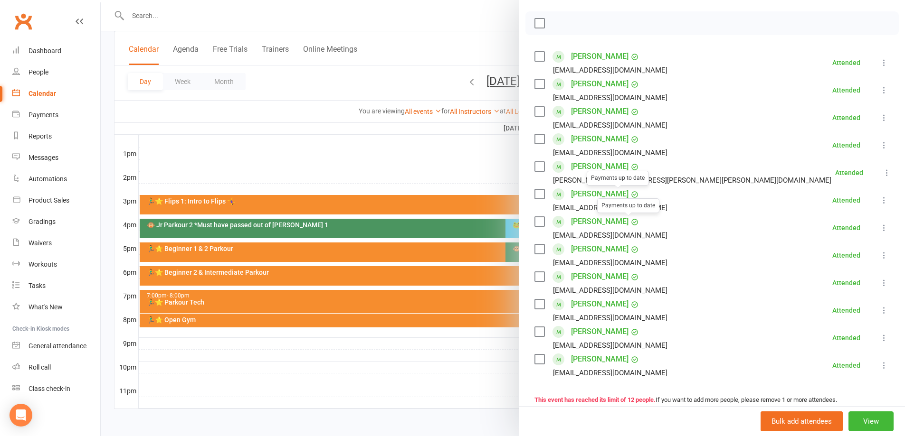
scroll to position [142, 0]
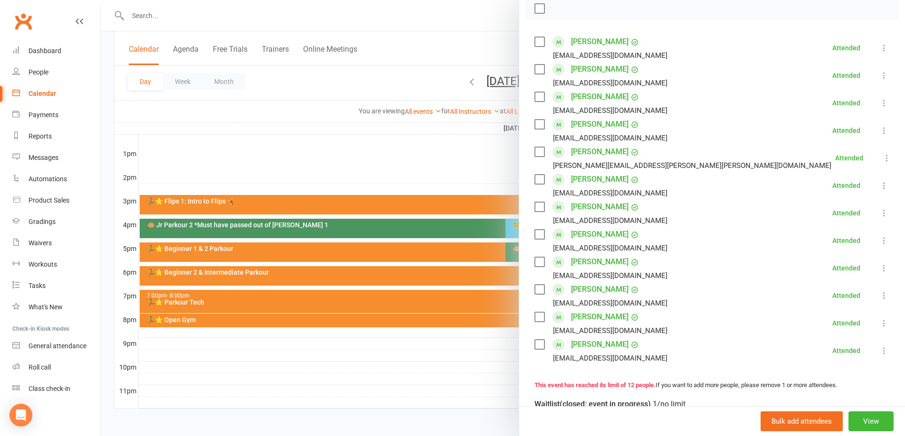
click at [596, 291] on link "[PERSON_NAME]" at bounding box center [599, 289] width 57 height 15
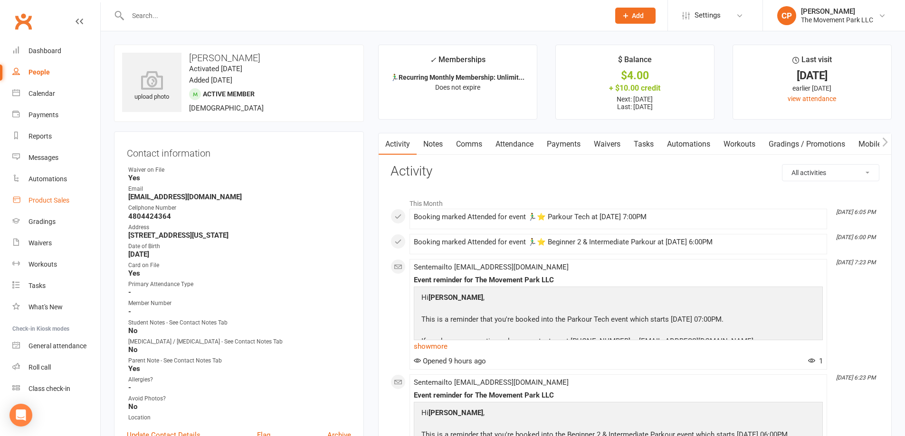
click at [49, 195] on link "Product Sales" at bounding box center [56, 200] width 88 height 21
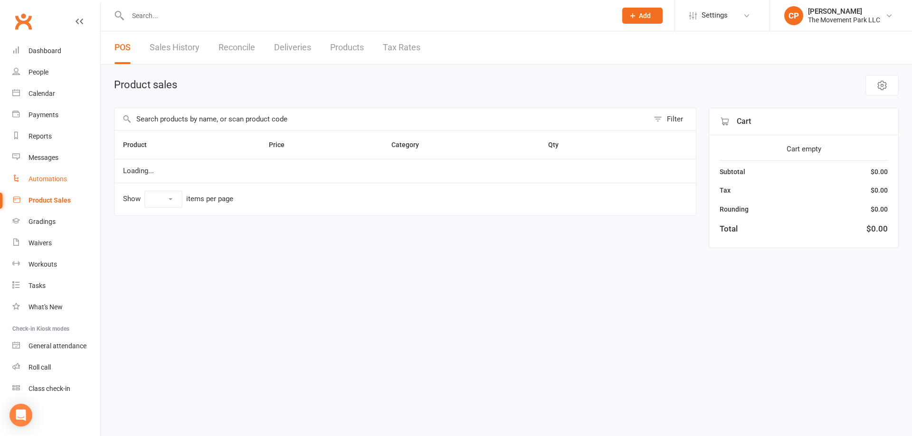
select select "10"
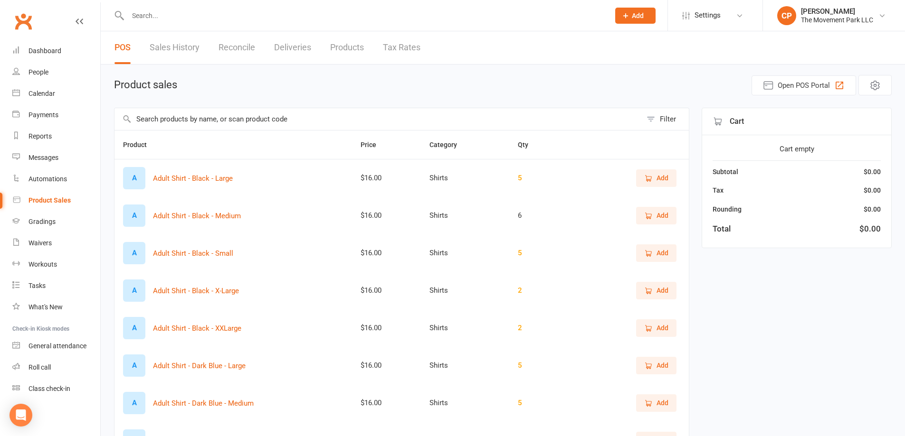
click at [199, 123] on input "text" at bounding box center [377, 119] width 527 height 22
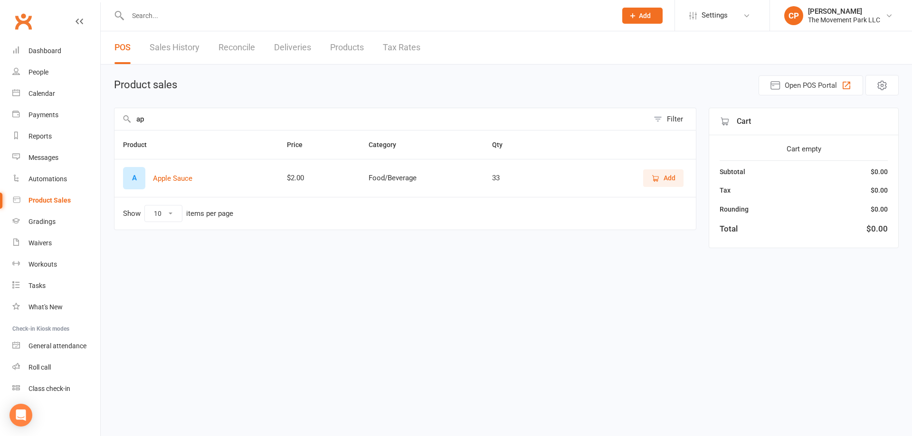
type input "a"
type input "jui"
click at [665, 186] on button "Add" at bounding box center [663, 178] width 40 height 17
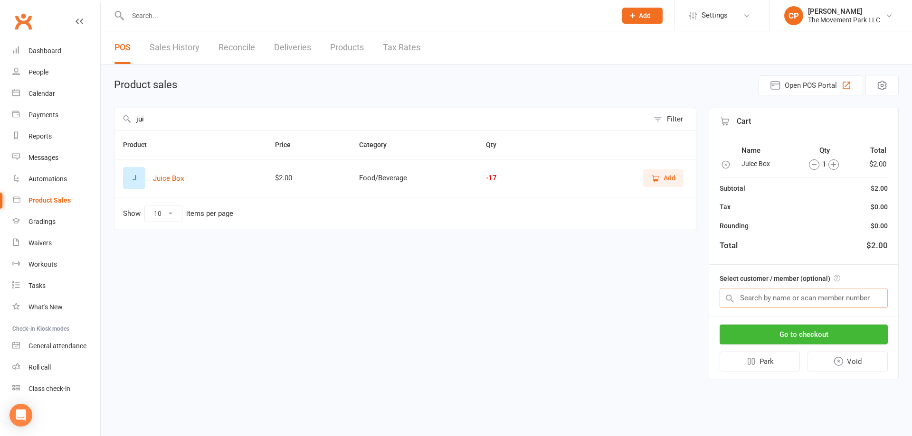
click at [808, 295] on input "text" at bounding box center [804, 298] width 168 height 20
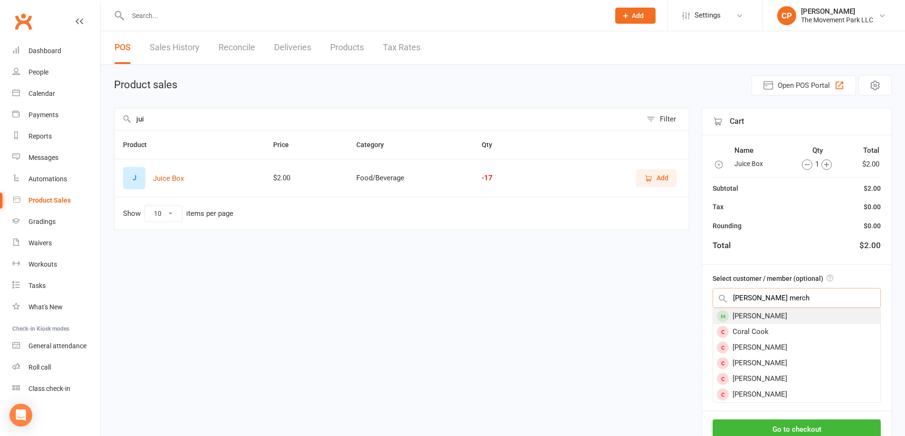
type input "zane merch"
click at [793, 320] on div "[PERSON_NAME]" at bounding box center [796, 317] width 167 height 16
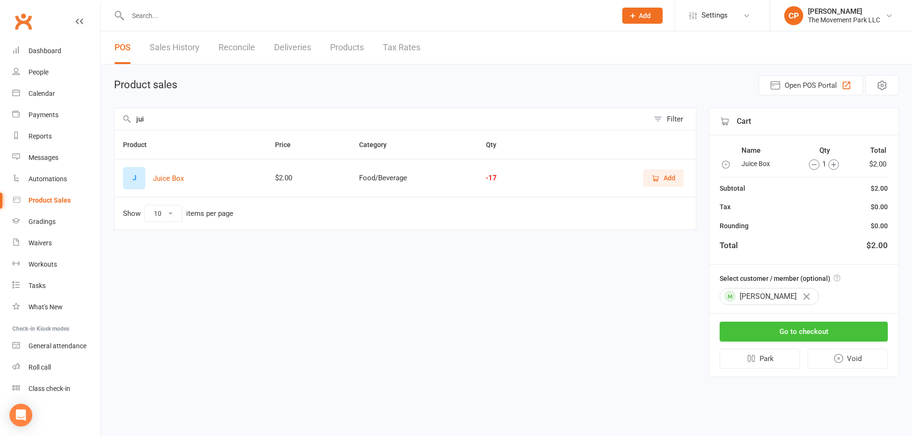
click at [801, 331] on button "Go to checkout" at bounding box center [804, 332] width 168 height 20
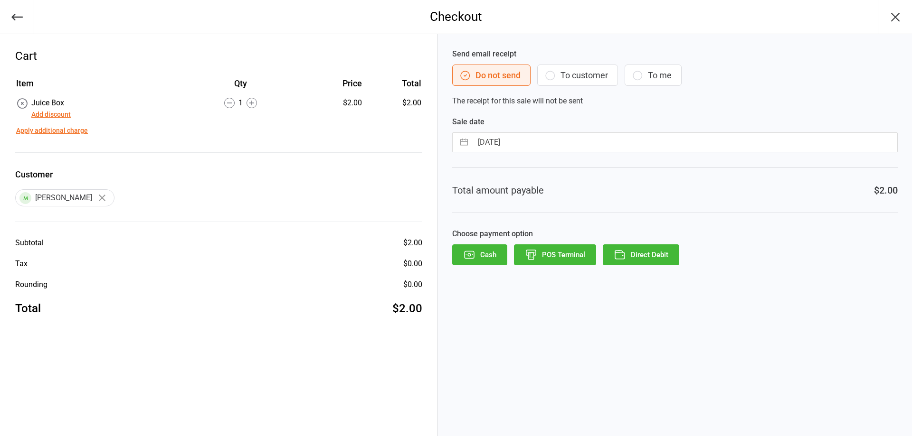
click at [648, 259] on button "Direct Debit" at bounding box center [641, 255] width 76 height 21
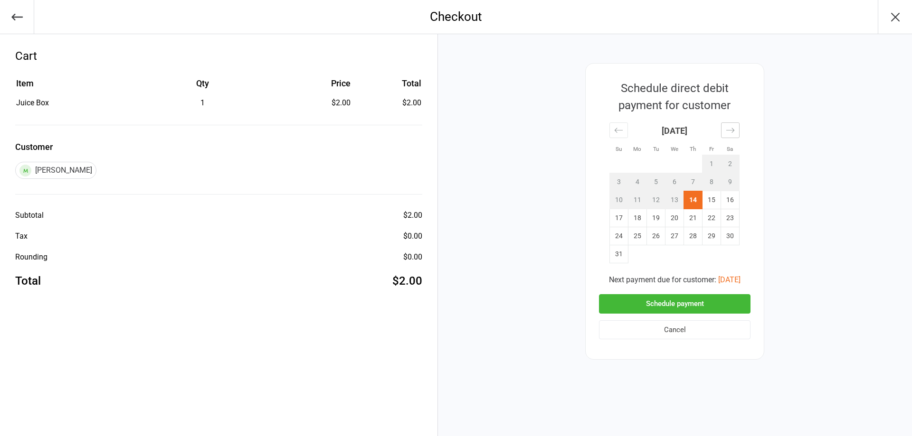
click at [731, 134] on div "Move forward to switch to the next month." at bounding box center [730, 131] width 19 height 16
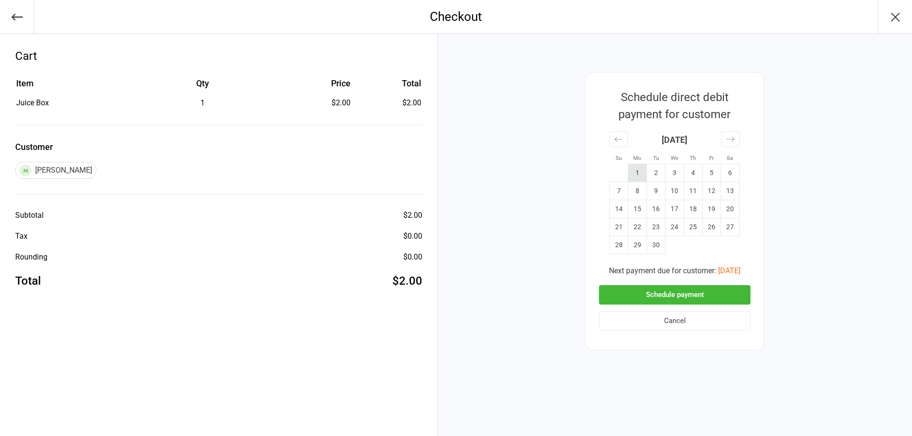
click at [640, 175] on td "1" at bounding box center [637, 173] width 19 height 18
click at [682, 291] on button "Schedule payment" at bounding box center [674, 294] width 151 height 19
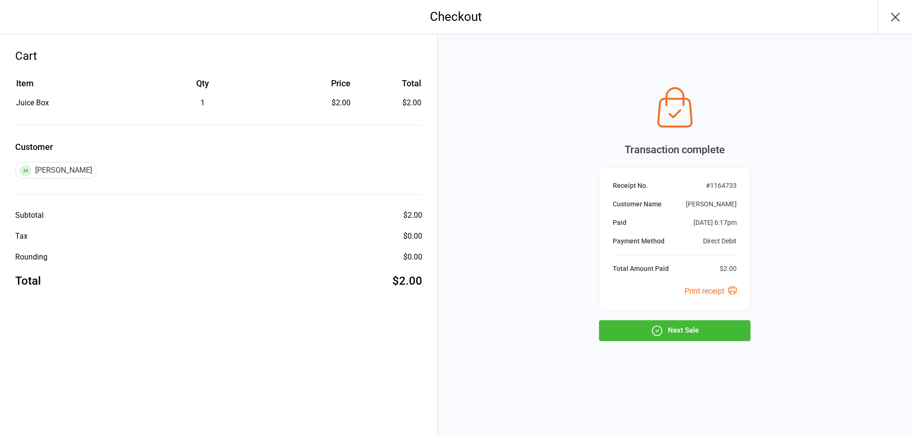
click at [720, 326] on button "Next Sale" at bounding box center [674, 331] width 151 height 21
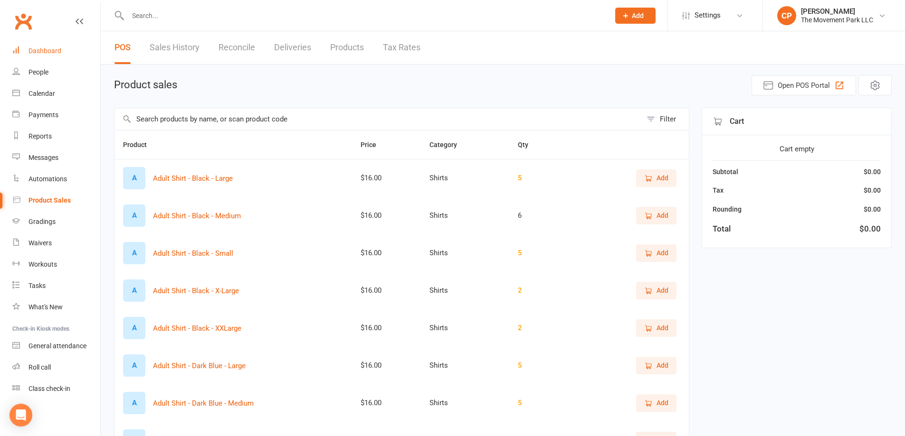
click at [65, 53] on link "Dashboard" at bounding box center [56, 50] width 88 height 21
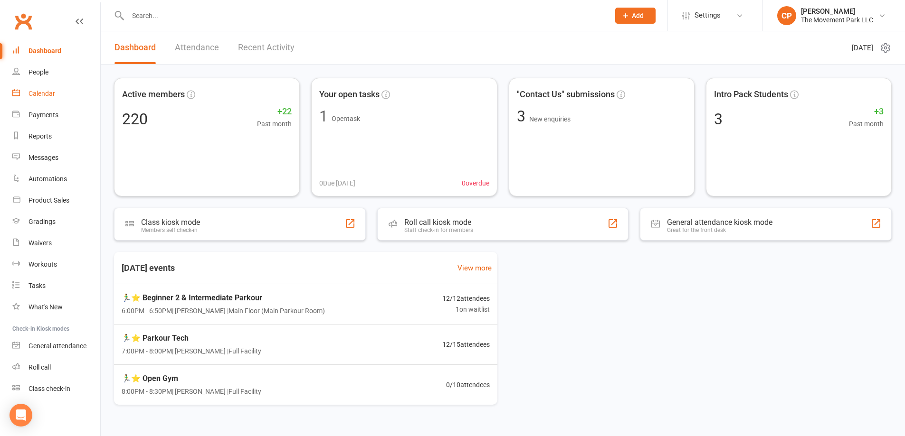
click at [43, 98] on link "Calendar" at bounding box center [56, 93] width 88 height 21
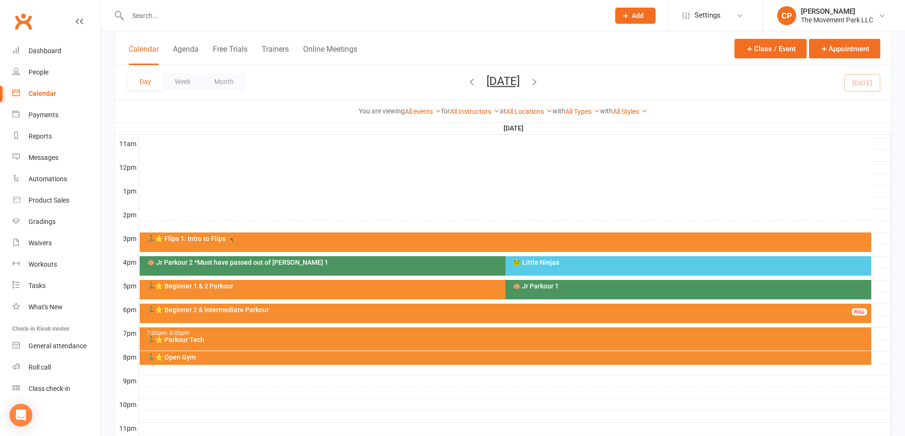
scroll to position [332, 0]
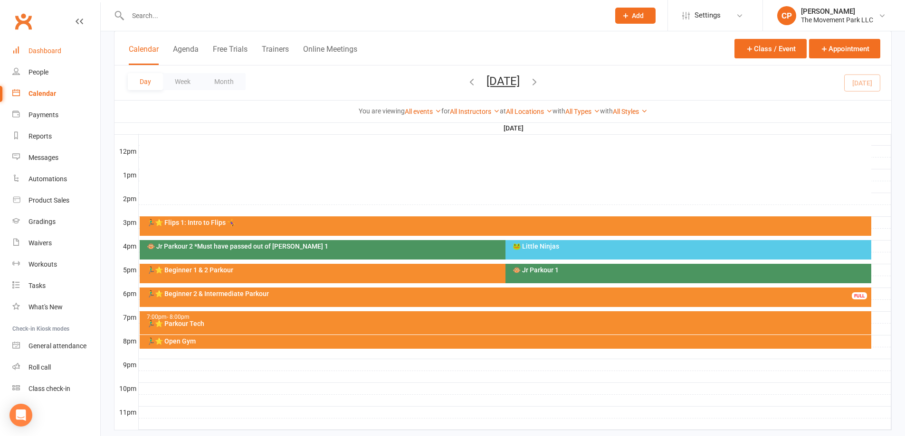
click at [57, 45] on link "Dashboard" at bounding box center [56, 50] width 88 height 21
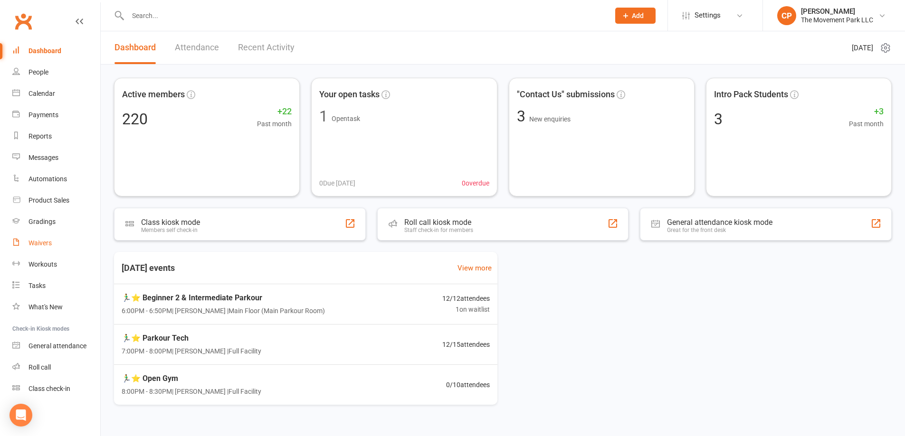
click at [49, 248] on link "Waivers" at bounding box center [56, 243] width 88 height 21
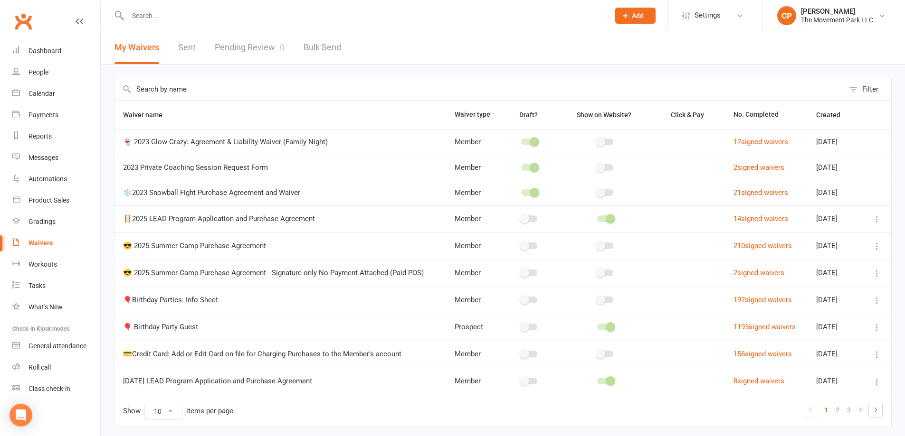
click at [257, 50] on link "Pending Review 0" at bounding box center [250, 47] width 70 height 33
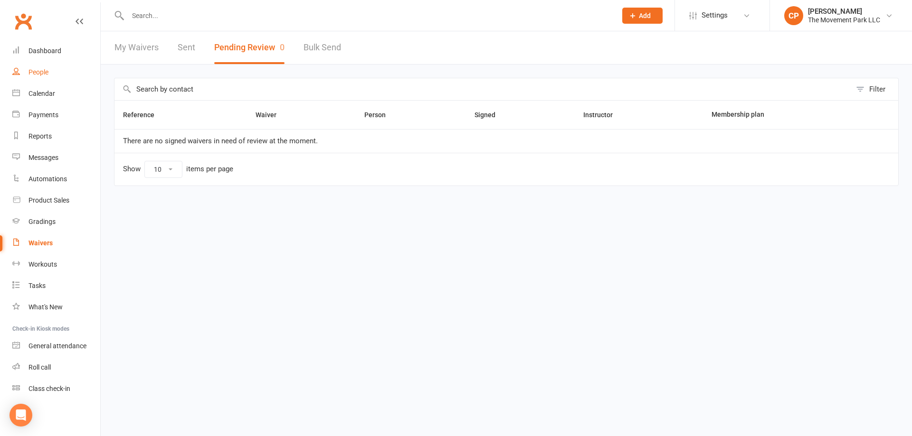
click at [58, 67] on link "People" at bounding box center [56, 72] width 88 height 21
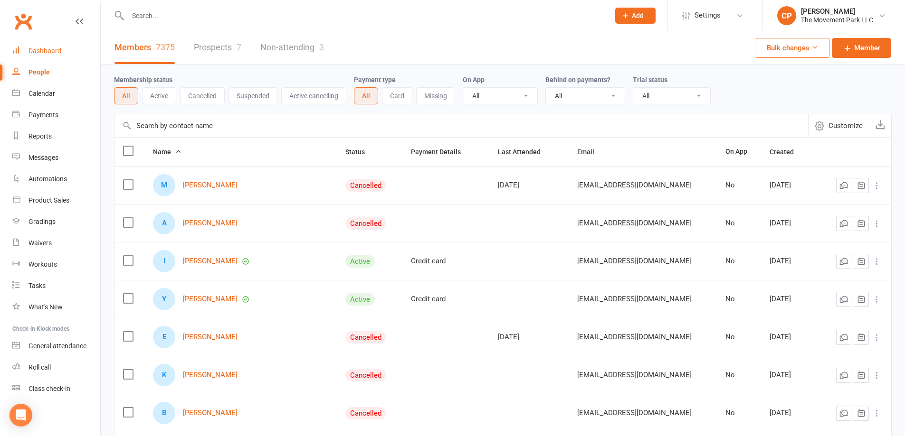
click at [57, 46] on link "Dashboard" at bounding box center [56, 50] width 88 height 21
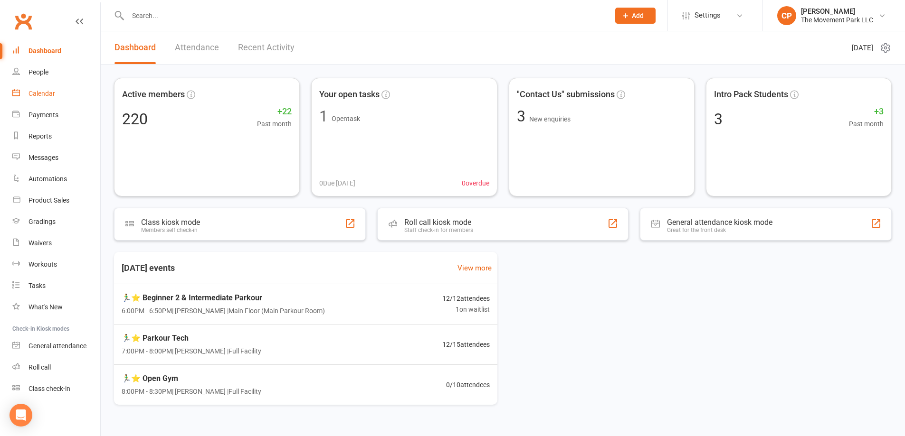
click at [48, 90] on div "Calendar" at bounding box center [41, 94] width 27 height 8
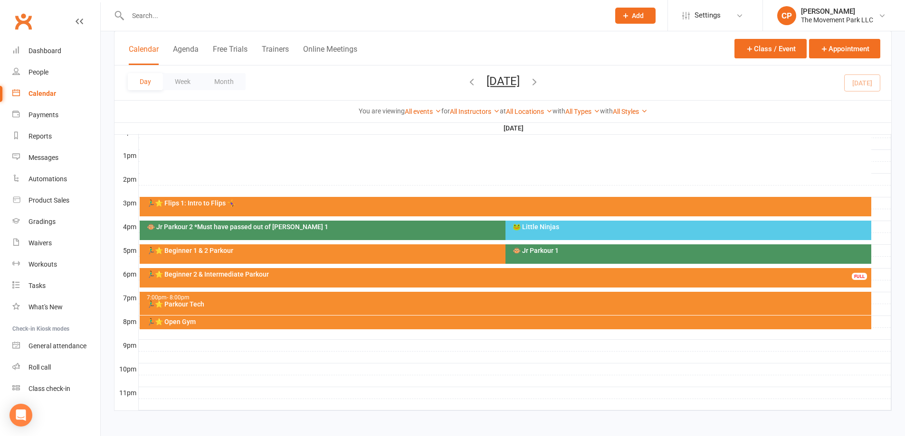
scroll to position [354, 0]
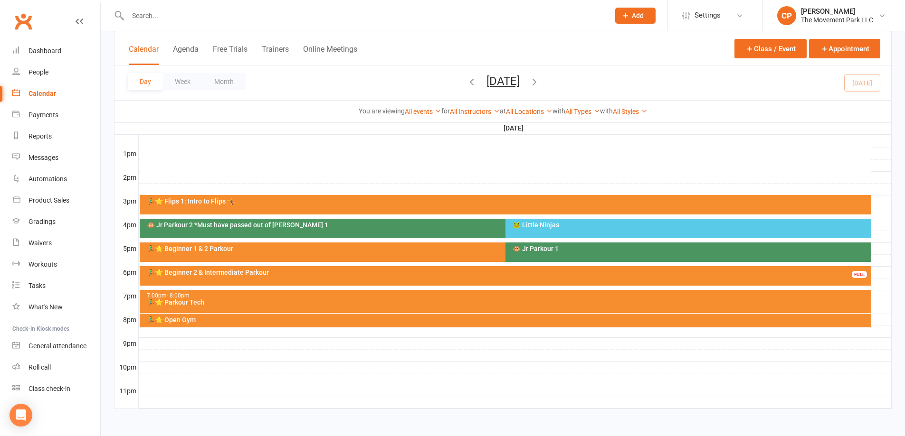
click at [251, 298] on div "7:00pm - 8:00pm" at bounding box center [507, 296] width 723 height 6
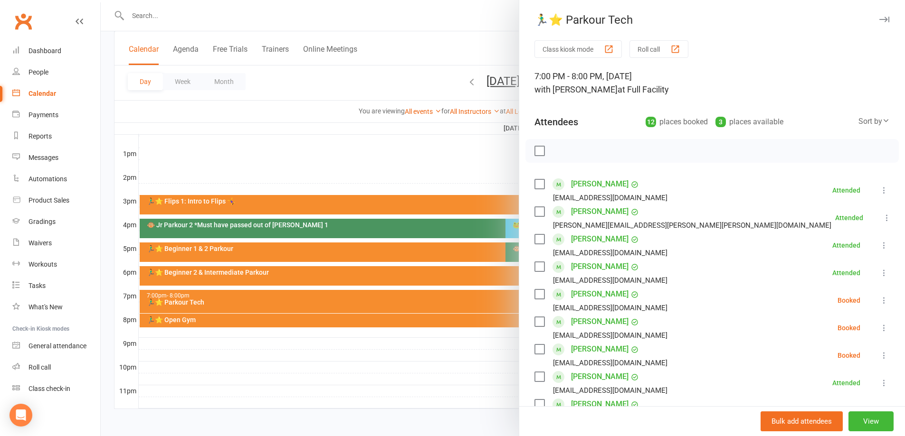
click at [586, 297] on link "[PERSON_NAME]" at bounding box center [599, 294] width 57 height 15
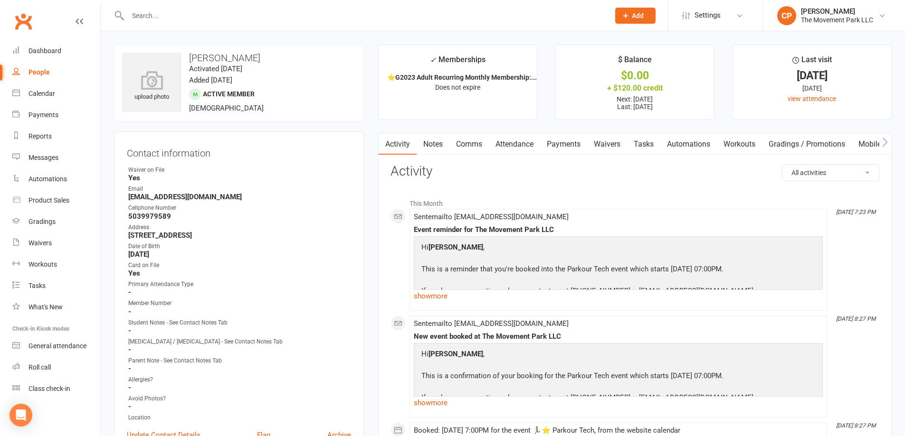
click at [477, 79] on strong "⭐G2023 Adult Recurring Monthly Membership:..." at bounding box center [462, 78] width 150 height 8
click at [32, 91] on div "Calendar" at bounding box center [41, 94] width 27 height 8
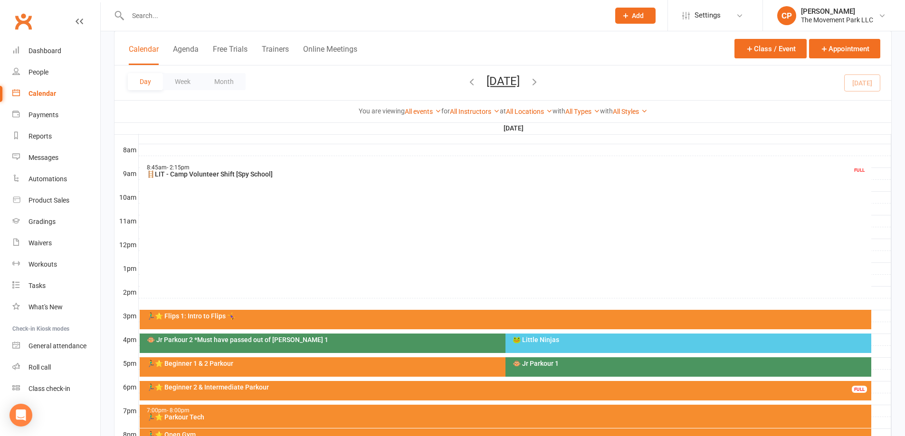
scroll to position [332, 0]
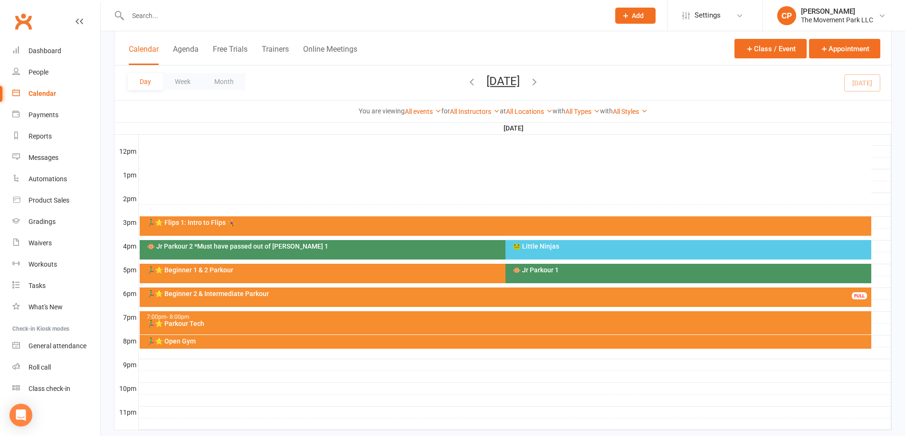
click at [258, 321] on div "🏃‍♂️⭐ Parkour Tech" at bounding box center [507, 324] width 723 height 7
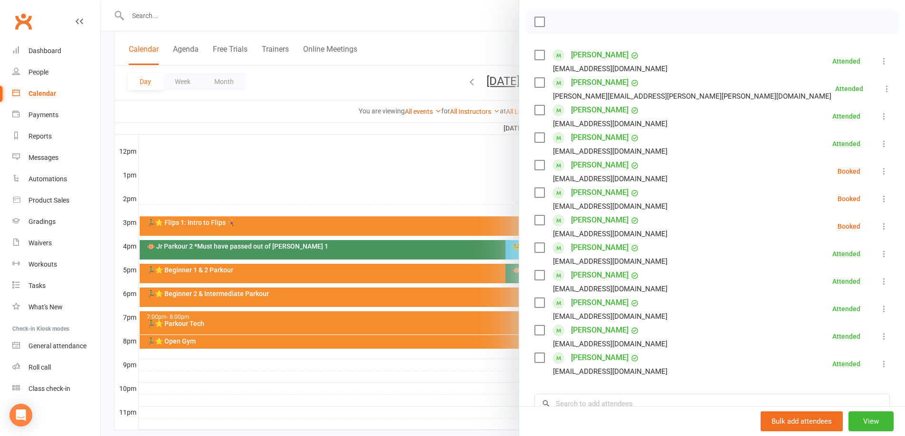
scroll to position [142, 0]
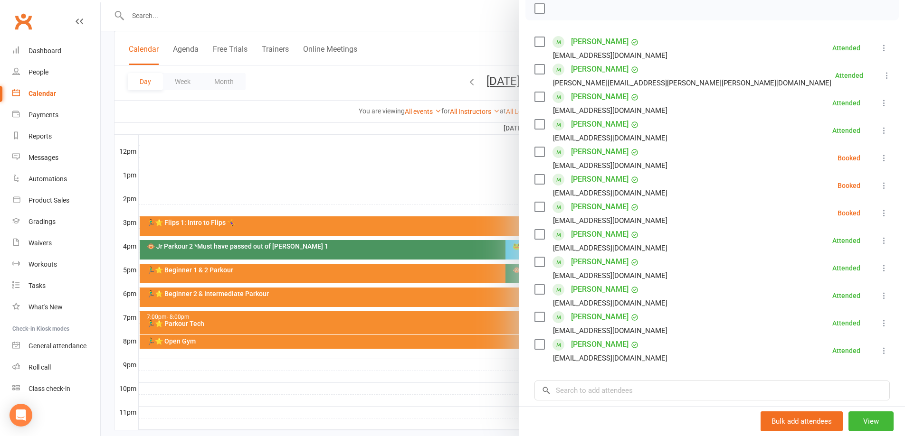
click at [579, 180] on link "[PERSON_NAME]" at bounding box center [599, 179] width 57 height 15
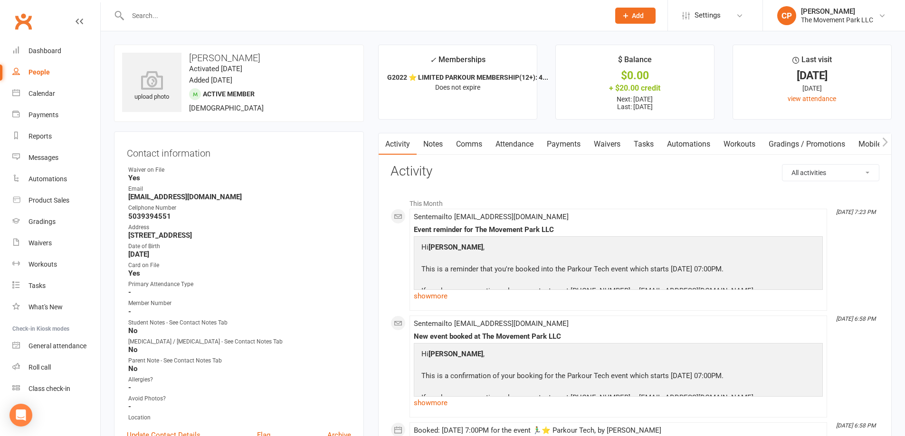
scroll to position [47, 0]
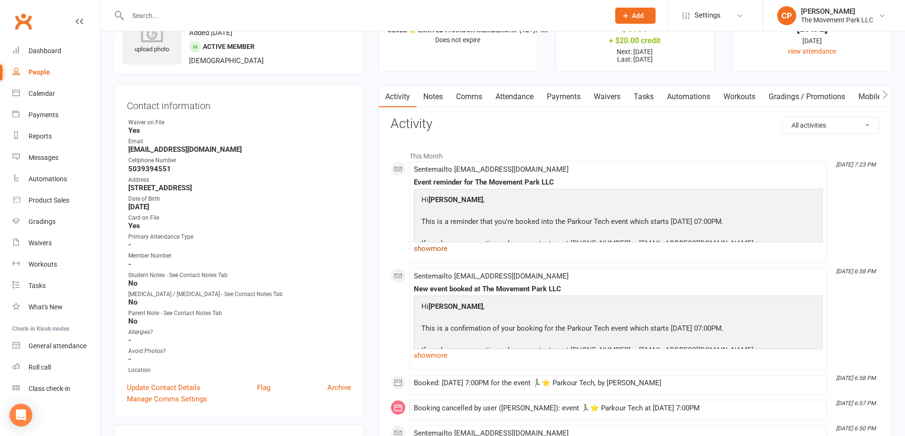
click at [434, 249] on link "show more" at bounding box center [618, 248] width 409 height 13
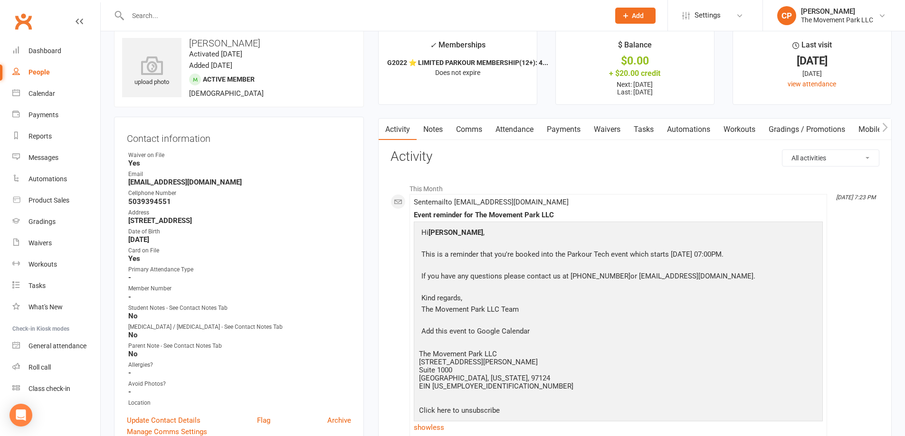
scroll to position [0, 0]
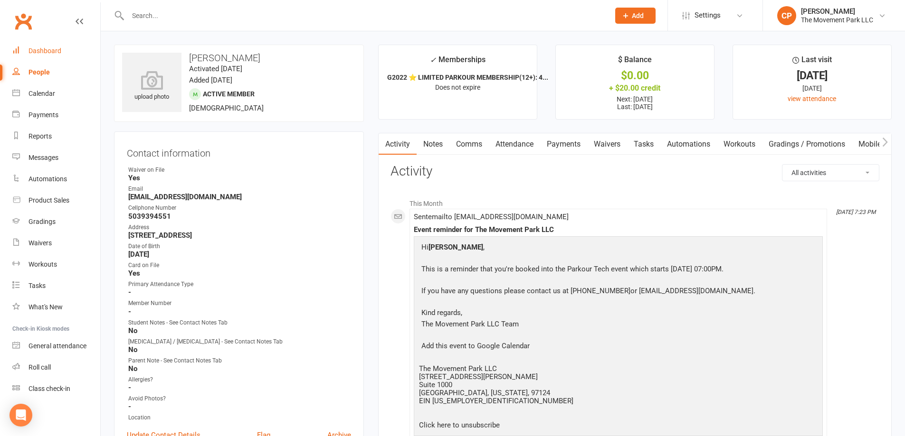
click at [48, 46] on link "Dashboard" at bounding box center [56, 50] width 88 height 21
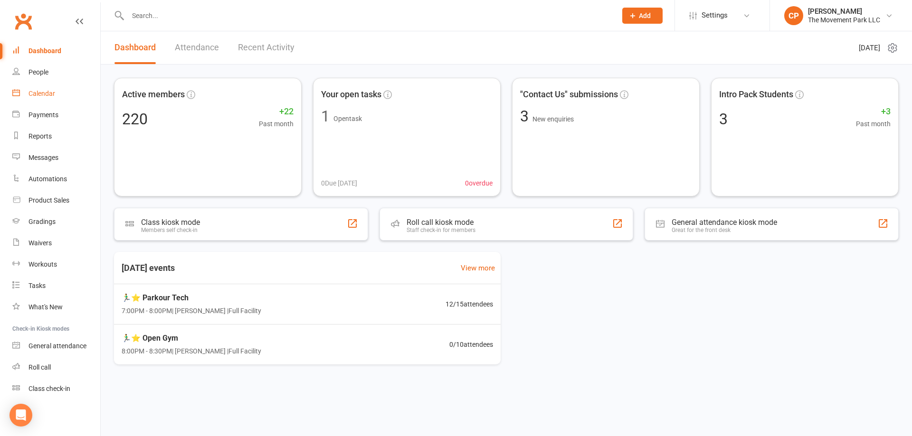
click at [38, 96] on div "Calendar" at bounding box center [41, 94] width 27 height 8
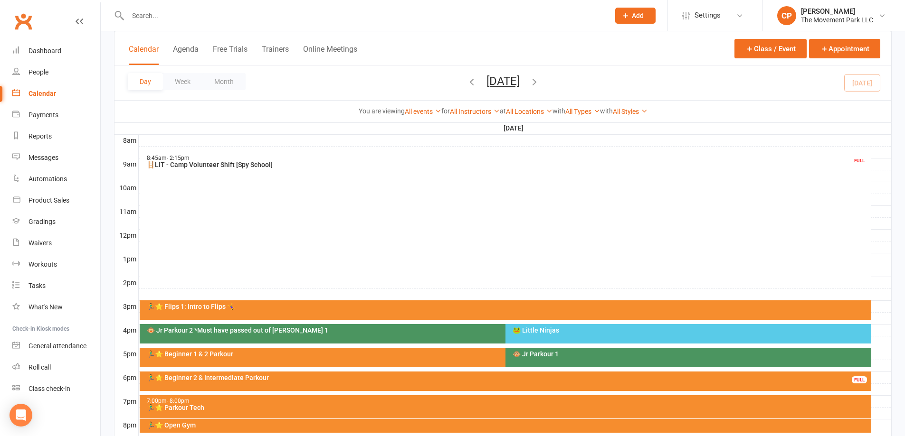
scroll to position [285, 0]
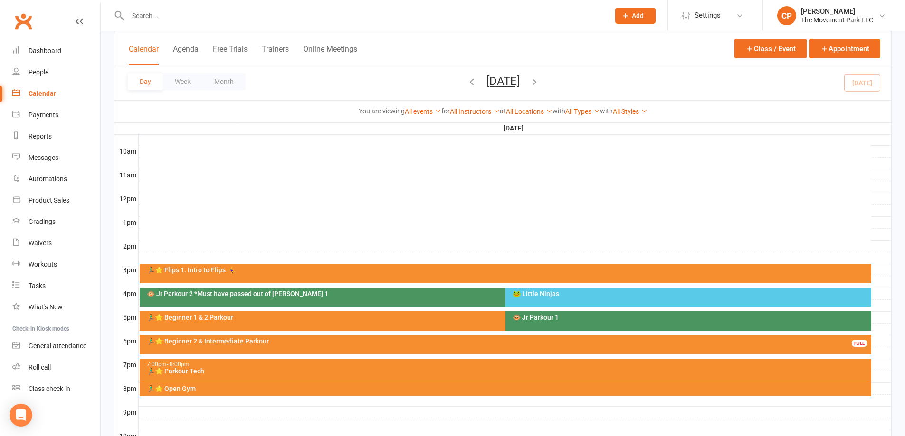
click at [199, 366] on div "7:00pm - 8:00pm" at bounding box center [507, 365] width 723 height 6
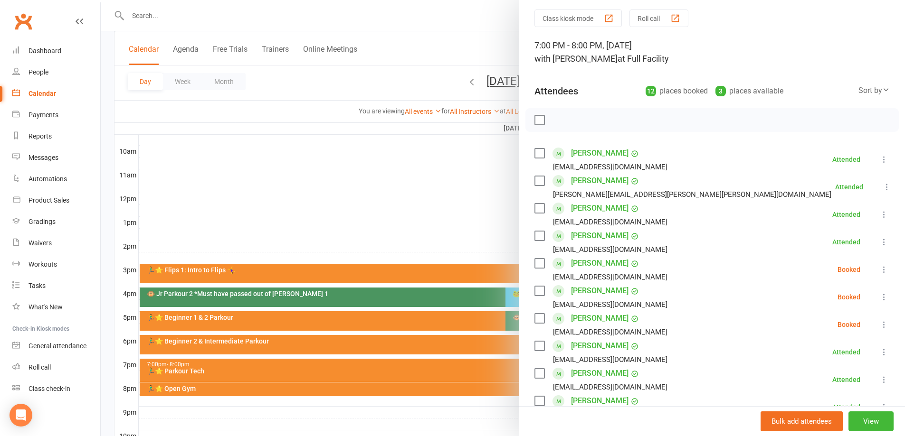
scroll to position [47, 0]
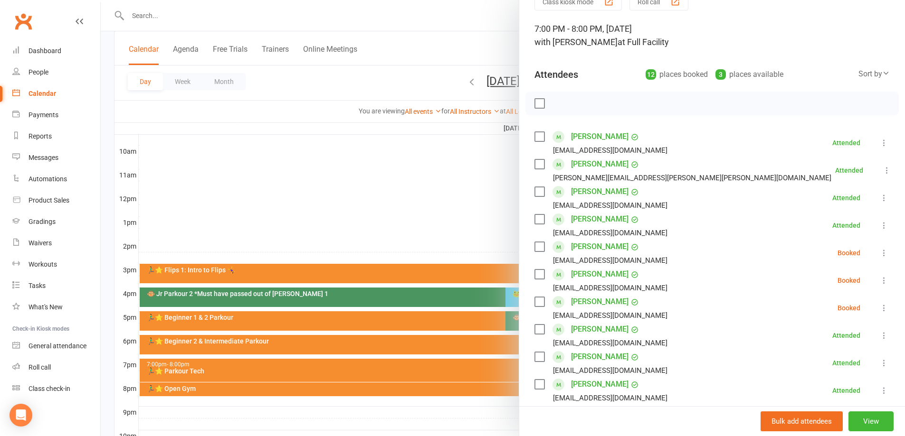
click at [534, 246] on label at bounding box center [538, 246] width 9 height 9
click at [540, 275] on label at bounding box center [538, 274] width 9 height 9
drag, startPoint x: 533, startPoint y: 303, endPoint x: 542, endPoint y: 260, distance: 43.7
click at [534, 303] on label at bounding box center [538, 301] width 9 height 9
click at [559, 105] on icon "button" at bounding box center [560, 103] width 10 height 10
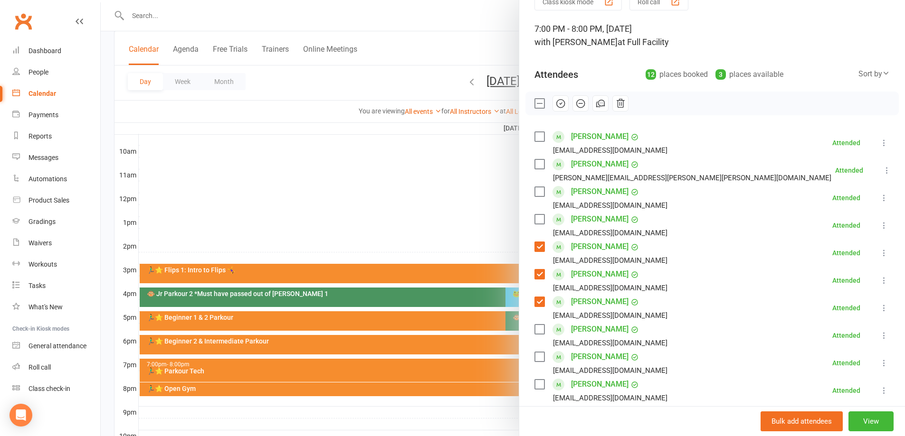
click at [479, 174] on div at bounding box center [503, 218] width 804 height 436
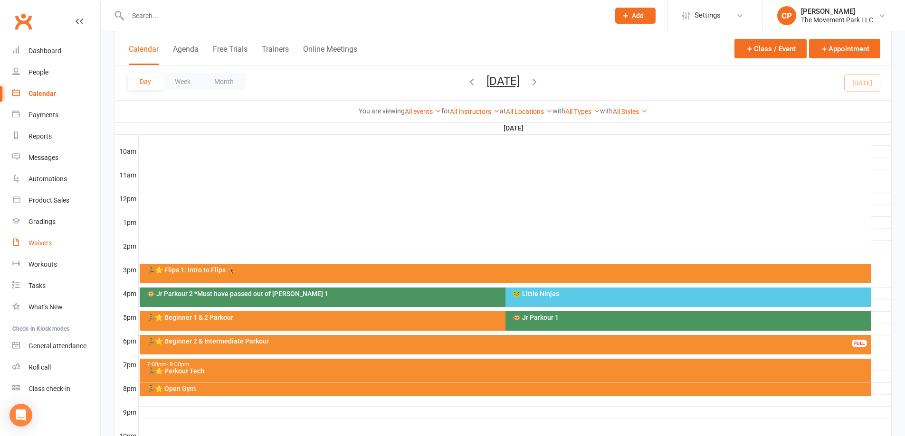
click at [55, 241] on link "Waivers" at bounding box center [56, 243] width 88 height 21
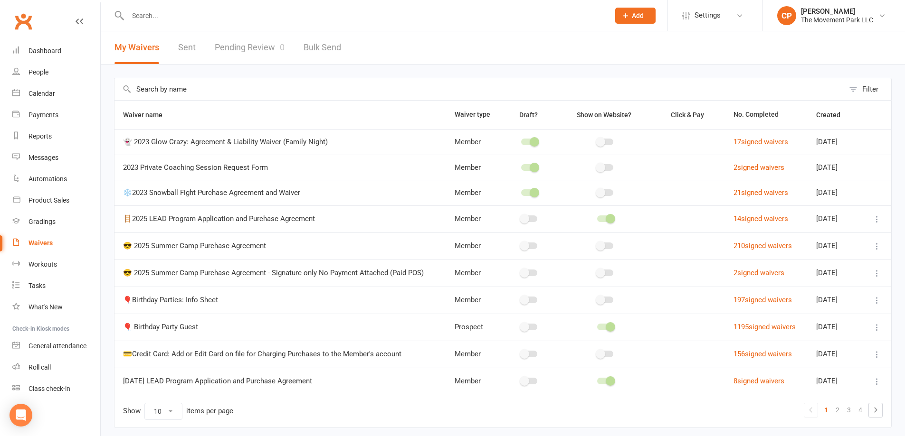
click at [255, 48] on link "Pending Review 0" at bounding box center [250, 47] width 70 height 33
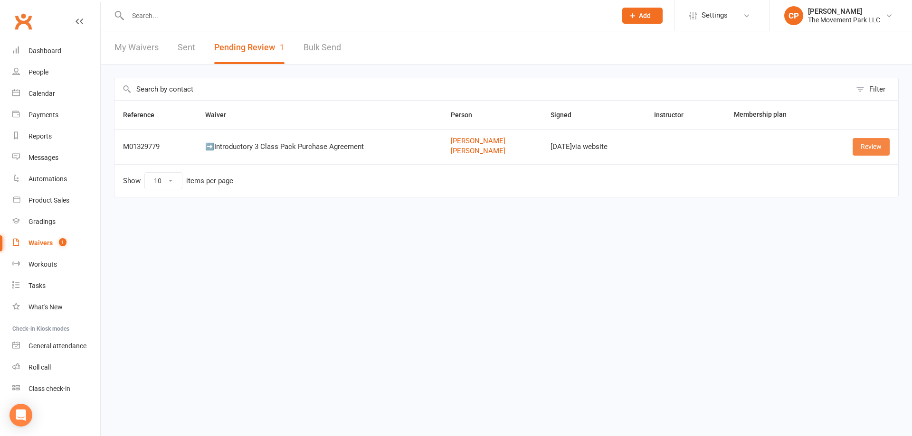
drag, startPoint x: 871, startPoint y: 149, endPoint x: 850, endPoint y: 148, distance: 21.4
click at [871, 149] on link "Review" at bounding box center [870, 146] width 37 height 17
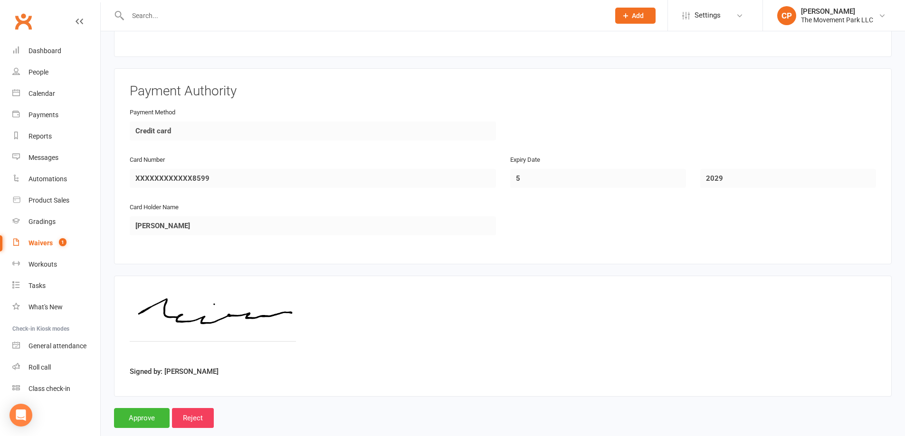
scroll to position [1706, 0]
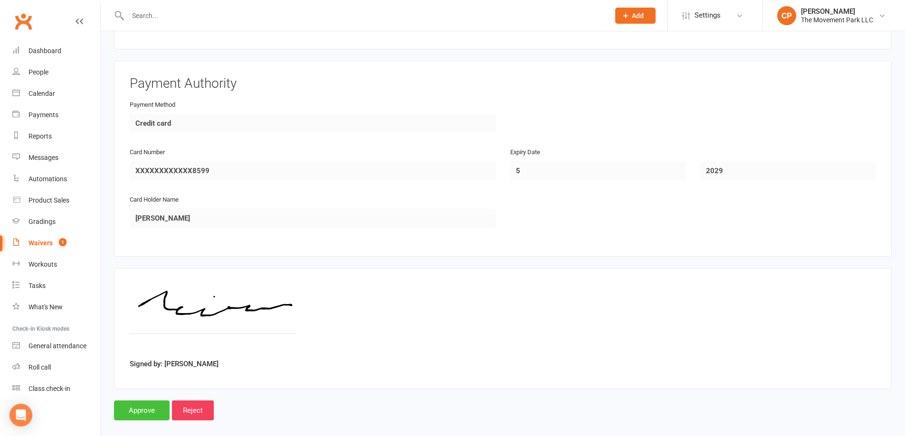
click at [143, 403] on input "Approve" at bounding box center [142, 411] width 56 height 20
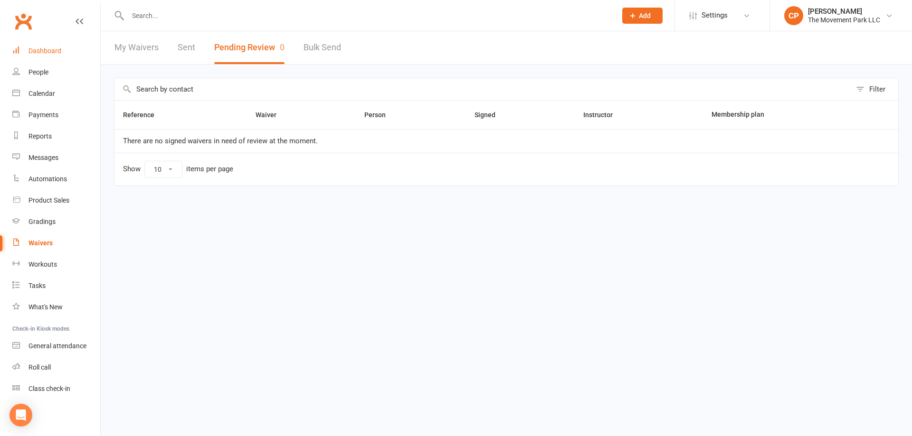
click at [51, 54] on div "Dashboard" at bounding box center [44, 51] width 33 height 8
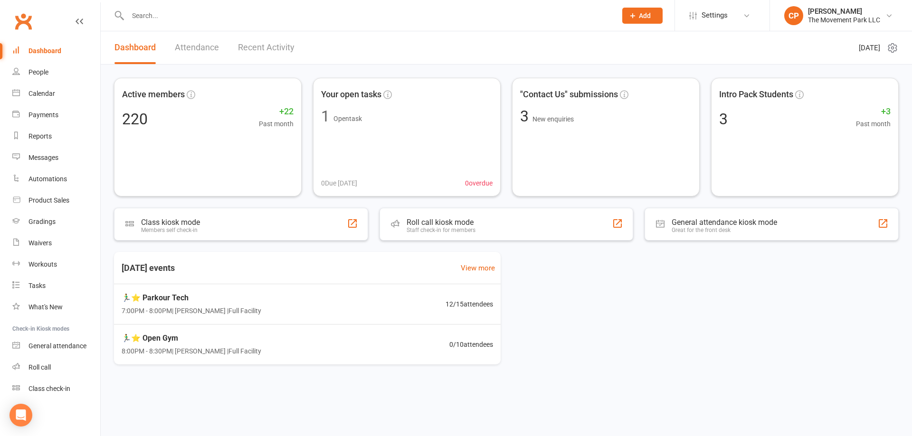
click at [278, 50] on link "Recent Activity" at bounding box center [266, 47] width 57 height 33
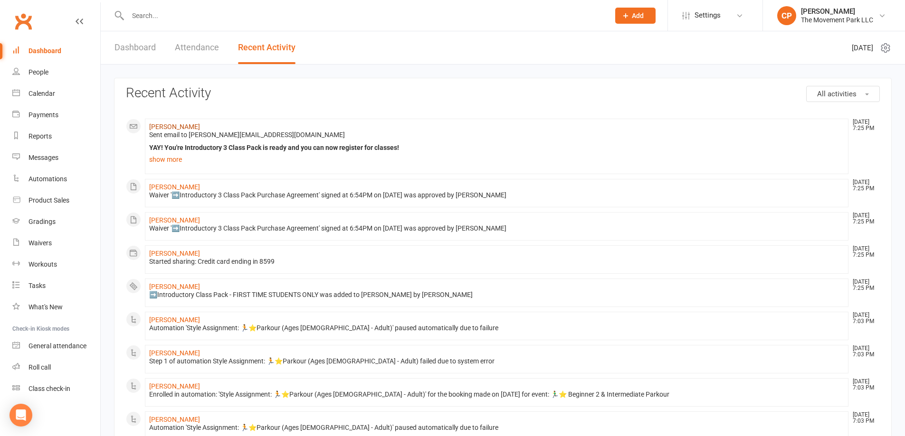
click at [173, 124] on link "[PERSON_NAME]" at bounding box center [174, 127] width 51 height 8
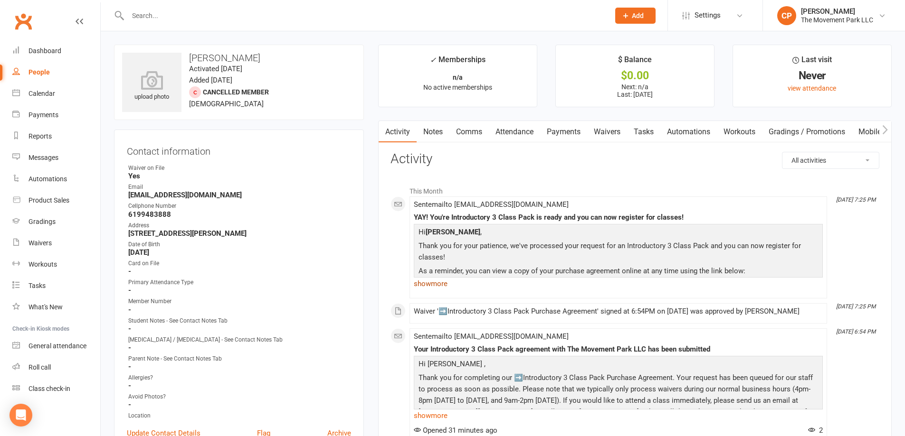
click at [441, 285] on link "show more" at bounding box center [618, 283] width 409 height 13
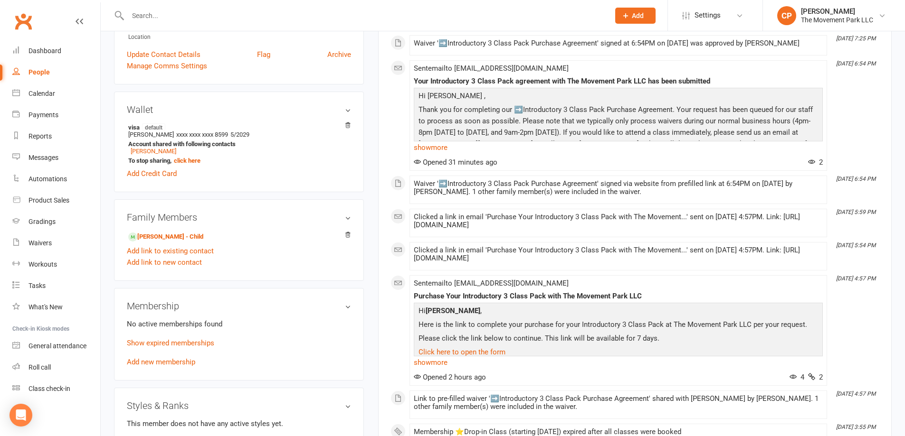
scroll to position [380, 0]
click at [169, 239] on link "[PERSON_NAME] - Child" at bounding box center [165, 236] width 75 height 10
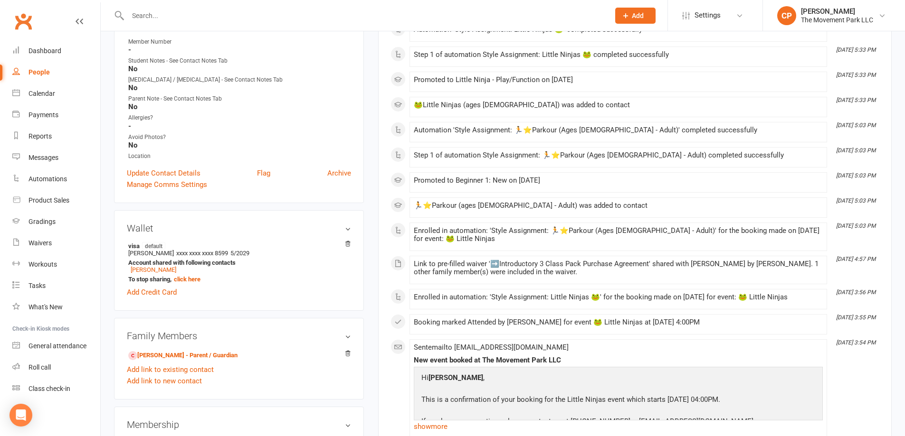
scroll to position [427, 0]
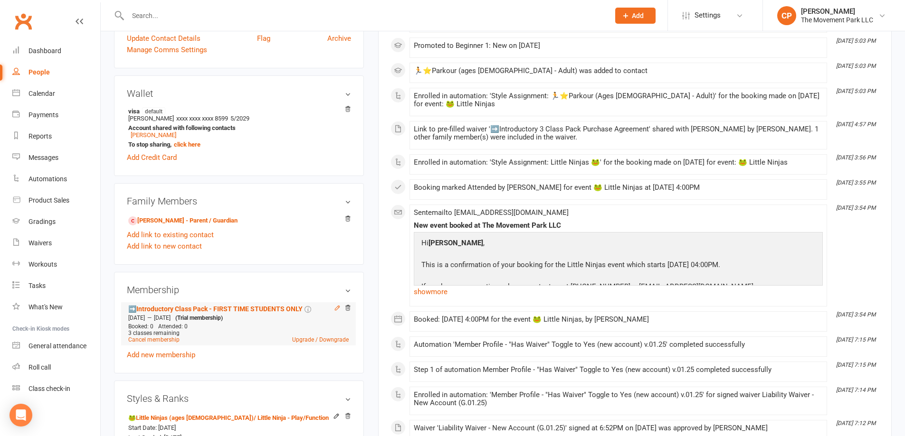
click at [335, 312] on icon at bounding box center [337, 308] width 7 height 7
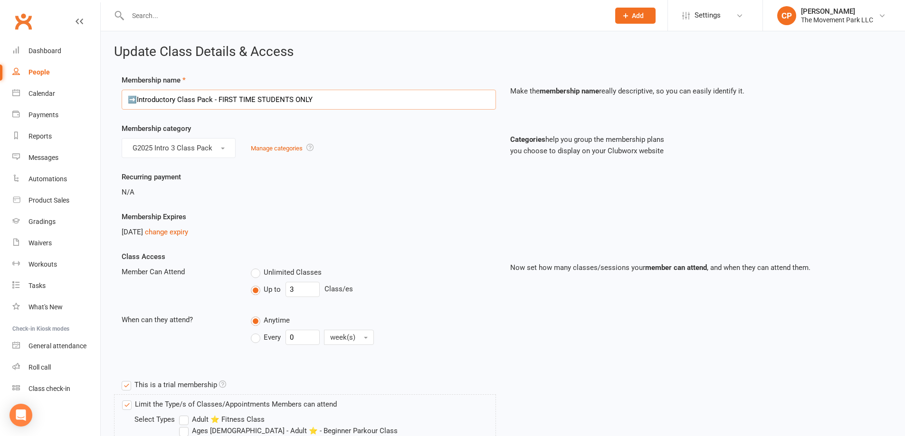
drag, startPoint x: 137, startPoint y: 102, endPoint x: 143, endPoint y: 131, distance: 29.5
click at [136, 103] on input "➡️Introductory Class Pack - FIRST TIME STUDENTS ONLY" at bounding box center [309, 100] width 374 height 20
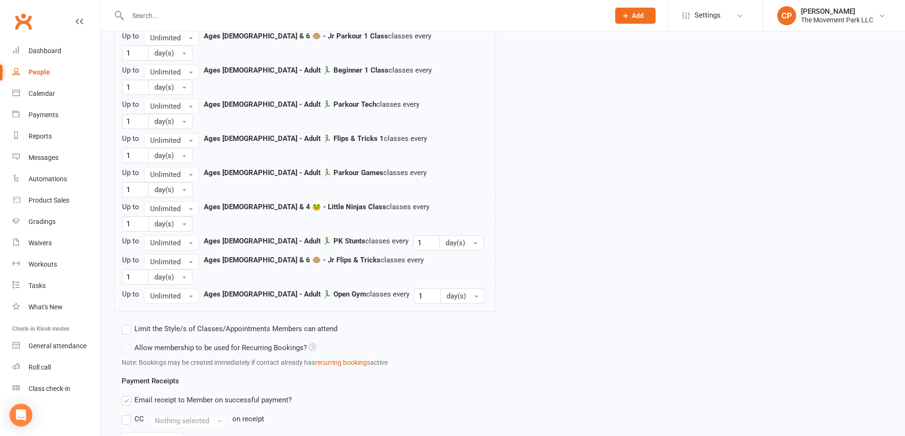
scroll to position [950, 0]
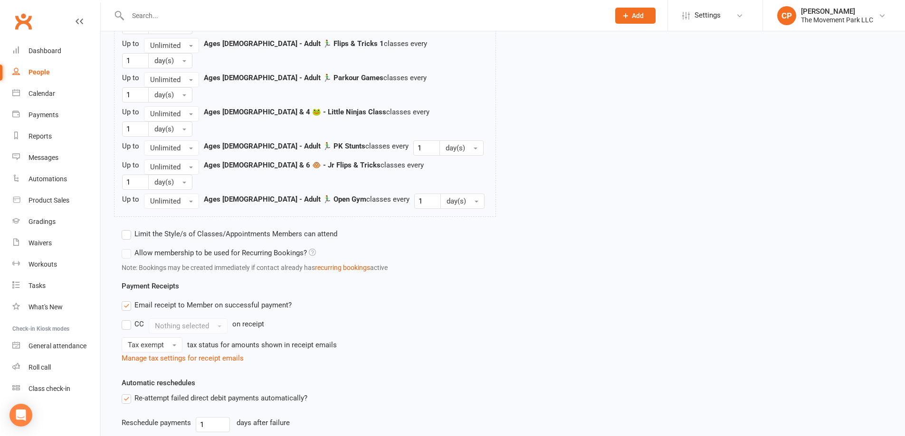
type input "🐸Introductory Class Pack - FIRST TIME STUDENTS ONLY"
click at [128, 228] on label "Limit the Style/s of Classes/Appointments Members can attend" at bounding box center [230, 233] width 216 height 11
click at [128, 228] on input "Limit the Style/s of Classes/Appointments Members can attend" at bounding box center [125, 228] width 6 height 0
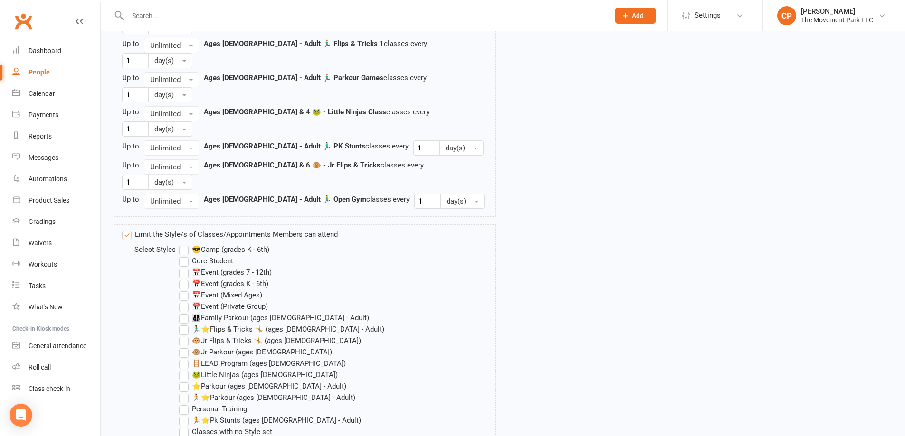
click at [184, 369] on label "🐸Little Ninjas (ages [DEMOGRAPHIC_DATA])" at bounding box center [258, 374] width 159 height 11
click at [184, 369] on input "🐸Little Ninjas (ages [DEMOGRAPHIC_DATA])" at bounding box center [182, 369] width 6 height 0
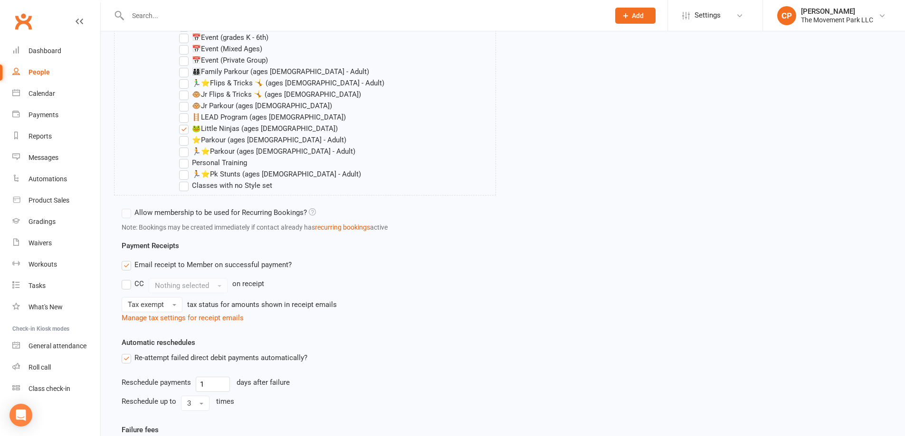
scroll to position [1199, 0]
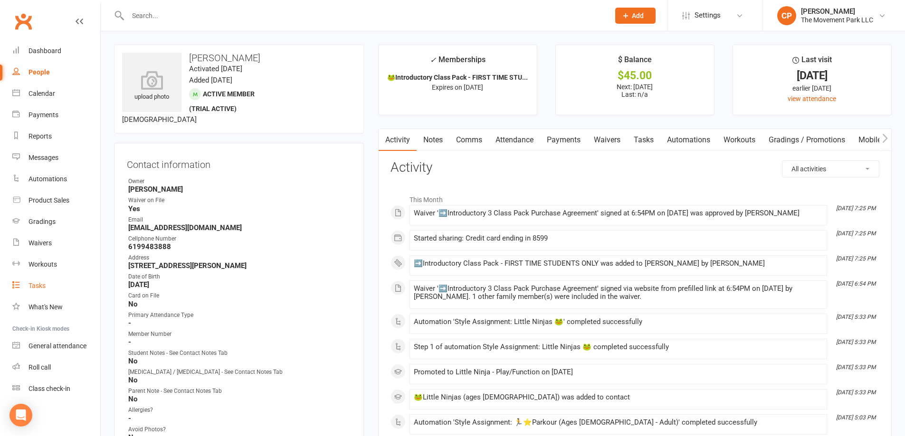
click at [46, 293] on link "Tasks" at bounding box center [56, 285] width 88 height 21
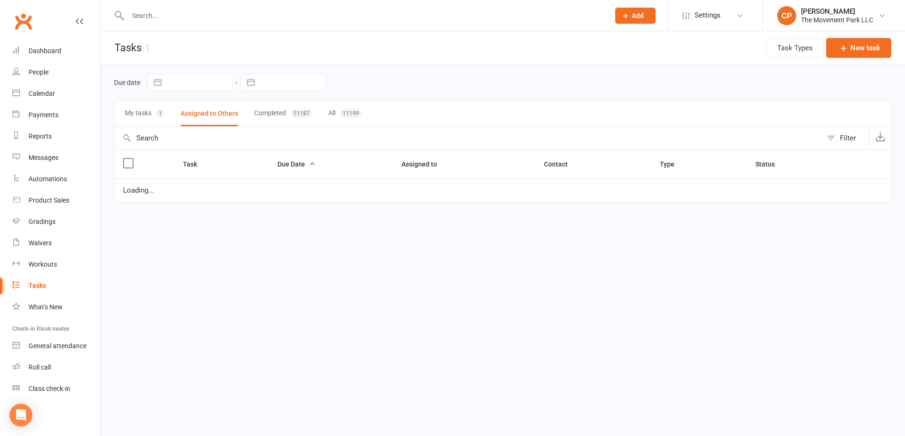
select select "waiting"
select select "started"
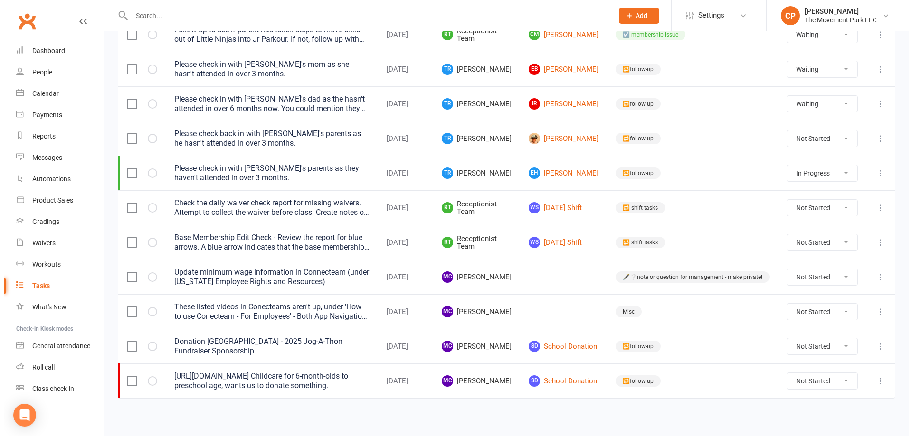
scroll to position [164, 0]
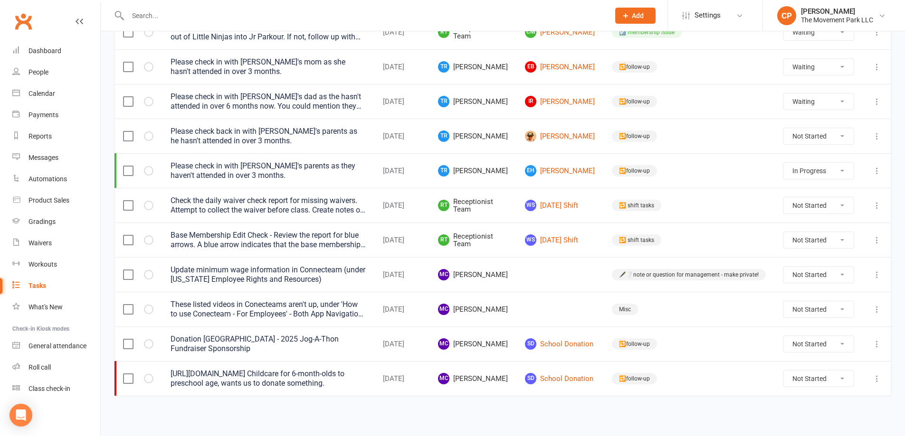
click at [251, 307] on div "These listed videos in Conecteams aren't up, under 'How to use Conecteam - For …" at bounding box center [267, 309] width 195 height 19
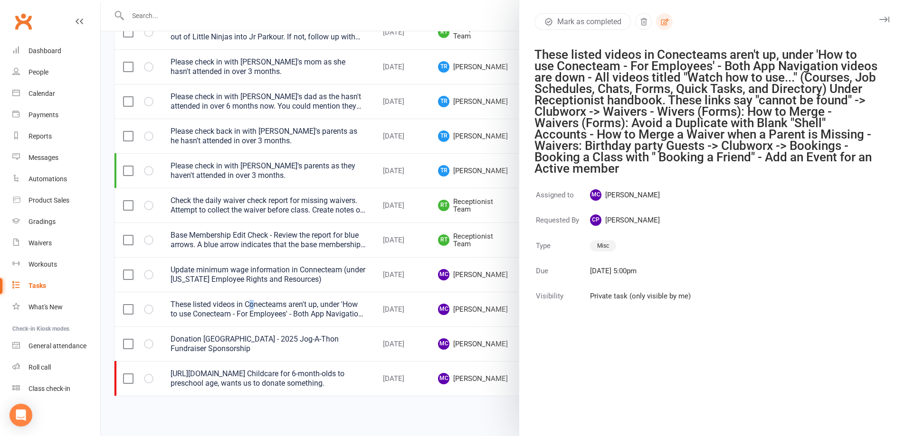
click at [664, 24] on icon "button" at bounding box center [664, 22] width 9 height 9
select select "41854"
select select "53570"
select select "17701"
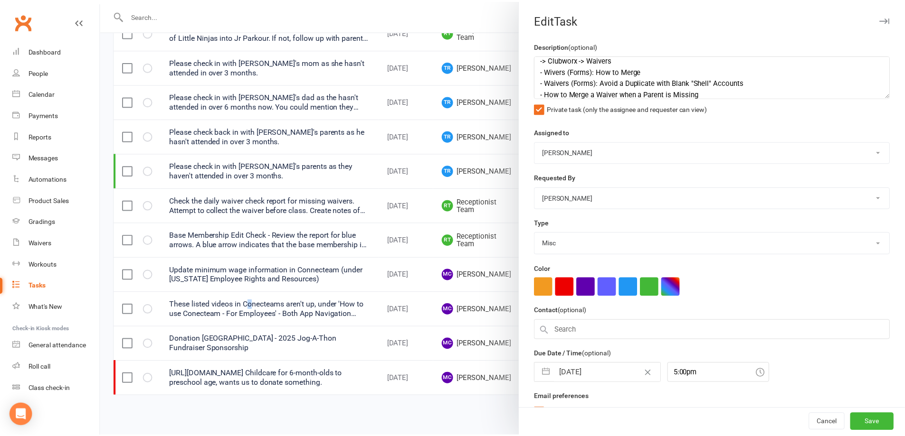
scroll to position [0, 0]
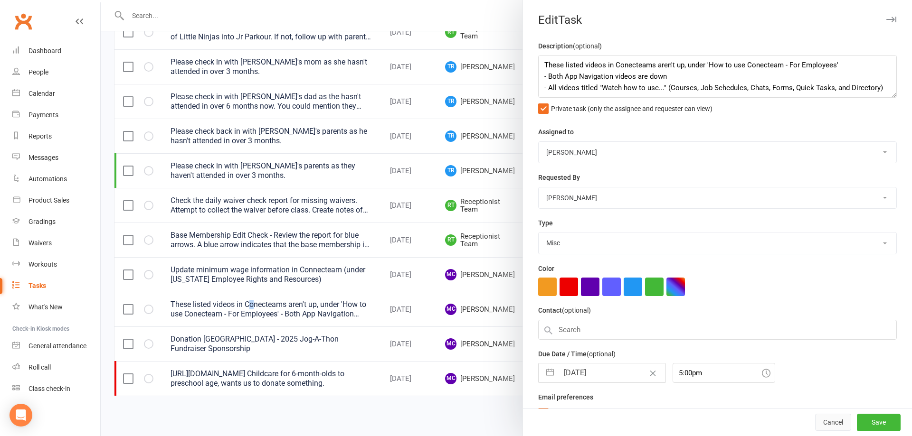
click at [822, 429] on button "Cancel" at bounding box center [833, 423] width 36 height 17
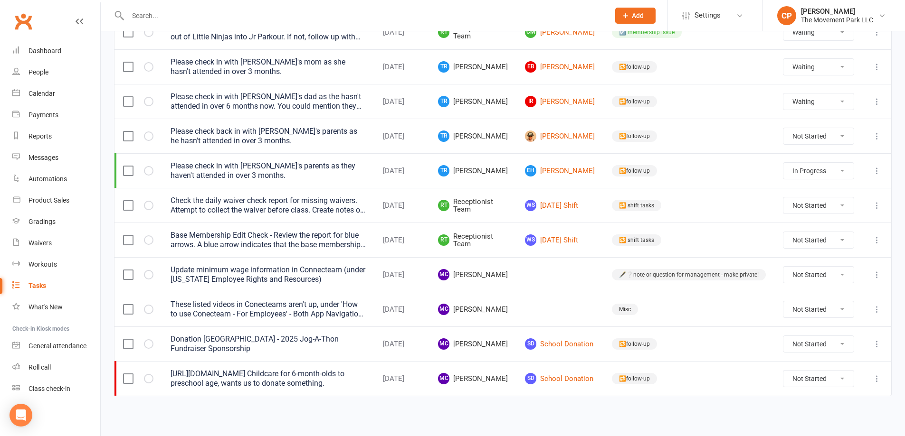
click at [294, 296] on td "These listed videos in Conecteams aren't up, under 'How to use Conecteam - For …" at bounding box center [268, 309] width 212 height 35
click at [54, 88] on link "Calendar" at bounding box center [56, 93] width 88 height 21
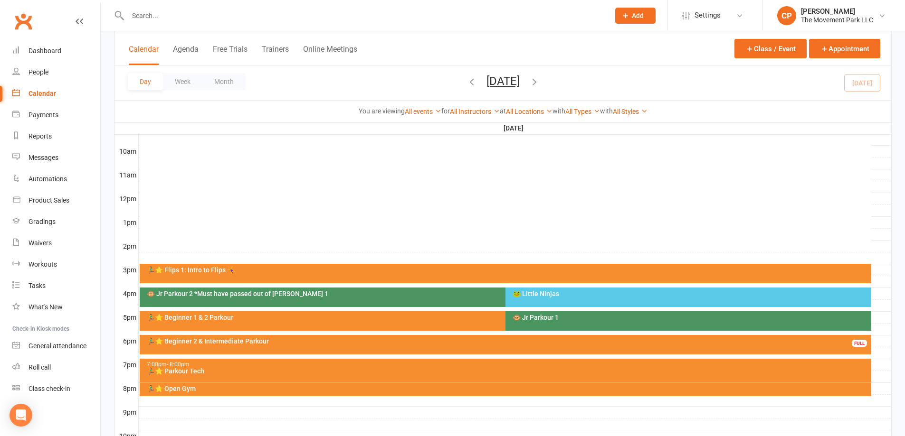
scroll to position [354, 0]
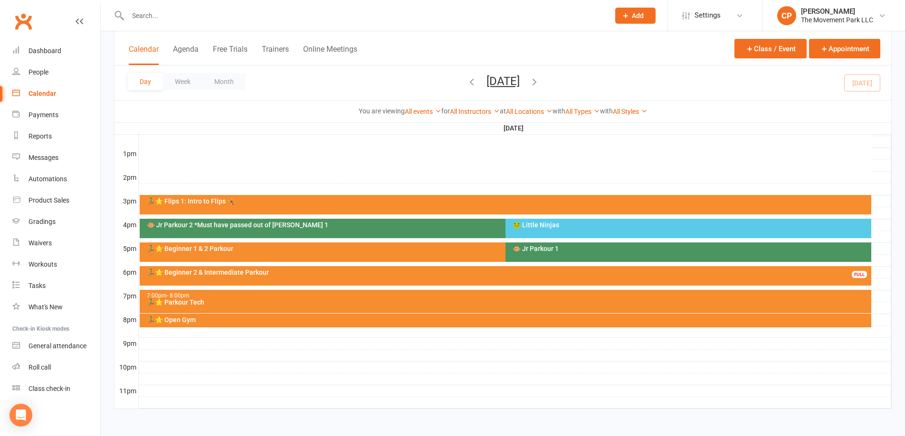
click at [214, 317] on div "🏃‍♂️⭐ Open Gym" at bounding box center [507, 320] width 723 height 7
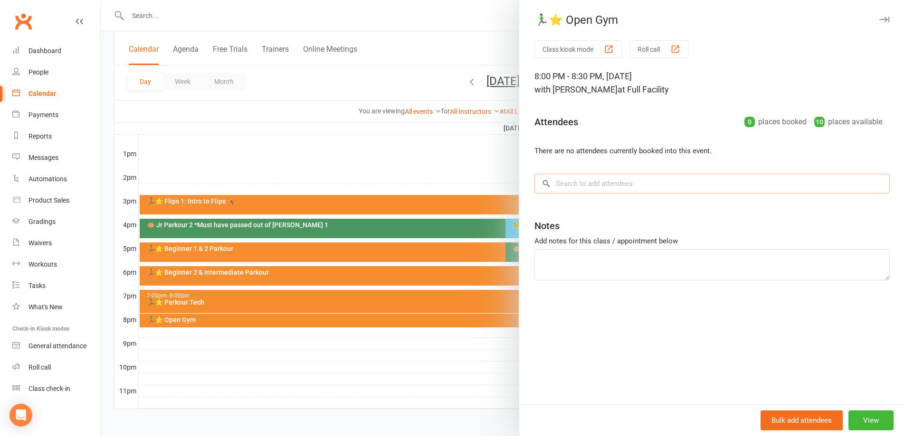
click at [577, 186] on input "search" at bounding box center [711, 184] width 355 height 20
drag, startPoint x: 376, startPoint y: 158, endPoint x: 362, endPoint y: 228, distance: 71.2
click at [376, 161] on div at bounding box center [503, 218] width 804 height 436
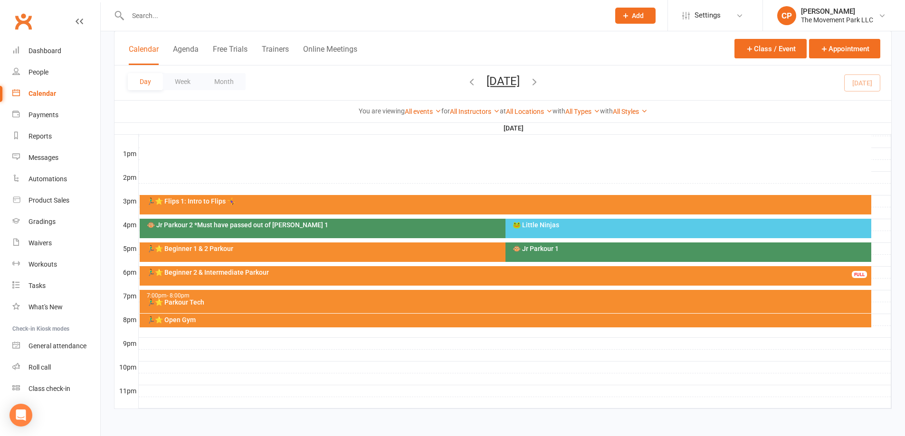
click at [225, 296] on div "7:00pm - 8:00pm" at bounding box center [507, 296] width 723 height 6
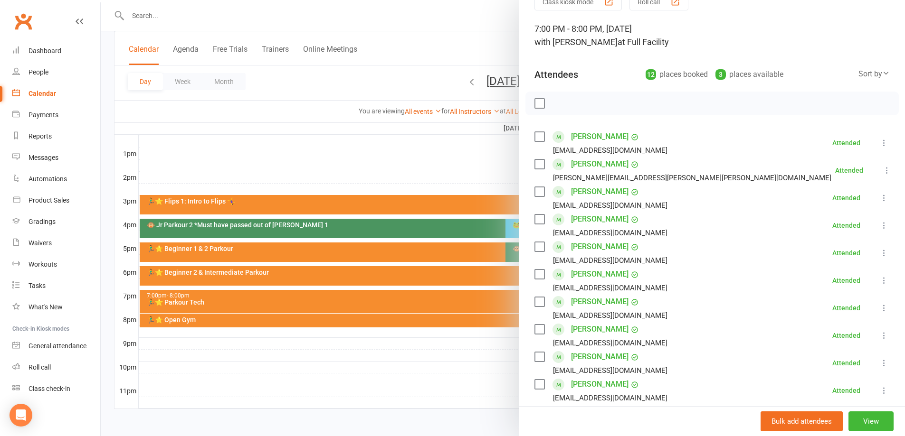
scroll to position [95, 0]
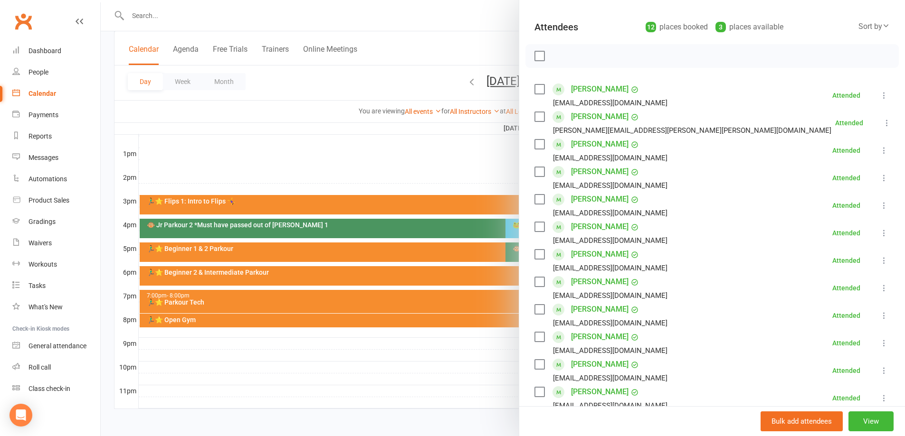
drag, startPoint x: 405, startPoint y: 369, endPoint x: 383, endPoint y: 335, distance: 40.4
click at [405, 369] on div at bounding box center [503, 218] width 804 height 436
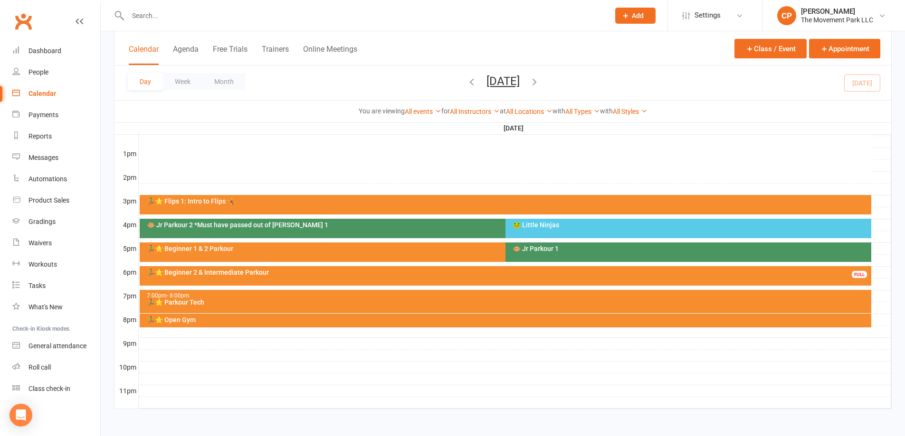
click at [175, 320] on div "🏃‍♂️⭐ Open Gym" at bounding box center [507, 320] width 723 height 7
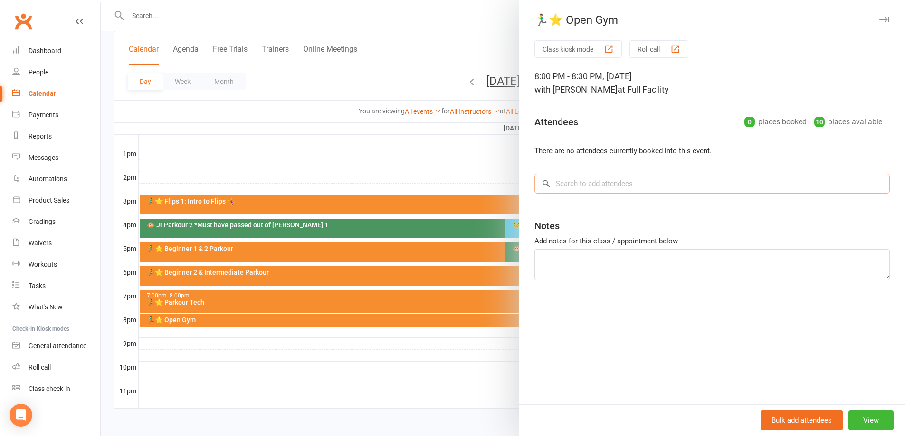
click at [664, 188] on input "search" at bounding box center [711, 184] width 355 height 20
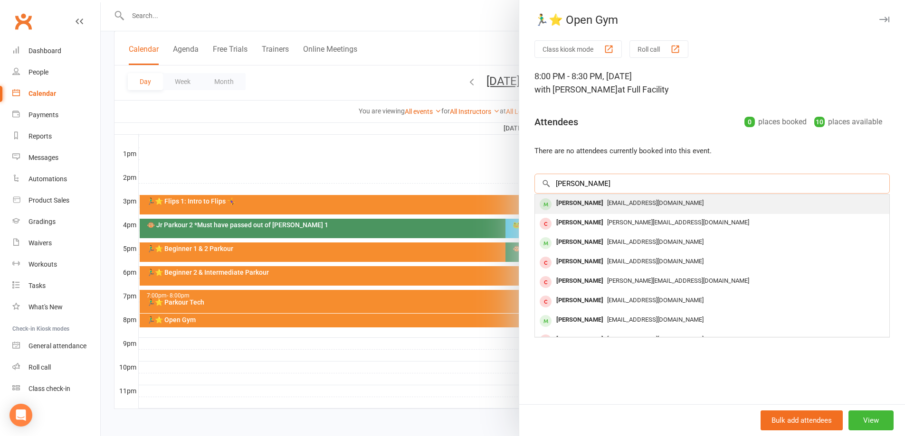
type input "[PERSON_NAME]"
click at [624, 208] on div "[EMAIL_ADDRESS][DOMAIN_NAME]" at bounding box center [712, 204] width 347 height 14
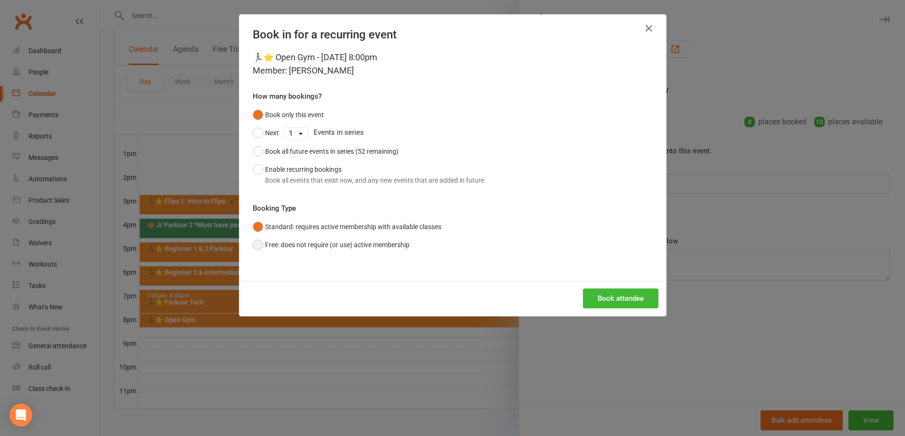
click at [263, 241] on button "Free: does not require (or use) active membership" at bounding box center [331, 245] width 157 height 18
click at [644, 28] on icon "button" at bounding box center [648, 28] width 11 height 11
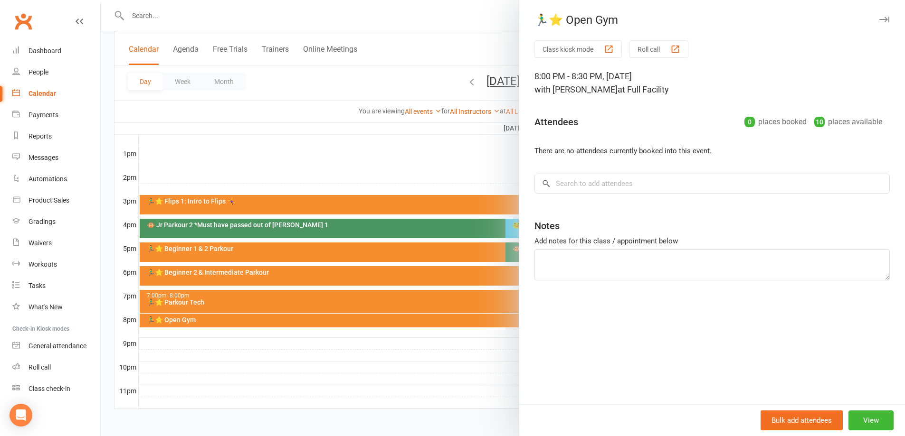
click at [364, 26] on div at bounding box center [503, 218] width 804 height 436
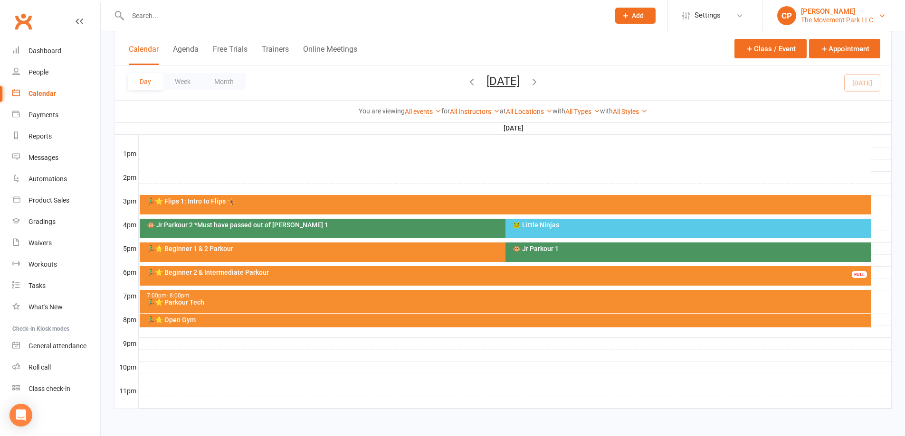
click at [792, 24] on link "CP [PERSON_NAME] The Movement Park LLC" at bounding box center [834, 15] width 114 height 19
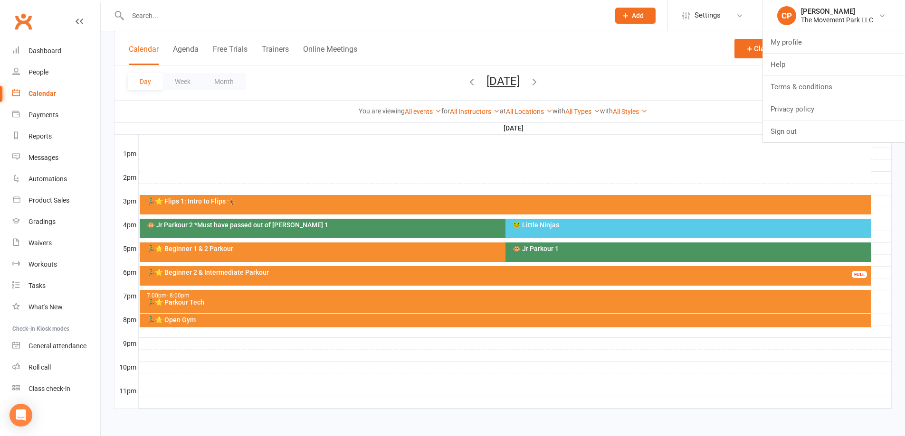
click at [641, 51] on div "Calendar Agenda Free Trials Trainers Online Meetings Class / Event Appointment" at bounding box center [502, 48] width 776 height 34
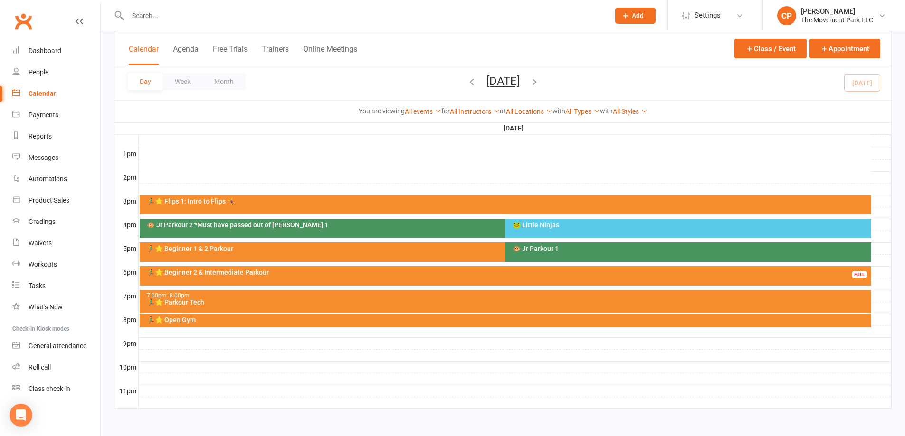
click at [234, 306] on div "7:00pm - 8:00pm 🏃‍♂️⭐ Parkour Tech" at bounding box center [505, 301] width 731 height 23
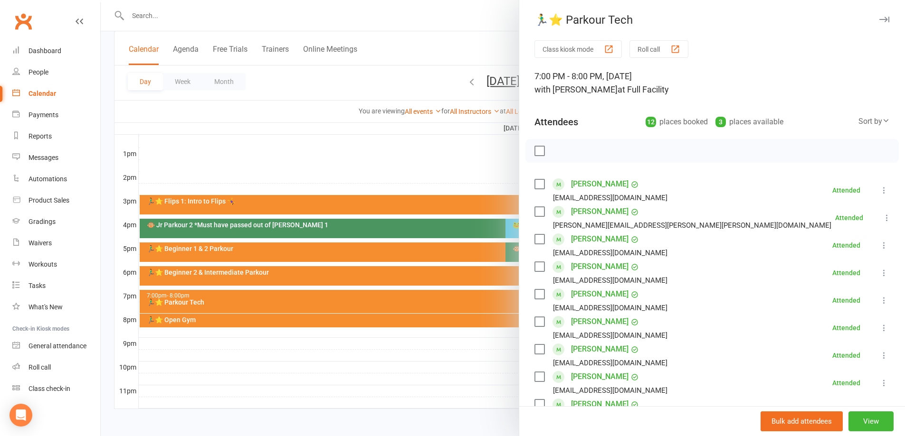
click at [477, 166] on div at bounding box center [503, 218] width 804 height 436
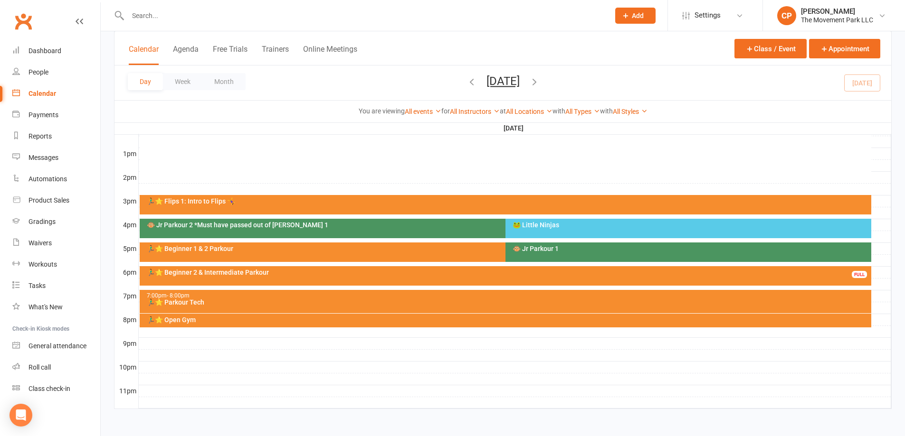
click at [231, 322] on div "🏃‍♂️⭐ Open Gym" at bounding box center [507, 320] width 723 height 7
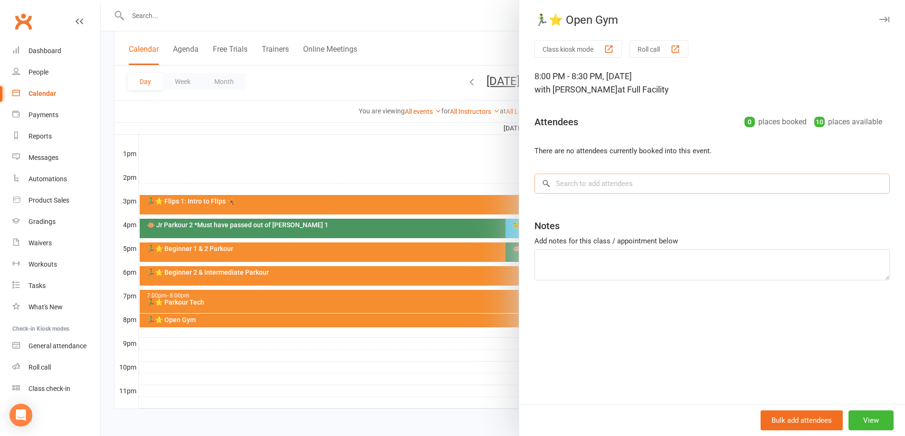
click at [575, 189] on input "search" at bounding box center [711, 184] width 355 height 20
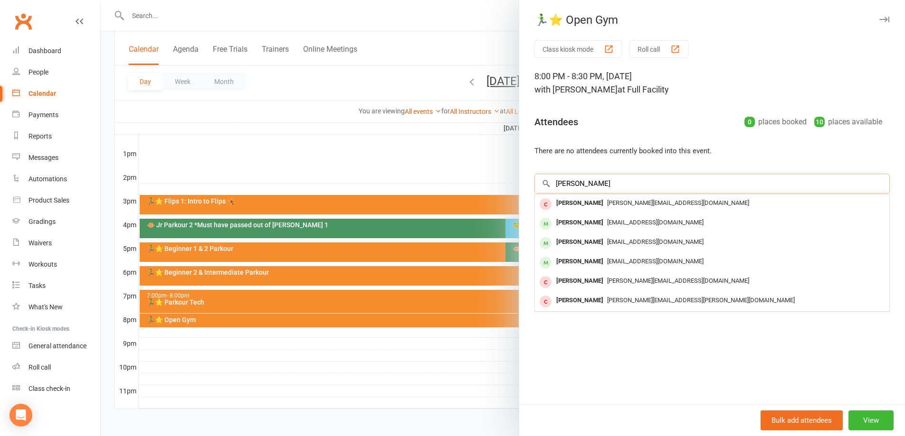
type input "[PERSON_NAME]"
click at [456, 168] on div at bounding box center [503, 218] width 804 height 436
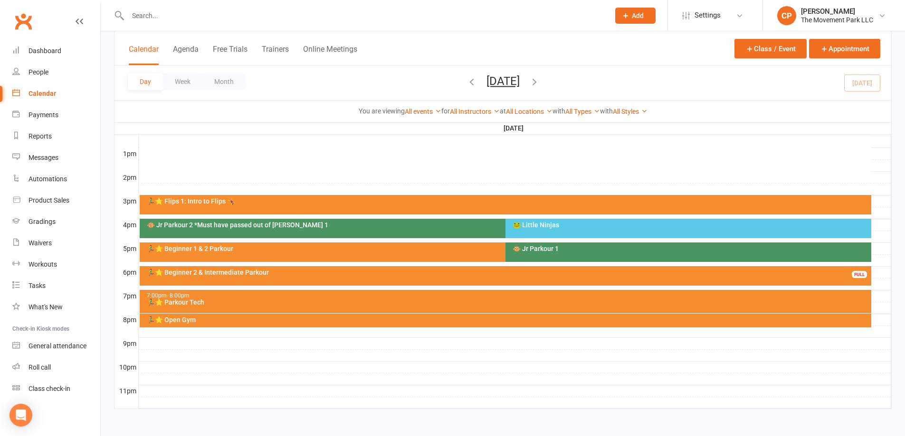
click at [263, 296] on div "7:00pm - 8:00pm" at bounding box center [507, 296] width 723 height 6
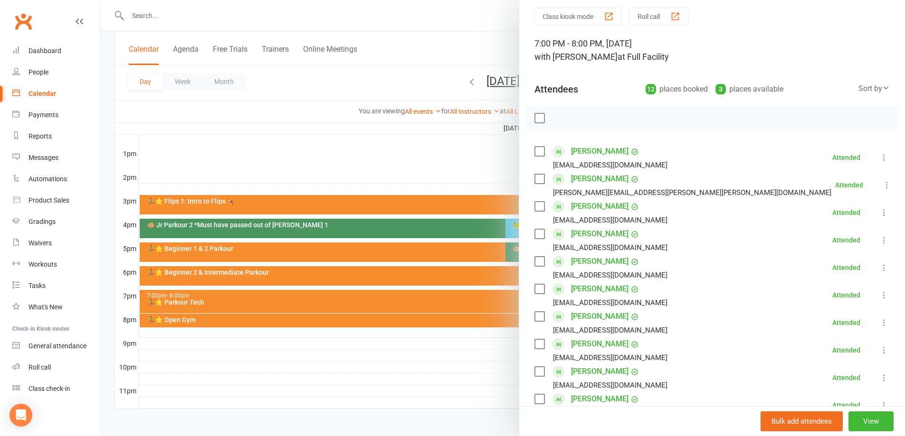
scroll to position [47, 0]
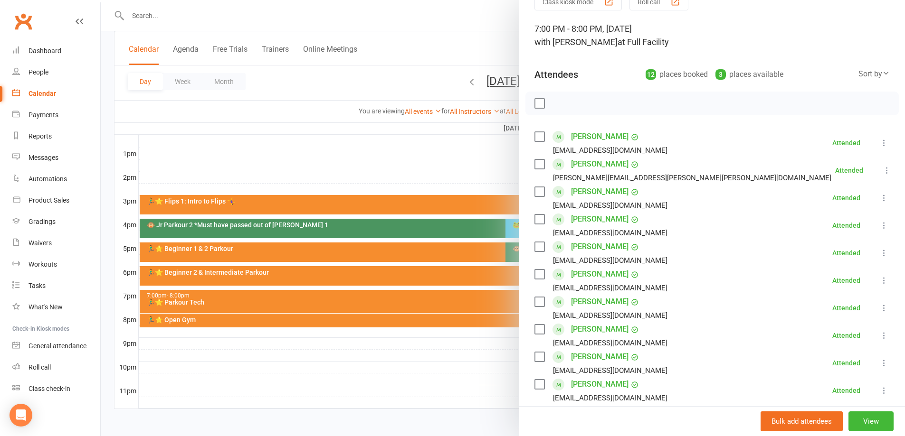
click at [424, 367] on div at bounding box center [503, 218] width 804 height 436
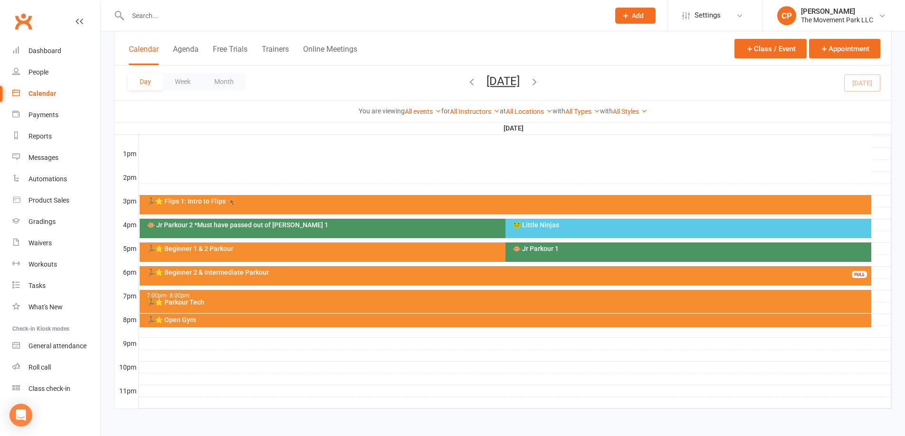
click at [222, 299] on div "🏃‍♂️⭐ Parkour Tech" at bounding box center [507, 302] width 723 height 7
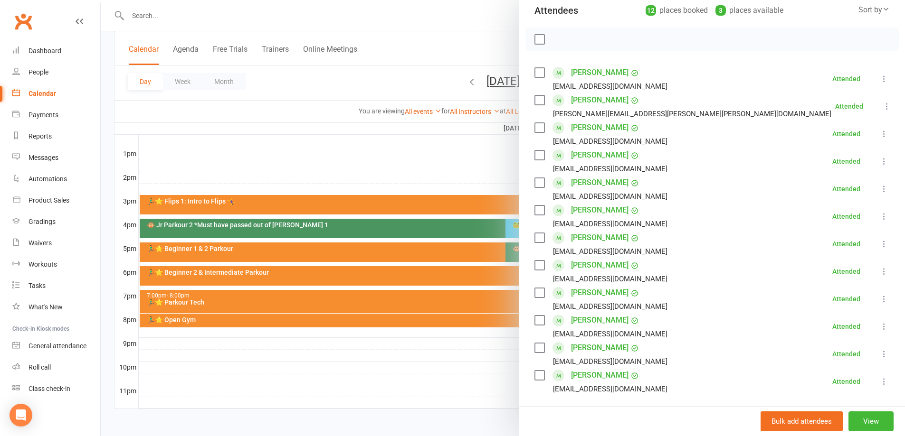
scroll to position [95, 0]
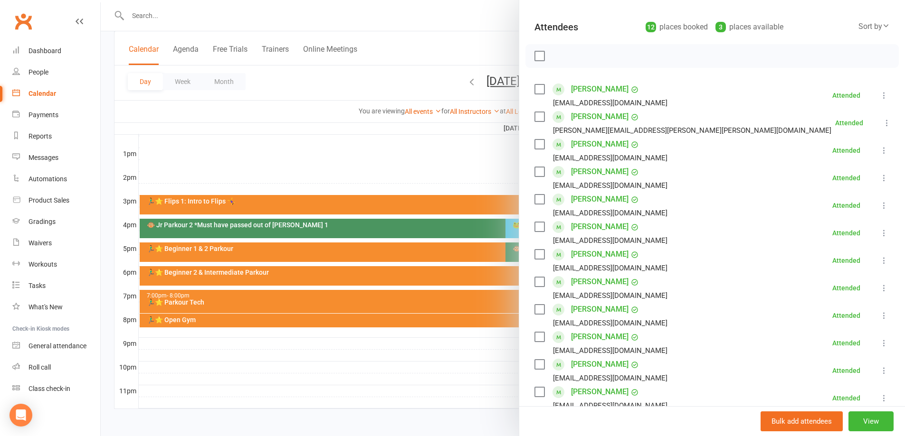
click at [442, 150] on div at bounding box center [503, 218] width 804 height 436
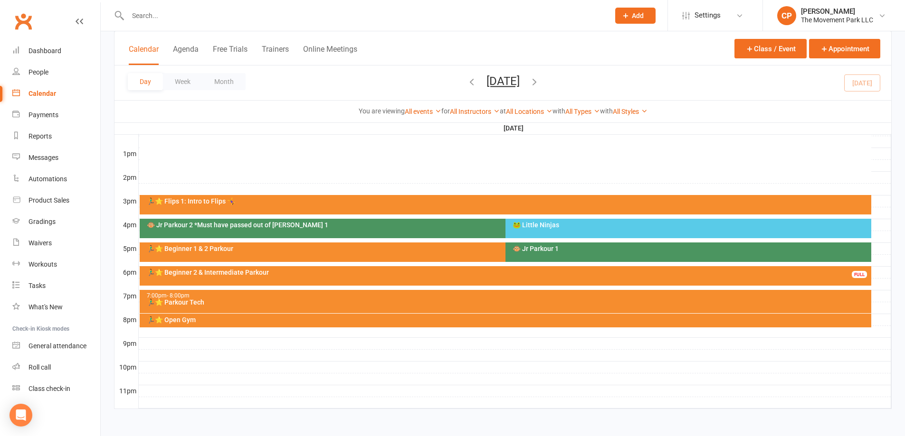
click at [295, 318] on div "🏃‍♂️⭐ Open Gym" at bounding box center [507, 320] width 723 height 7
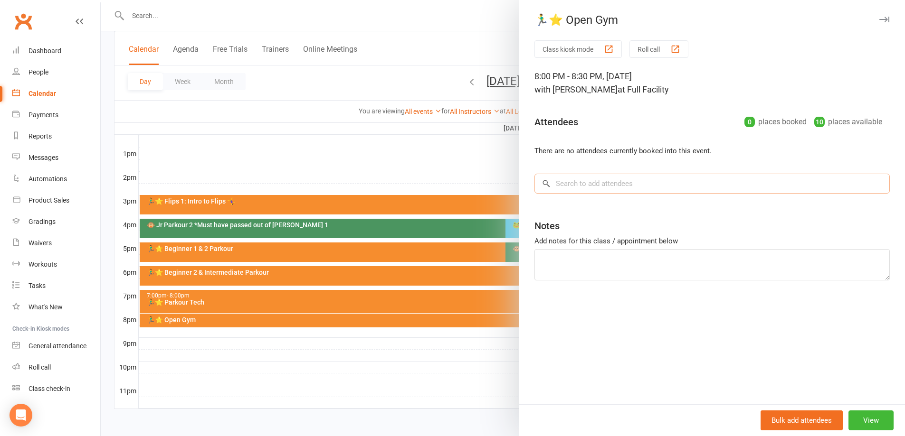
click at [582, 188] on input "search" at bounding box center [711, 184] width 355 height 20
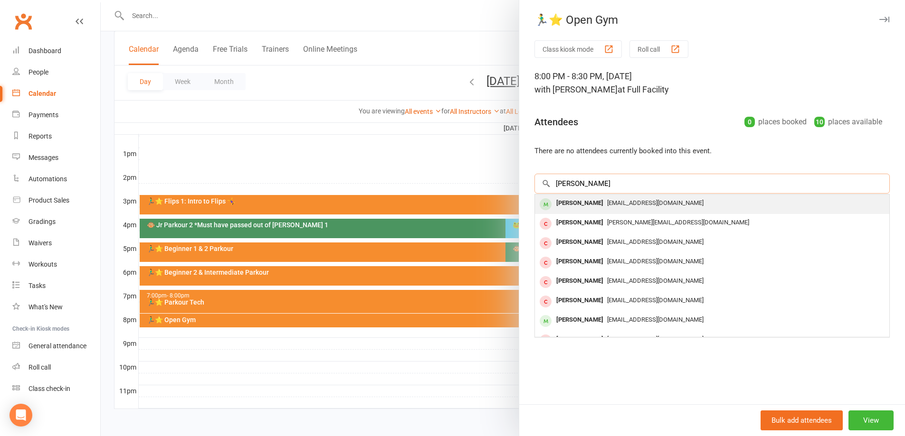
type input "[PERSON_NAME]"
click at [618, 205] on span "[EMAIL_ADDRESS][DOMAIN_NAME]" at bounding box center [655, 202] width 96 height 7
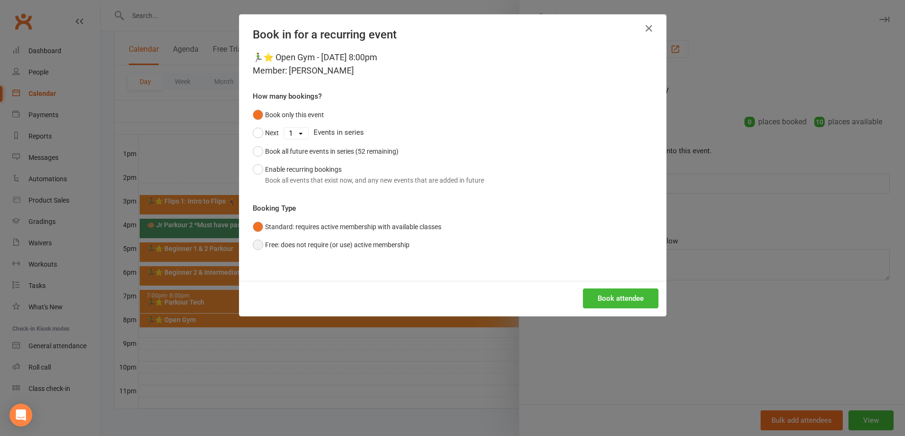
click at [328, 242] on button "Free: does not require (or use) active membership" at bounding box center [331, 245] width 157 height 18
click at [613, 299] on button "Book attendee" at bounding box center [621, 299] width 76 height 20
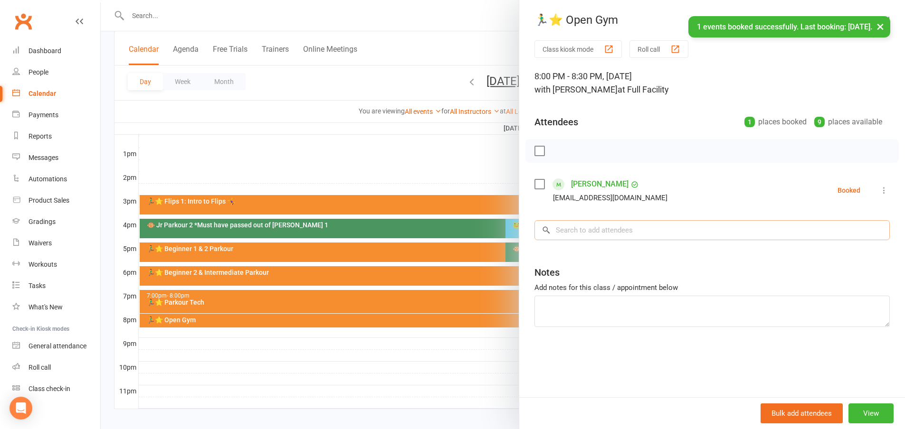
click at [608, 228] on input "search" at bounding box center [711, 230] width 355 height 20
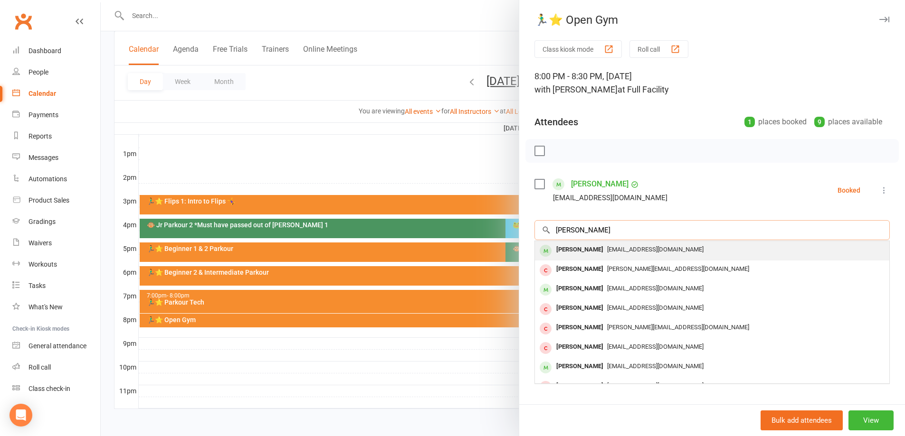
type input "[PERSON_NAME]"
click at [607, 248] on span "[EMAIL_ADDRESS][DOMAIN_NAME]" at bounding box center [655, 249] width 96 height 7
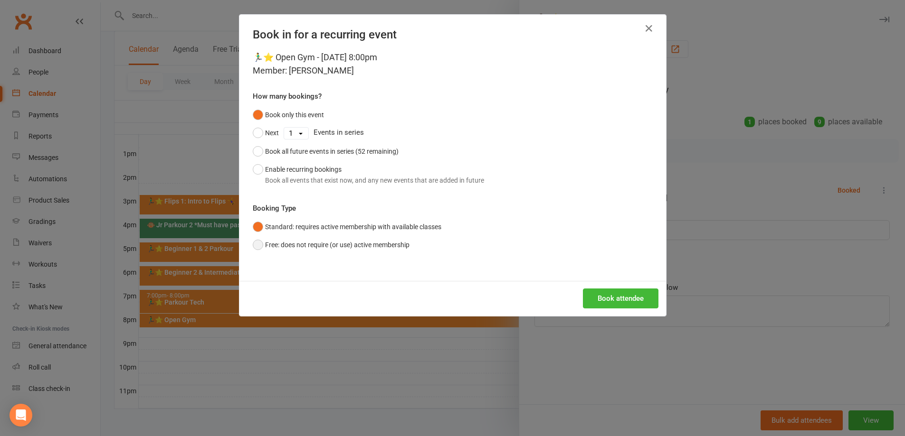
click at [353, 242] on button "Free: does not require (or use) active membership" at bounding box center [331, 245] width 157 height 18
click at [594, 301] on button "Book attendee" at bounding box center [621, 299] width 76 height 20
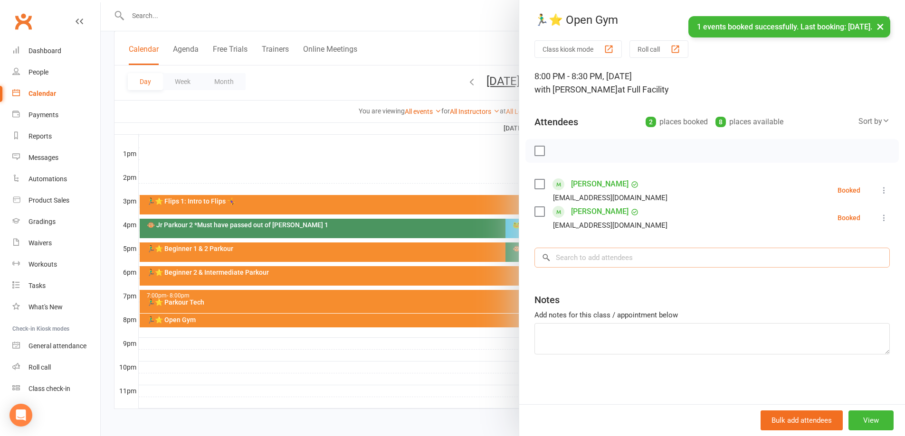
click at [596, 253] on input "search" at bounding box center [711, 258] width 355 height 20
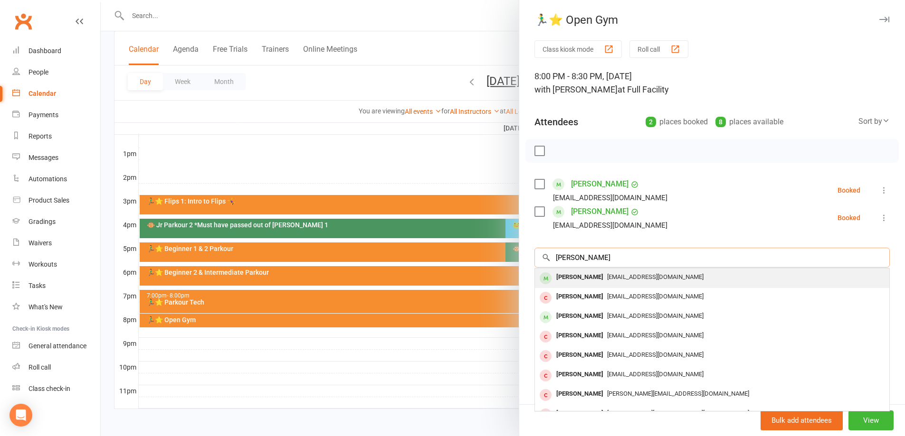
type input "[PERSON_NAME]"
click at [607, 277] on span "[EMAIL_ADDRESS][DOMAIN_NAME]" at bounding box center [655, 277] width 96 height 7
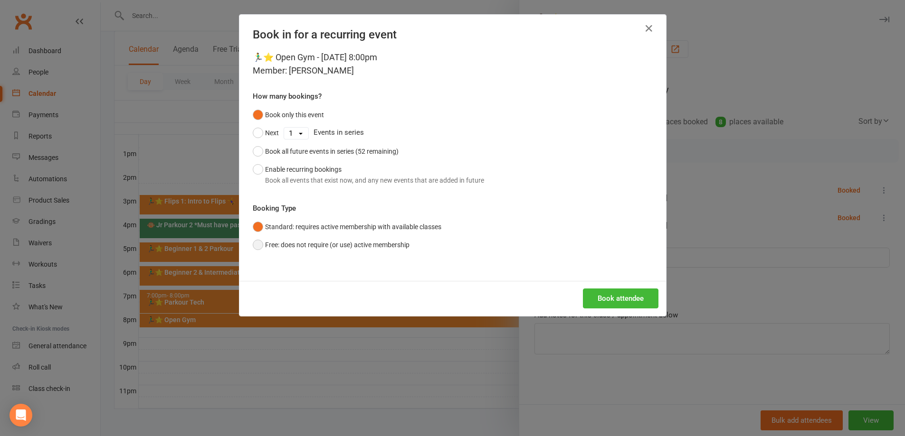
click at [369, 240] on button "Free: does not require (or use) active membership" at bounding box center [331, 245] width 157 height 18
click at [598, 300] on button "Book attendee" at bounding box center [621, 299] width 76 height 20
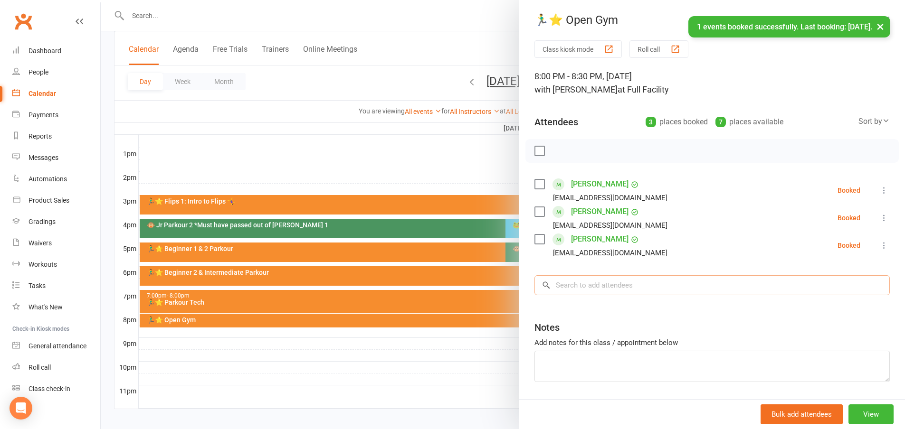
click at [585, 285] on input "search" at bounding box center [711, 285] width 355 height 20
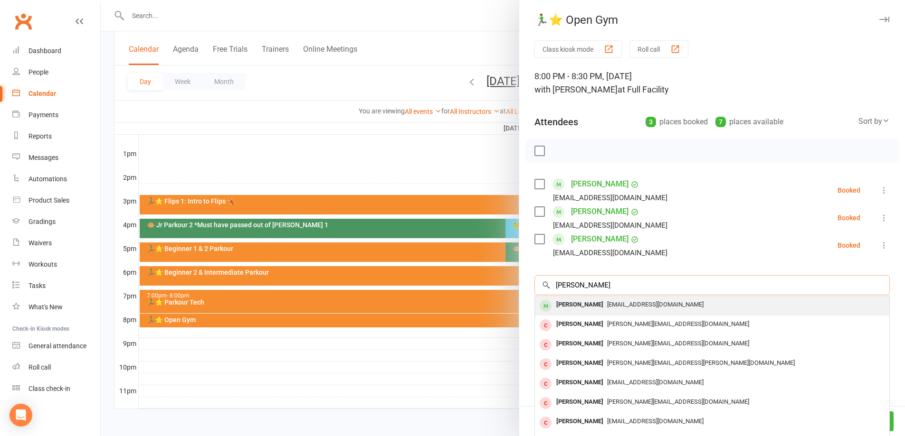
type input "[PERSON_NAME]"
click at [590, 305] on div "[PERSON_NAME]" at bounding box center [579, 305] width 55 height 14
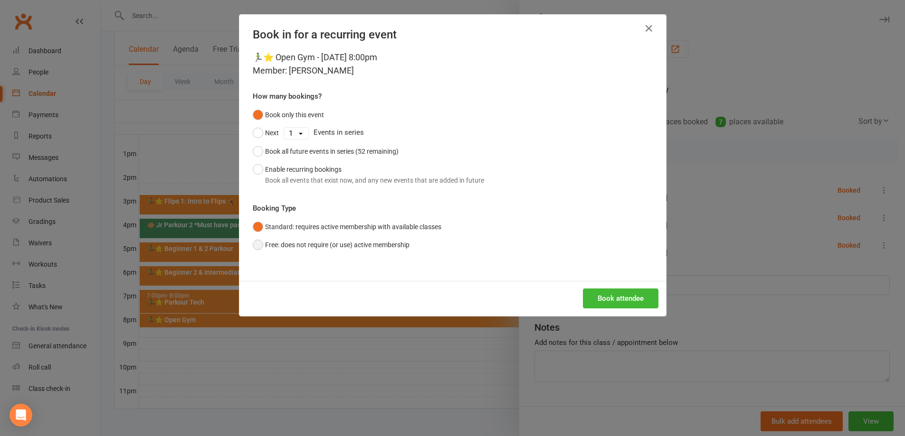
click at [311, 243] on button "Free: does not require (or use) active membership" at bounding box center [331, 245] width 157 height 18
click at [590, 297] on button "Book attendee" at bounding box center [621, 299] width 76 height 20
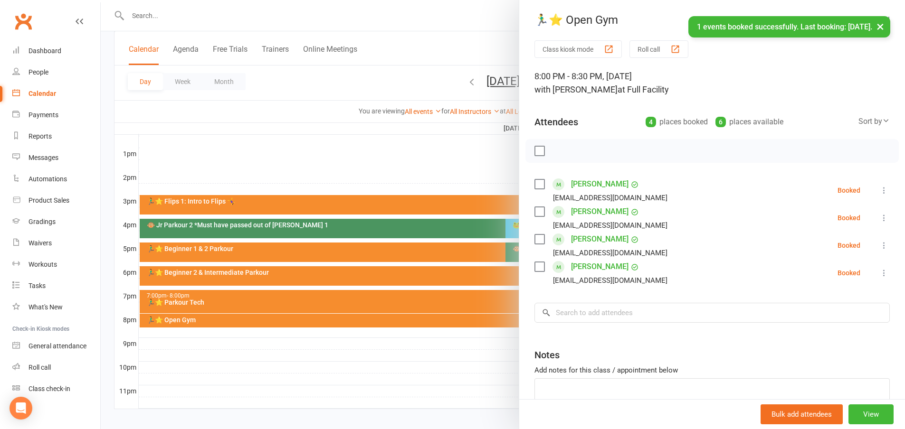
click at [538, 269] on label at bounding box center [538, 266] width 9 height 9
click at [535, 240] on label at bounding box center [538, 239] width 9 height 9
drag, startPoint x: 535, startPoint y: 209, endPoint x: 537, endPoint y: 198, distance: 12.0
click at [535, 209] on label at bounding box center [538, 211] width 9 height 9
click at [540, 184] on label at bounding box center [538, 184] width 9 height 9
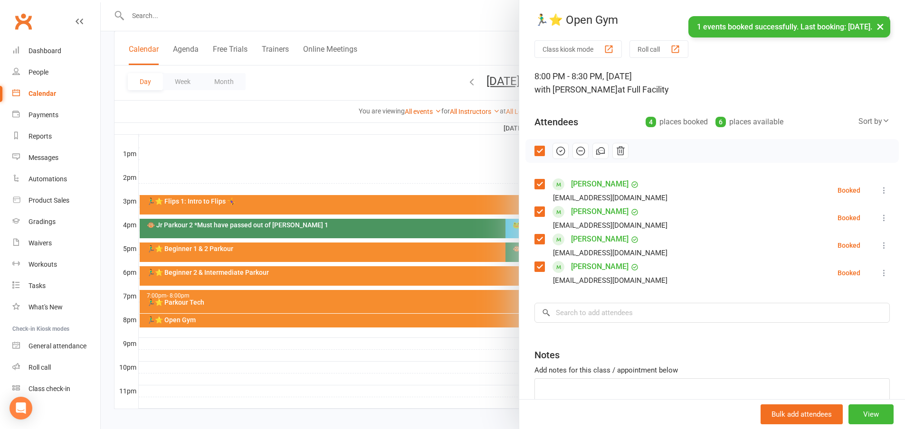
click at [557, 148] on icon "button" at bounding box center [561, 151] width 8 height 8
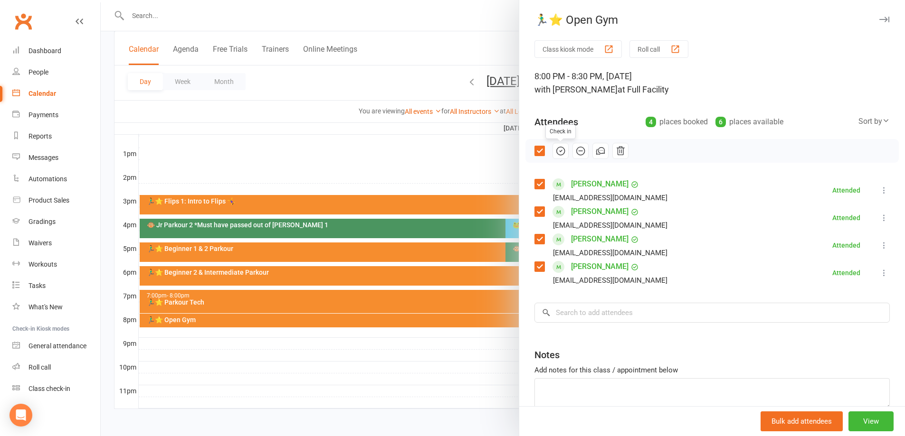
click at [555, 153] on icon "button" at bounding box center [560, 151] width 10 height 10
click at [539, 152] on label at bounding box center [538, 150] width 9 height 9
click at [459, 369] on div at bounding box center [503, 218] width 804 height 436
